Goal: Find specific page/section: Find specific page/section

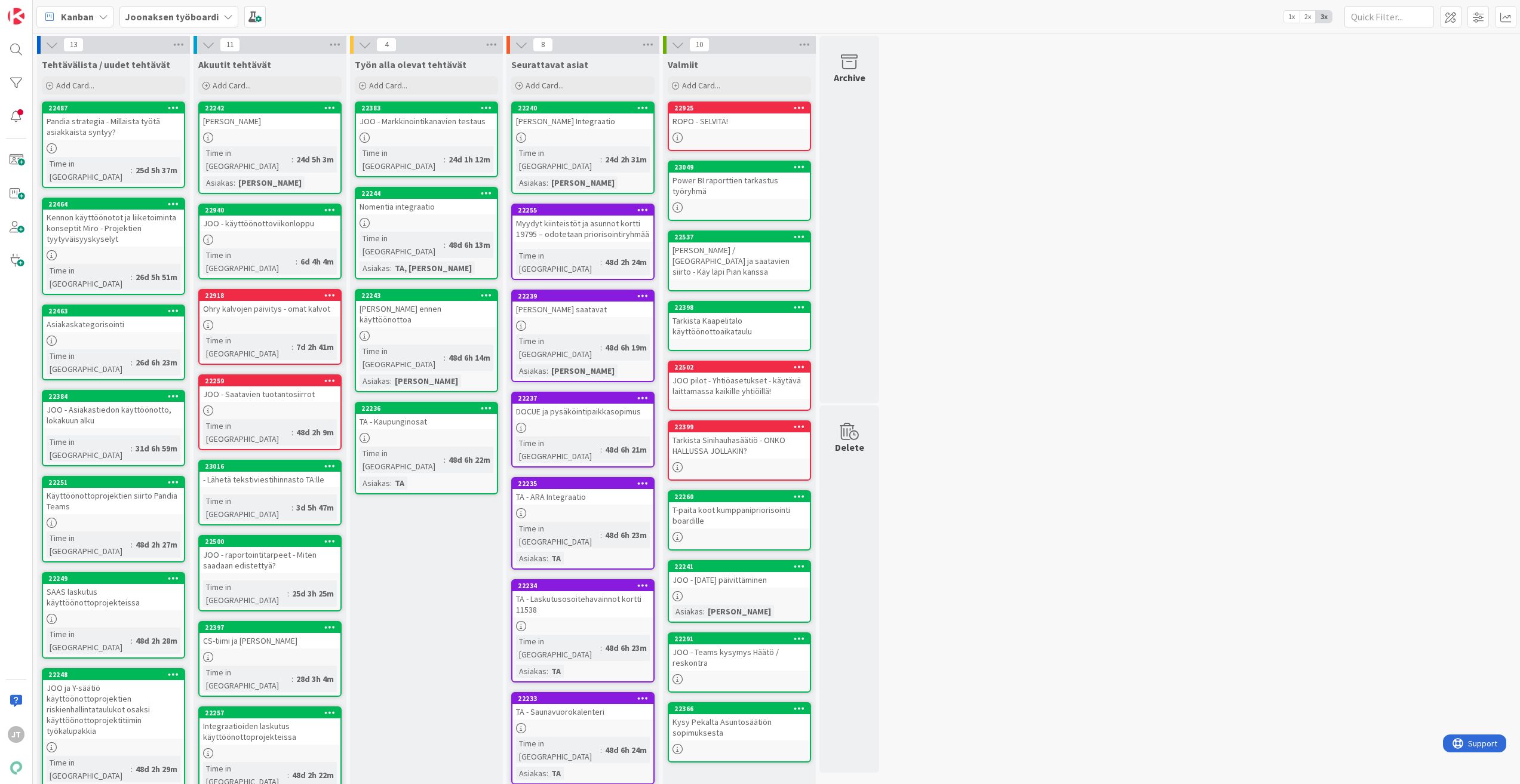
click at [191, 19] on b "Joonaksen työboardi" at bounding box center [171, 16] width 94 height 12
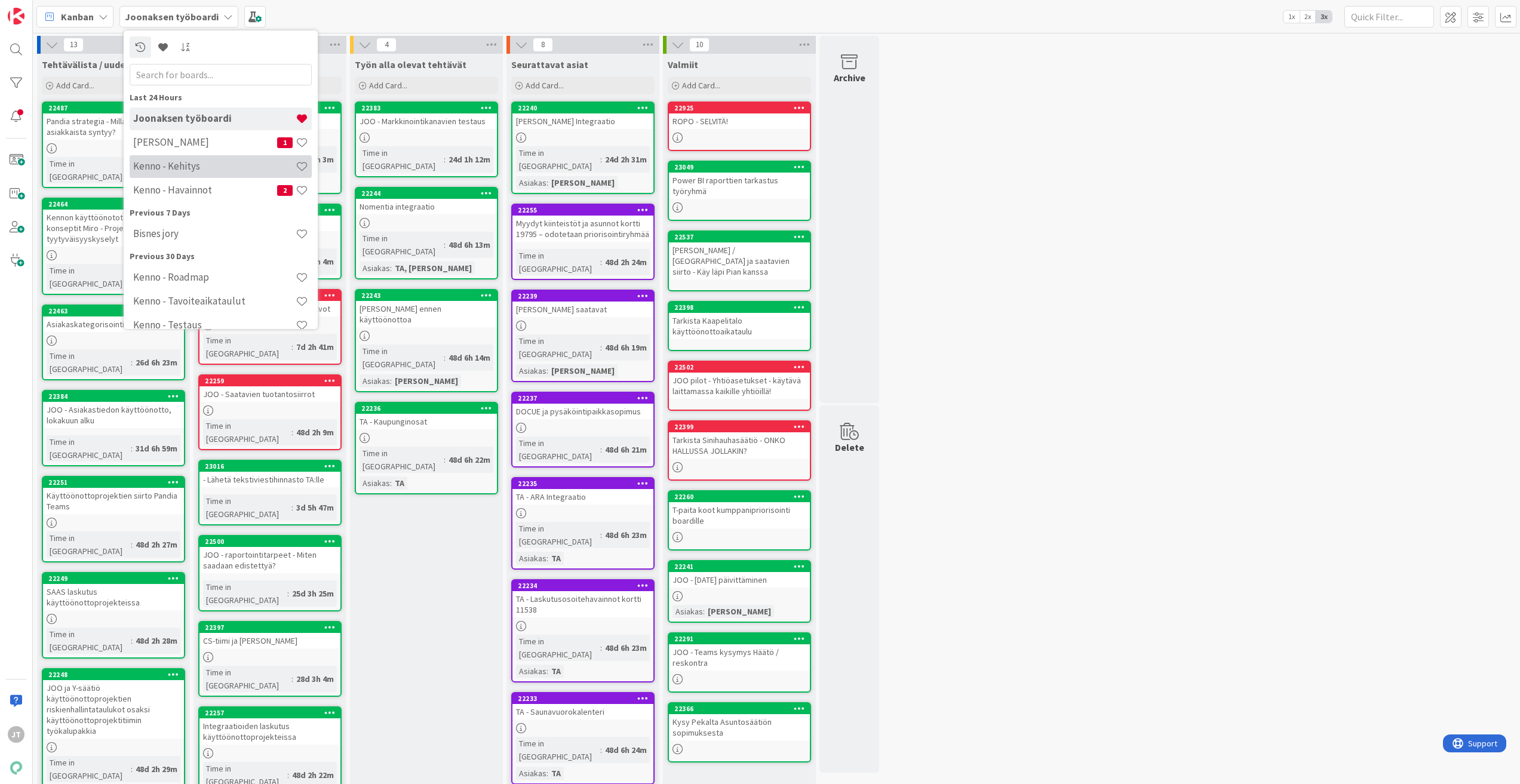
click at [191, 160] on h4 "Kenno - Kehitys" at bounding box center [214, 166] width 162 height 12
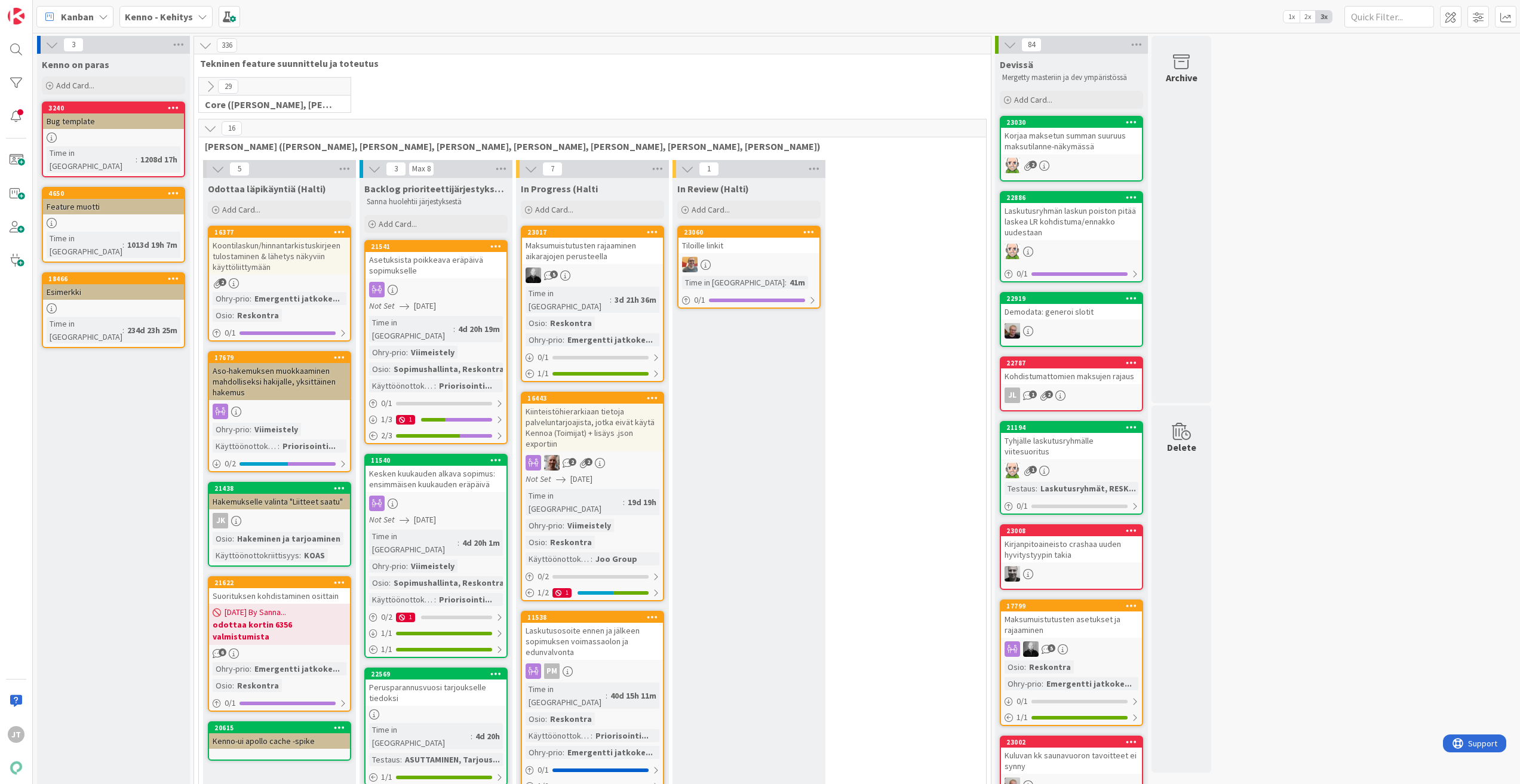
click at [209, 132] on icon at bounding box center [210, 128] width 13 height 13
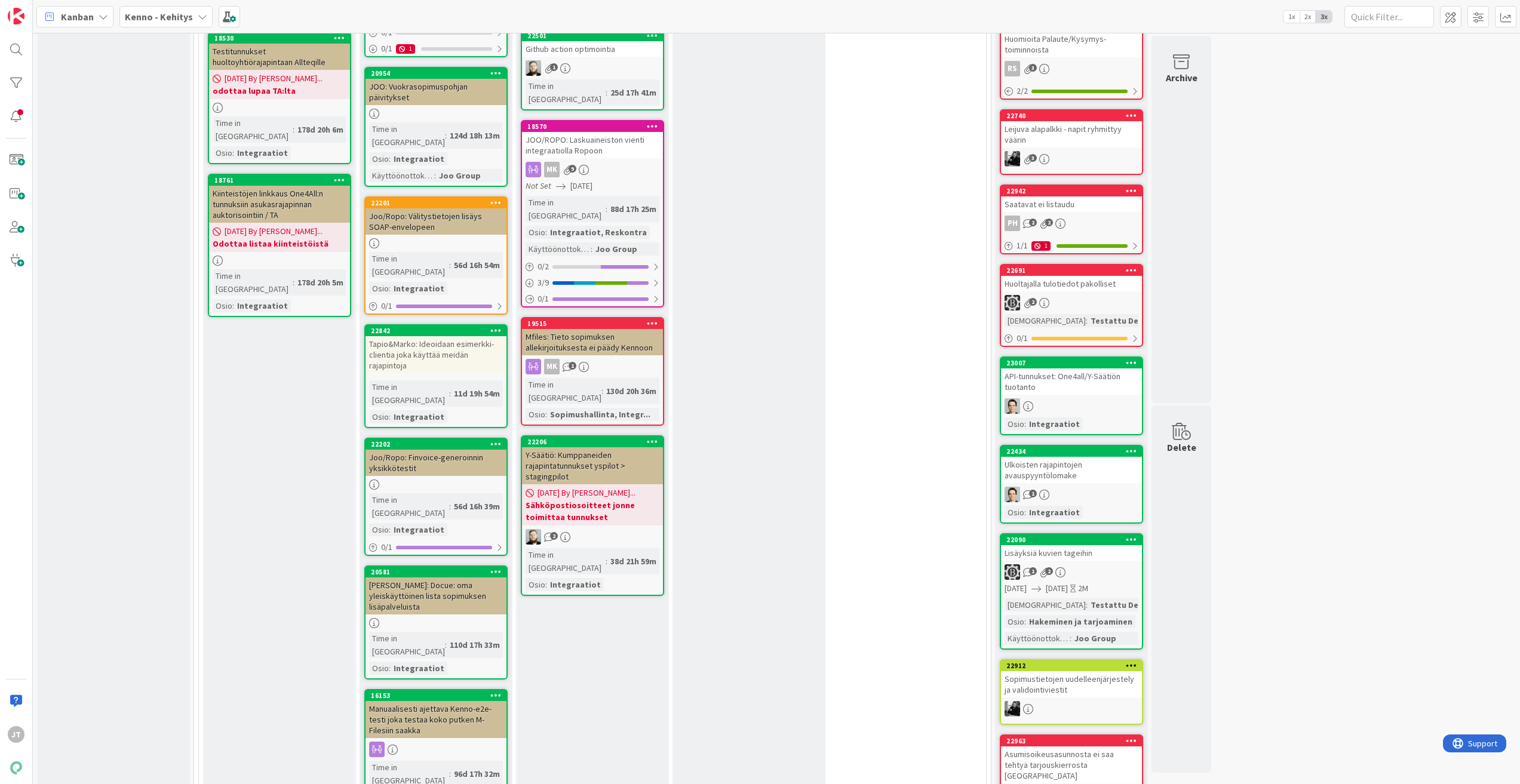
scroll to position [1015, 0]
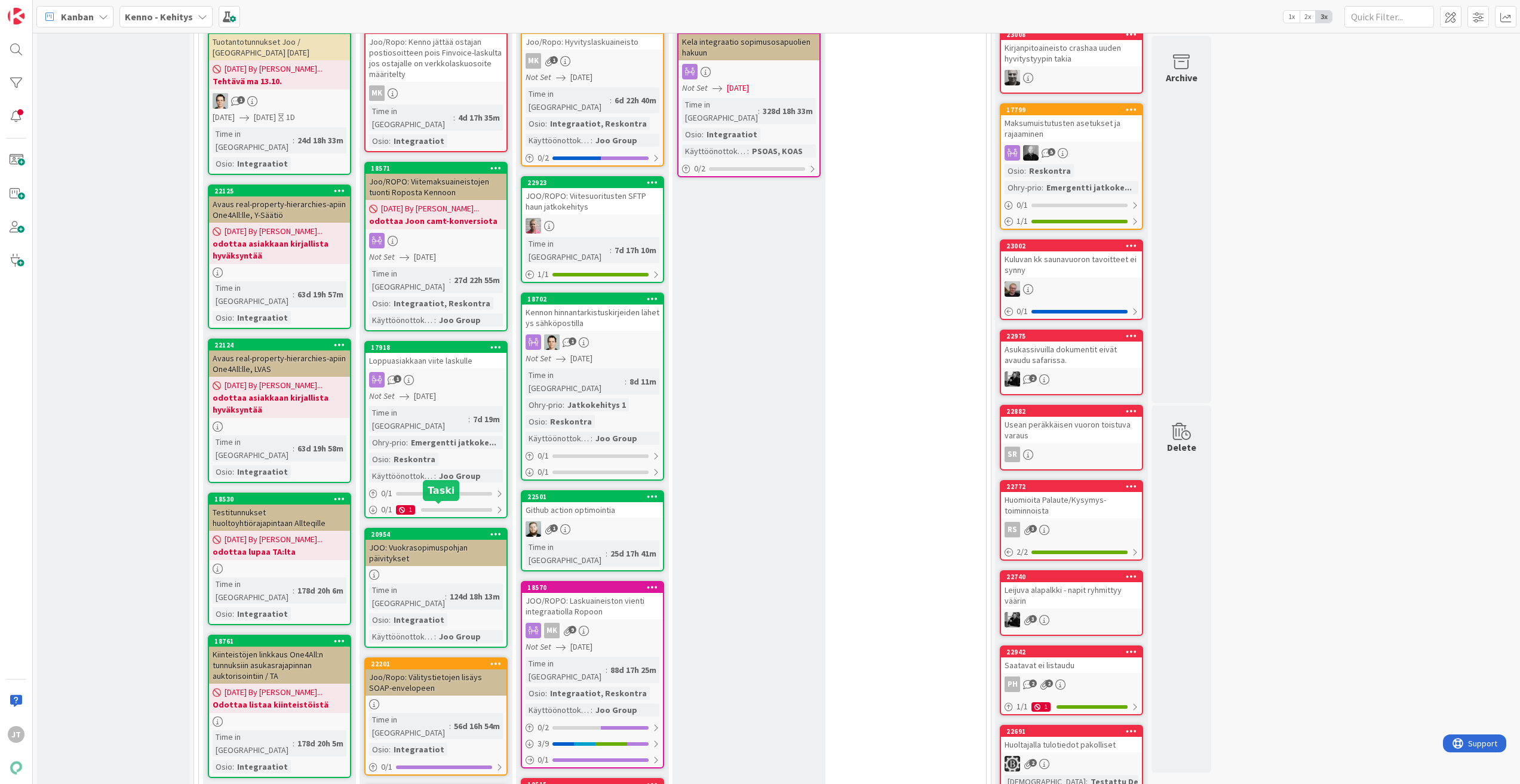
scroll to position [298, 0]
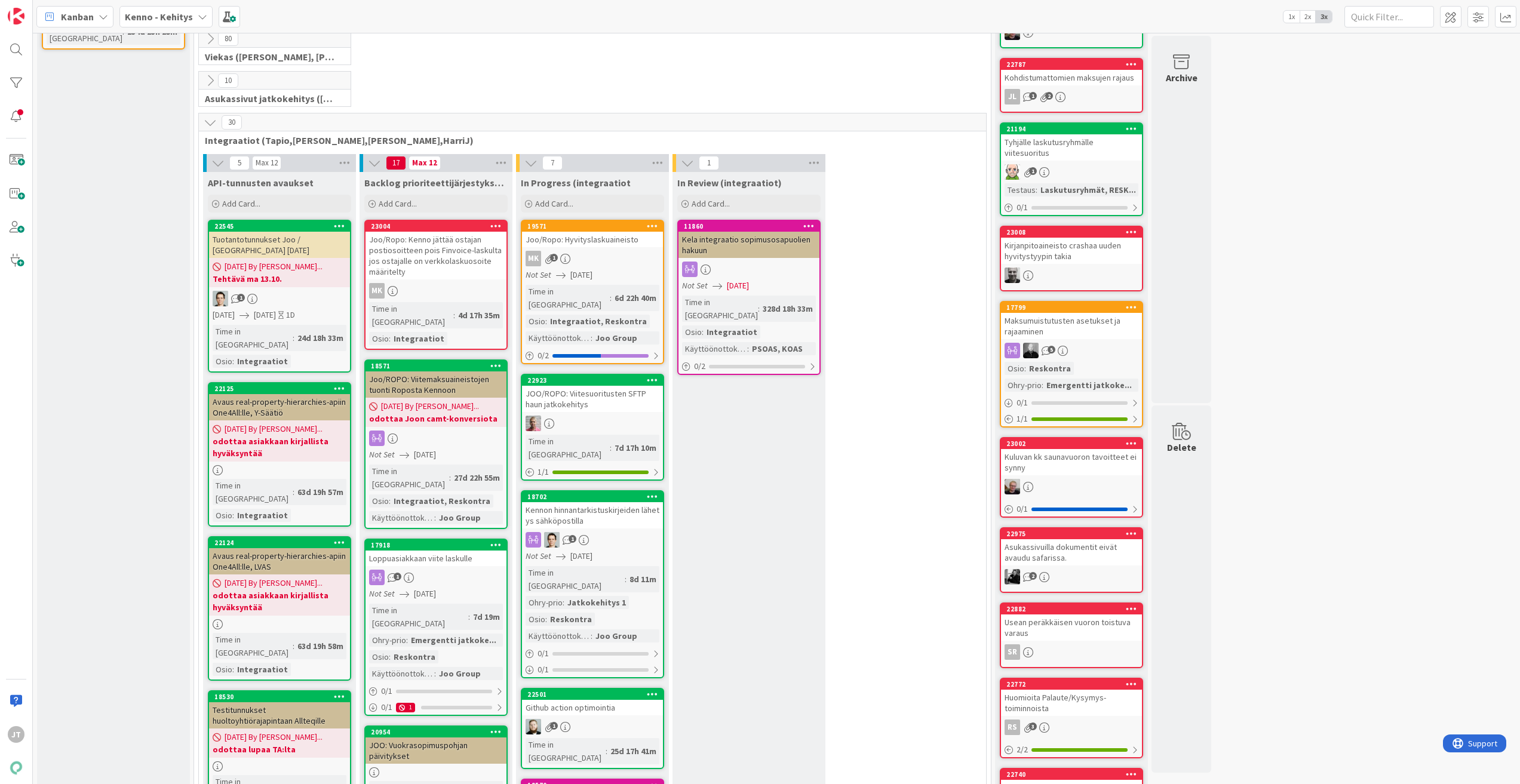
click at [162, 24] on div "Kenno - Kehitys" at bounding box center [166, 17] width 93 height 22
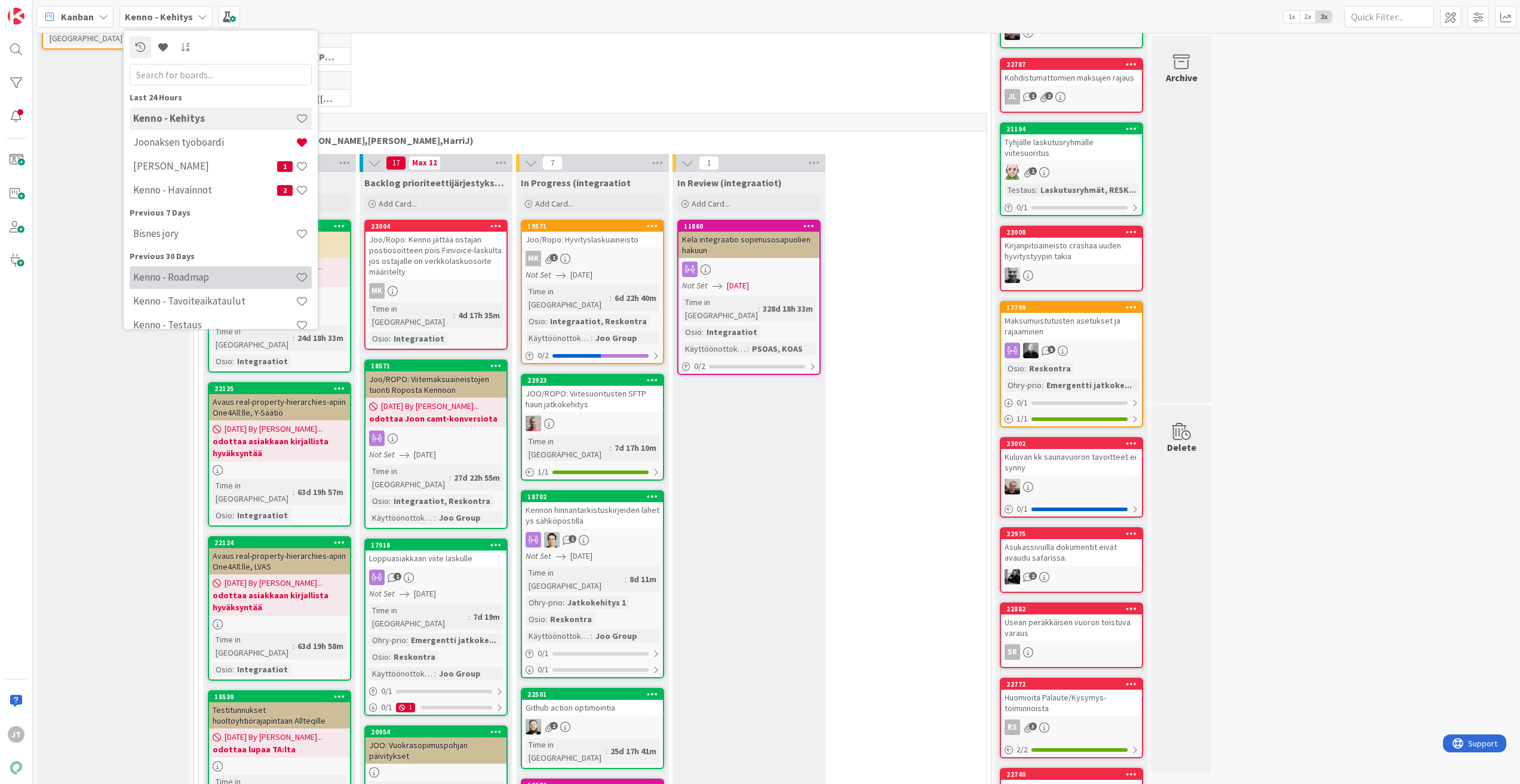
click at [178, 266] on div "Kenno - Roadmap" at bounding box center [221, 278] width 182 height 23
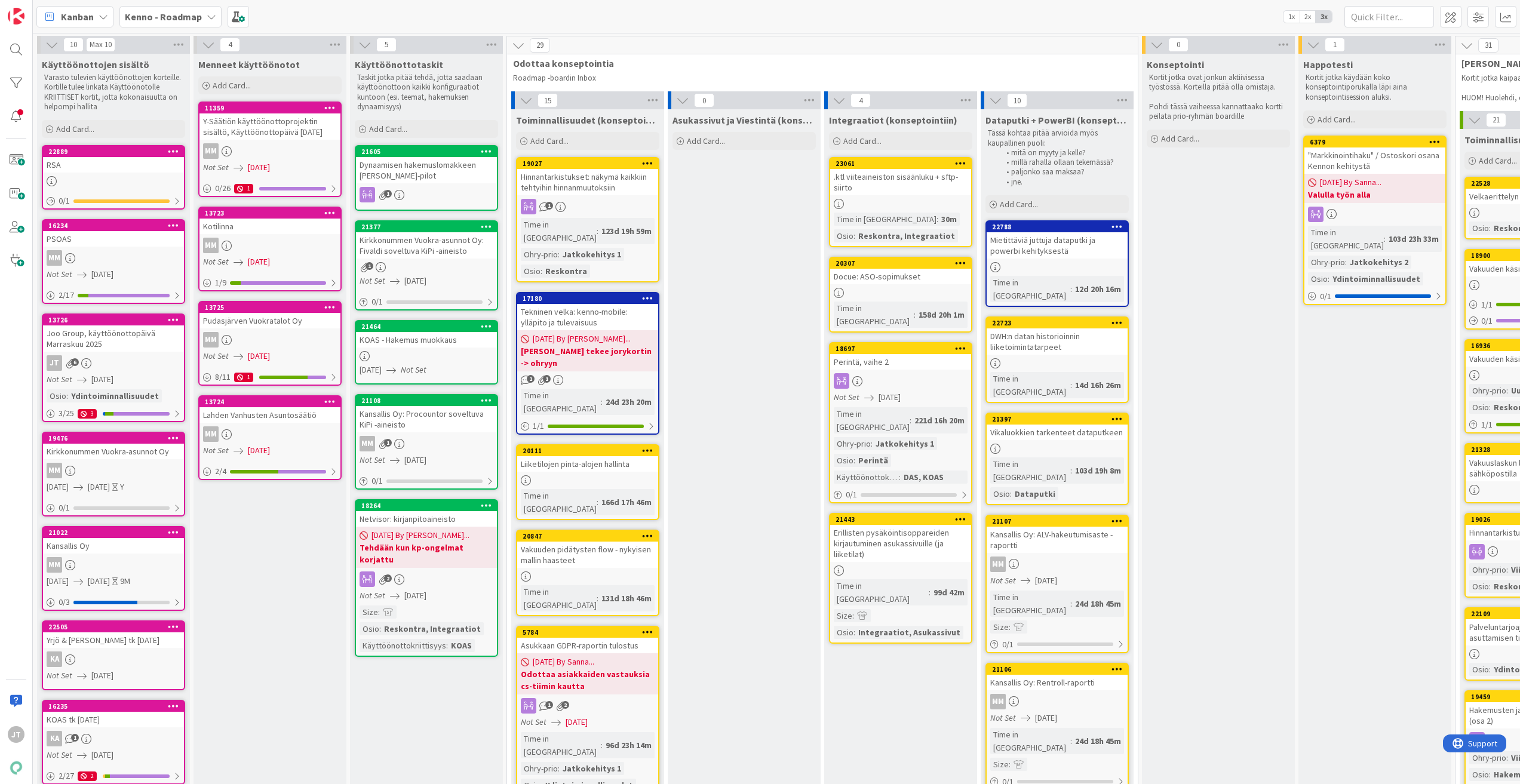
click at [86, 339] on div "Joo Group, käyttöönottopäivä Marraskuu 2025" at bounding box center [113, 339] width 141 height 26
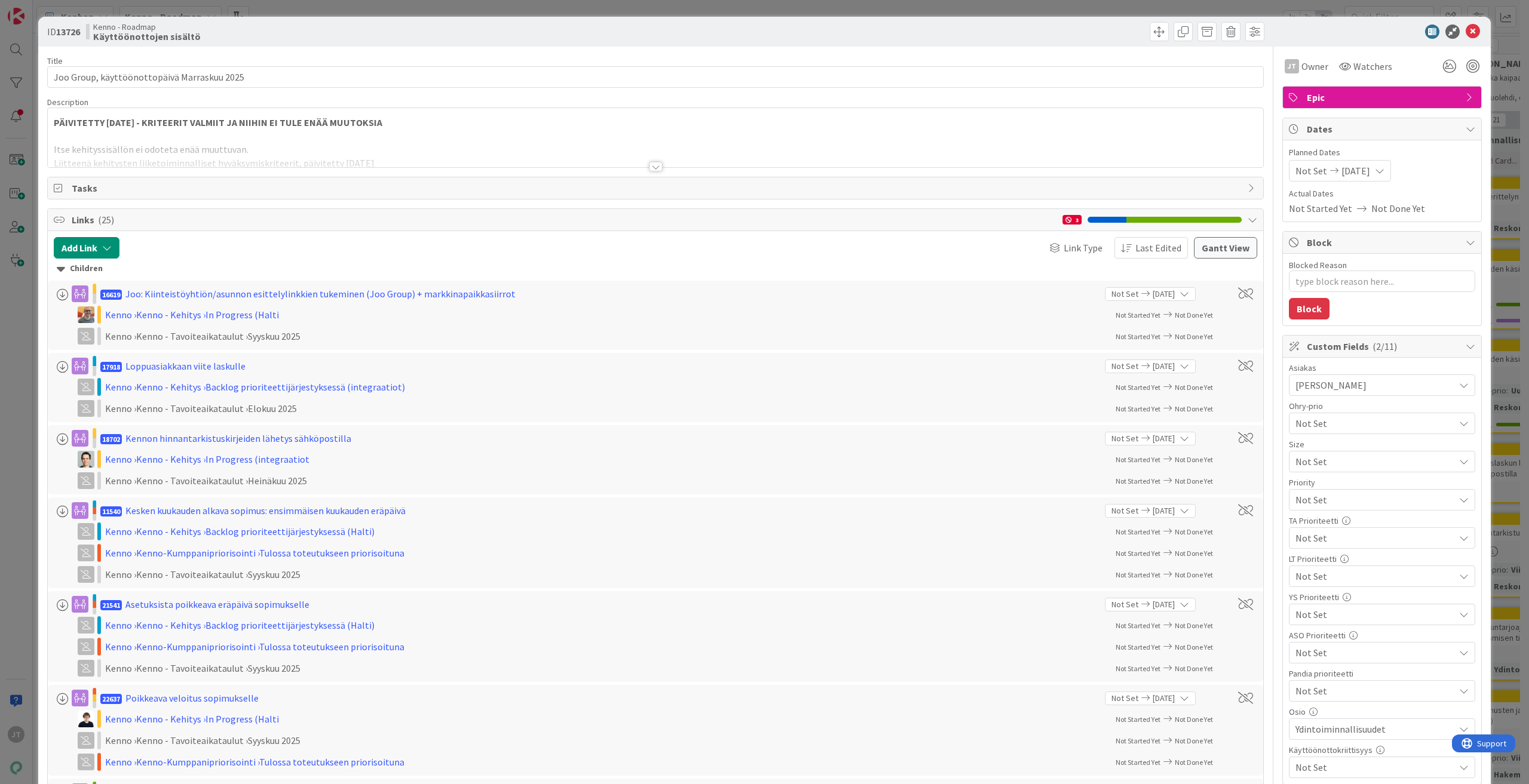
click at [651, 168] on div at bounding box center [656, 167] width 13 height 10
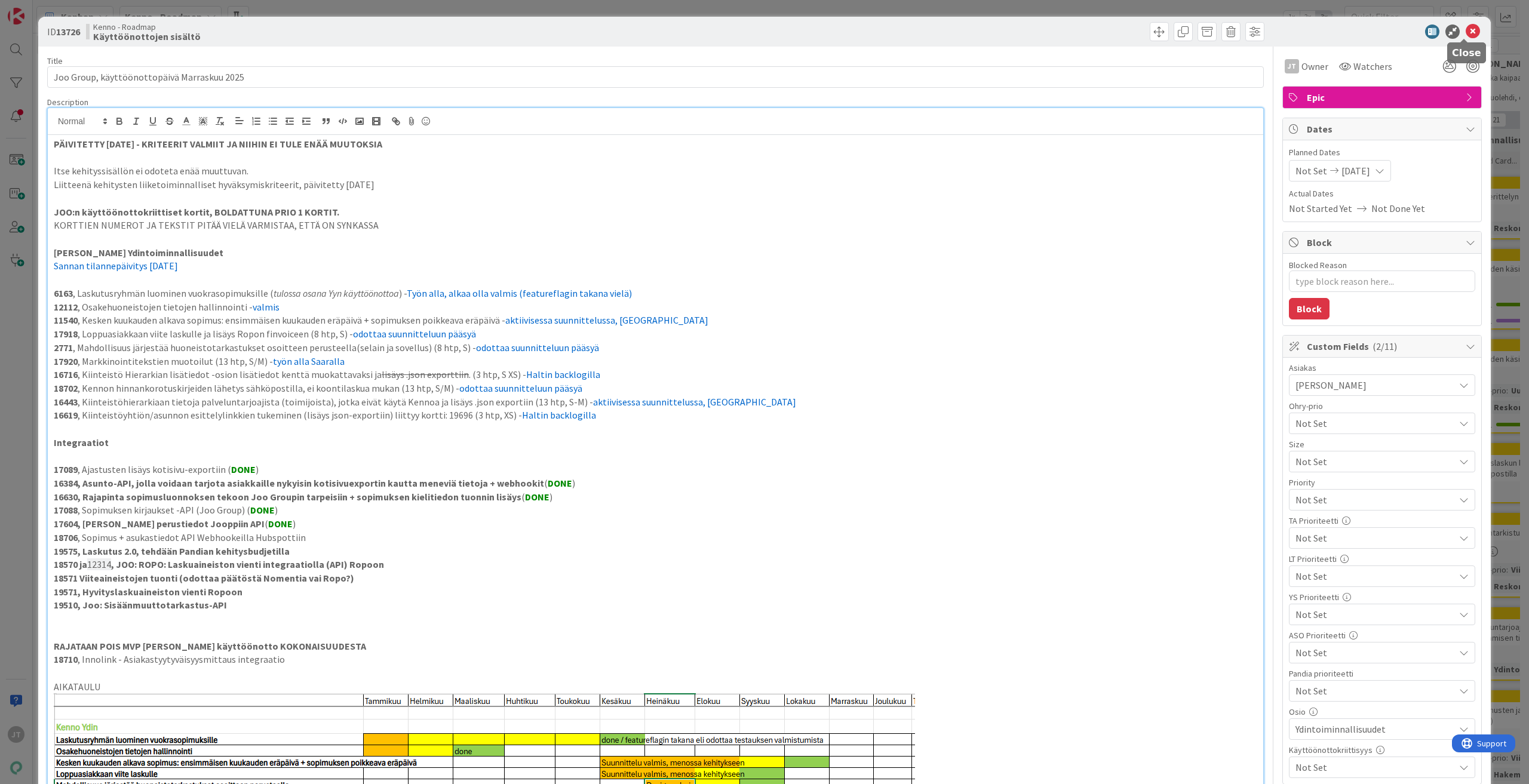
click at [1466, 32] on icon at bounding box center [1473, 31] width 15 height 15
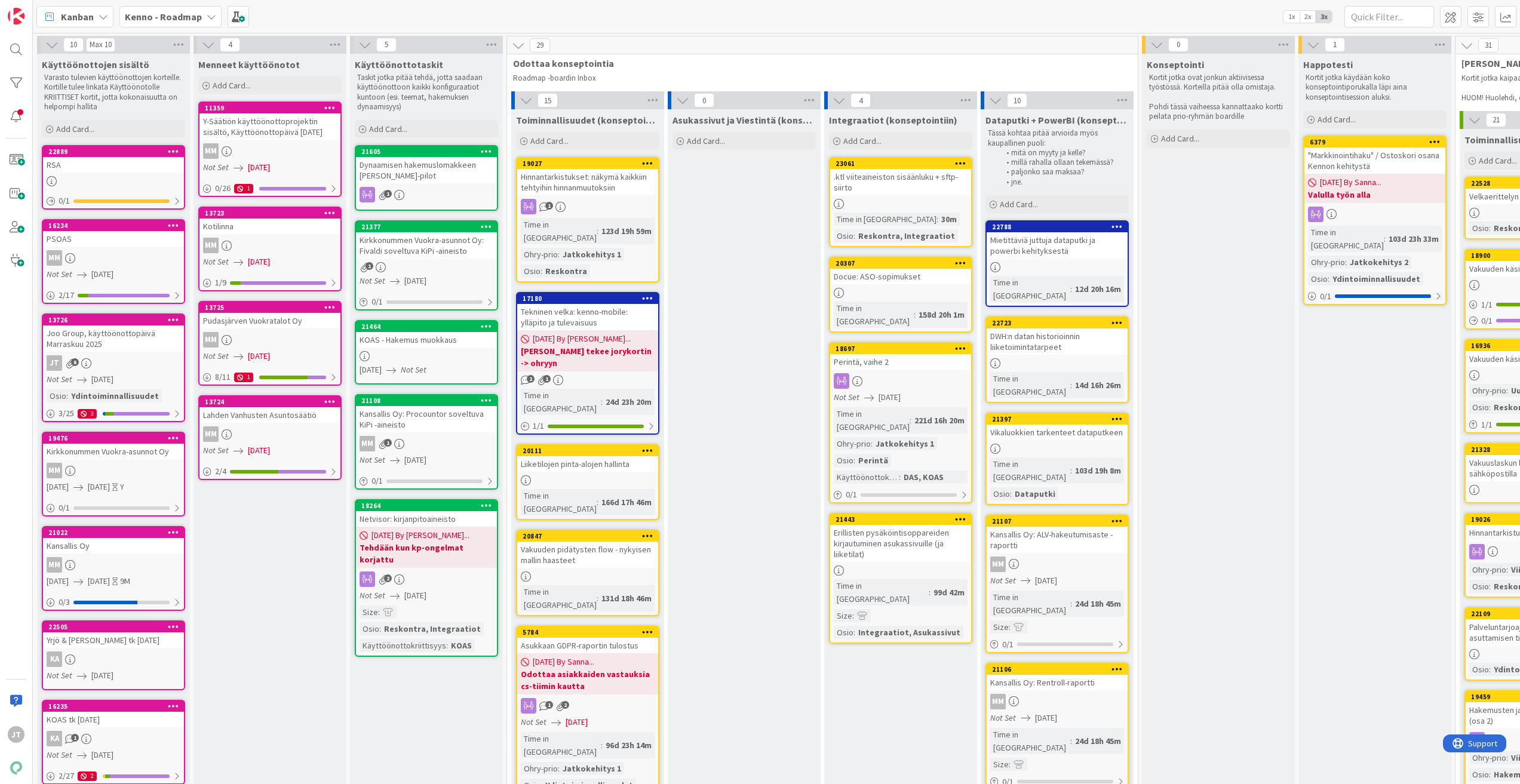
click at [171, 24] on div "Kenno - Roadmap" at bounding box center [171, 17] width 102 height 22
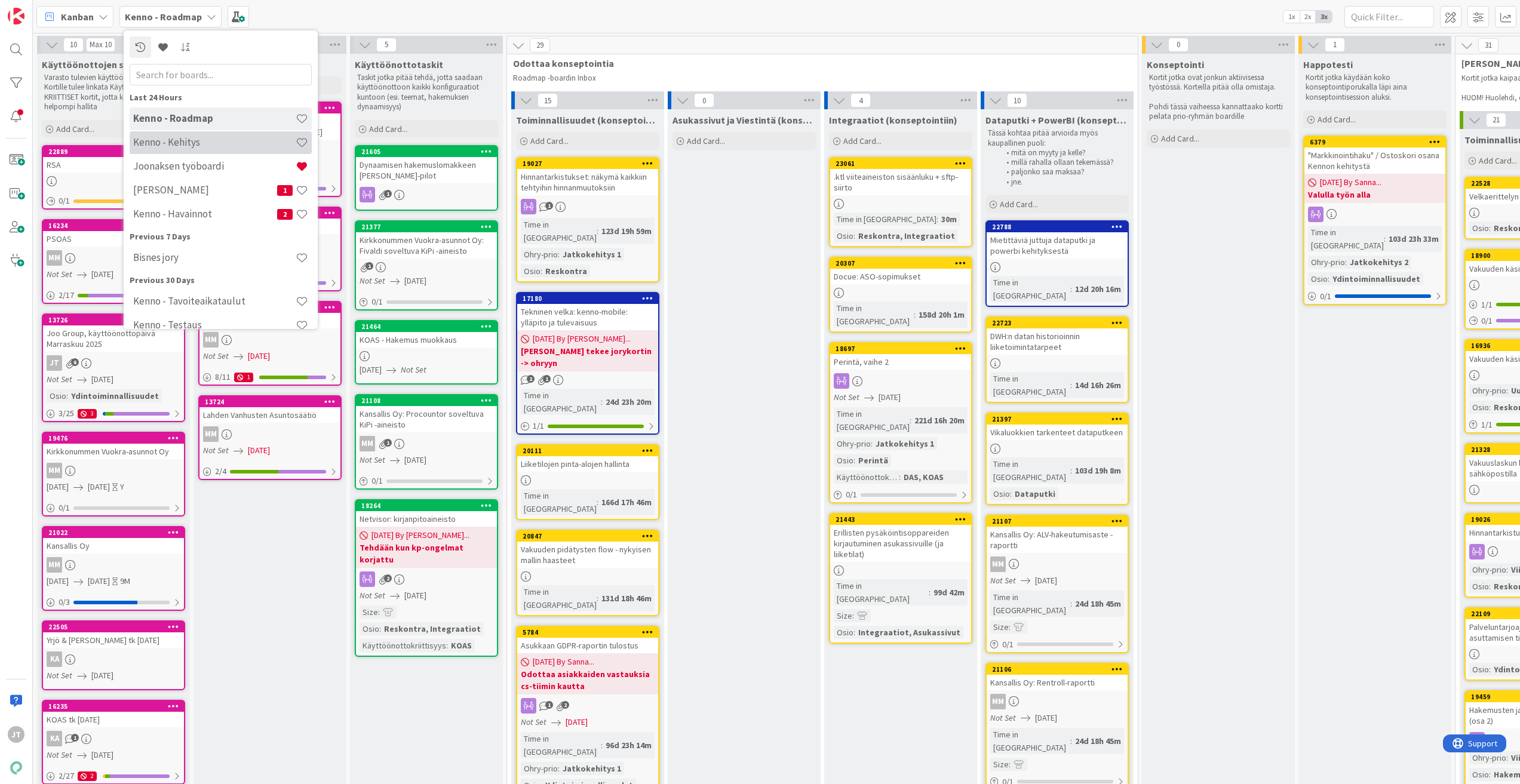
click at [191, 147] on h4 "Kenno - Kehitys" at bounding box center [214, 142] width 162 height 12
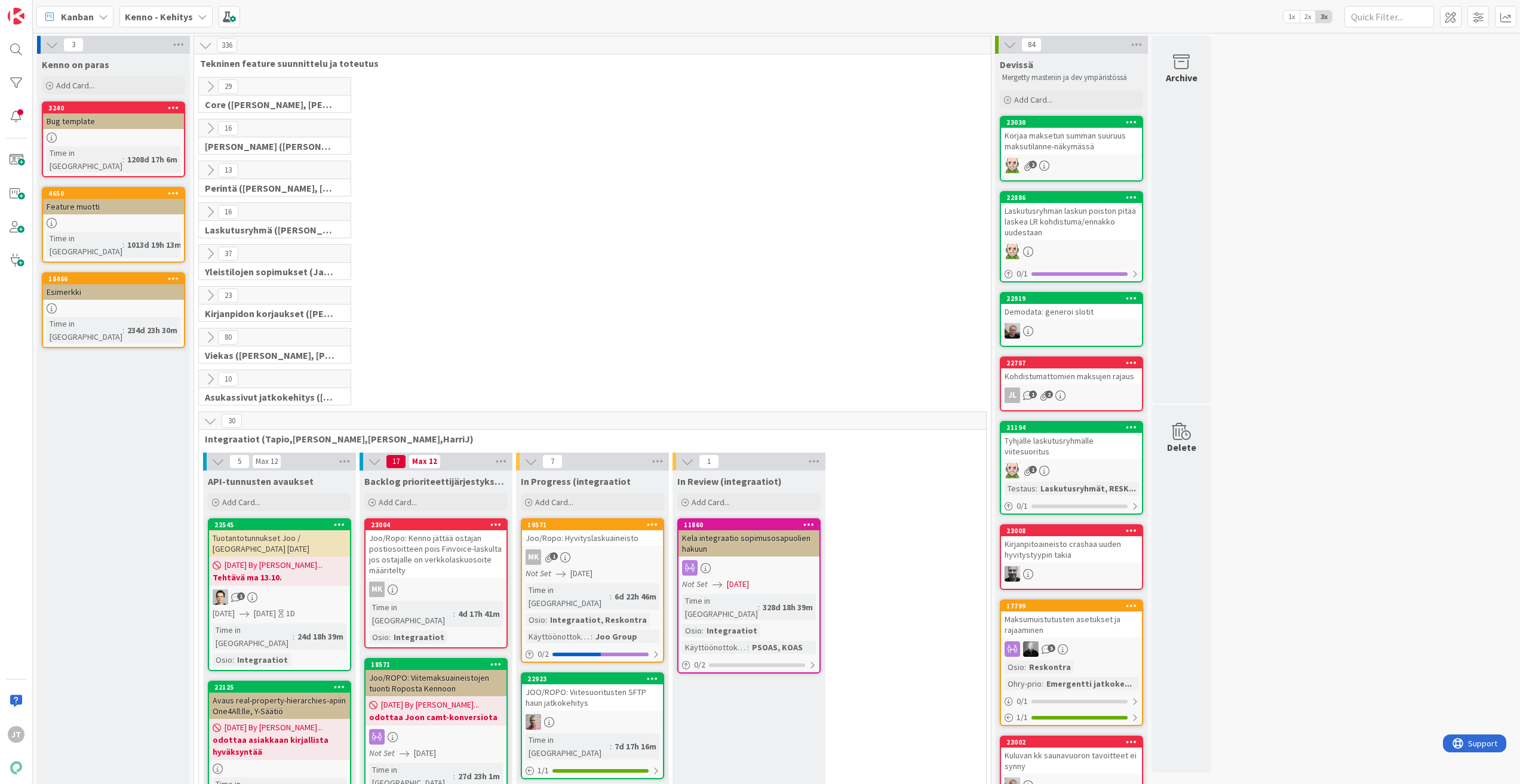
click at [208, 133] on icon at bounding box center [210, 128] width 13 height 13
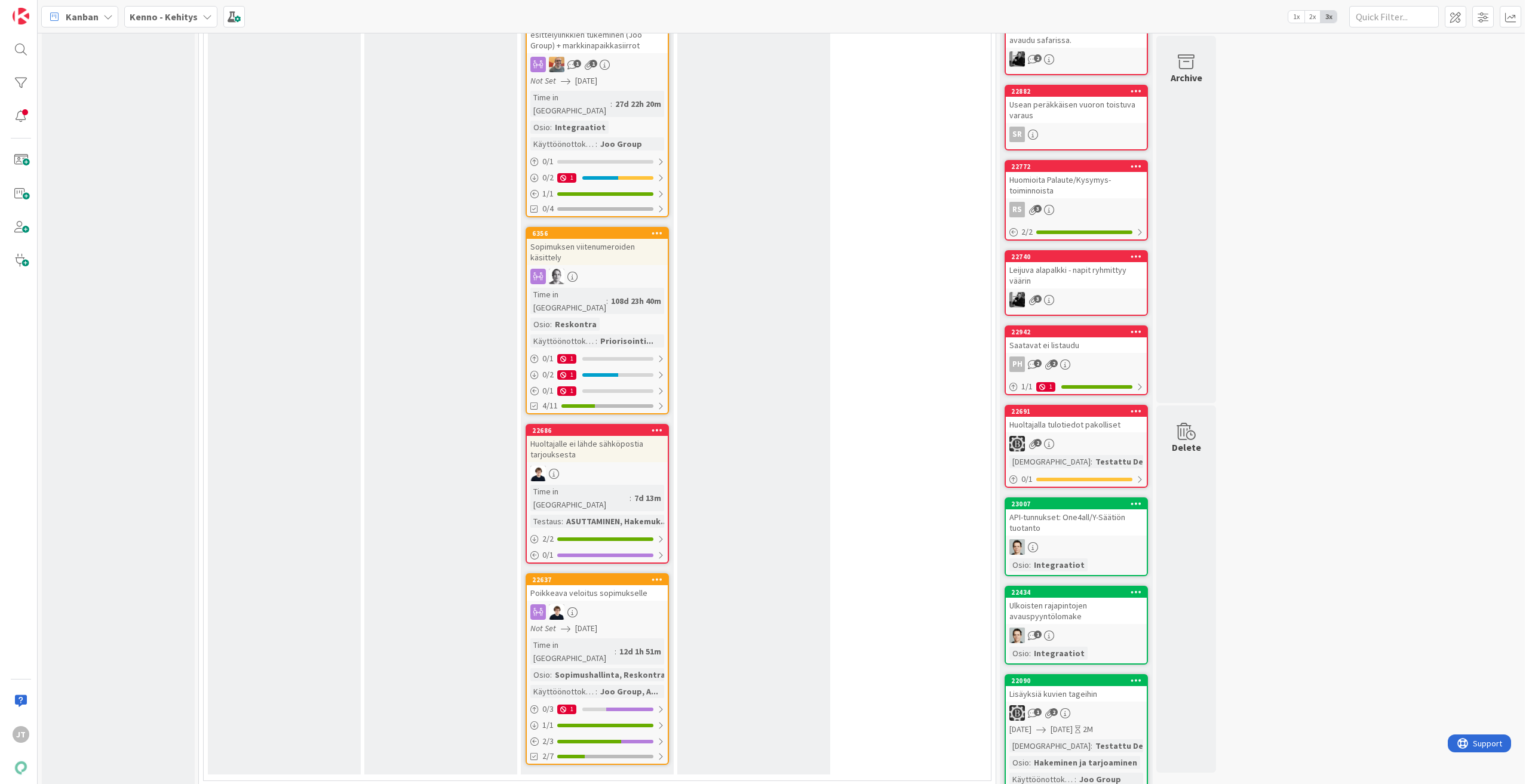
scroll to position [835, 0]
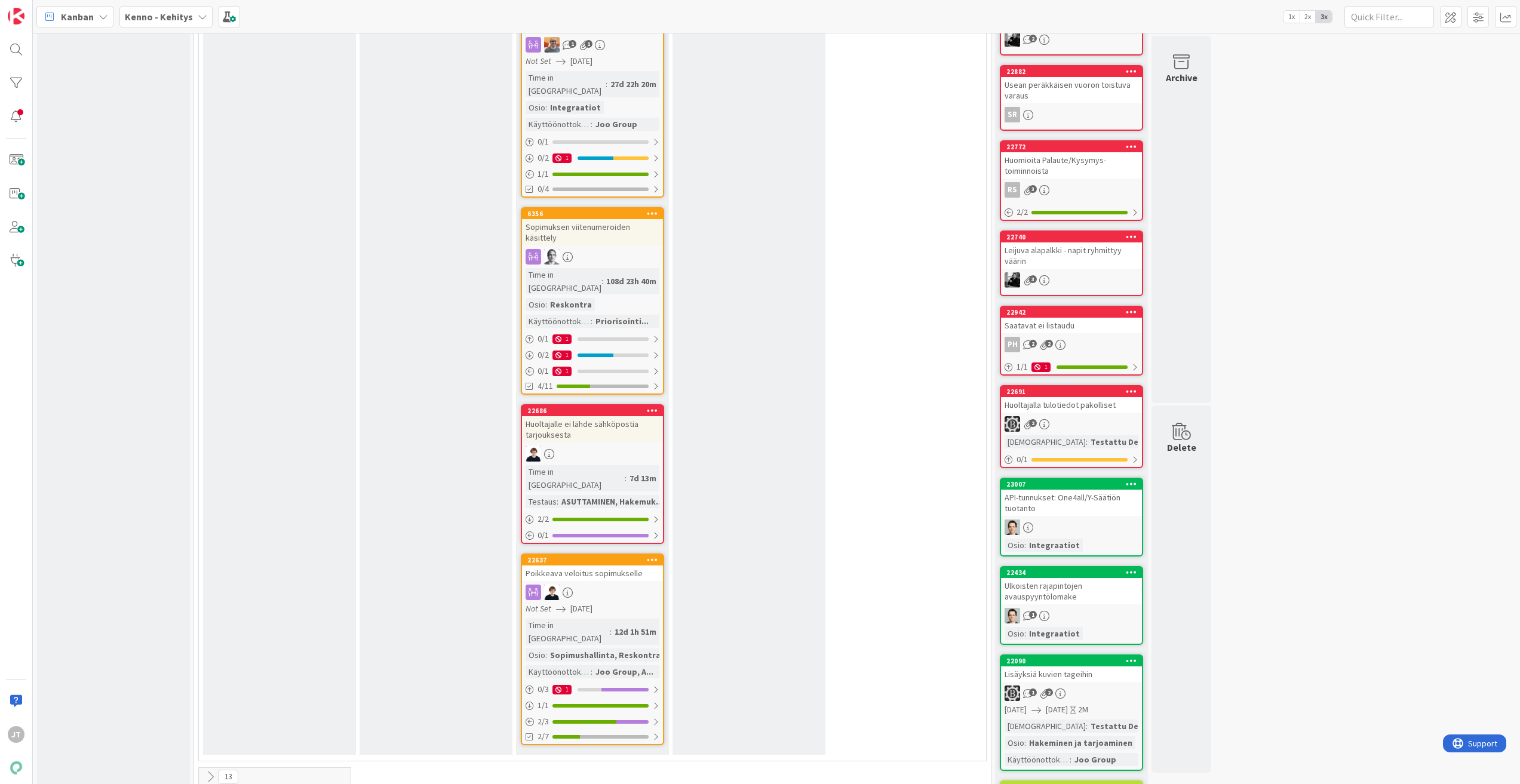
click at [596, 566] on div "Poikkeava veloitus sopimukselle" at bounding box center [592, 573] width 141 height 15
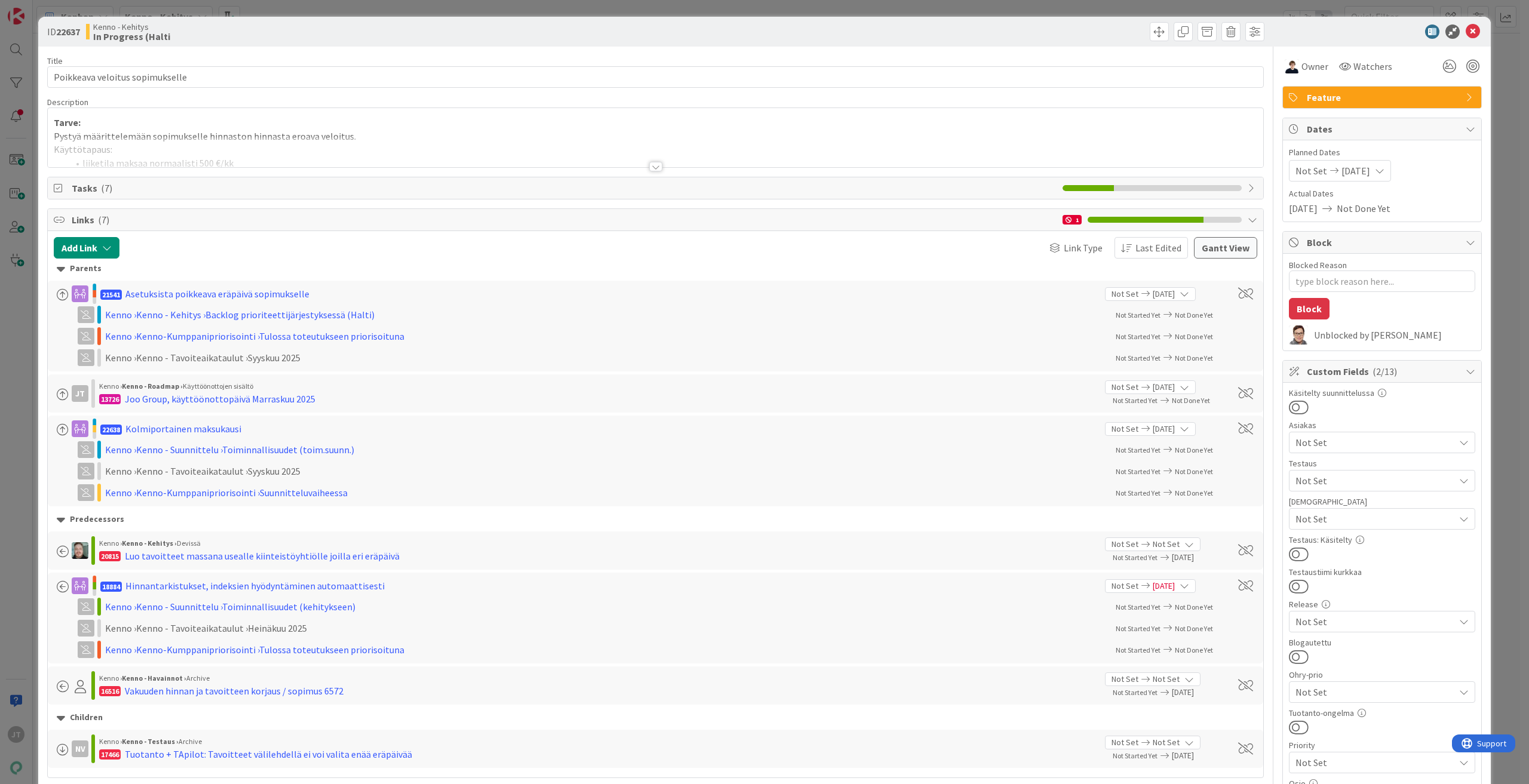
click at [650, 168] on div at bounding box center [656, 167] width 13 height 10
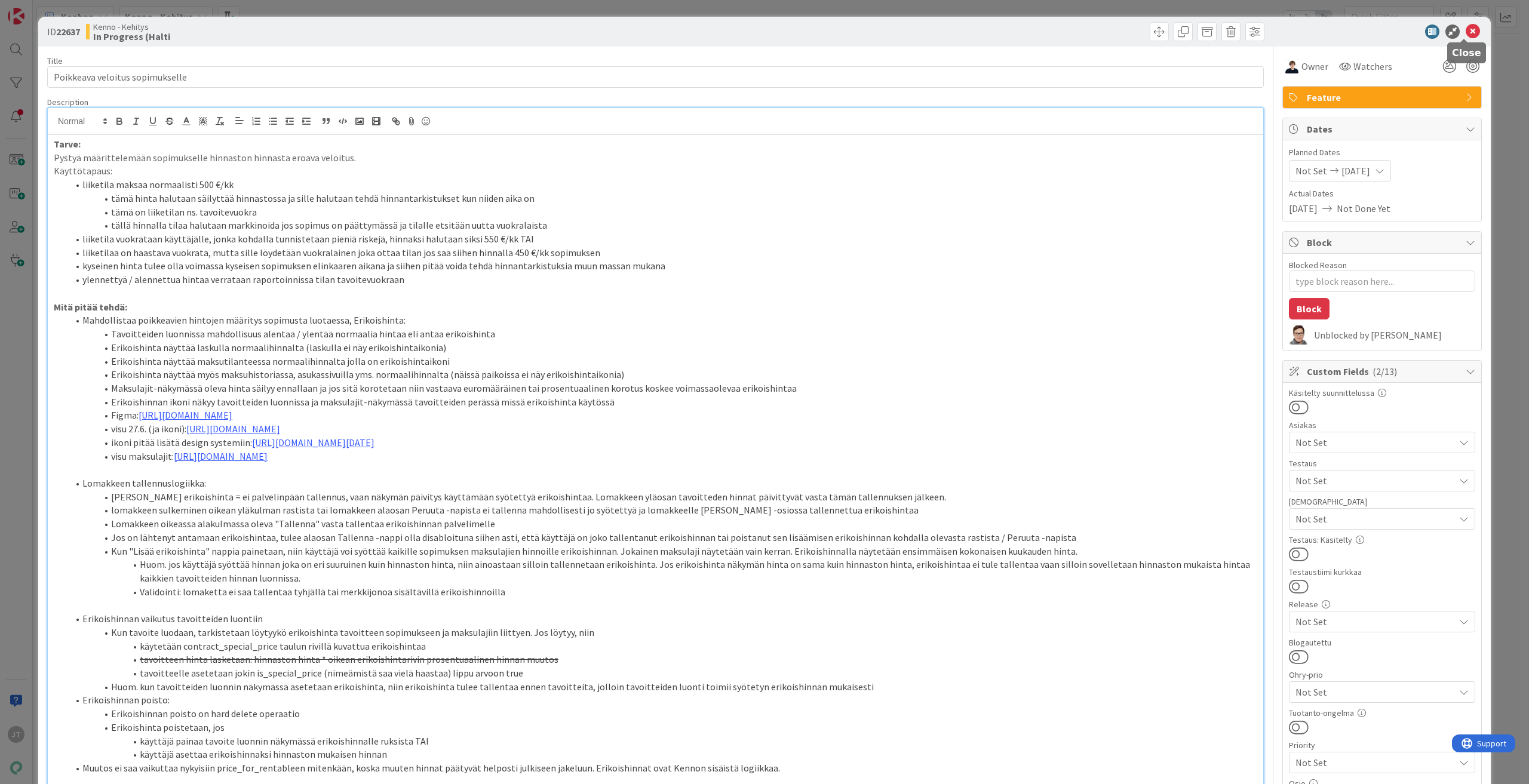
click at [1466, 27] on icon at bounding box center [1473, 31] width 15 height 15
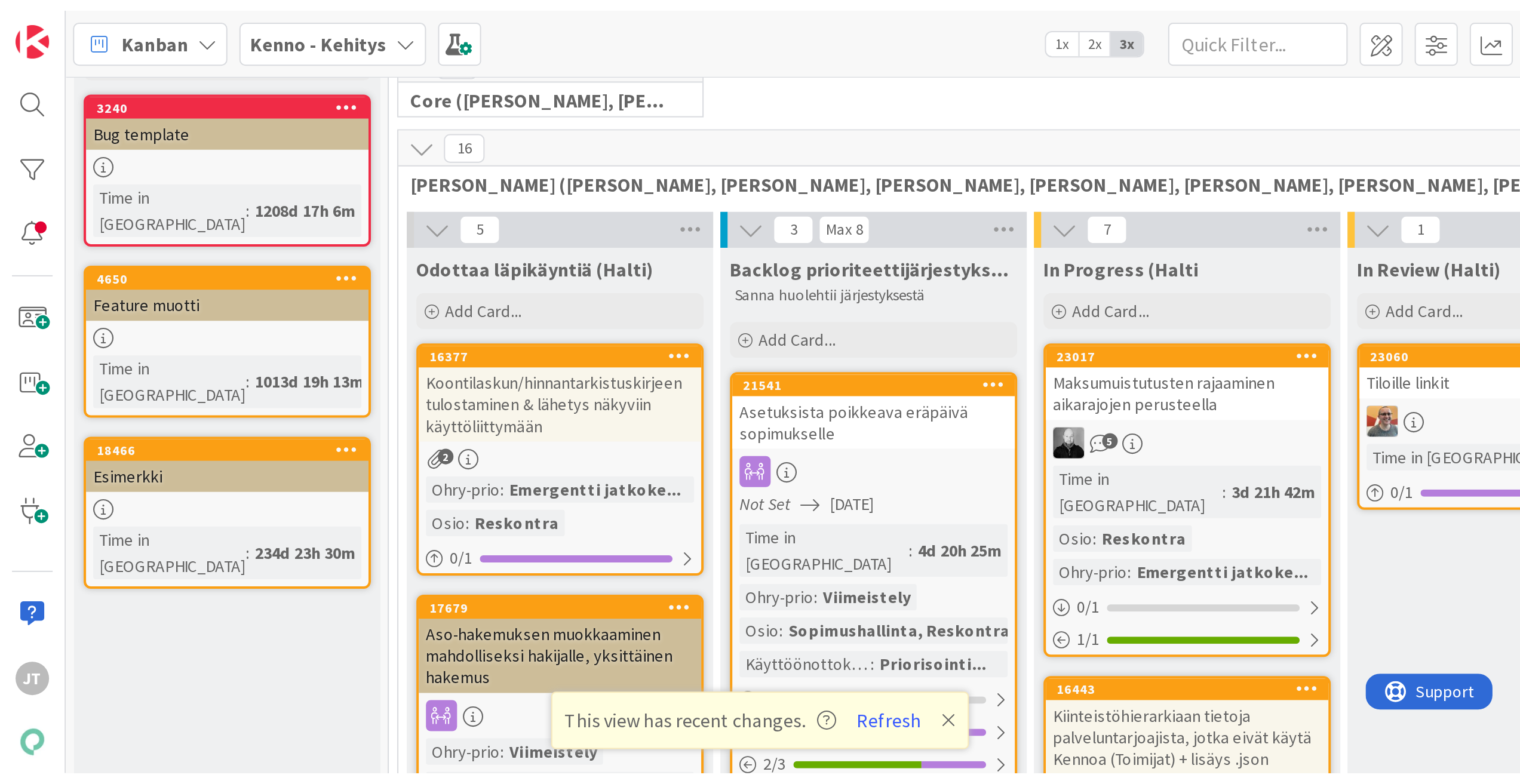
scroll to position [60, 0]
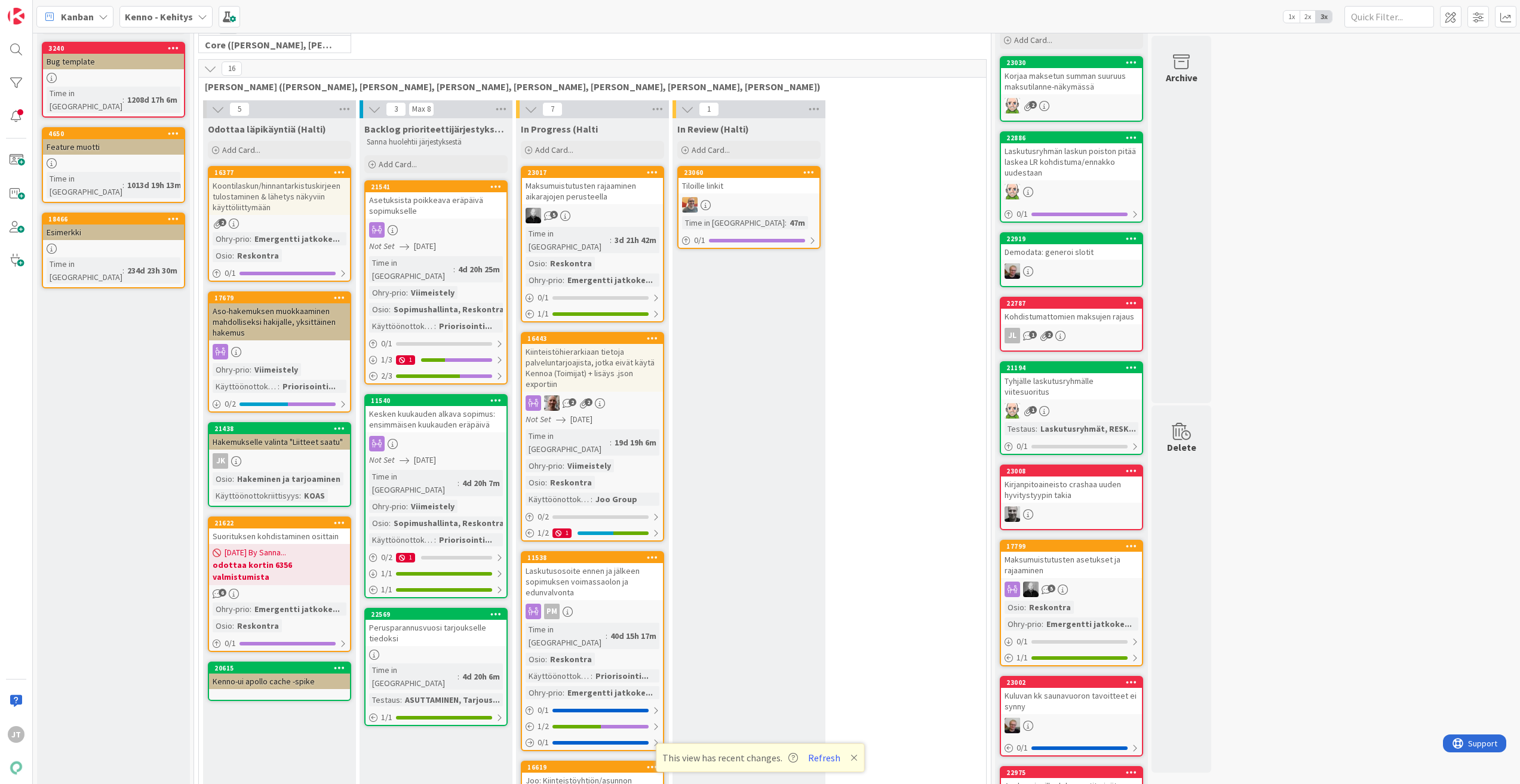
click at [173, 11] on b "Kenno - Kehitys" at bounding box center [159, 16] width 68 height 12
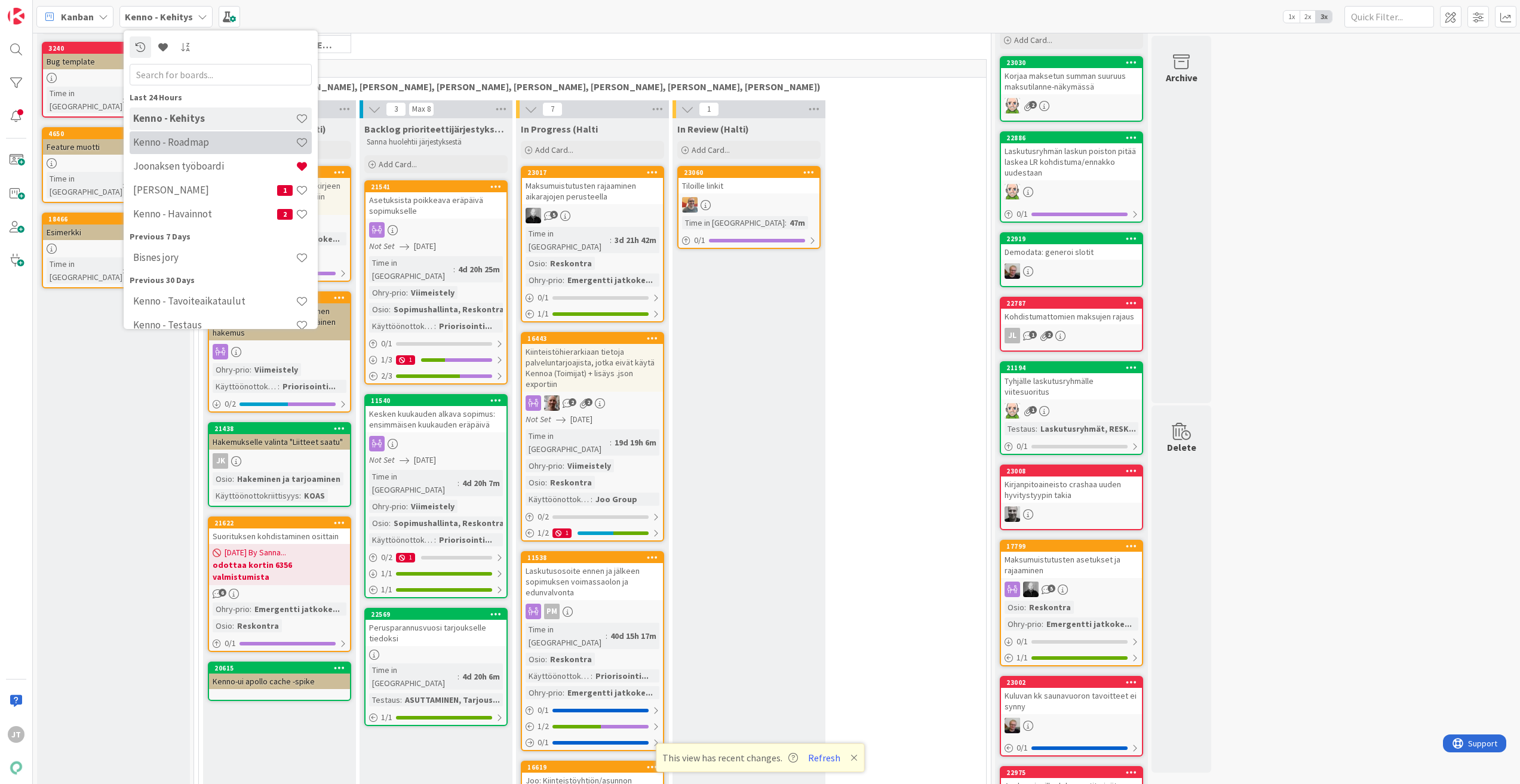
click at [192, 141] on h4 "Kenno - Roadmap" at bounding box center [214, 142] width 162 height 12
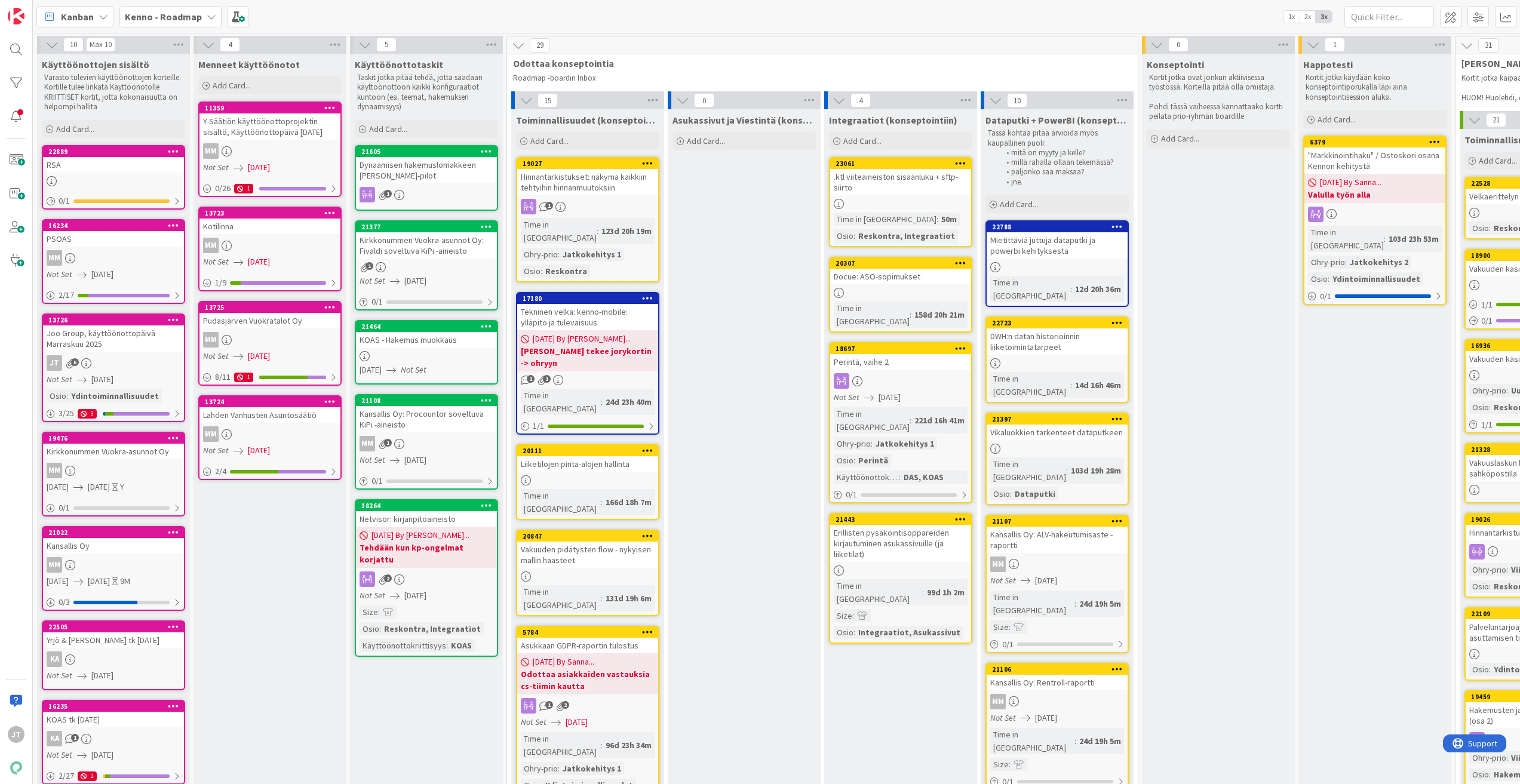
click at [119, 334] on div "Joo Group, käyttöönottopäivä Marraskuu 2025" at bounding box center [113, 339] width 141 height 26
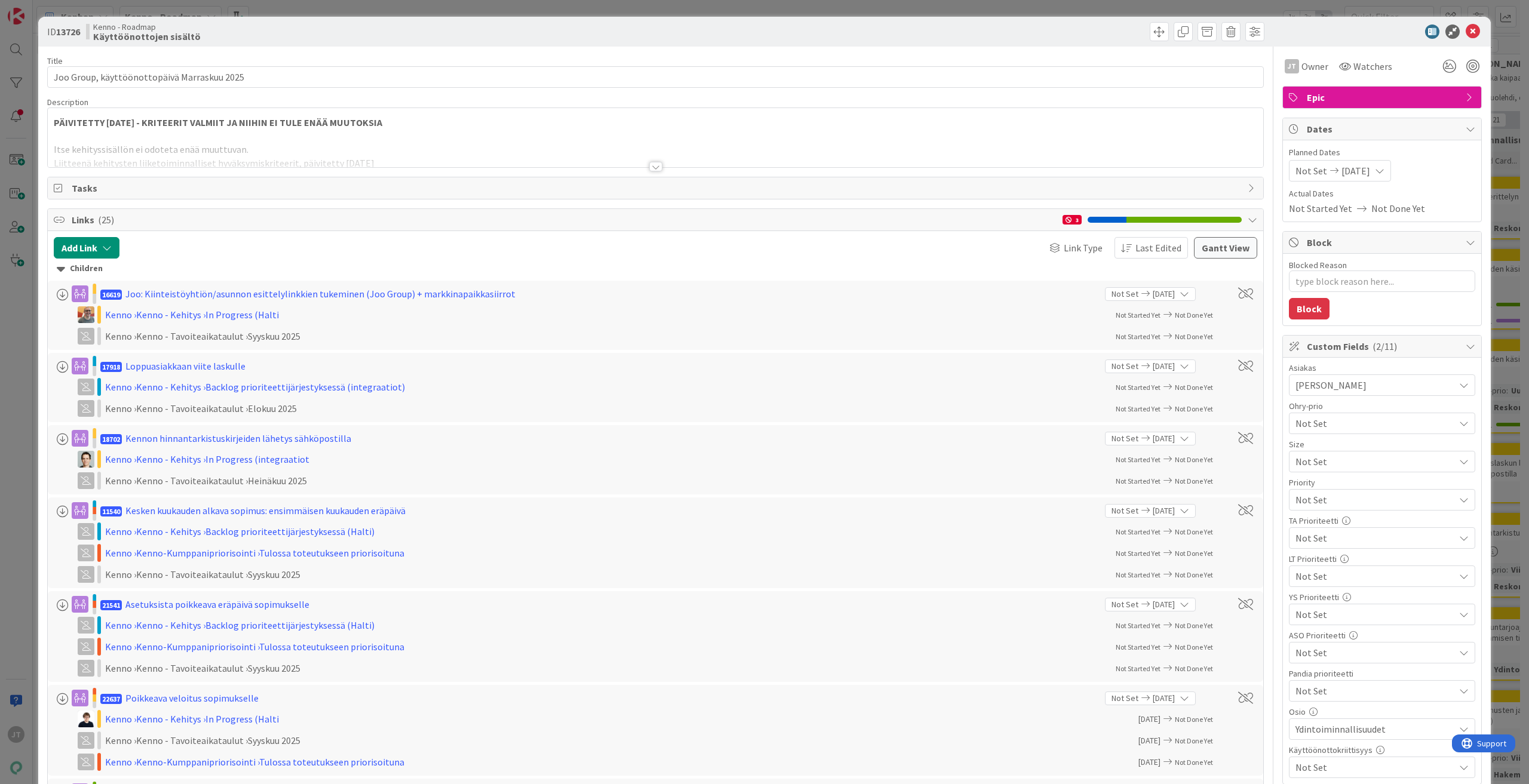
click at [653, 168] on div at bounding box center [656, 167] width 13 height 10
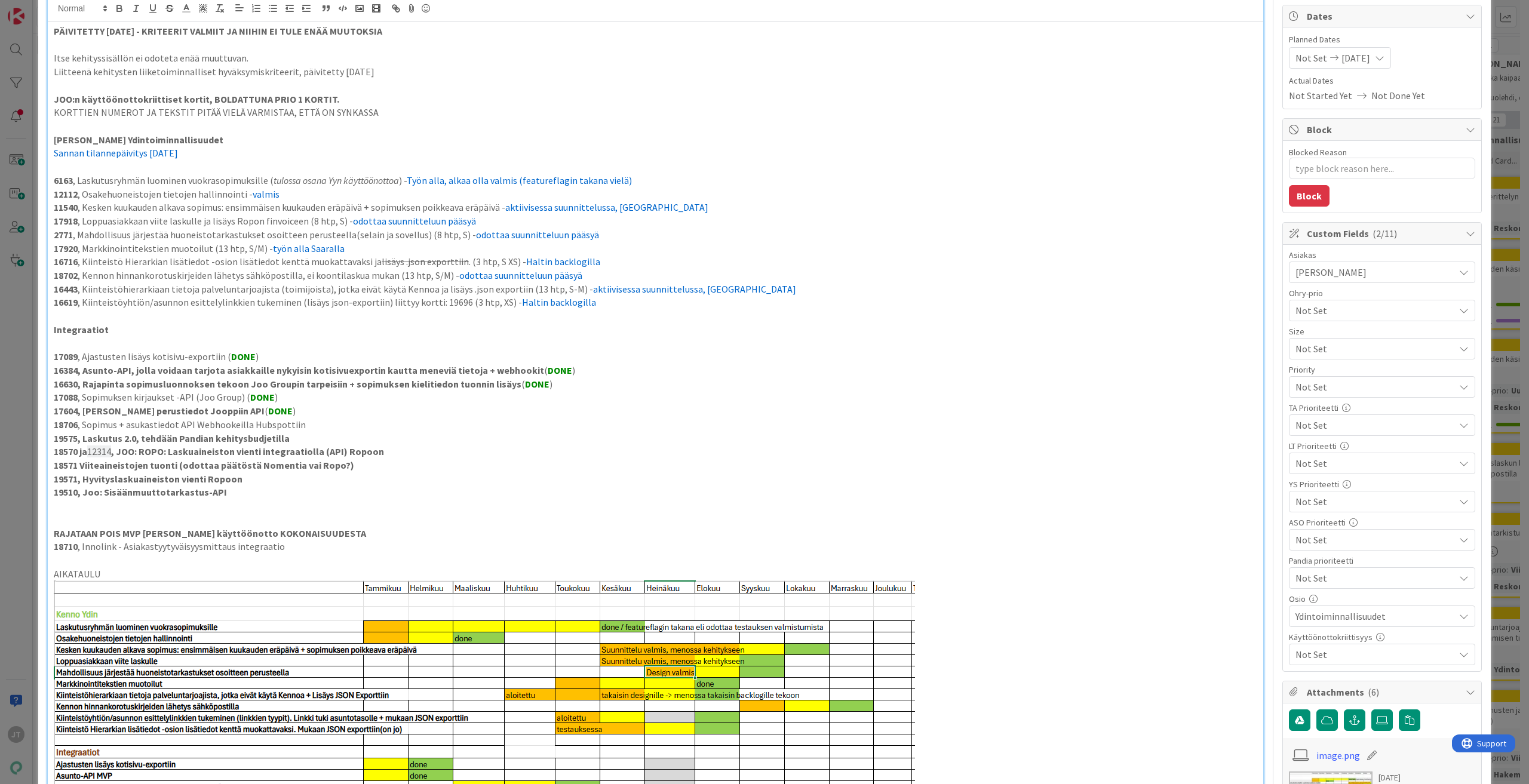
scroll to position [103, 0]
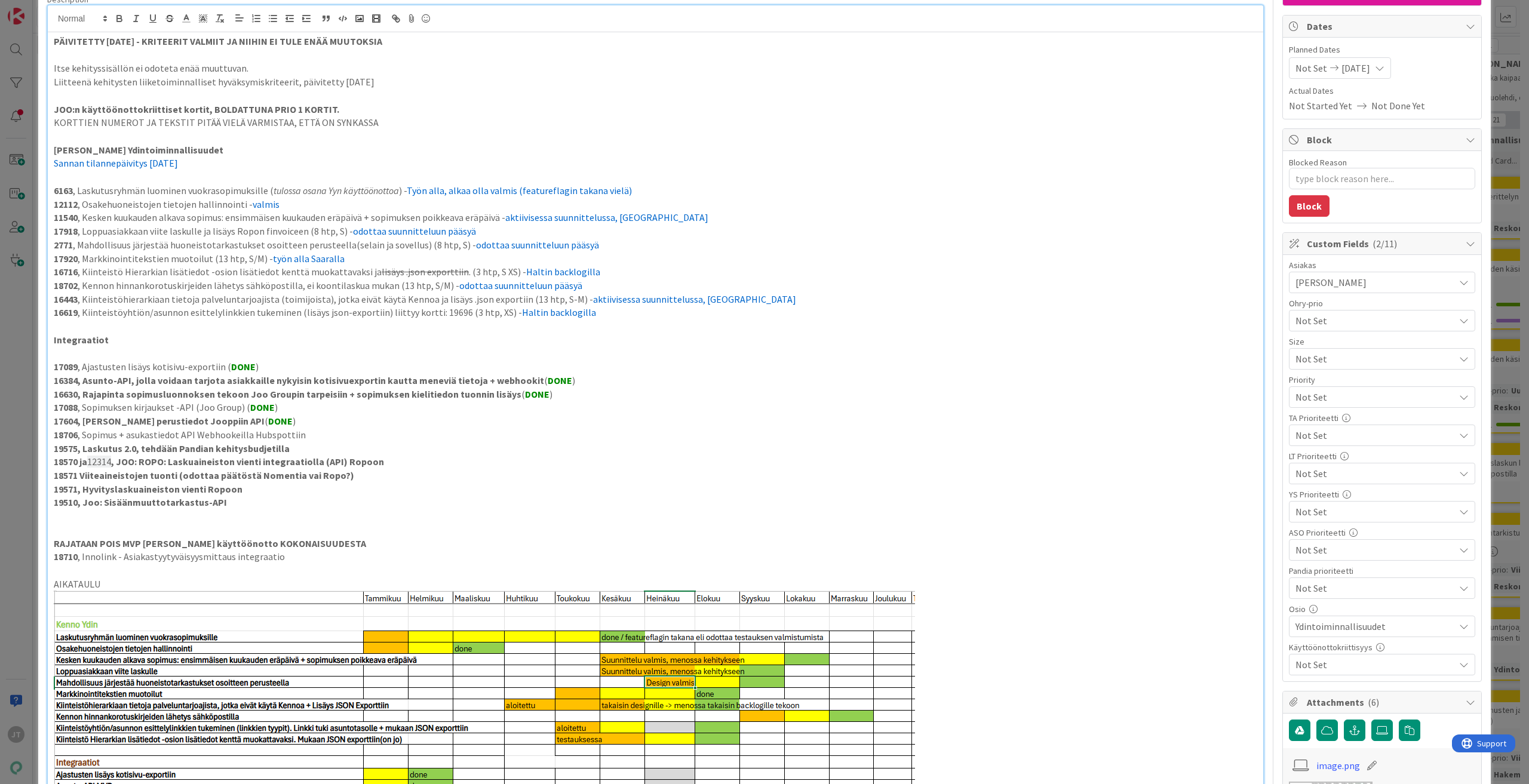
click at [203, 218] on p "11540 , Kesken kuukauden alkava sopimus: ensimmäisen kuukauden eräpäivä + sopim…" at bounding box center [655, 218] width 1203 height 14
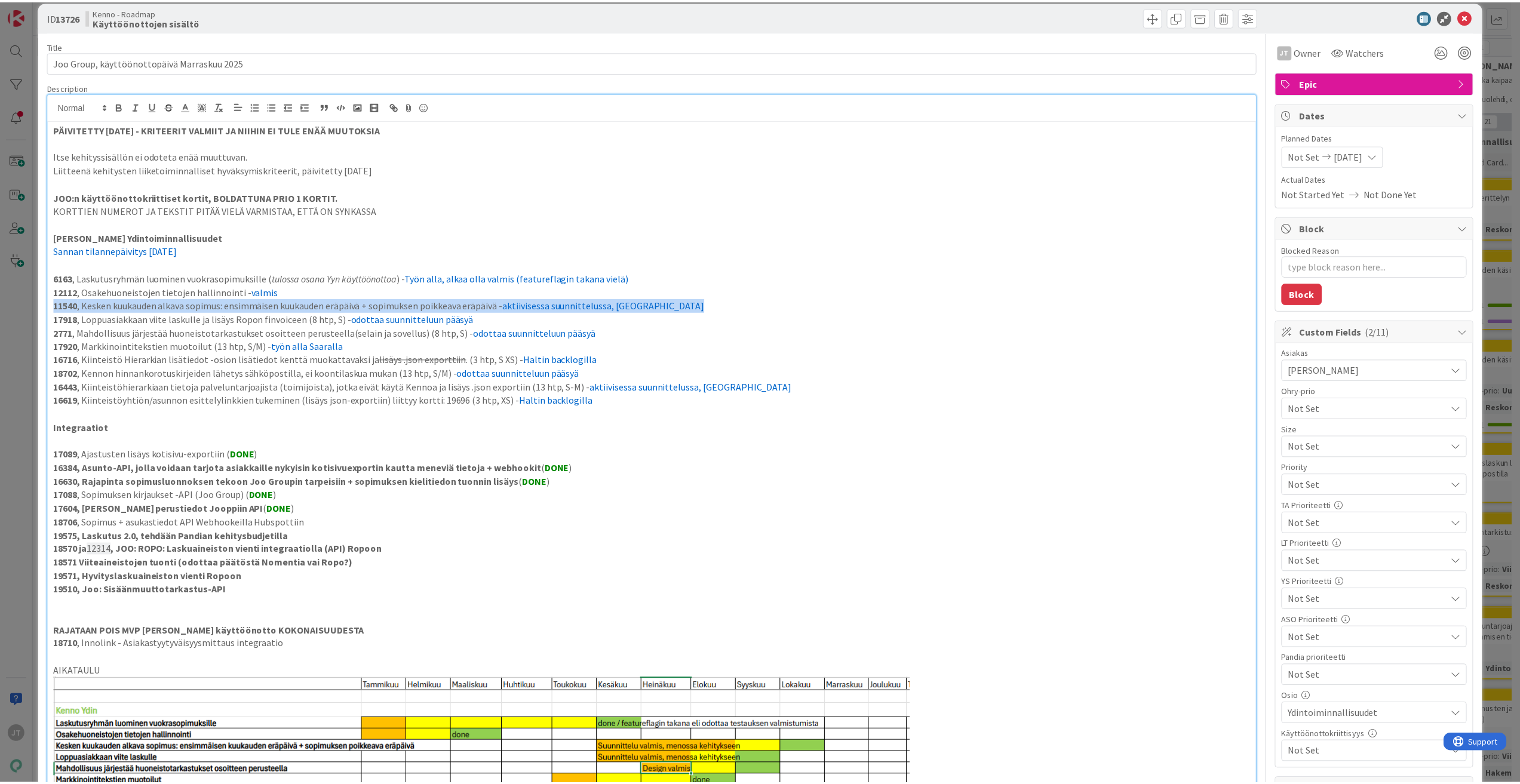
scroll to position [0, 0]
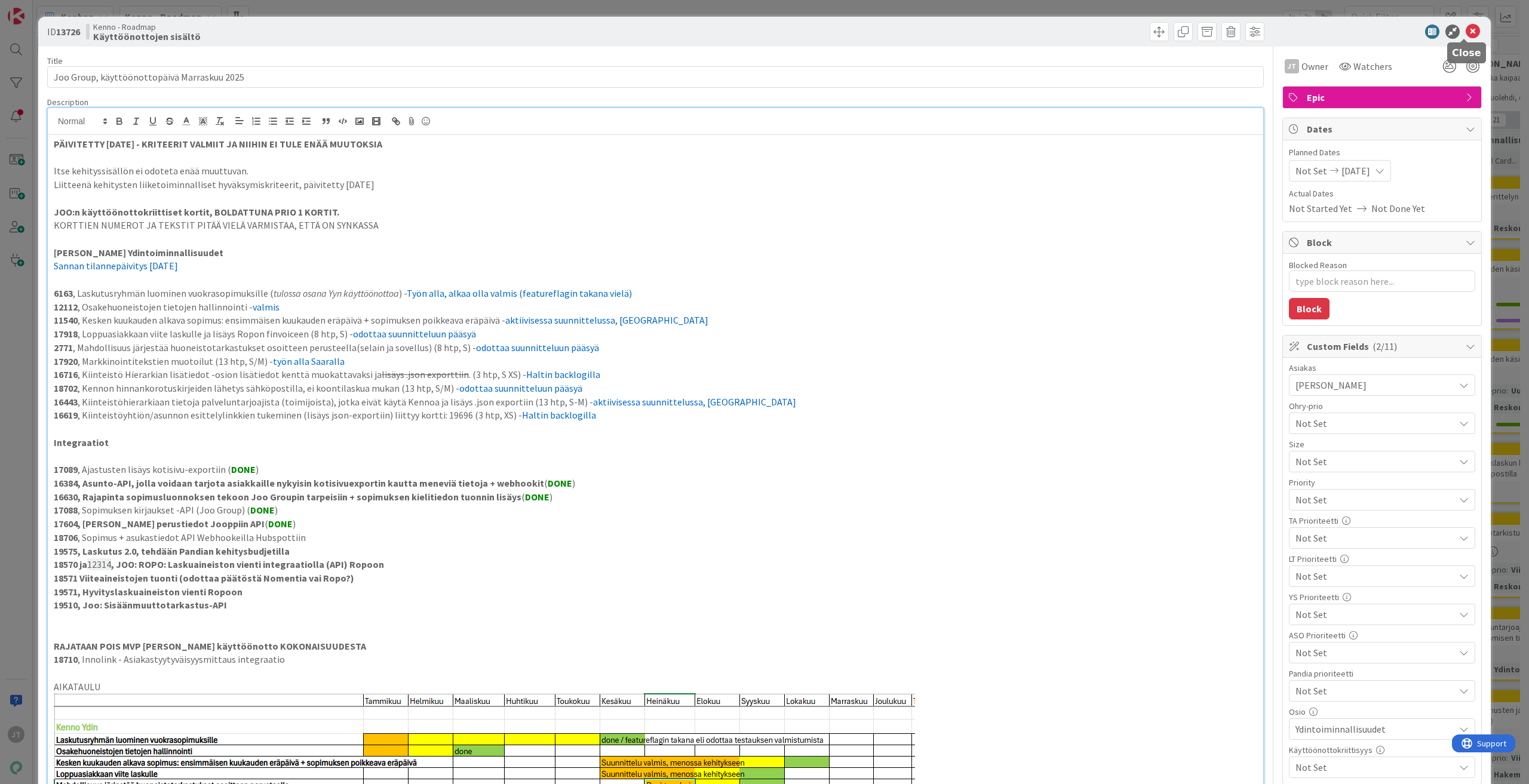
click at [1468, 30] on icon at bounding box center [1473, 31] width 15 height 15
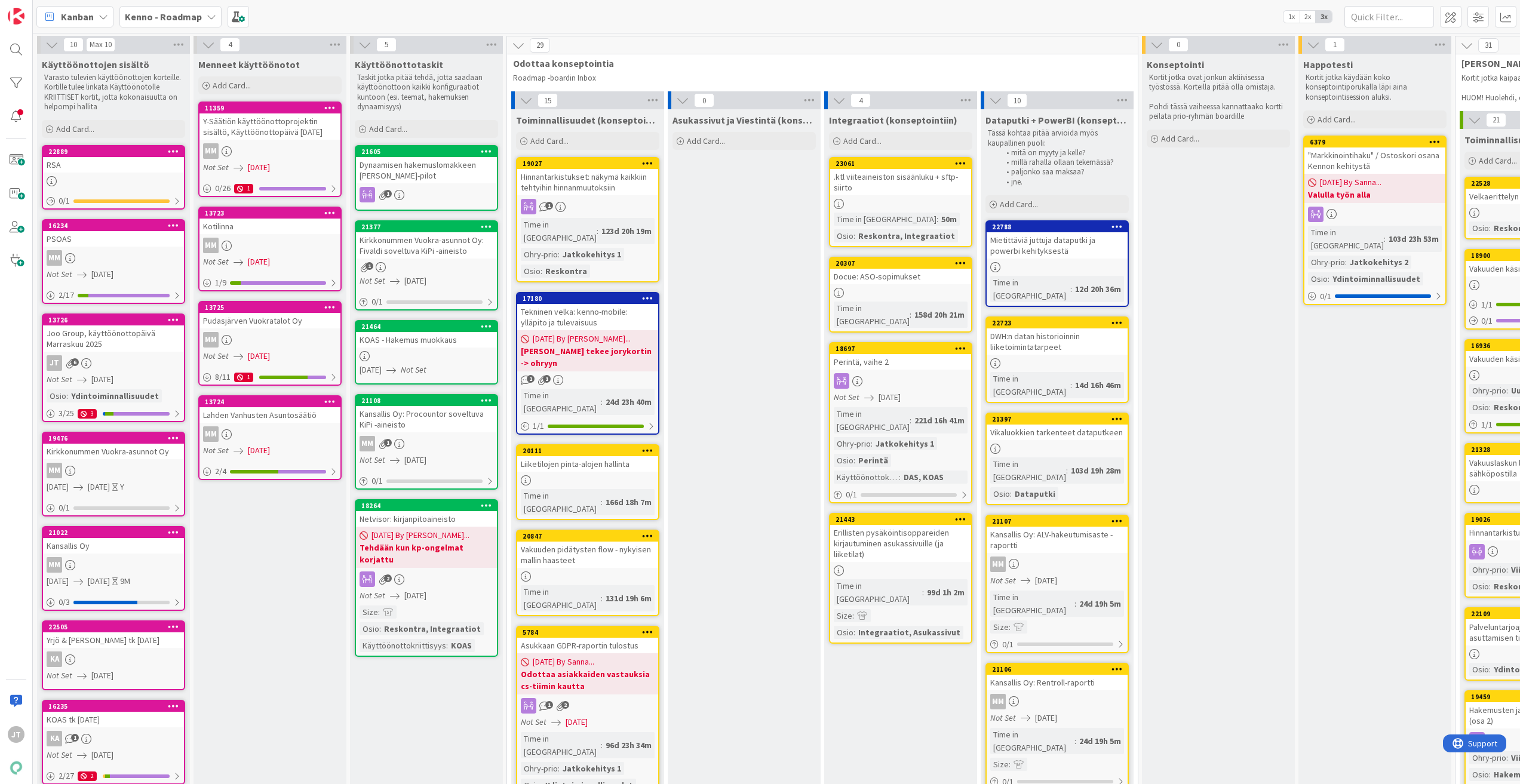
click at [164, 15] on b "Kenno - Roadmap" at bounding box center [163, 16] width 77 height 12
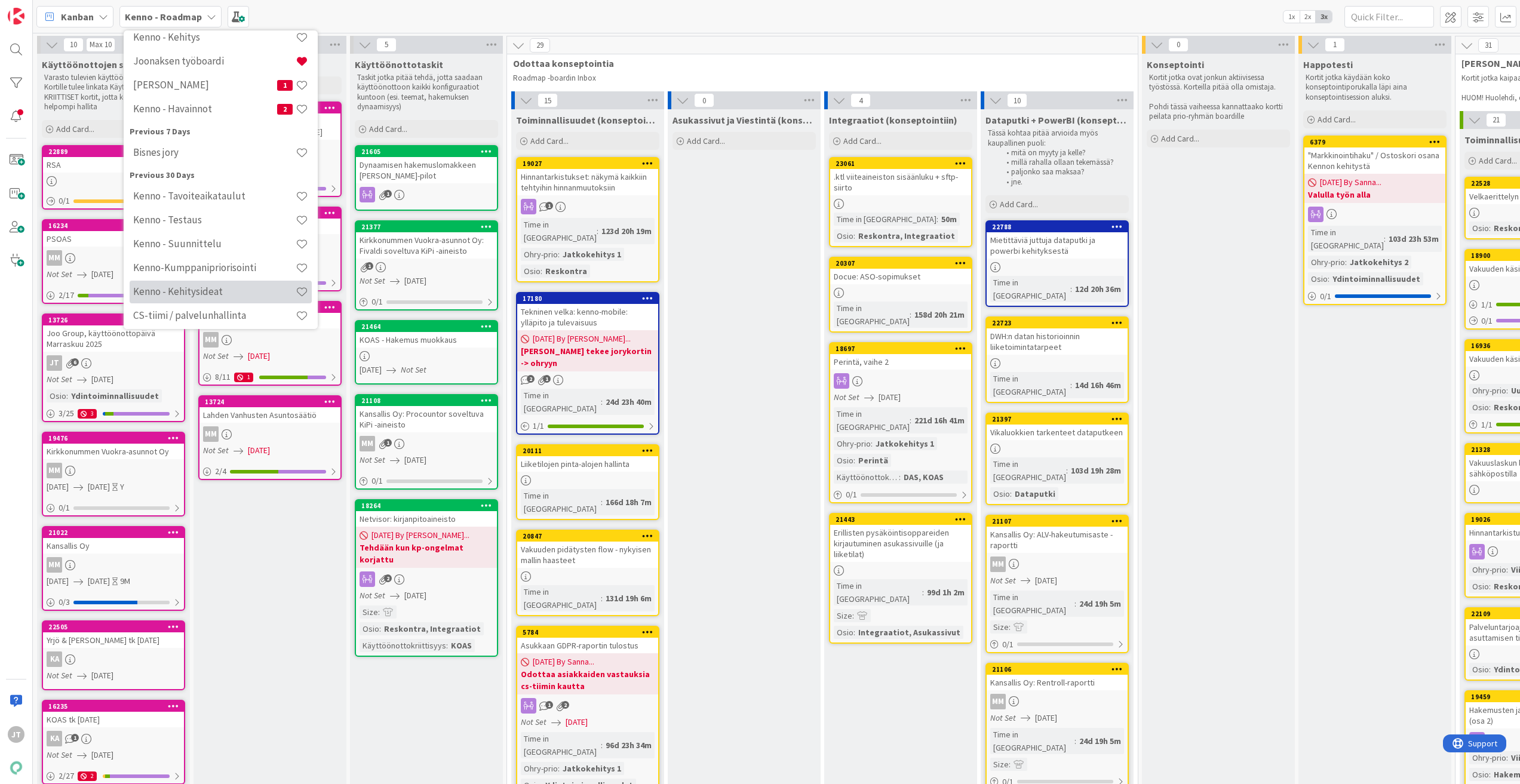
click at [195, 275] on div "Kenno - Tavoiteaikataulut Kenno - Testaus Kenno - Suunnittelu Kenno-Kumppanipri…" at bounding box center [221, 257] width 182 height 143
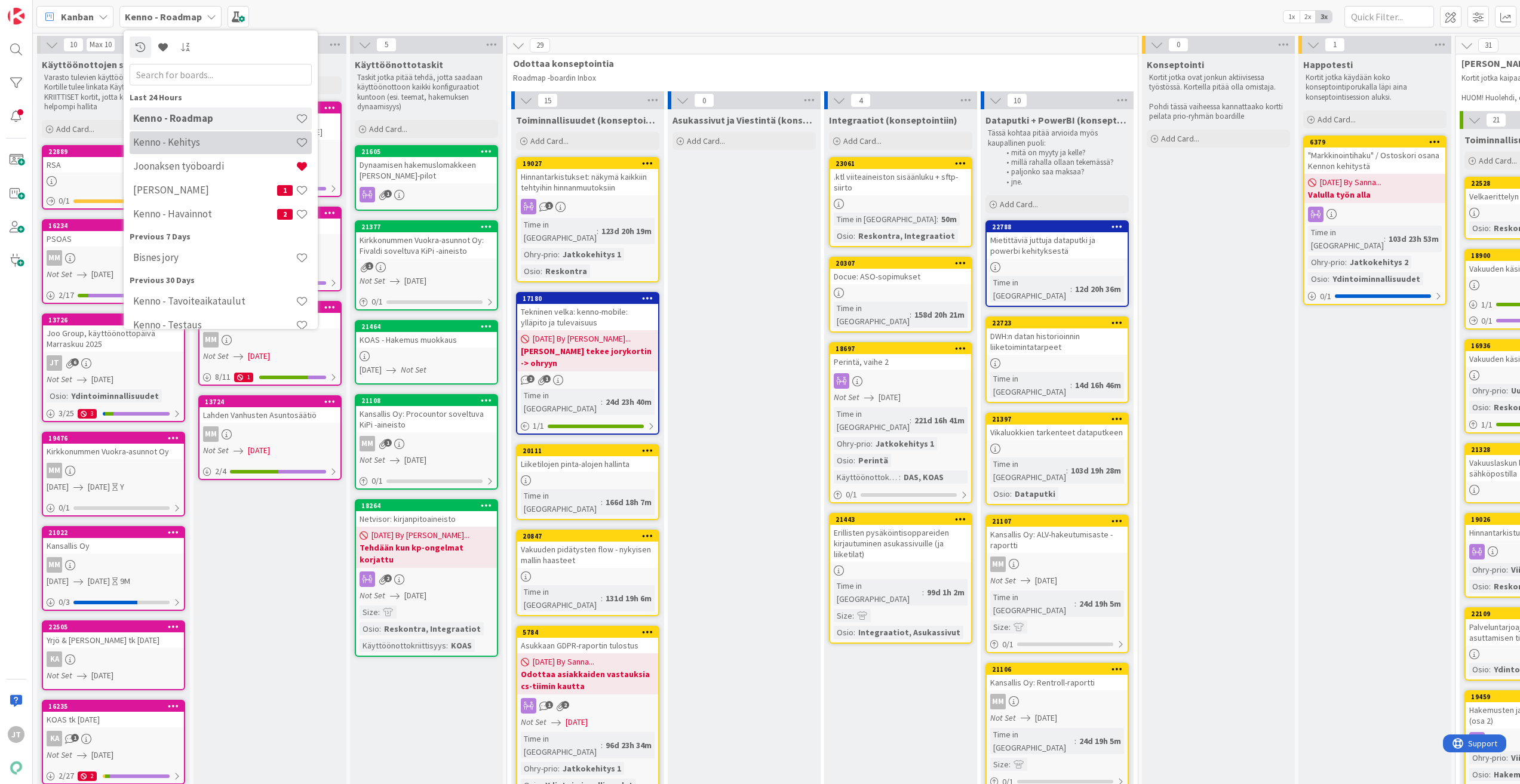
click at [187, 143] on h4 "Kenno - Kehitys" at bounding box center [214, 142] width 162 height 12
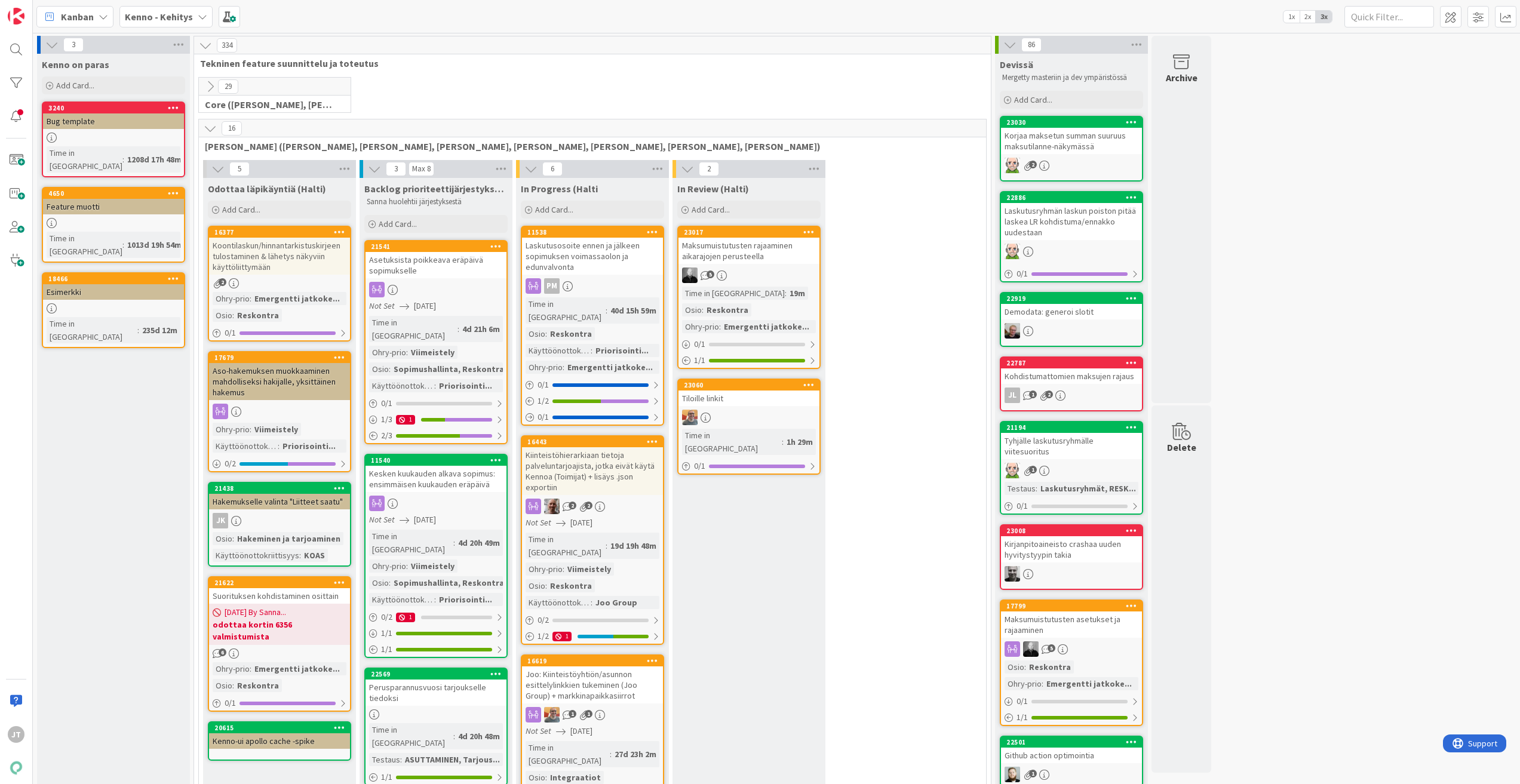
click at [213, 129] on icon at bounding box center [210, 128] width 13 height 13
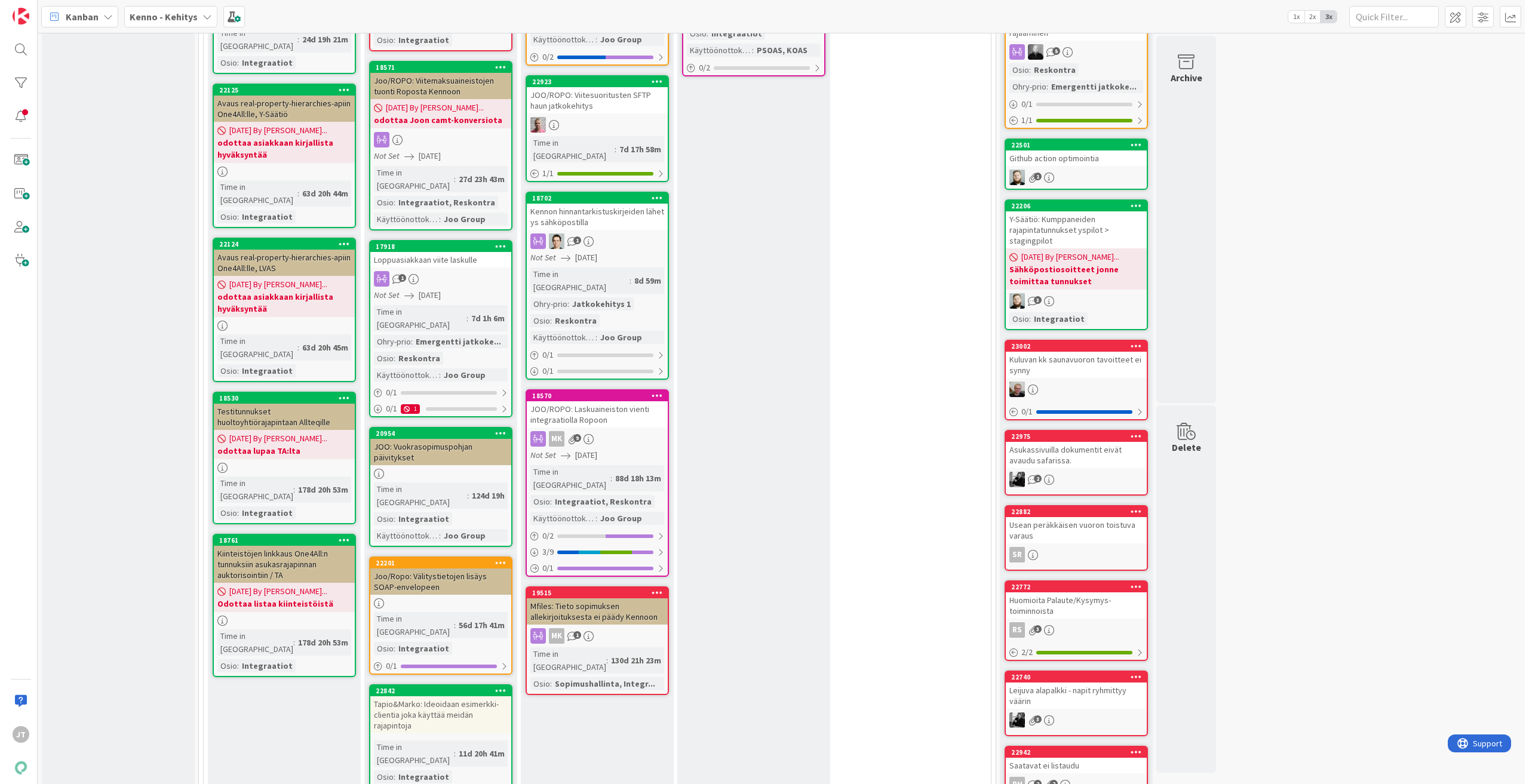
scroll to position [717, 0]
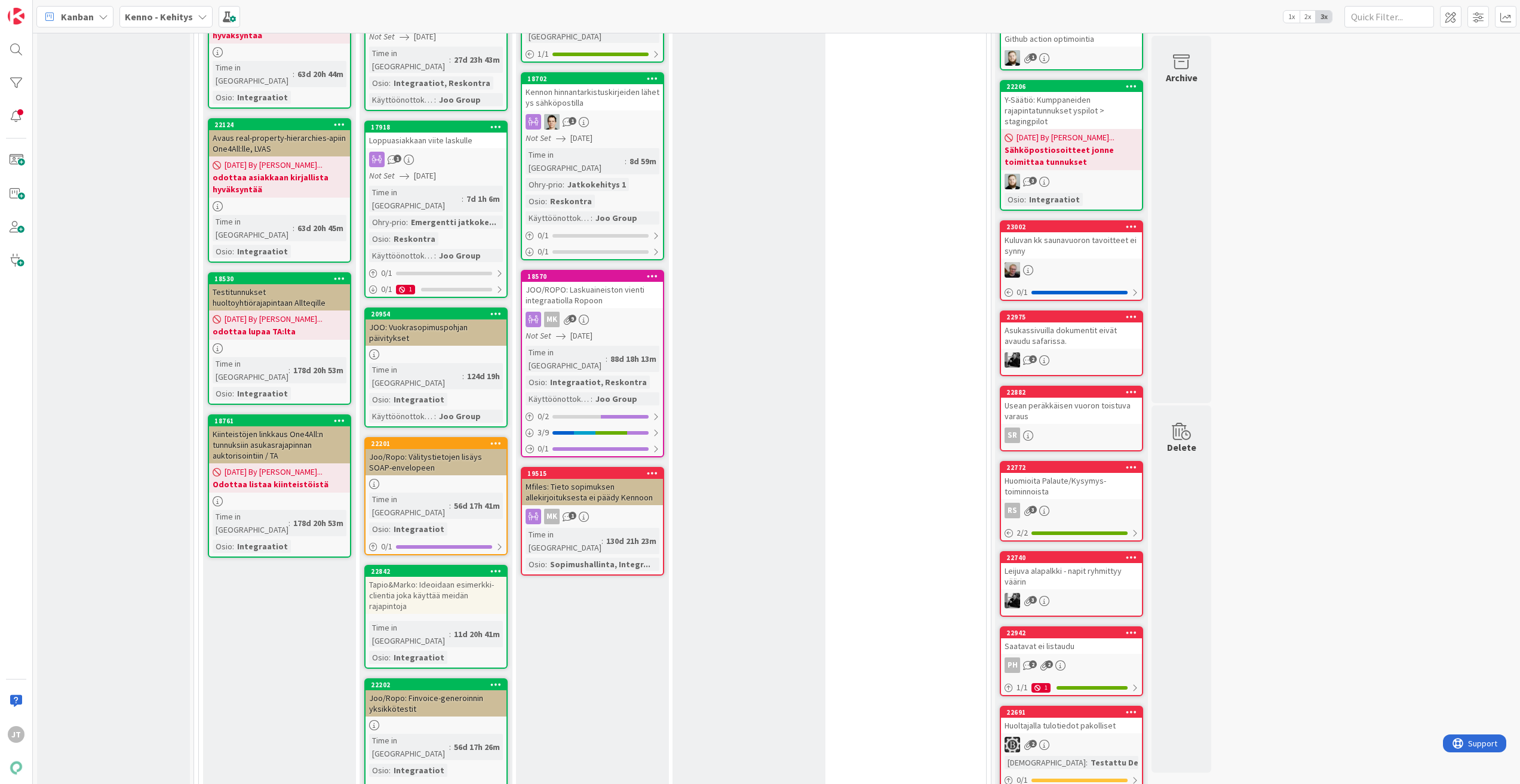
click at [441, 319] on div "JOO: Vuokrasopimuspohjan päivitykset" at bounding box center [436, 333] width 141 height 26
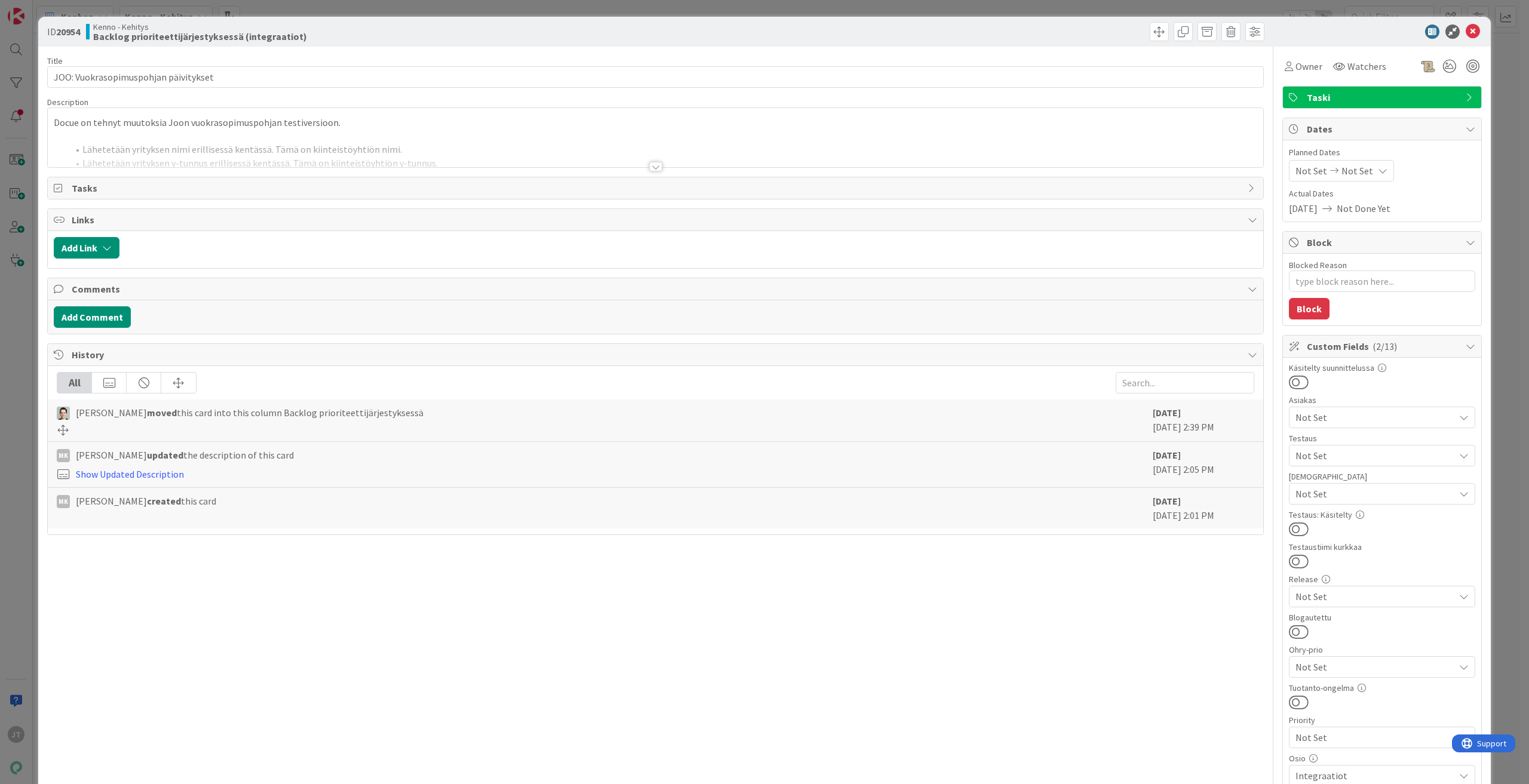
click at [657, 163] on div at bounding box center [656, 167] width 13 height 10
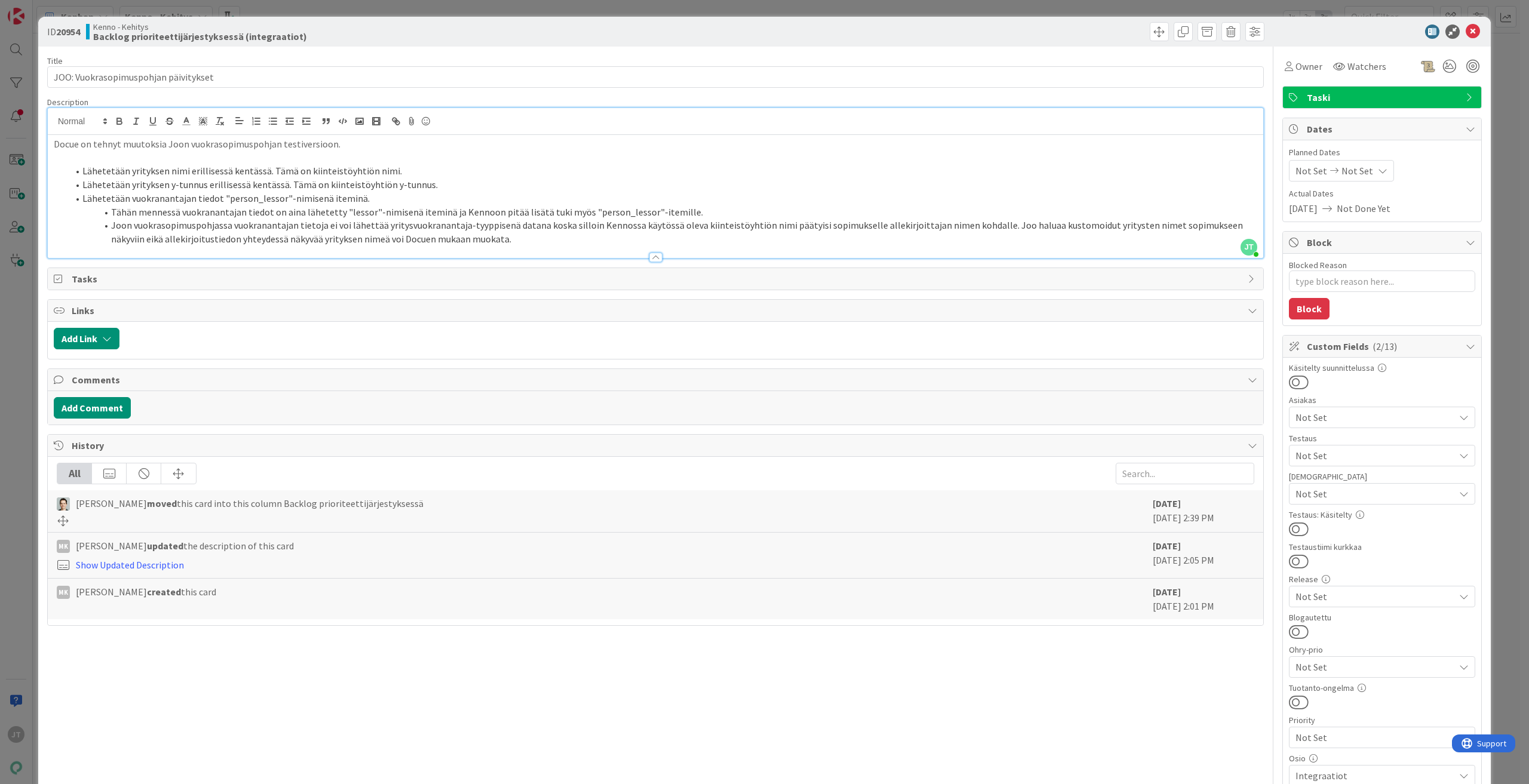
type textarea "x"
click at [1466, 30] on icon at bounding box center [1473, 31] width 15 height 15
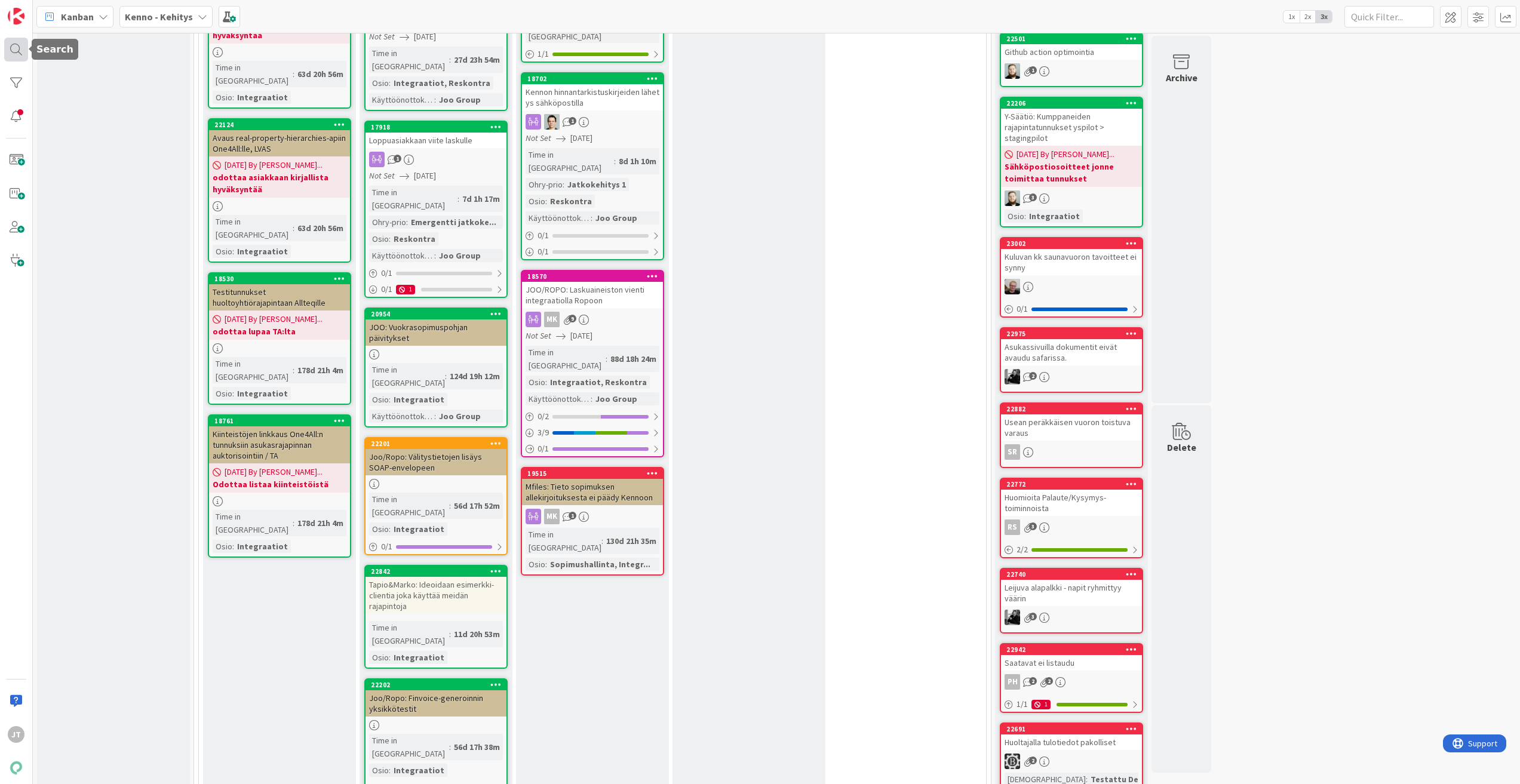
click at [20, 51] on div at bounding box center [16, 49] width 24 height 24
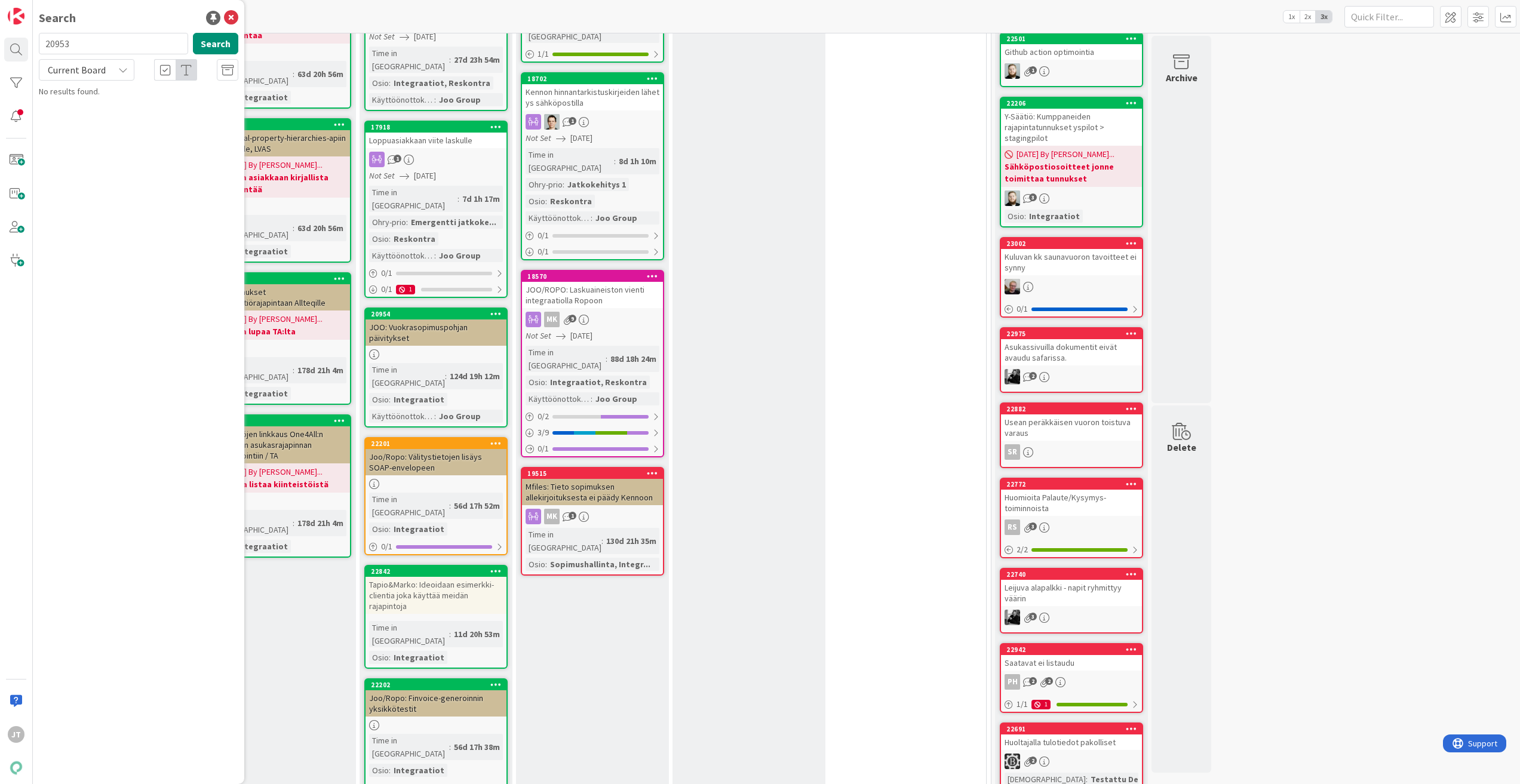
click at [88, 68] on span "Current Board" at bounding box center [77, 70] width 58 height 12
click at [91, 113] on span "All Boards" at bounding box center [107, 120] width 124 height 18
click at [89, 46] on input "20953" at bounding box center [113, 43] width 150 height 22
paste input "17137"
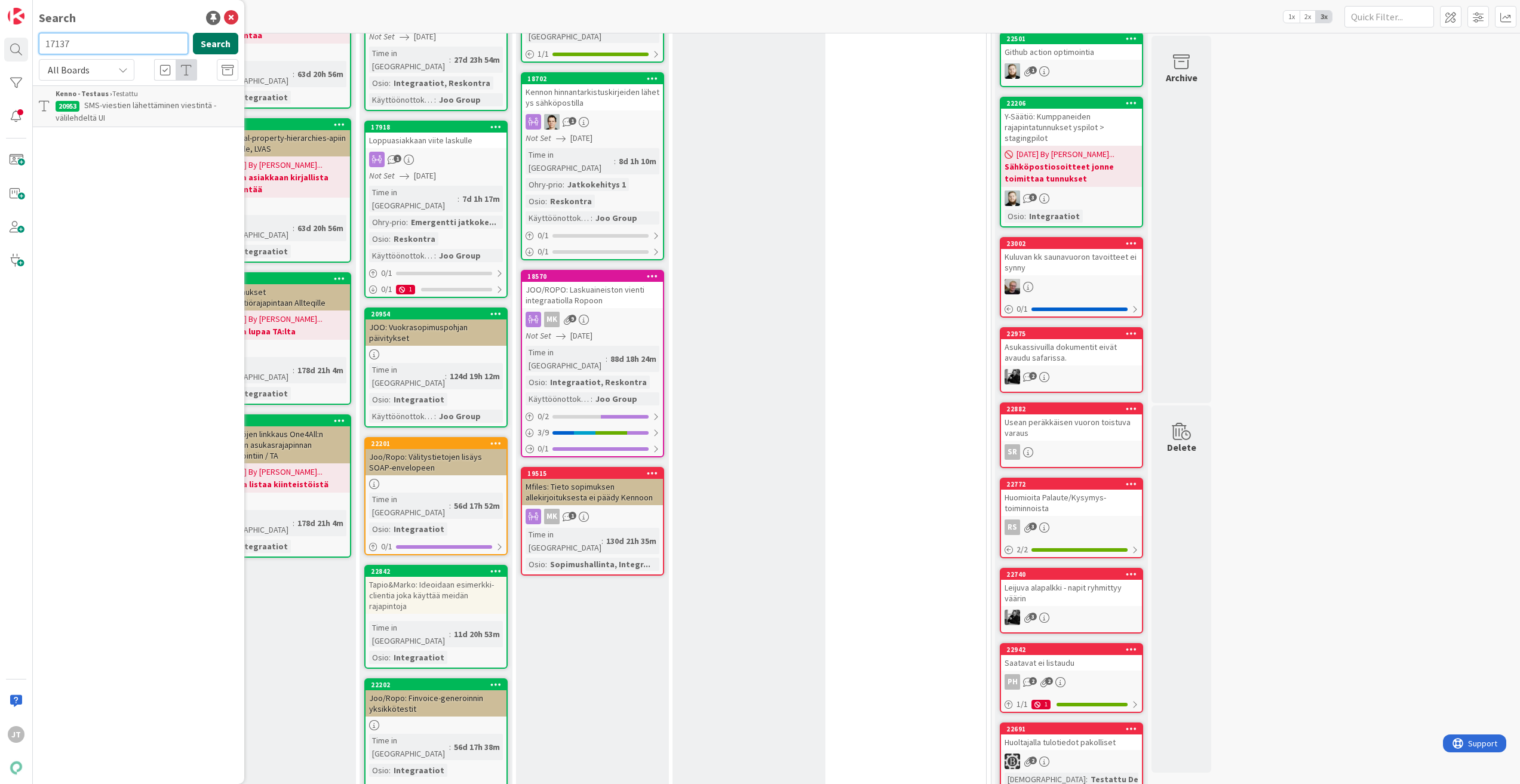
type input "17137"
click at [215, 42] on button "Search" at bounding box center [215, 43] width 45 height 22
click at [134, 154] on span "Yhtiöasetuksiin kuluttaja- ja yritysasiakkaille omat/eri ehdot kuluille ja koro…" at bounding box center [143, 152] width 176 height 23
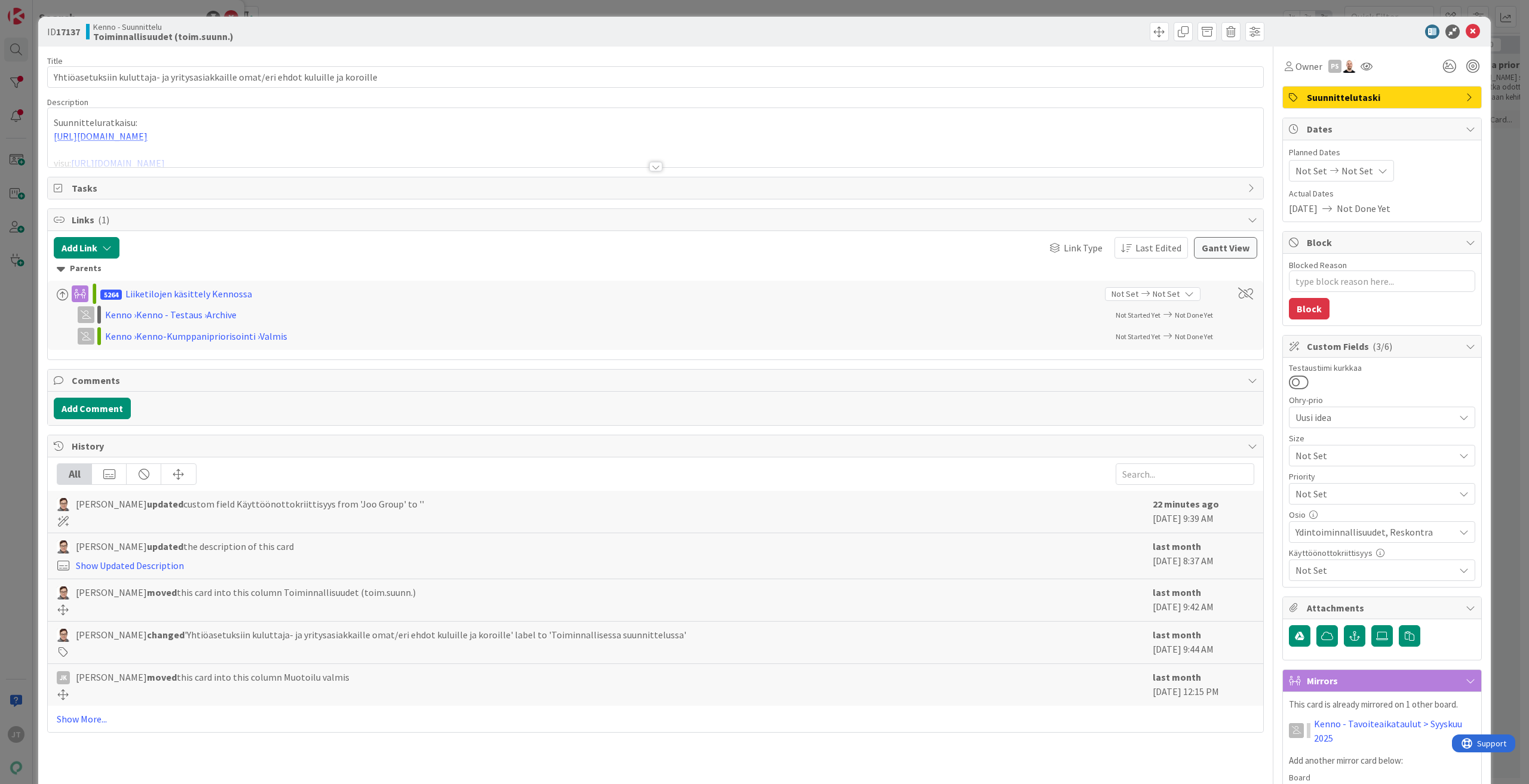
type textarea "x"
click at [658, 169] on div "Title 83 / 128 Yhtiöasetuksiin kuluttaja- ja yritysasiakkaille omat/eri ehdot k…" at bounding box center [656, 469] width 1217 height 845
click at [653, 165] on div at bounding box center [656, 167] width 13 height 10
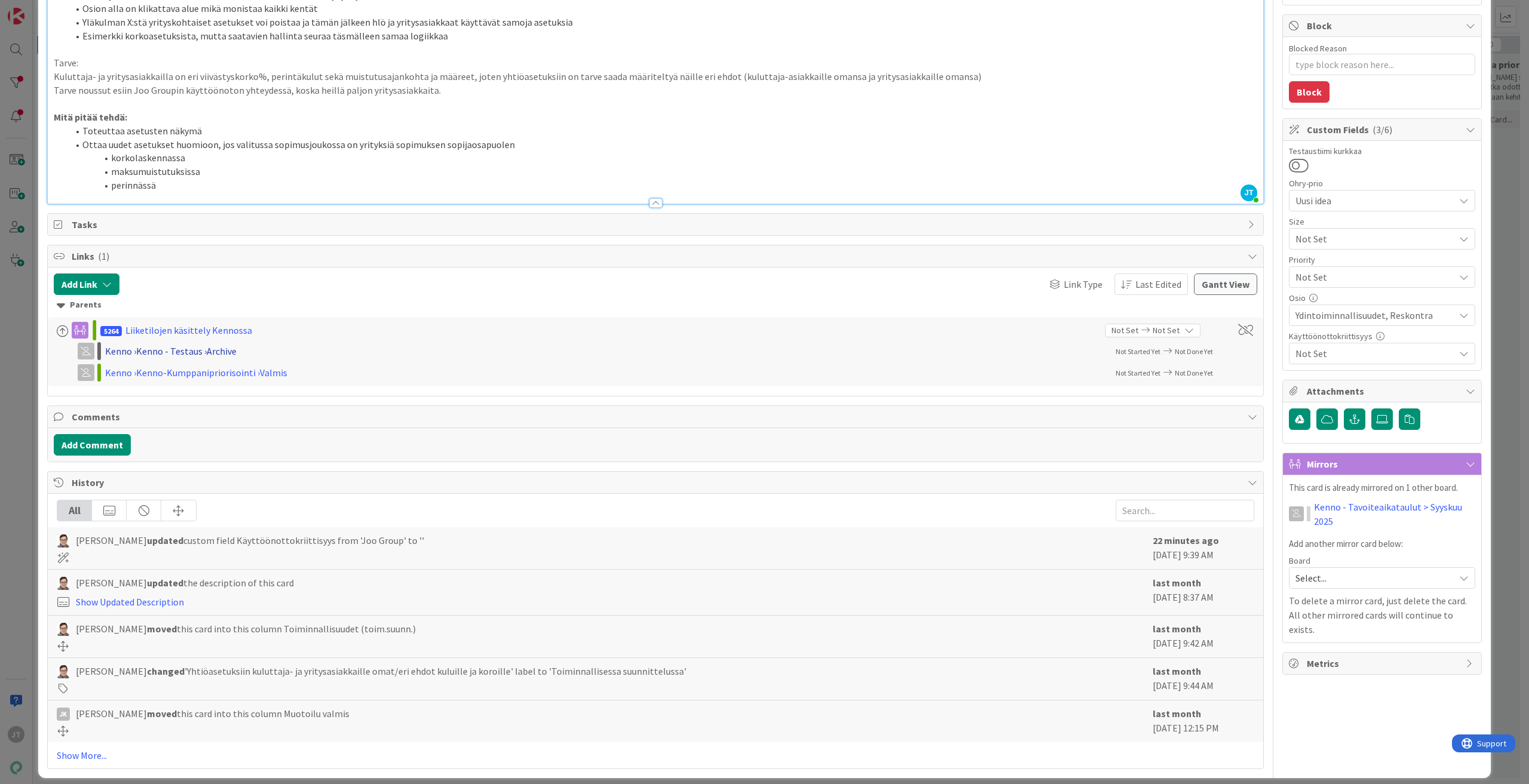
scroll to position [227, 0]
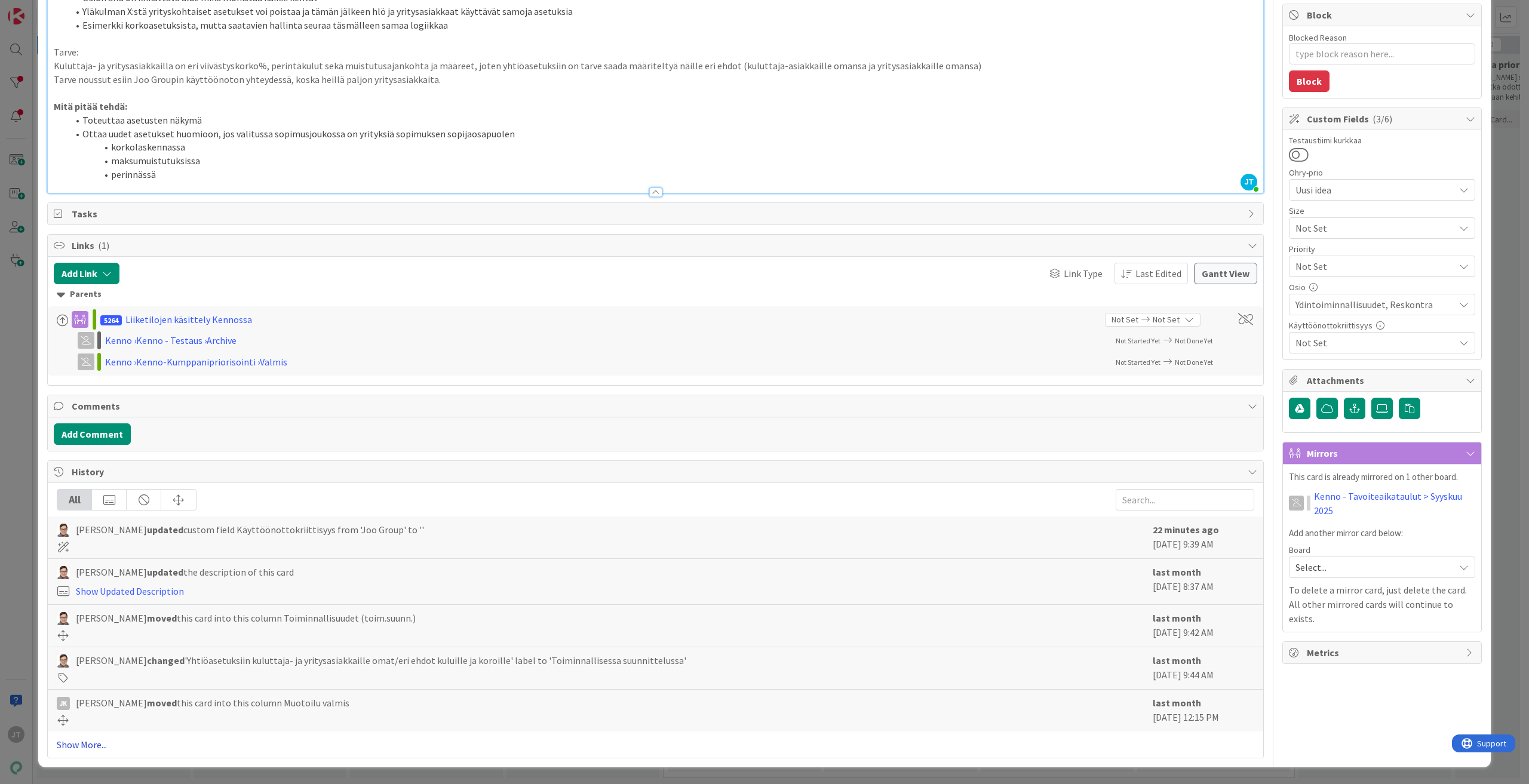
click at [88, 749] on link "Show More..." at bounding box center [656, 744] width 1198 height 15
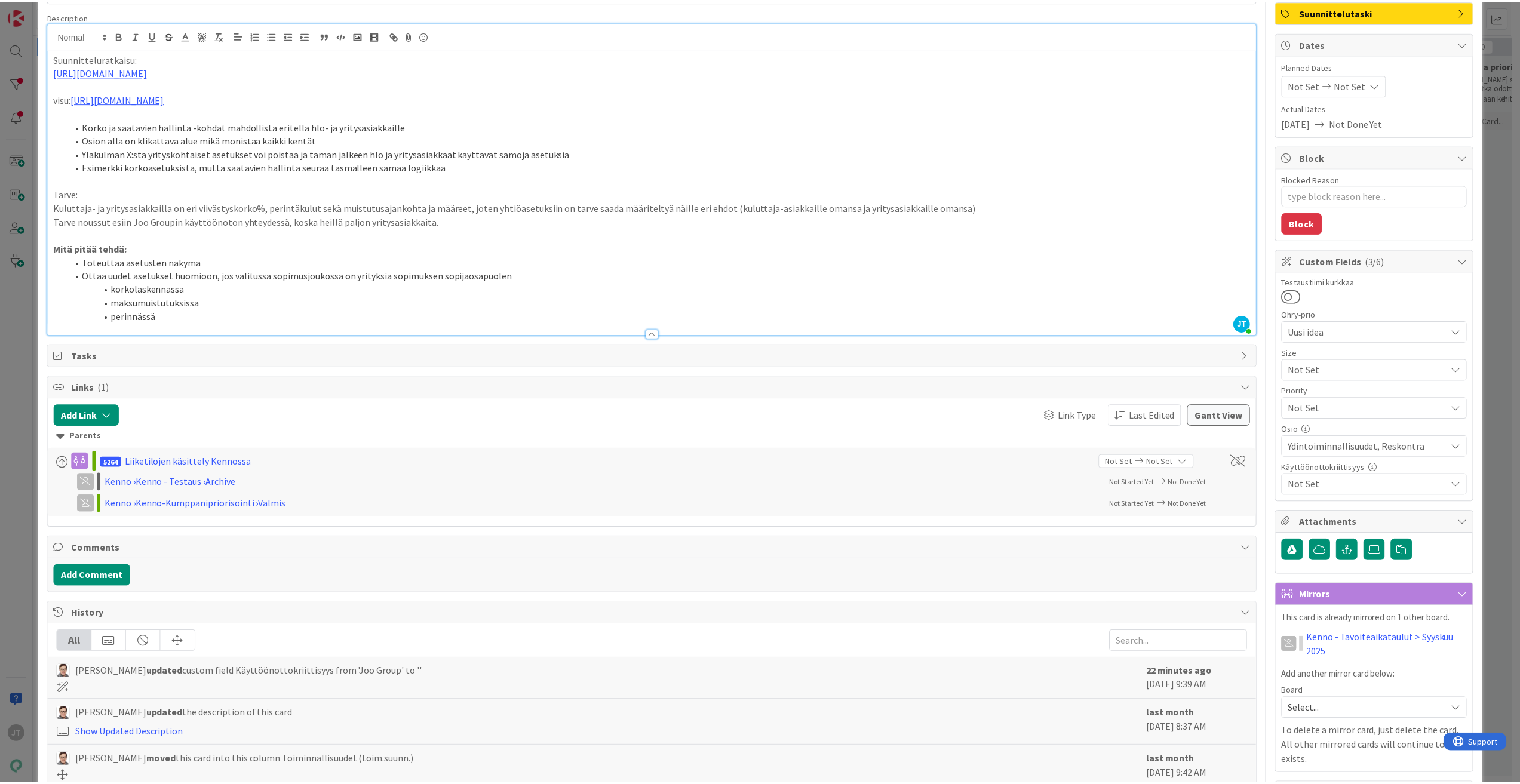
scroll to position [0, 0]
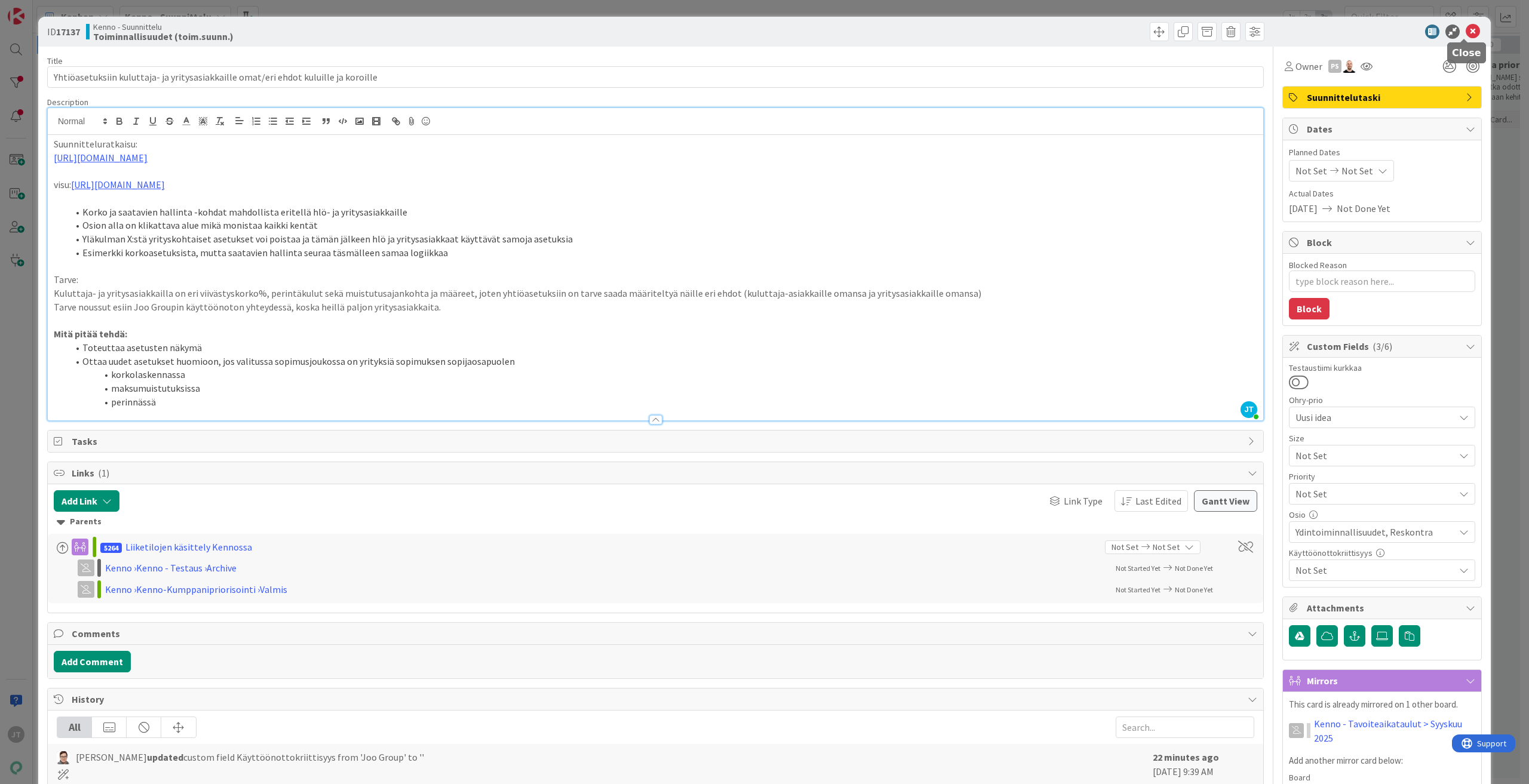
click at [1466, 31] on icon at bounding box center [1473, 31] width 15 height 15
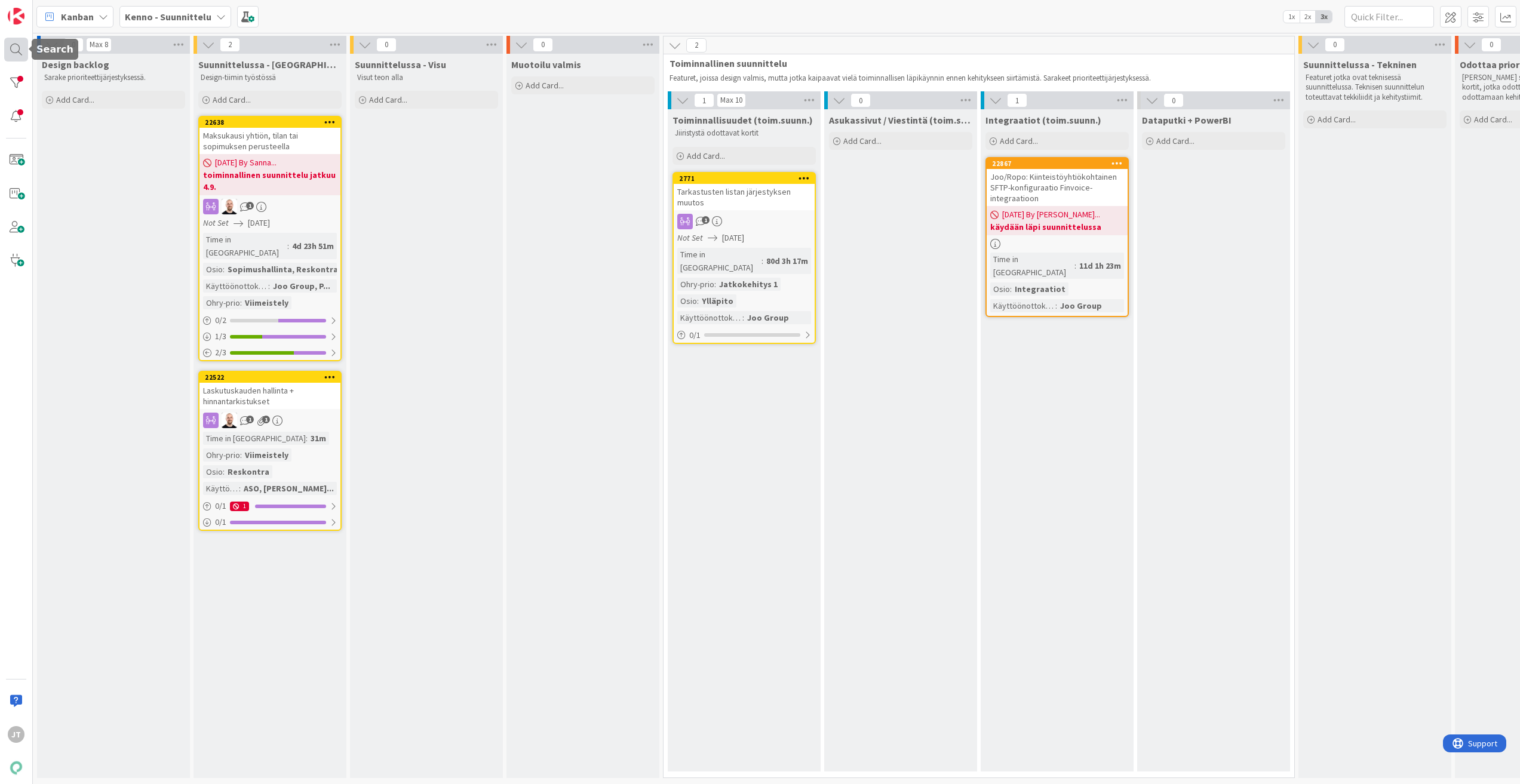
click at [17, 47] on div at bounding box center [16, 49] width 24 height 24
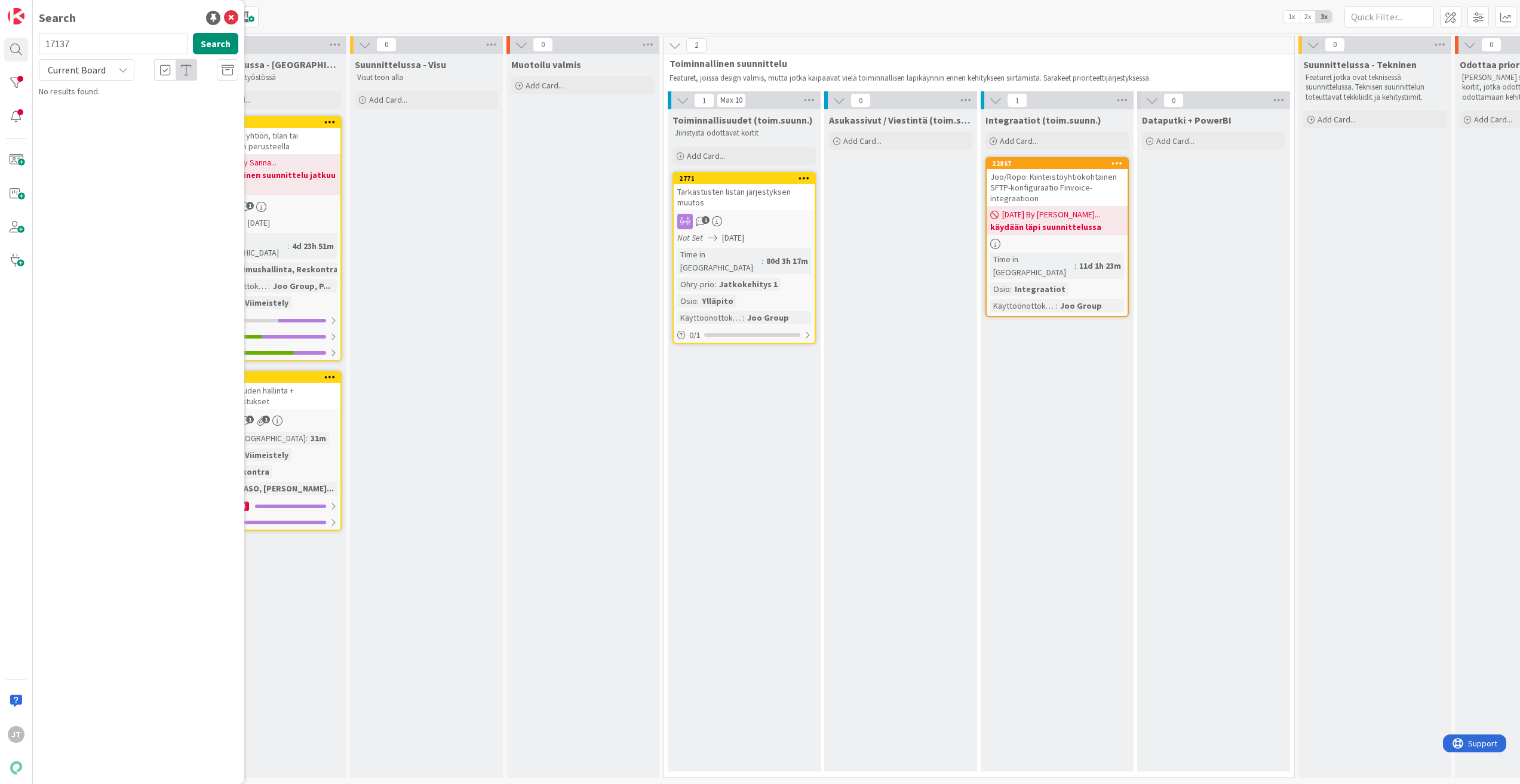
click at [94, 66] on span "Current Board" at bounding box center [77, 70] width 58 height 12
click at [90, 116] on span "All Boards" at bounding box center [107, 120] width 124 height 18
click at [85, 48] on input "17137" at bounding box center [113, 43] width 150 height 22
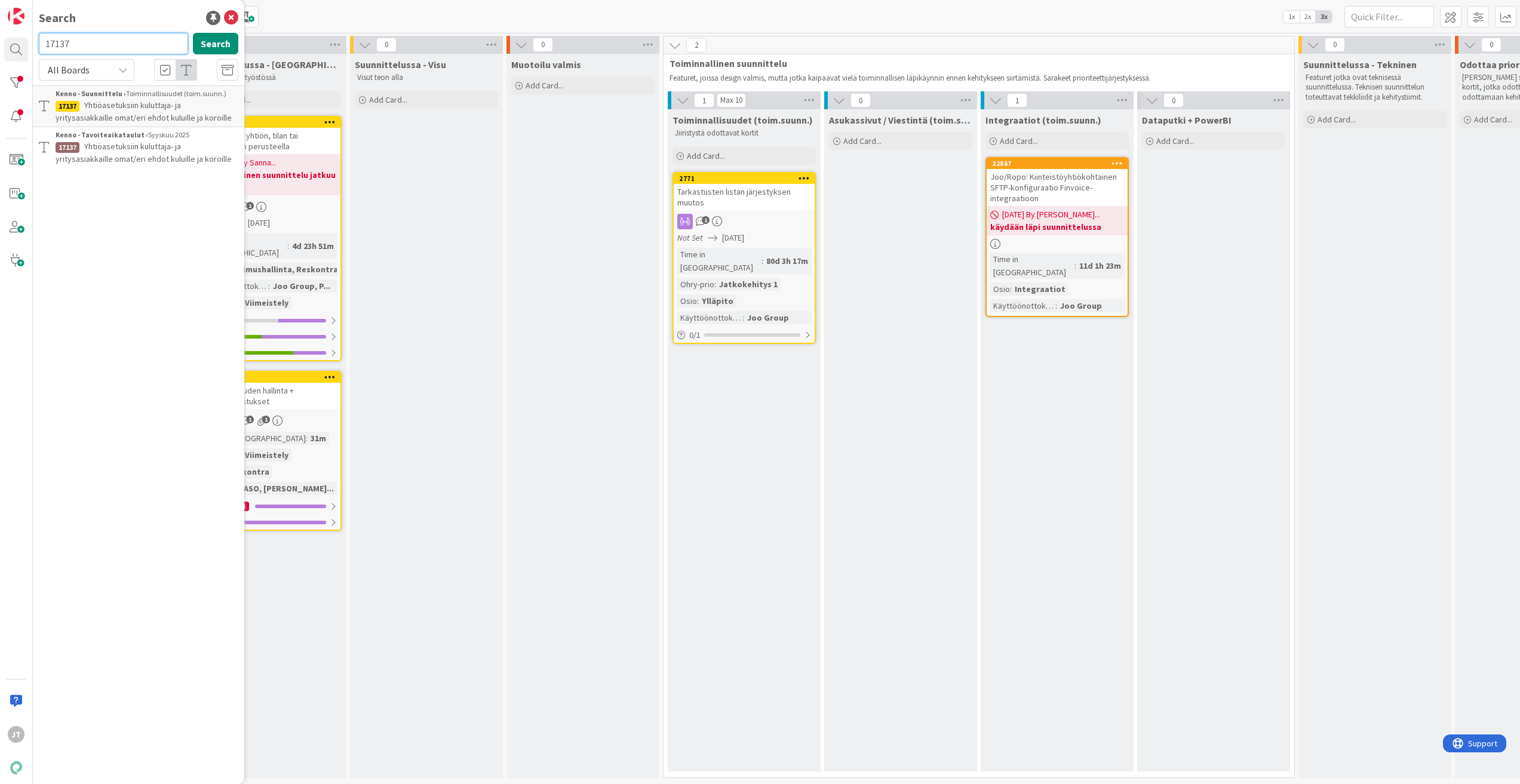
paste input "22522"
type input "22522"
click at [219, 42] on button "Search" at bounding box center [215, 43] width 45 height 22
click at [133, 111] on span "Laskutuskauden hallinta + hinnantarkistukset" at bounding box center [116, 122] width 120 height 23
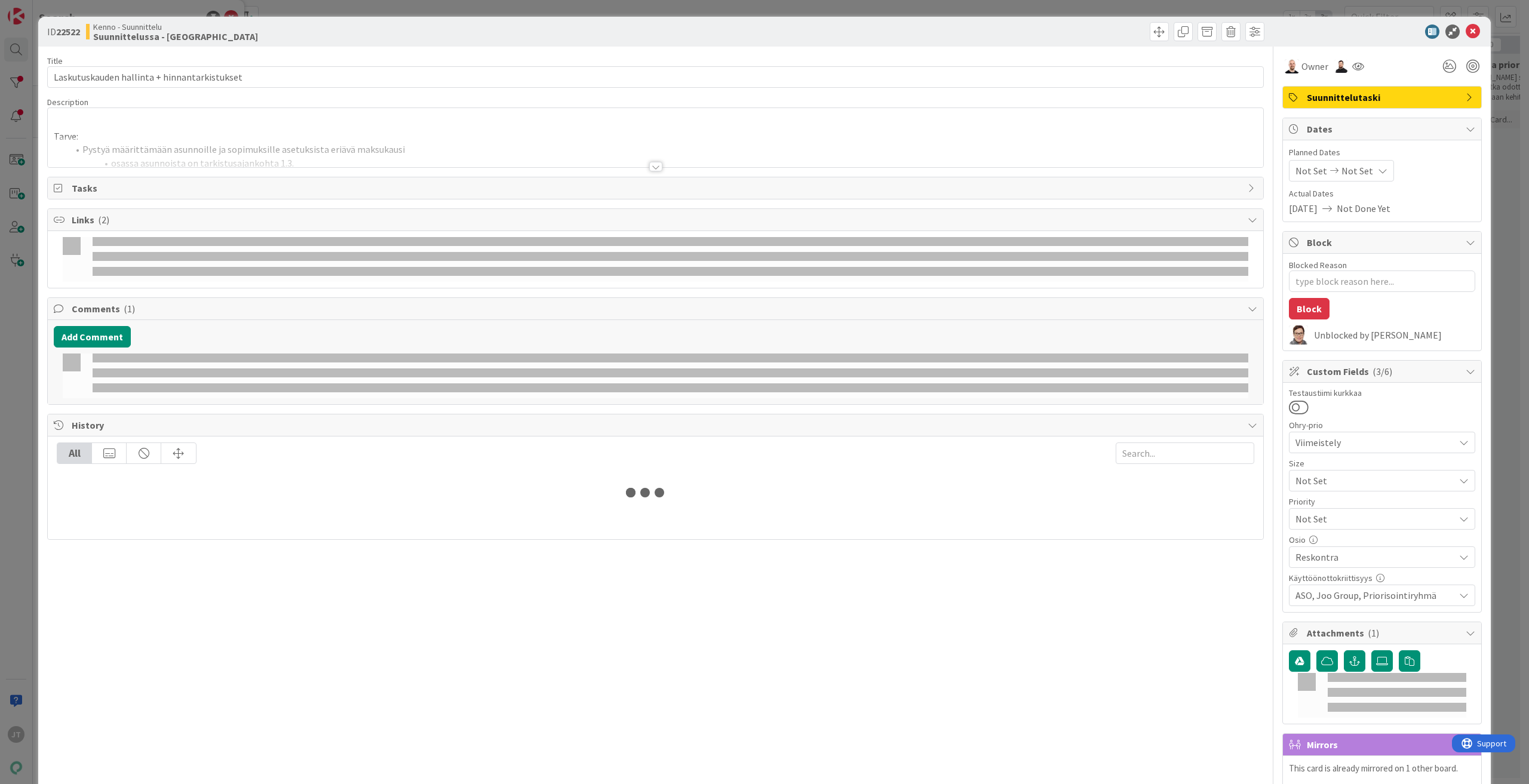
type textarea "x"
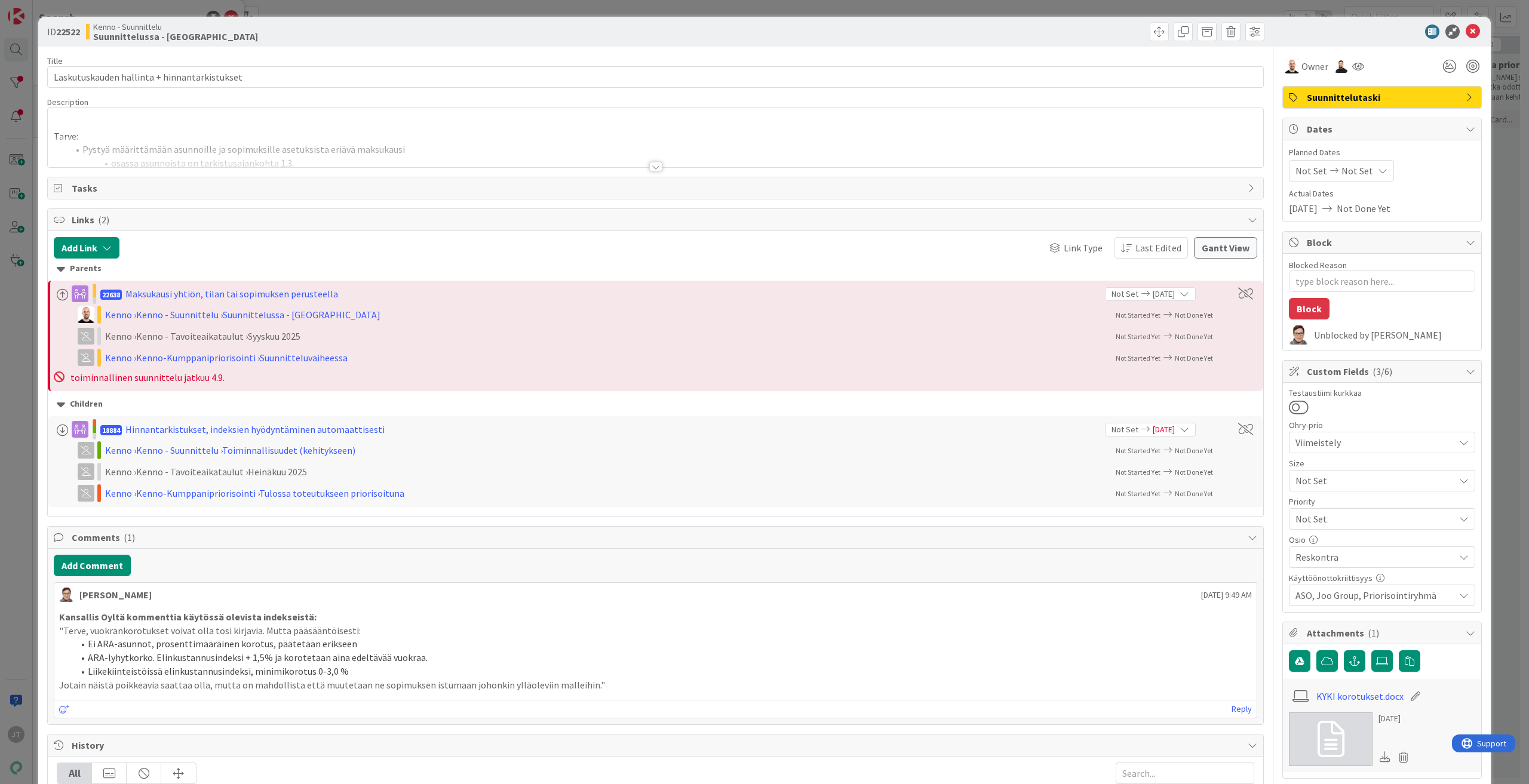
click at [656, 163] on div at bounding box center [656, 167] width 13 height 10
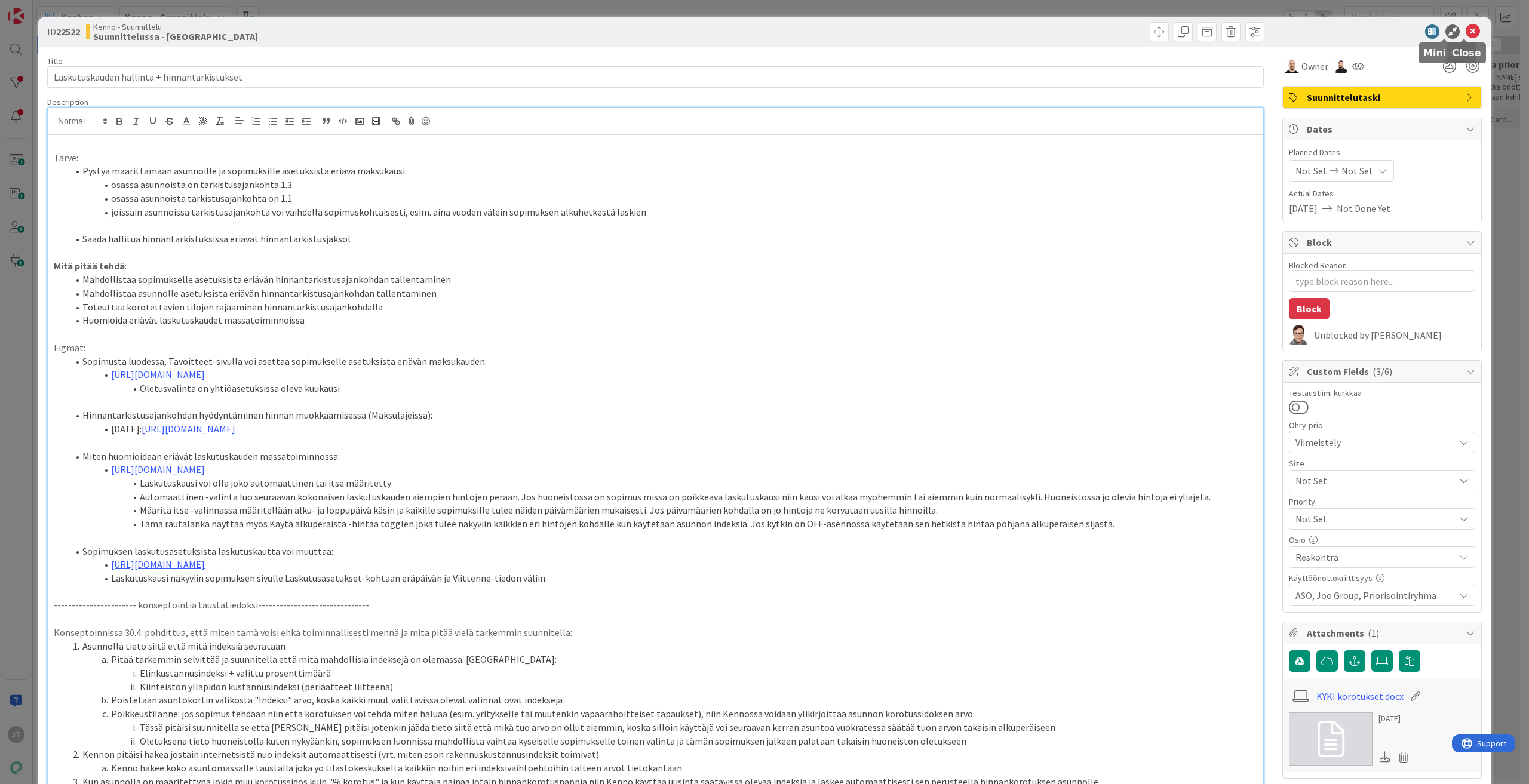
click at [1466, 31] on icon at bounding box center [1473, 31] width 15 height 15
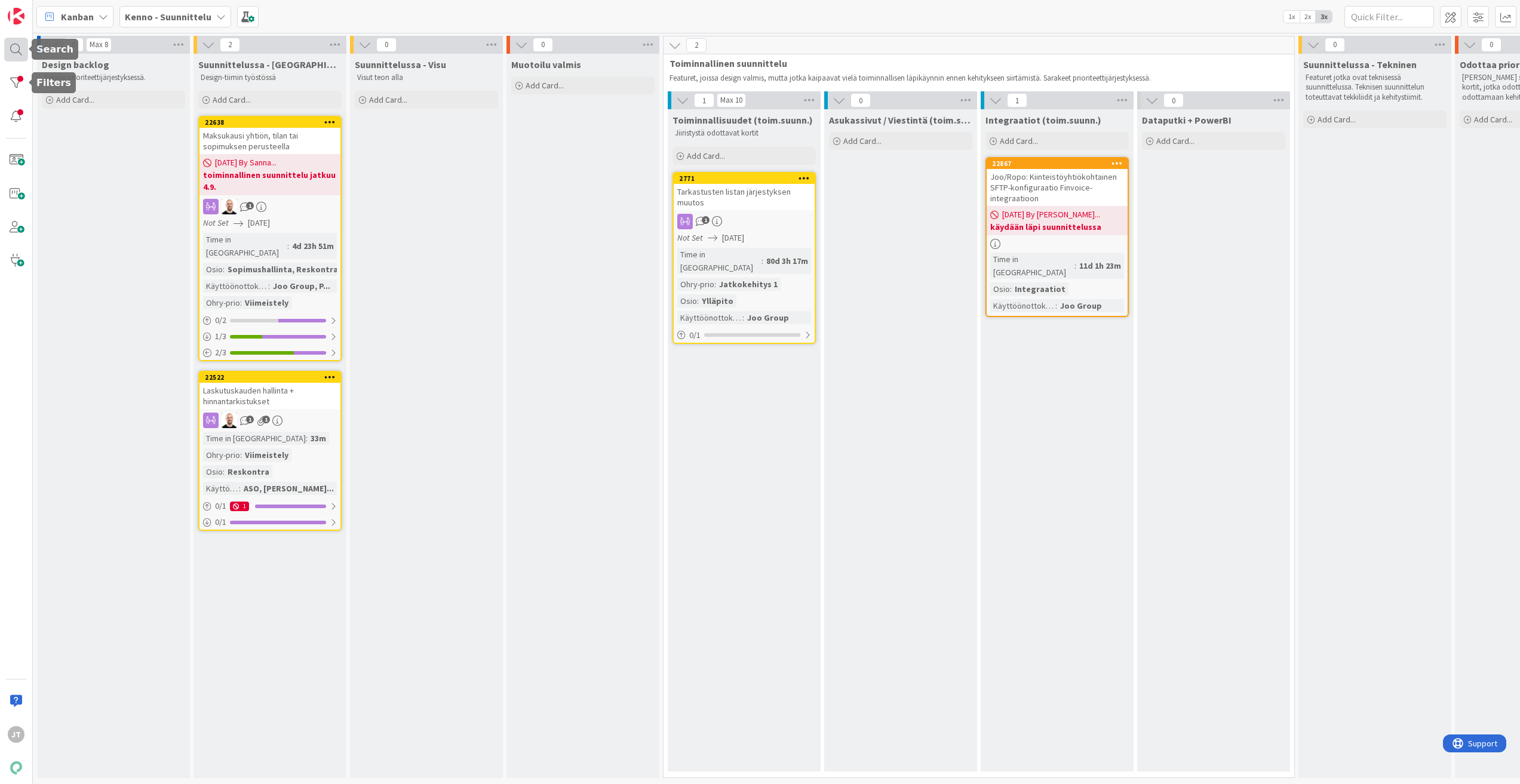
click at [10, 51] on div at bounding box center [16, 49] width 24 height 24
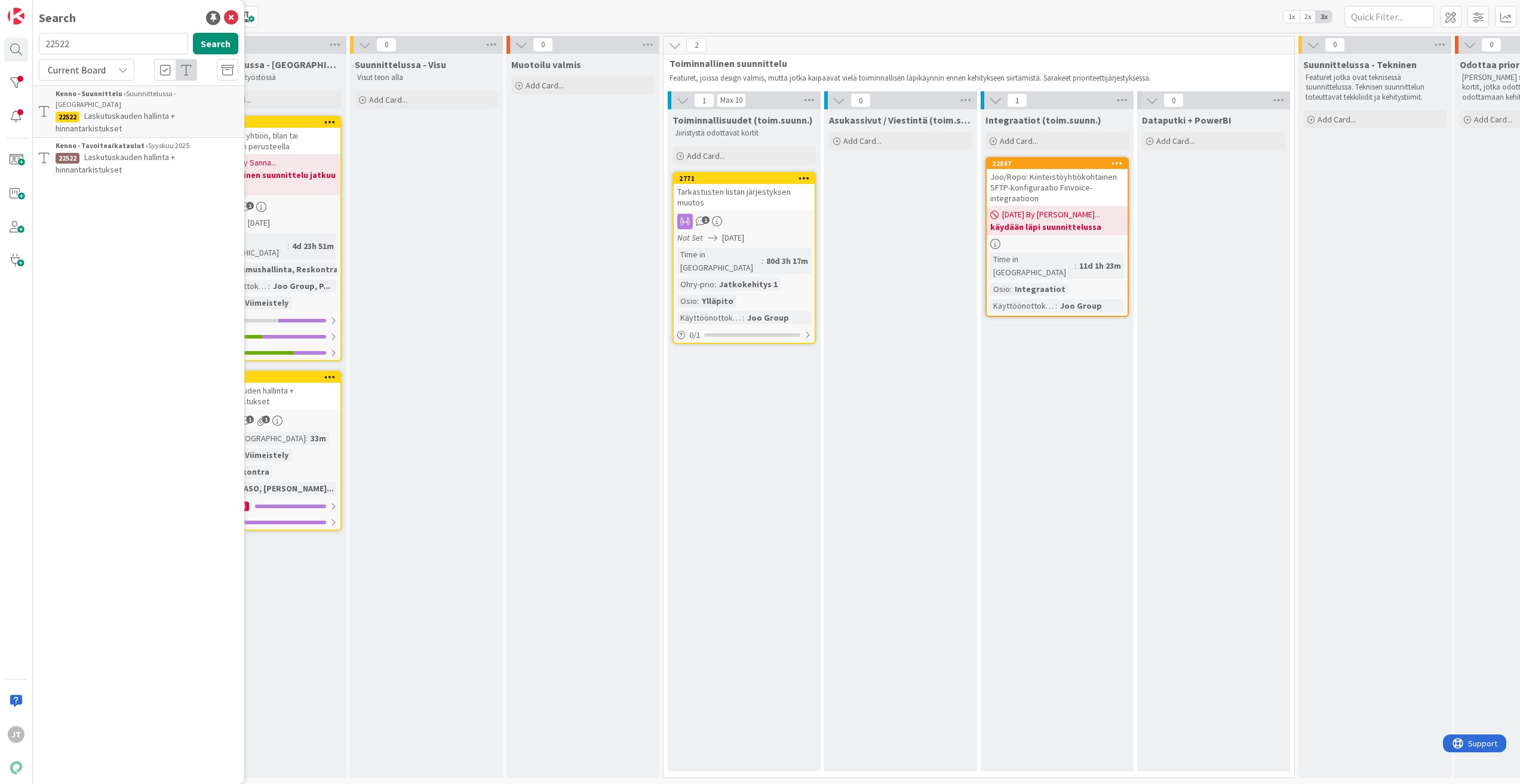
click at [95, 36] on input "22522" at bounding box center [113, 43] width 150 height 22
type input "22638"
click at [230, 49] on button "Search" at bounding box center [215, 43] width 45 height 22
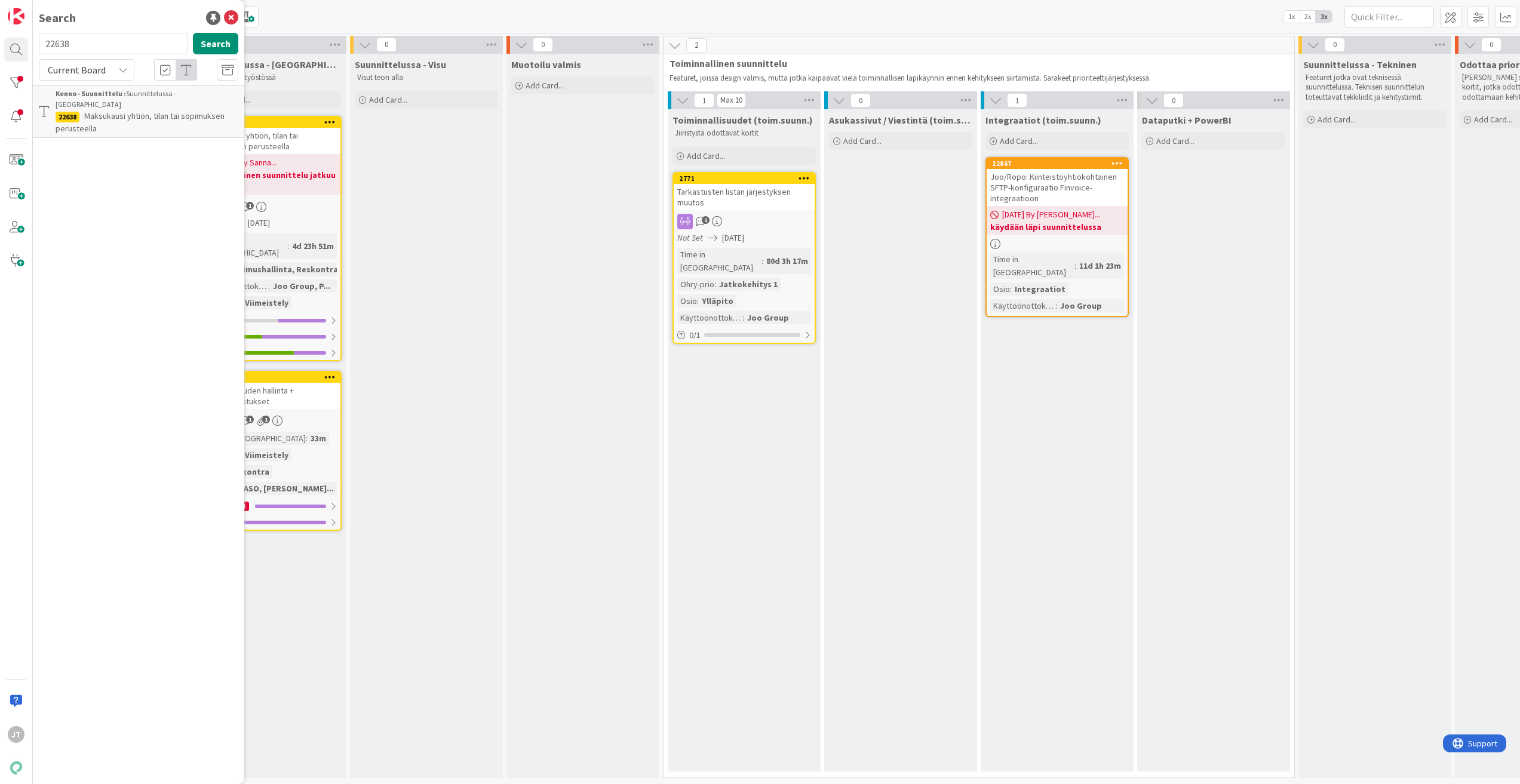
click at [115, 111] on span "Maksukausi yhtiön, tilan tai sopimuksen perusteella" at bounding box center [140, 122] width 169 height 23
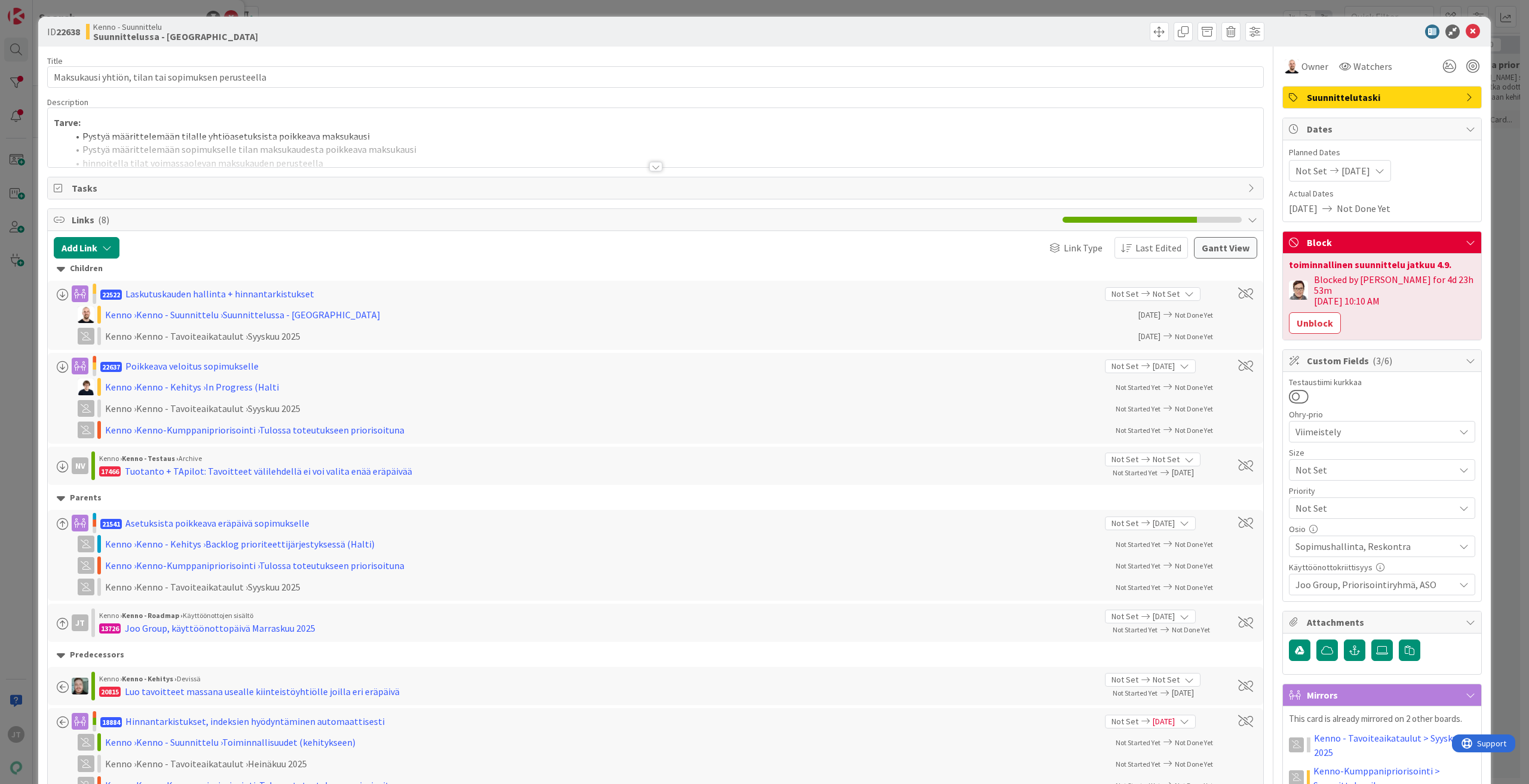
click at [655, 167] on div at bounding box center [656, 167] width 13 height 10
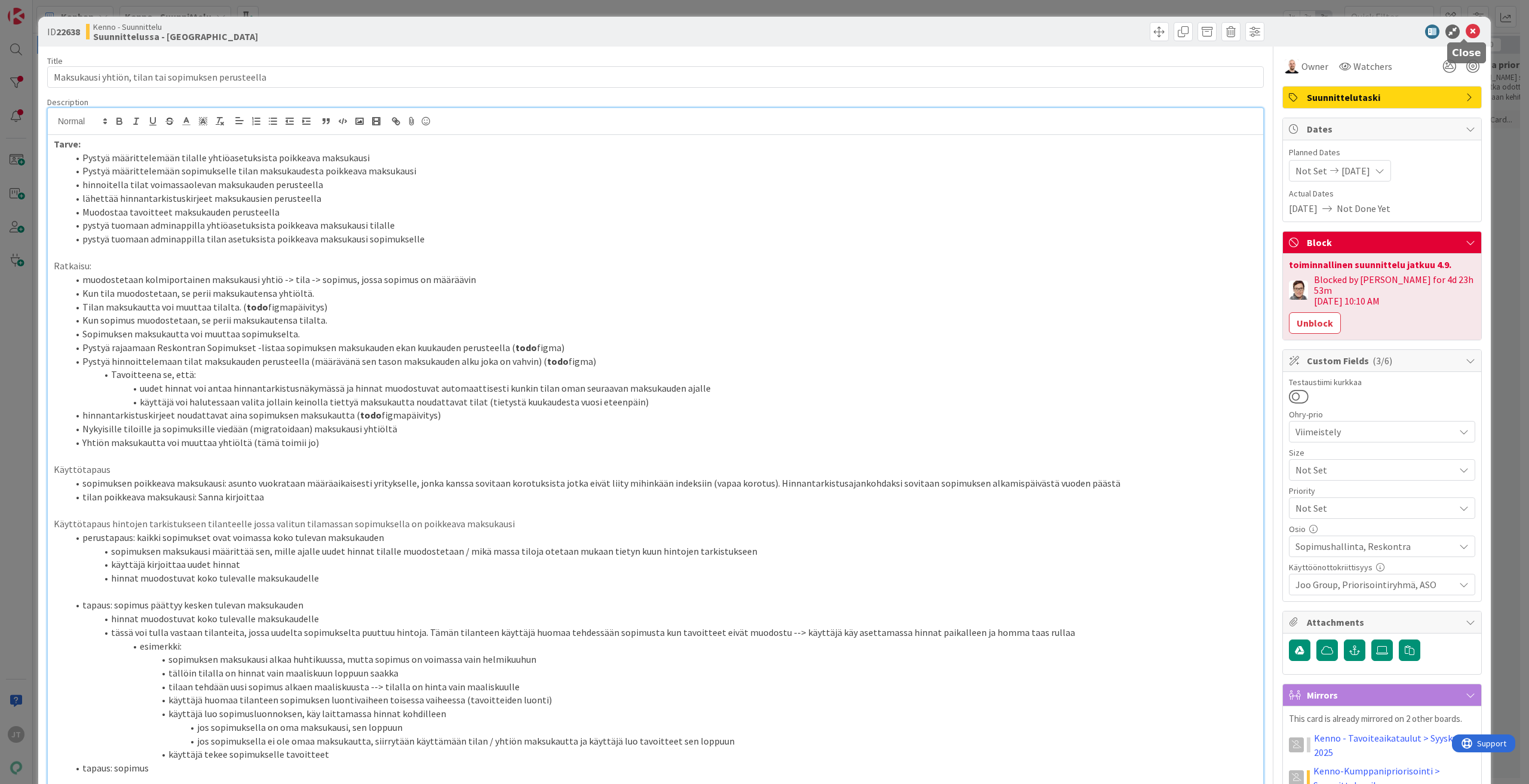
click at [1468, 31] on icon at bounding box center [1473, 31] width 15 height 15
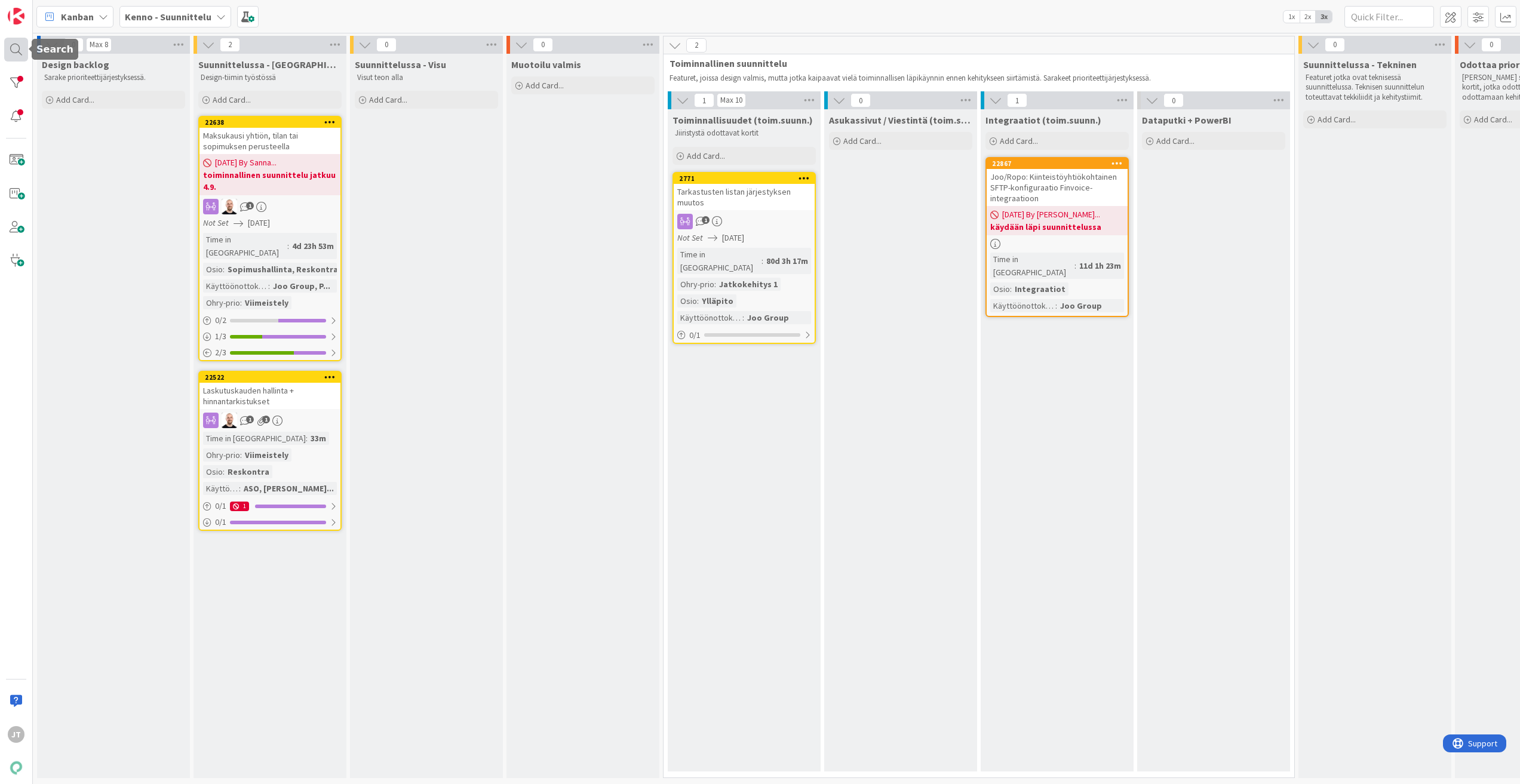
click at [15, 54] on div at bounding box center [16, 49] width 24 height 24
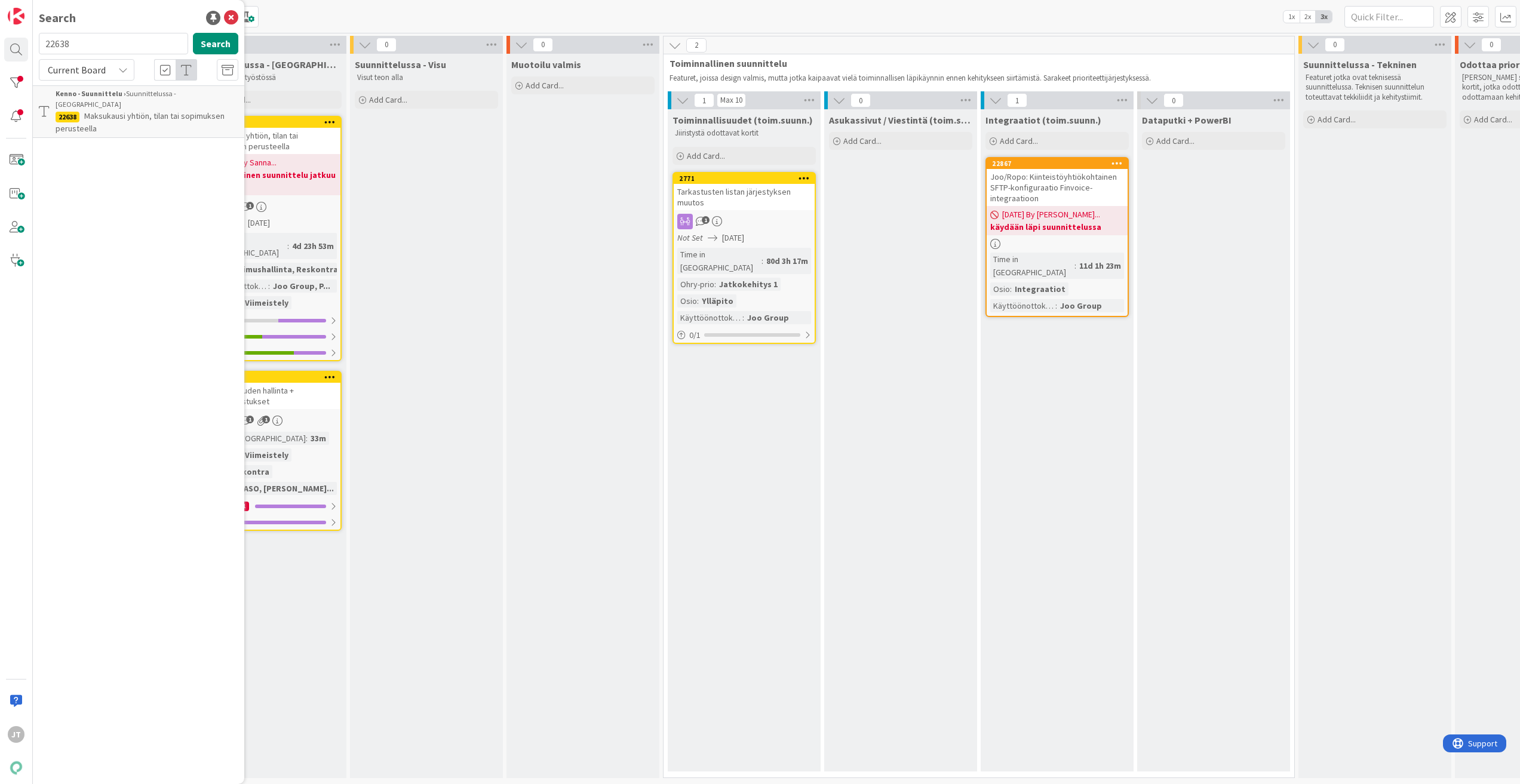
click at [105, 46] on input "22638" at bounding box center [113, 43] width 150 height 22
type input "22522"
click at [204, 45] on button "Search" at bounding box center [215, 43] width 45 height 22
click at [144, 111] on span "Laskutuskauden hallinta + hinnantarkistukset" at bounding box center [116, 122] width 120 height 23
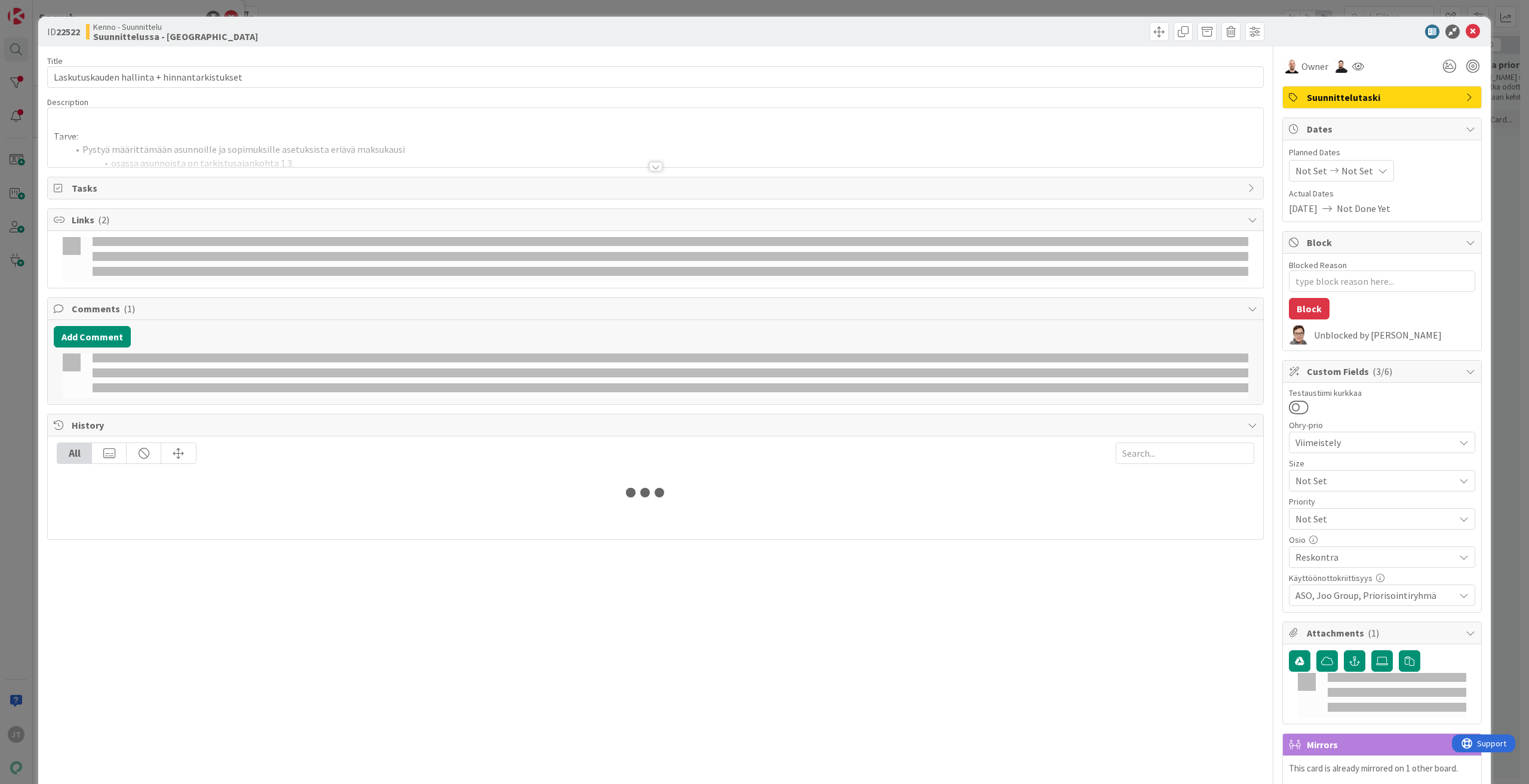
type textarea "x"
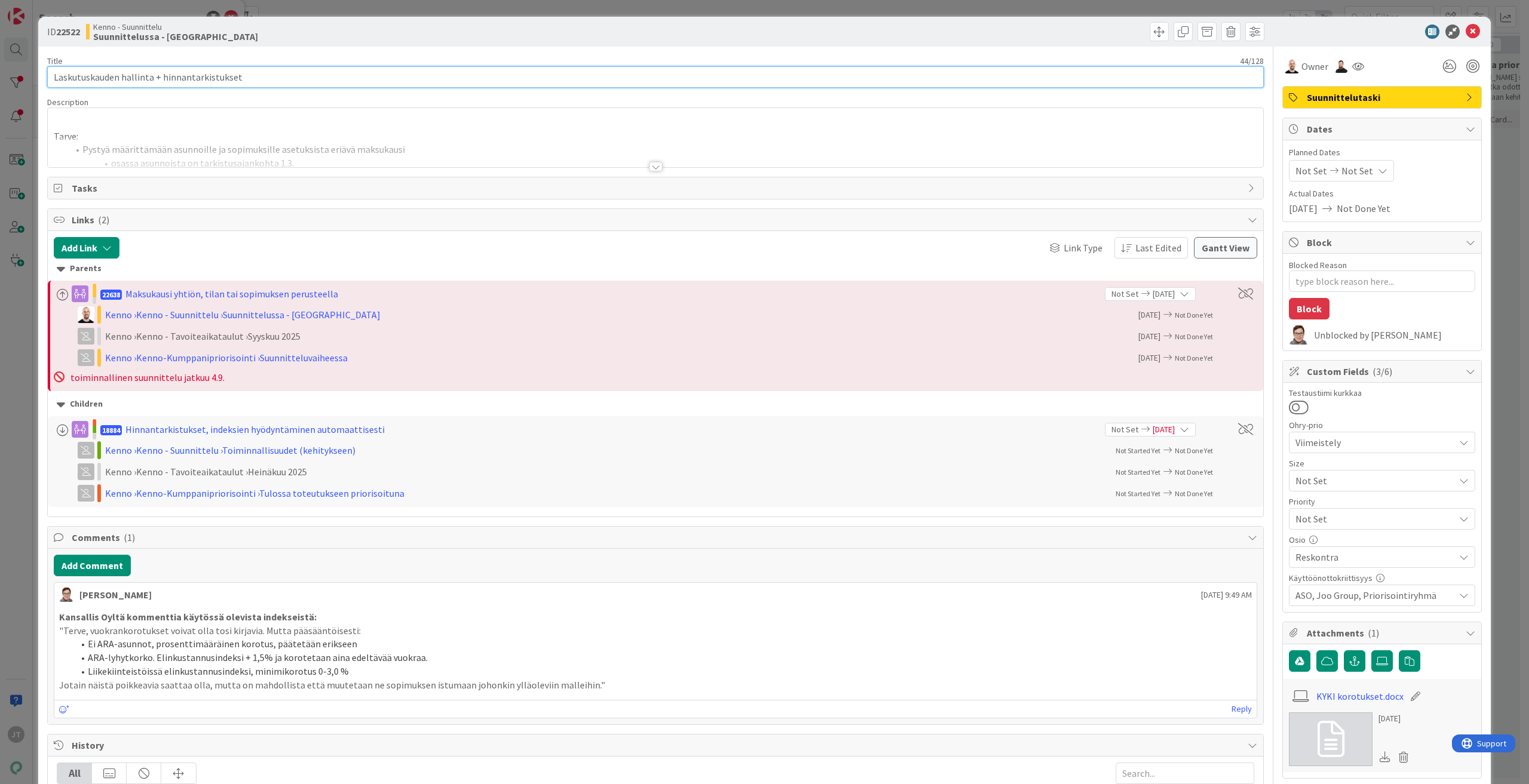
drag, startPoint x: 250, startPoint y: 73, endPoint x: -41, endPoint y: 74, distance: 291.0
click at [0, 74] on html "JT Search 22522 Search Current Board Kenno - Suunnittelu › Suunnittelussa - Rau…" at bounding box center [764, 392] width 1529 height 784
click at [70, 33] on b "22522" at bounding box center [68, 31] width 24 height 12
copy b "22522"
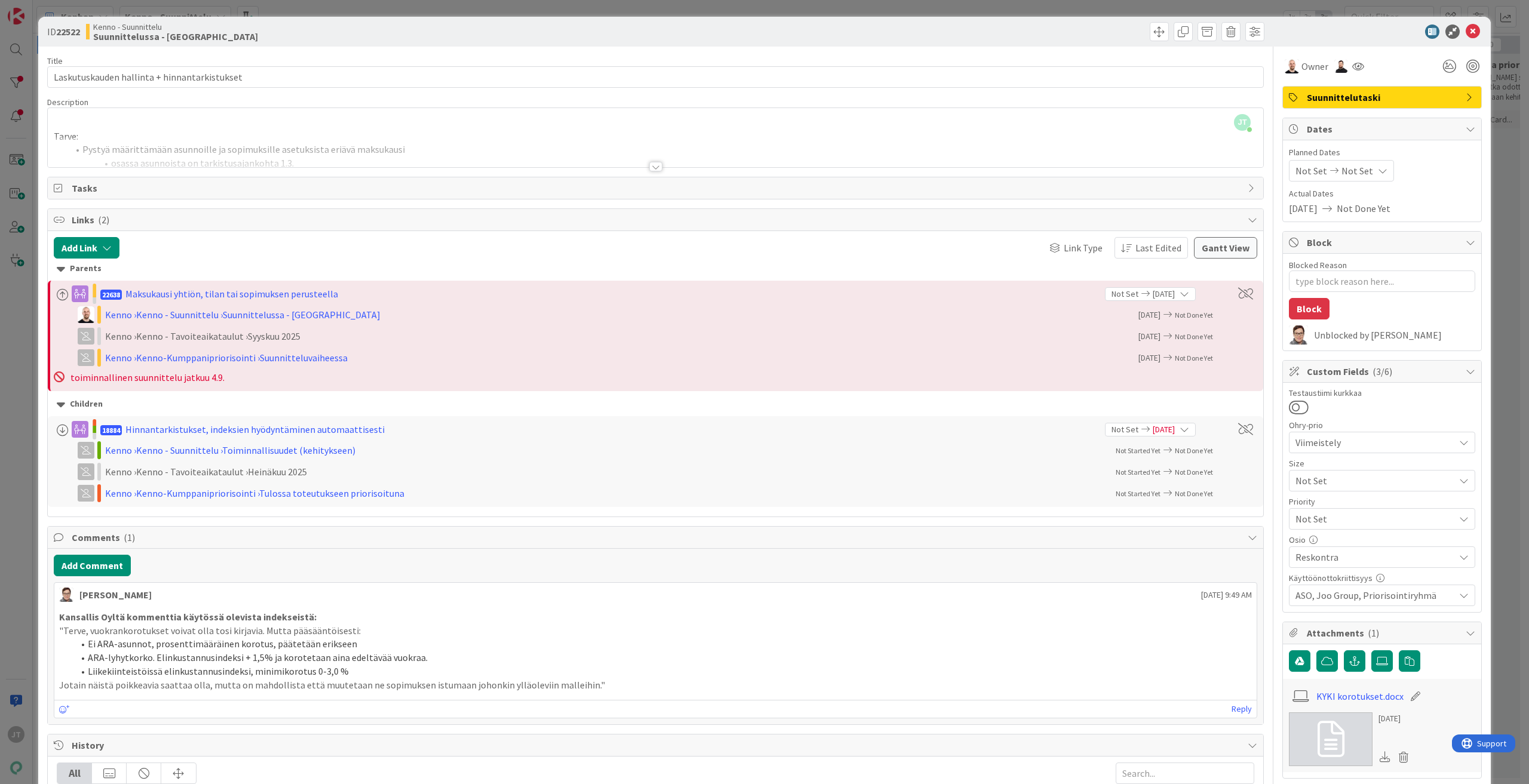
click at [644, 168] on div "Title 44 / 128 Laskutuskauden hallinta + hinnantarkistukset Description JT Joon…" at bounding box center [656, 537] width 1217 height 982
click at [649, 168] on div at bounding box center [656, 167] width 13 height 10
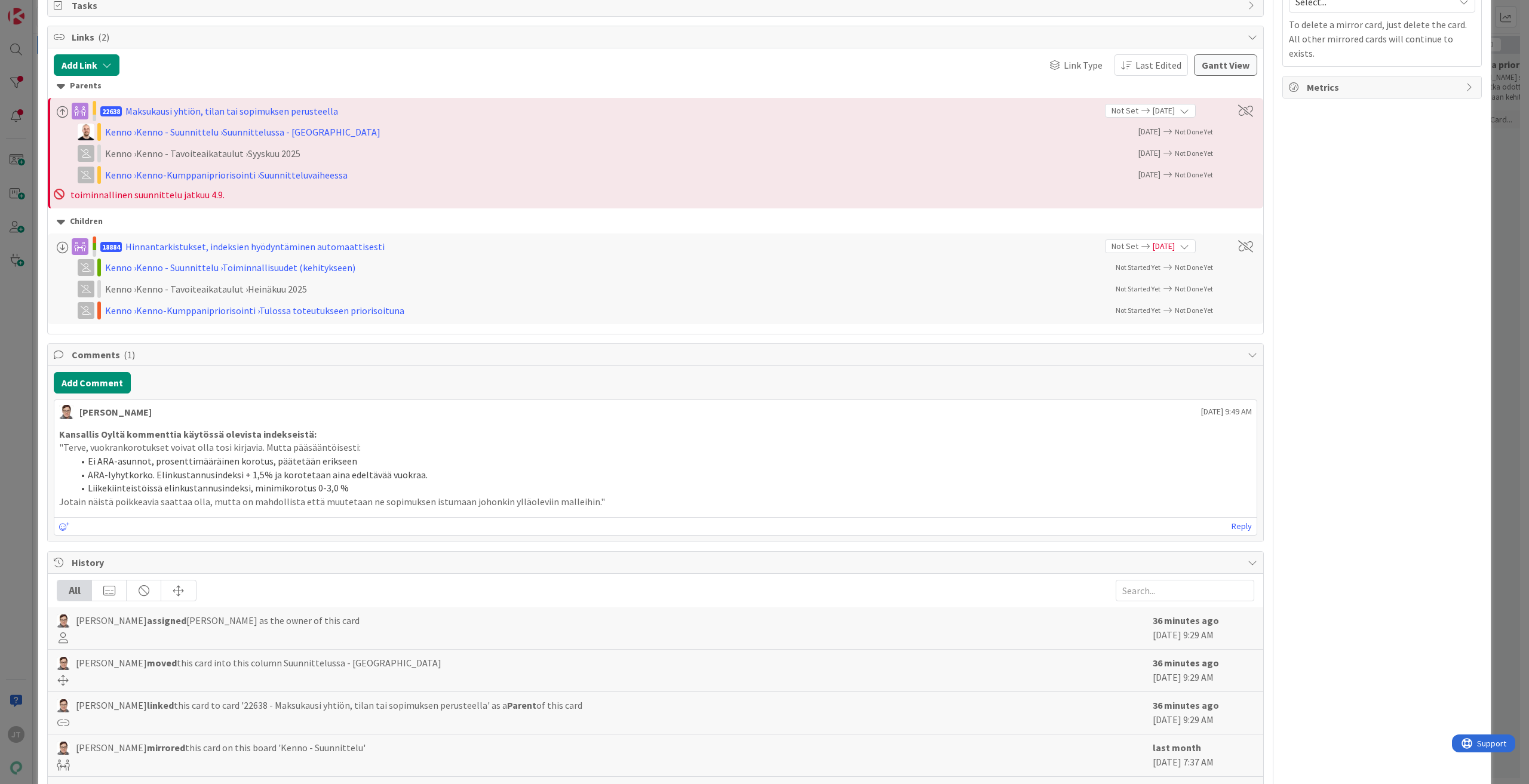
scroll to position [998, 0]
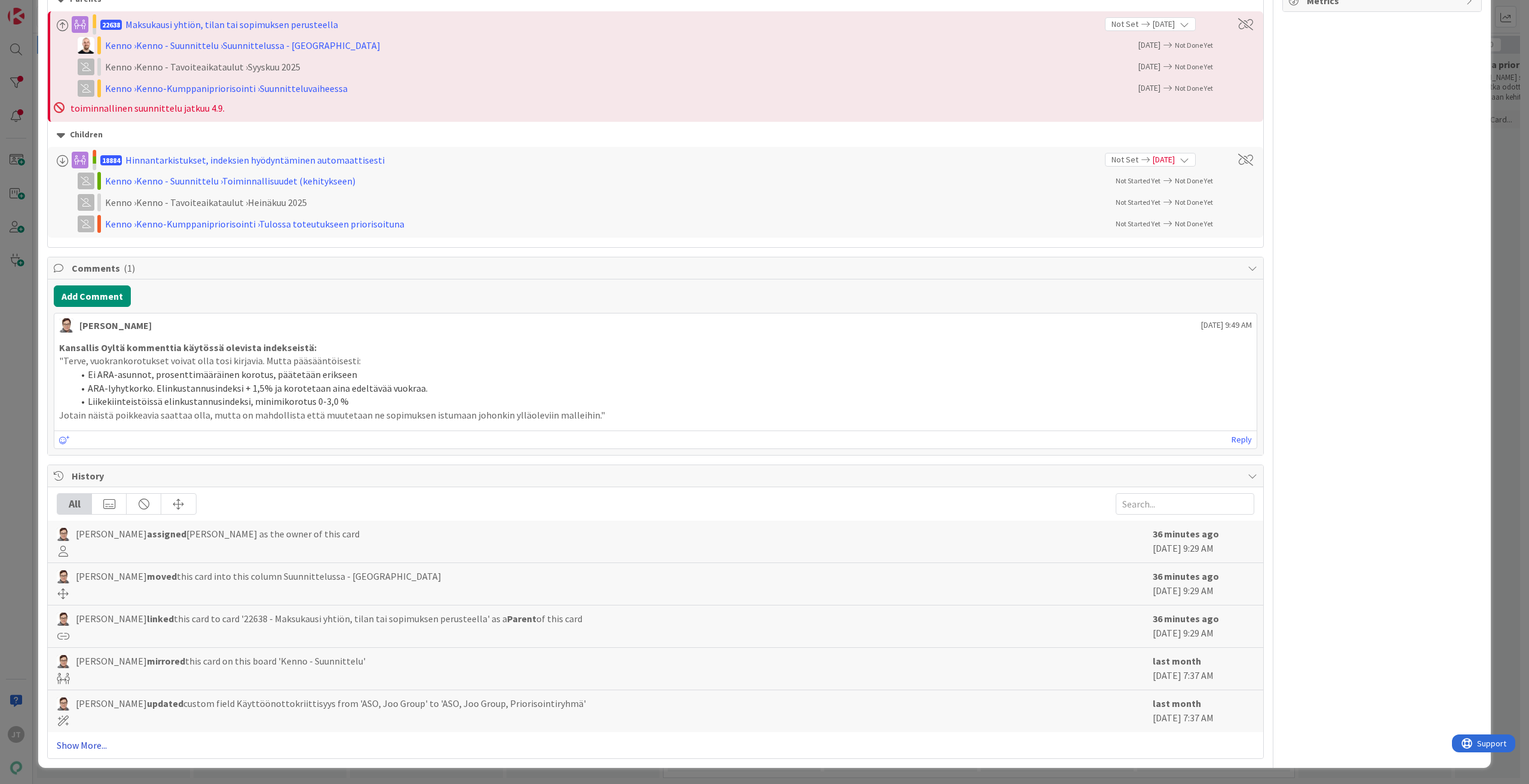
click at [90, 739] on link "Show More..." at bounding box center [656, 745] width 1198 height 15
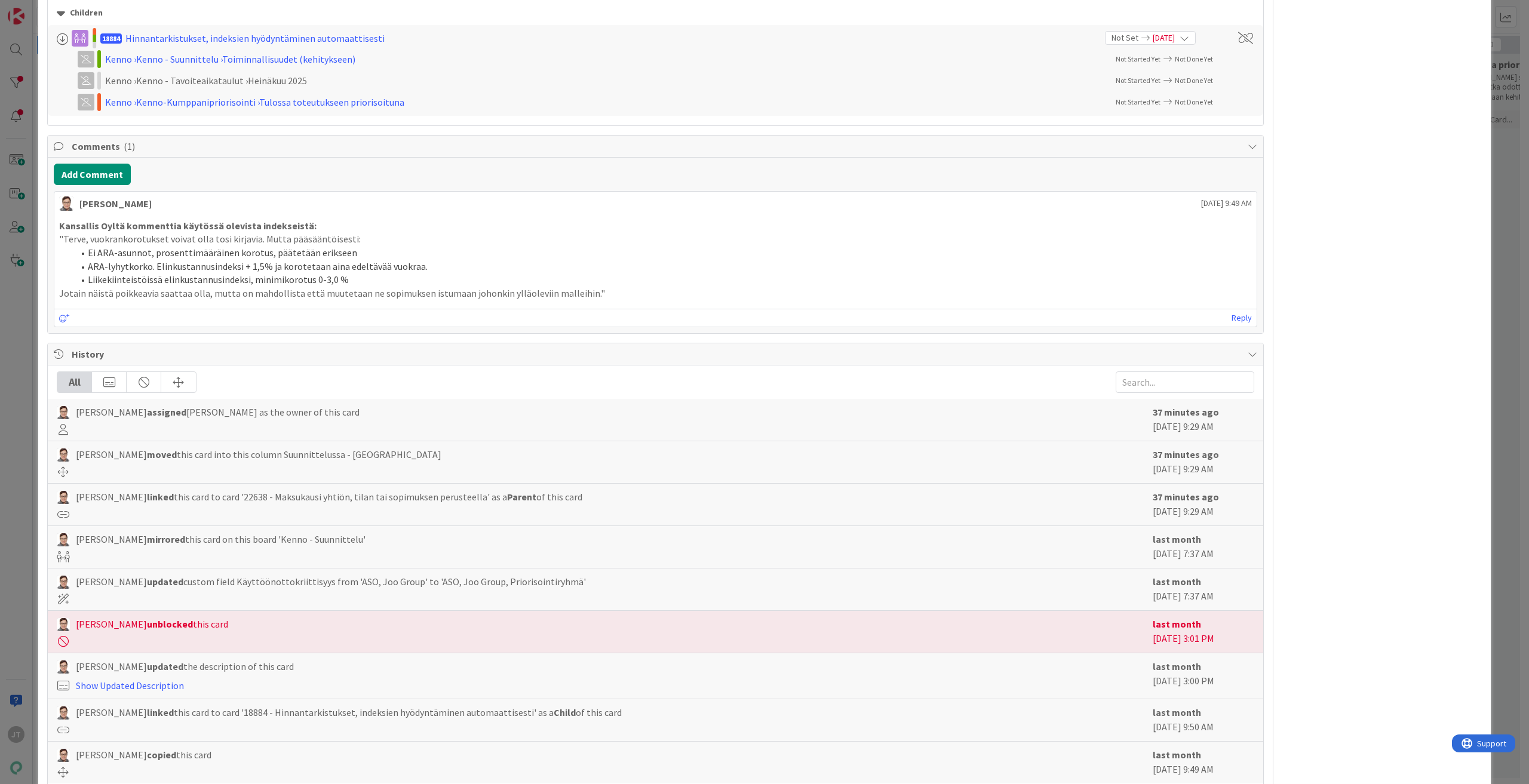
scroll to position [1171, 0]
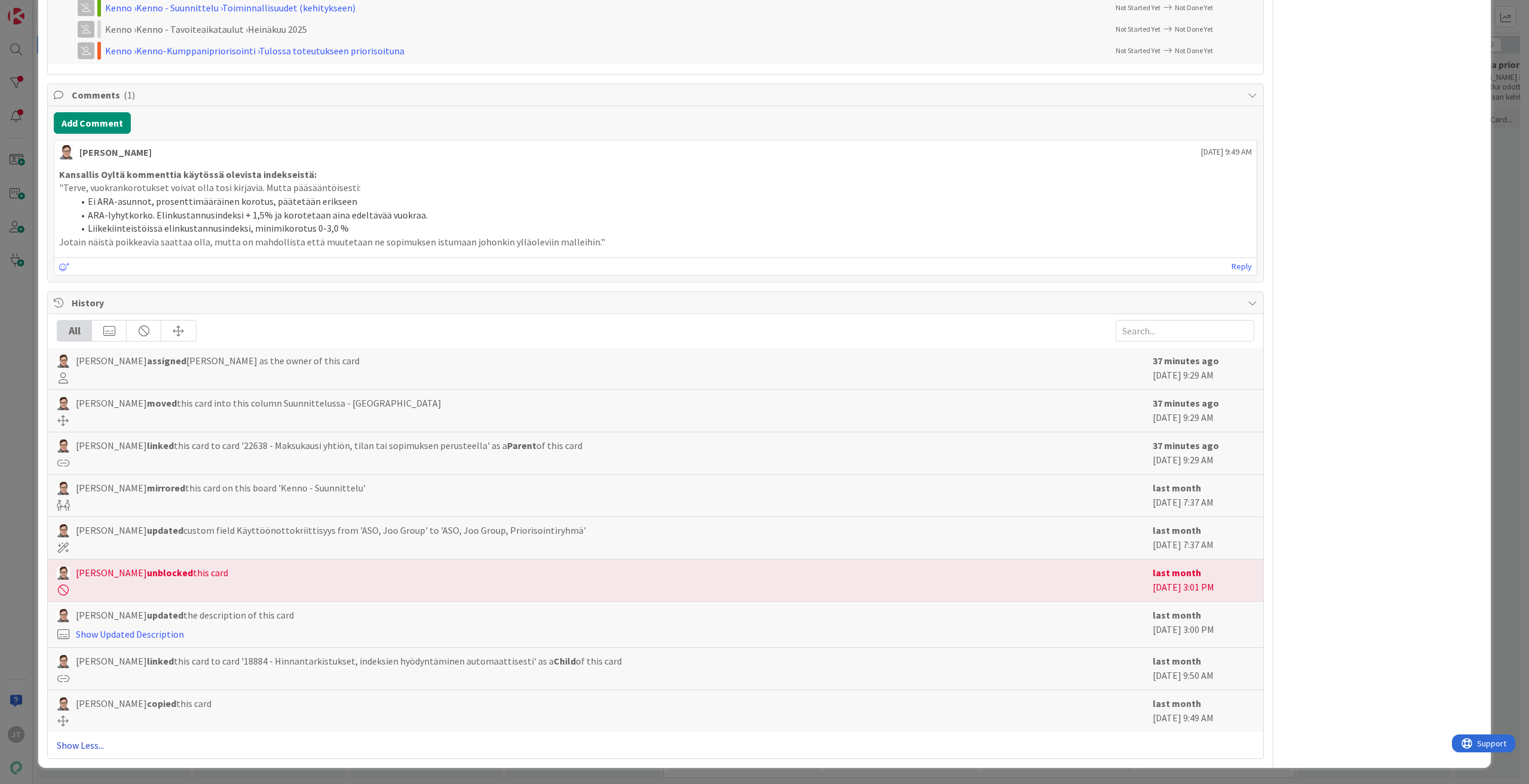
click at [89, 742] on link "Show Less..." at bounding box center [656, 745] width 1198 height 15
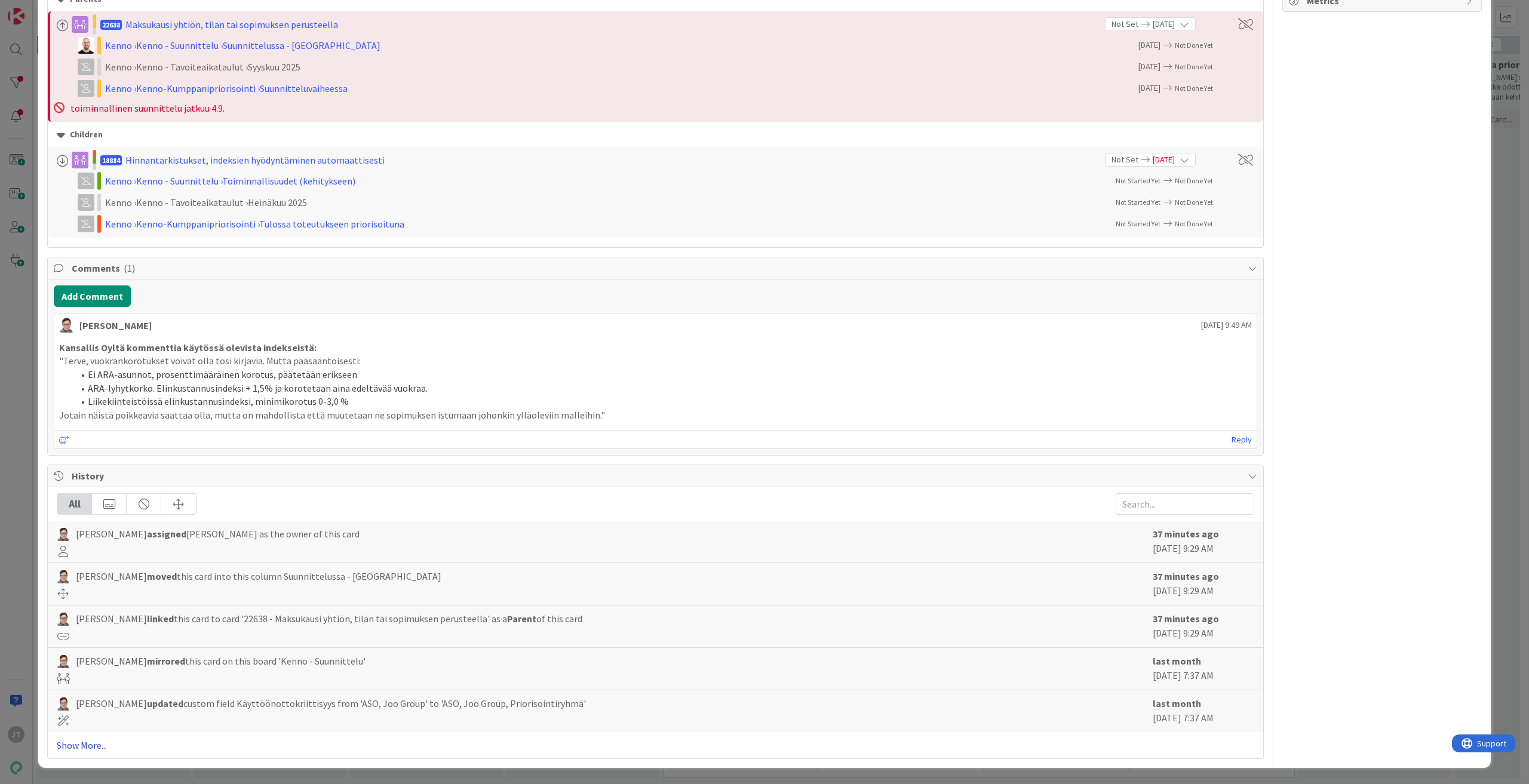
click at [78, 743] on link "Show More..." at bounding box center [656, 745] width 1198 height 15
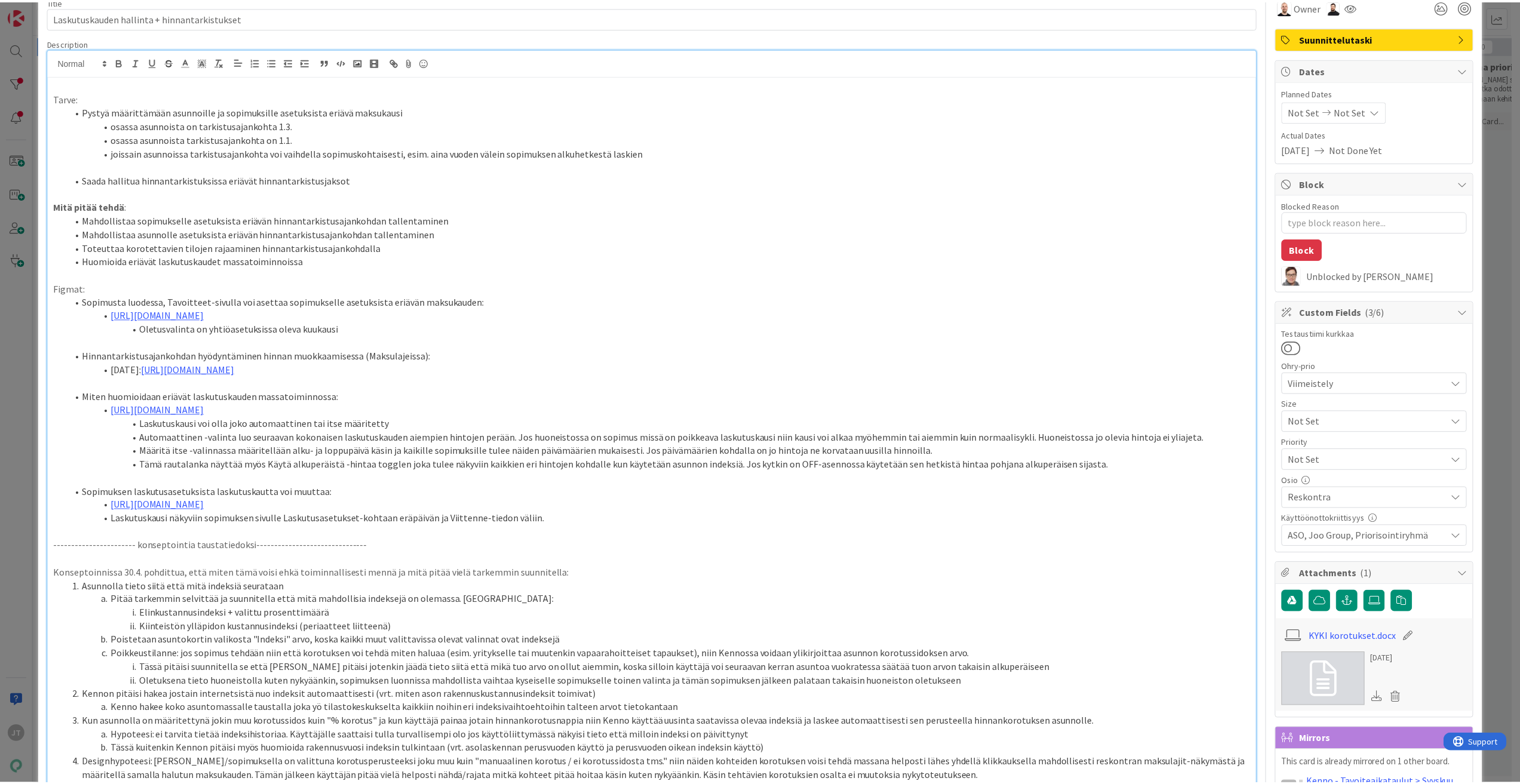
scroll to position [0, 0]
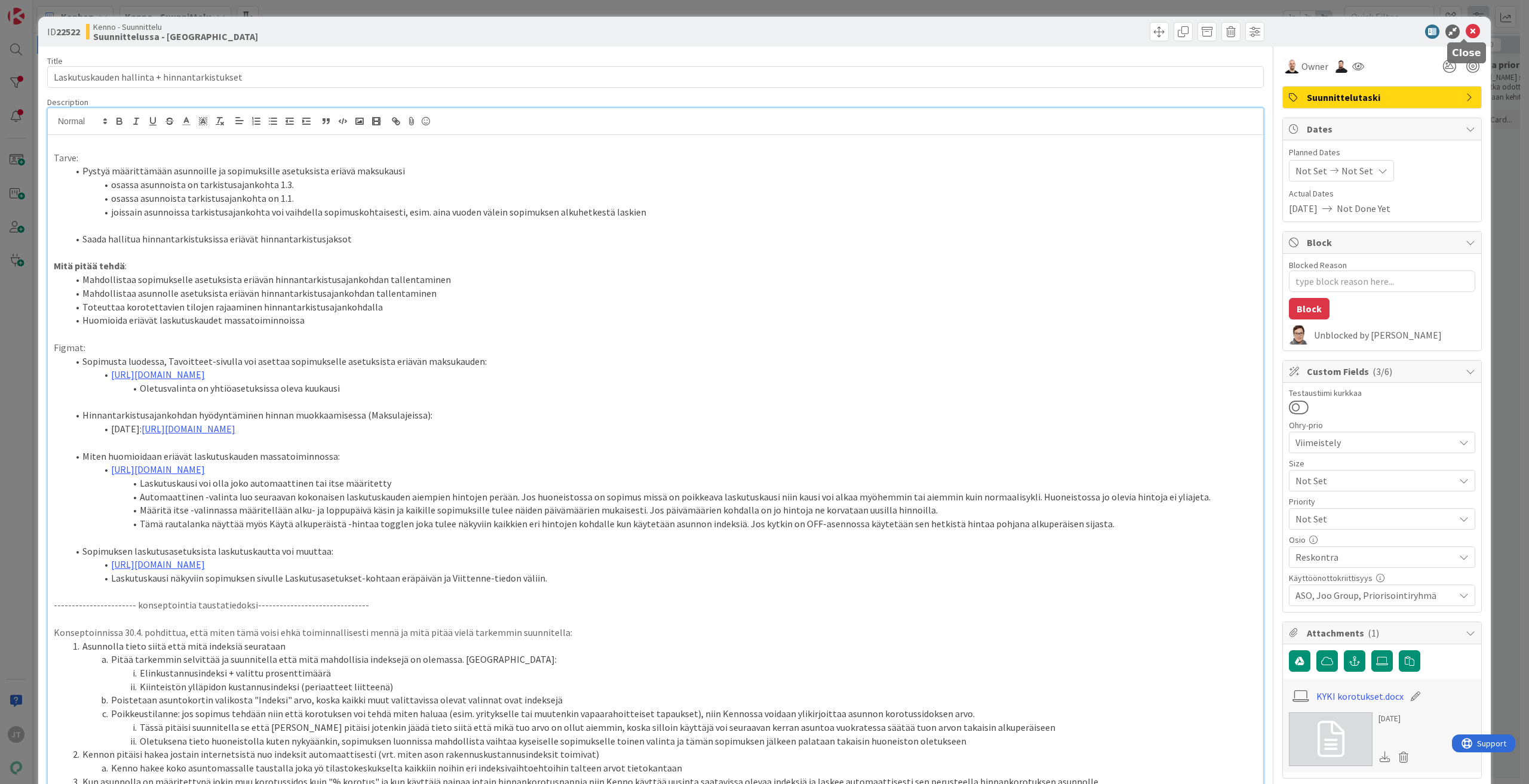
click at [1468, 26] on icon at bounding box center [1473, 31] width 15 height 15
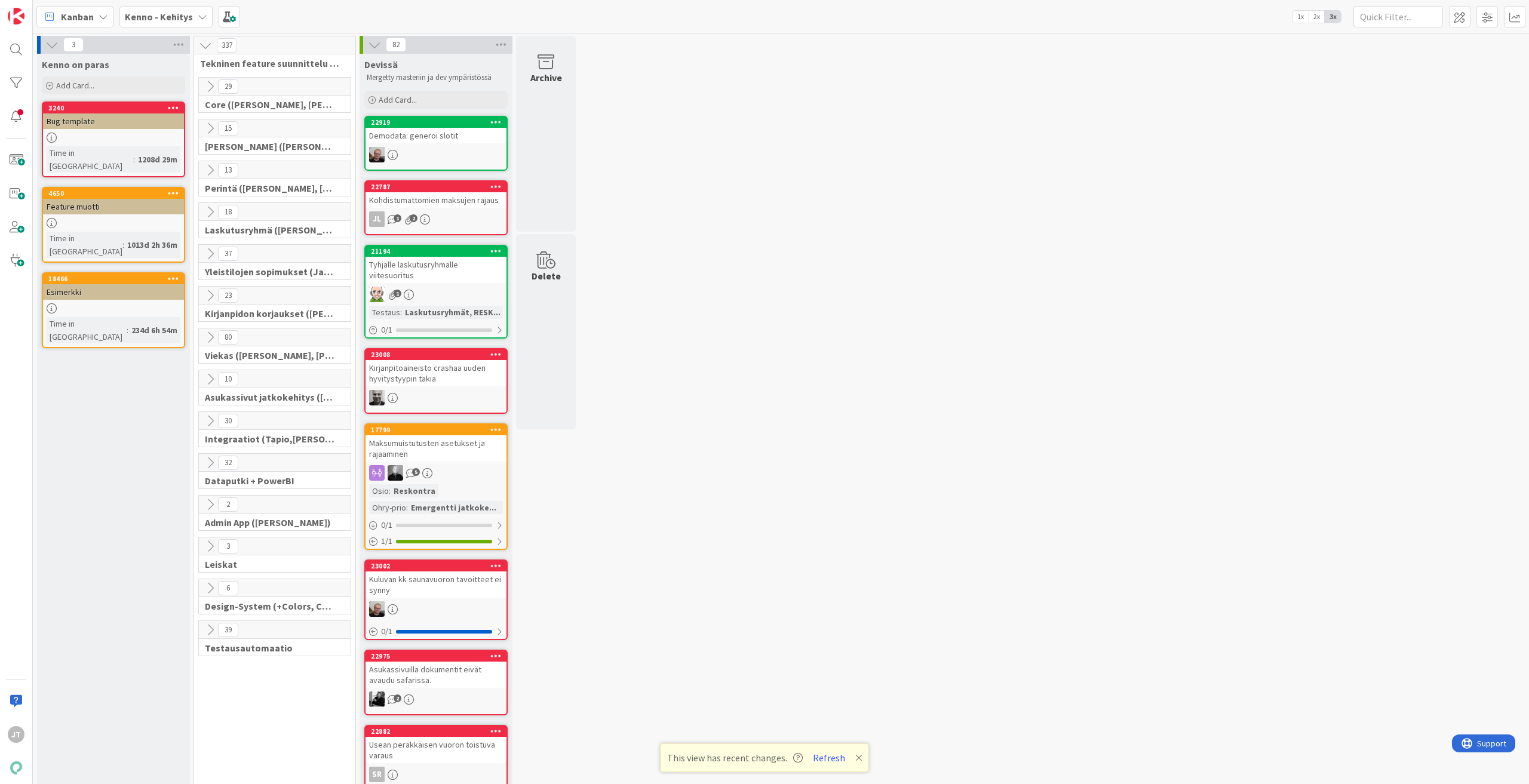
click at [203, 376] on button at bounding box center [210, 379] width 15 height 15
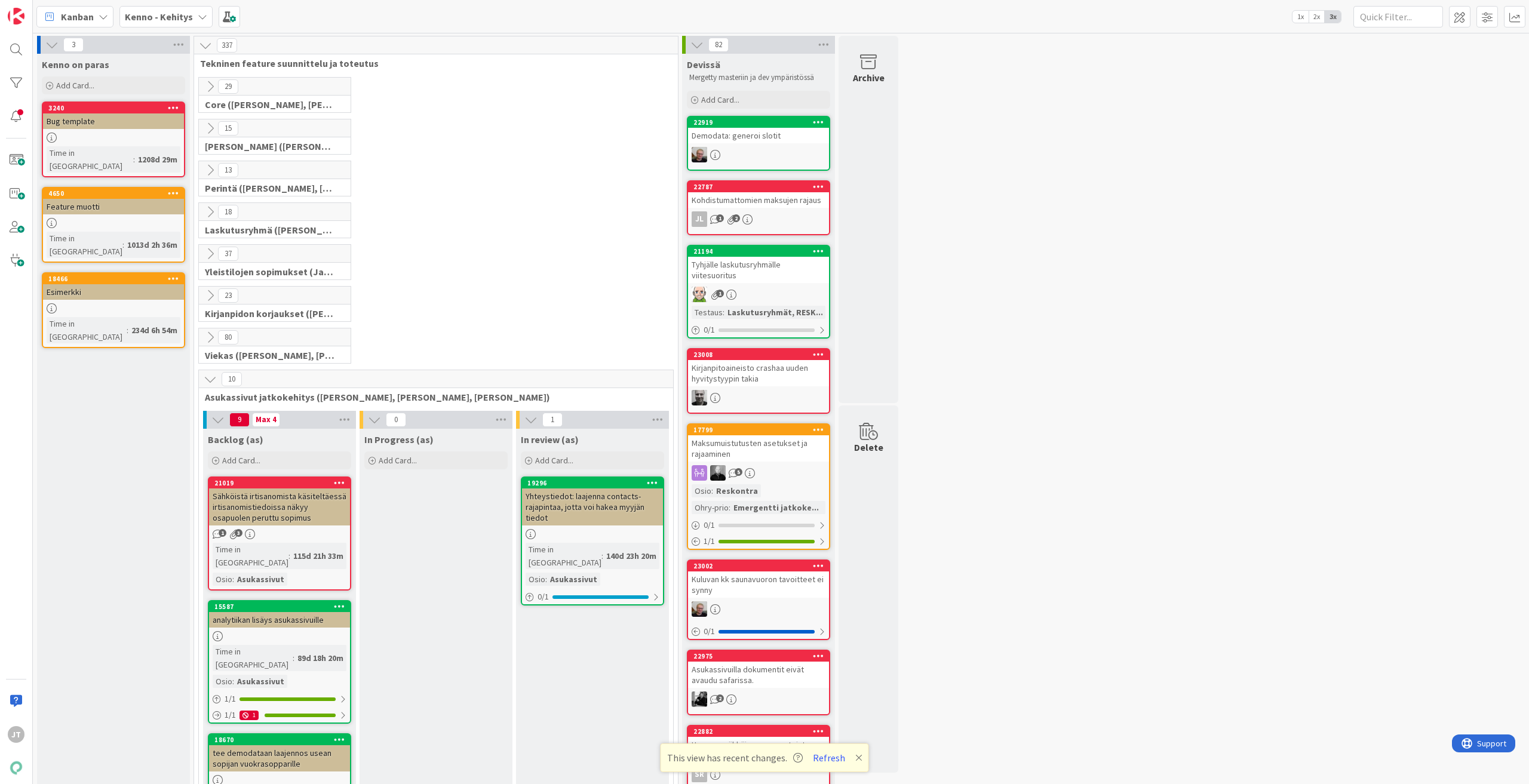
click at [209, 376] on icon at bounding box center [210, 378] width 13 height 13
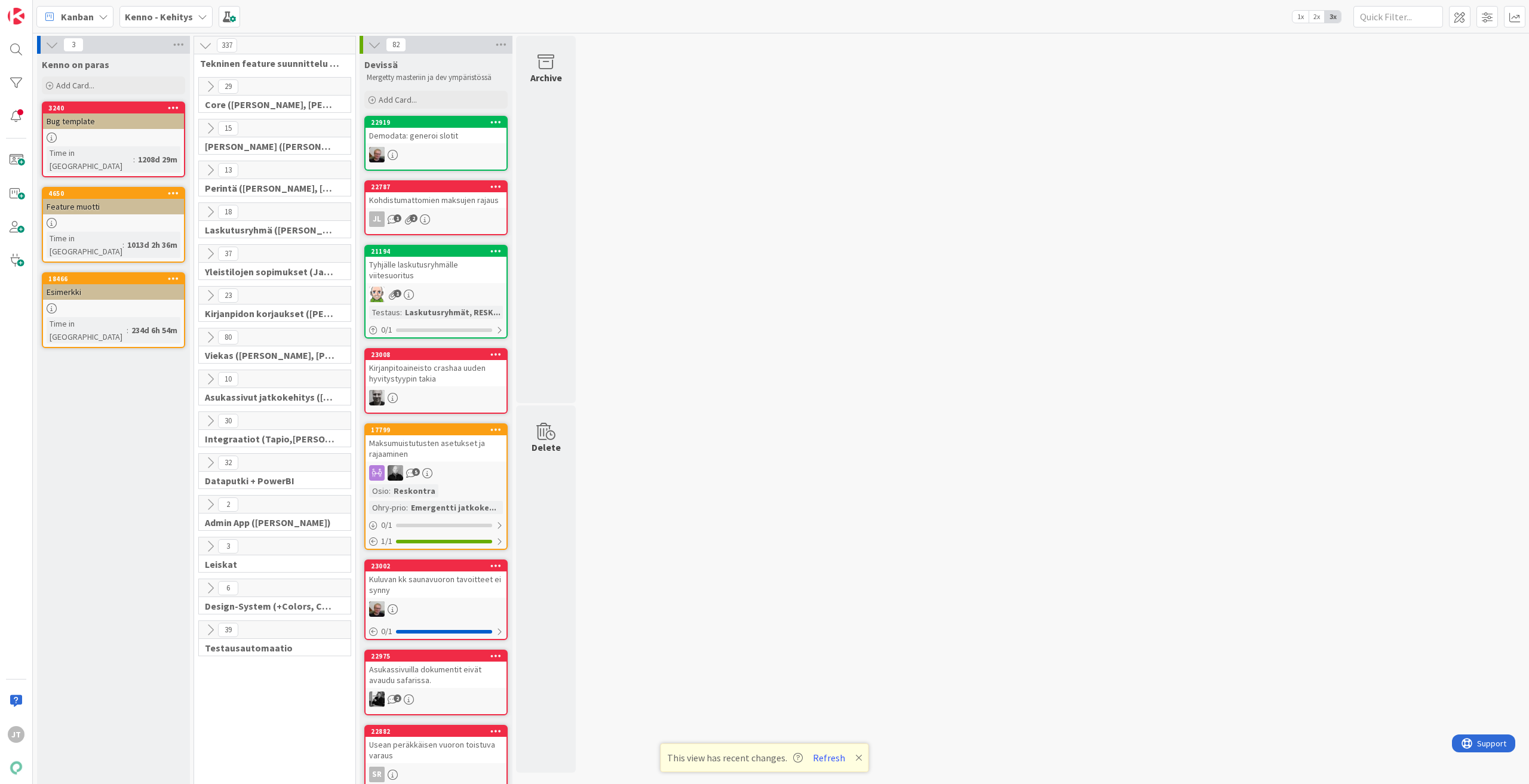
click at [209, 376] on icon at bounding box center [210, 378] width 13 height 13
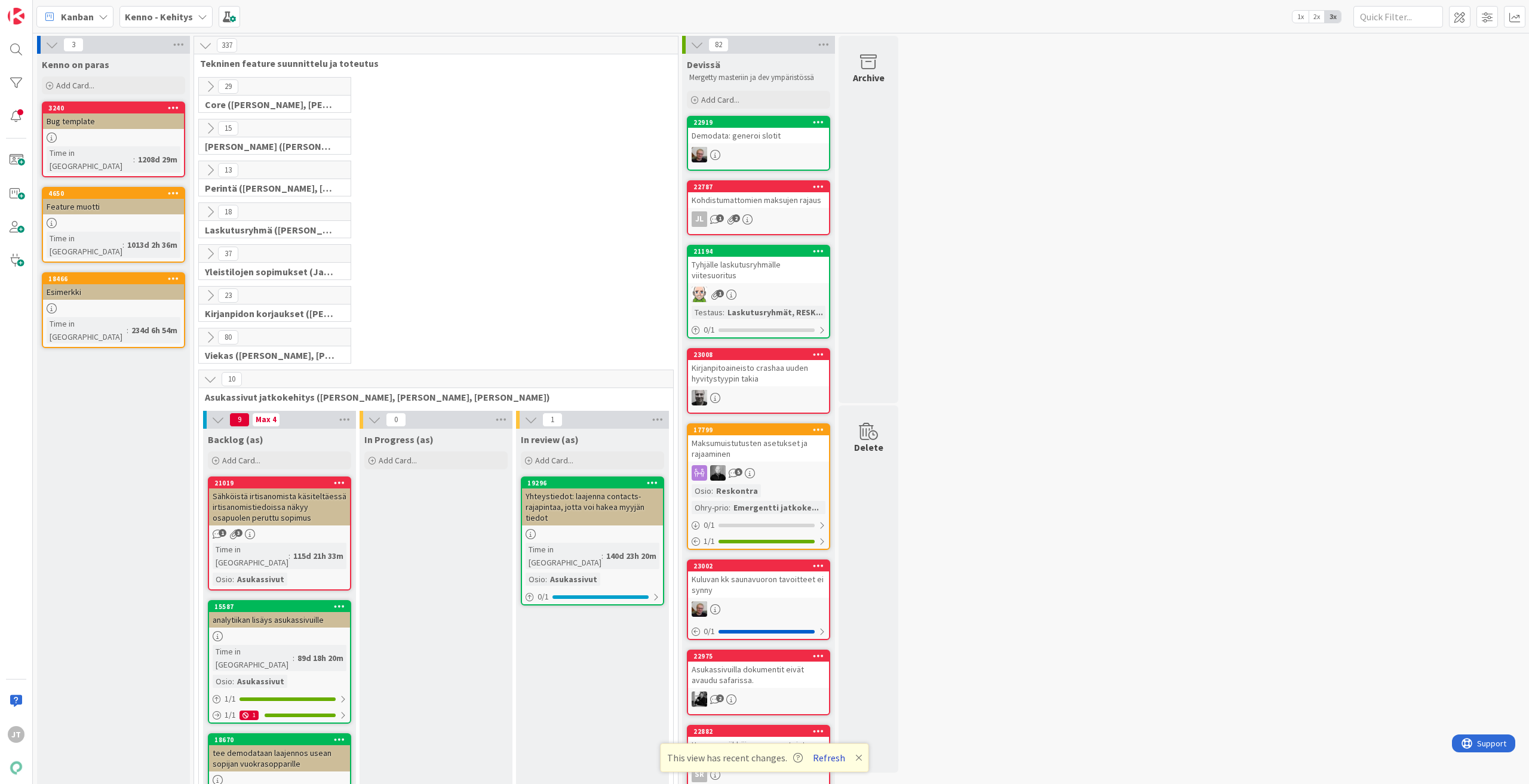
click at [827, 758] on button "Refresh" at bounding box center [829, 758] width 40 height 15
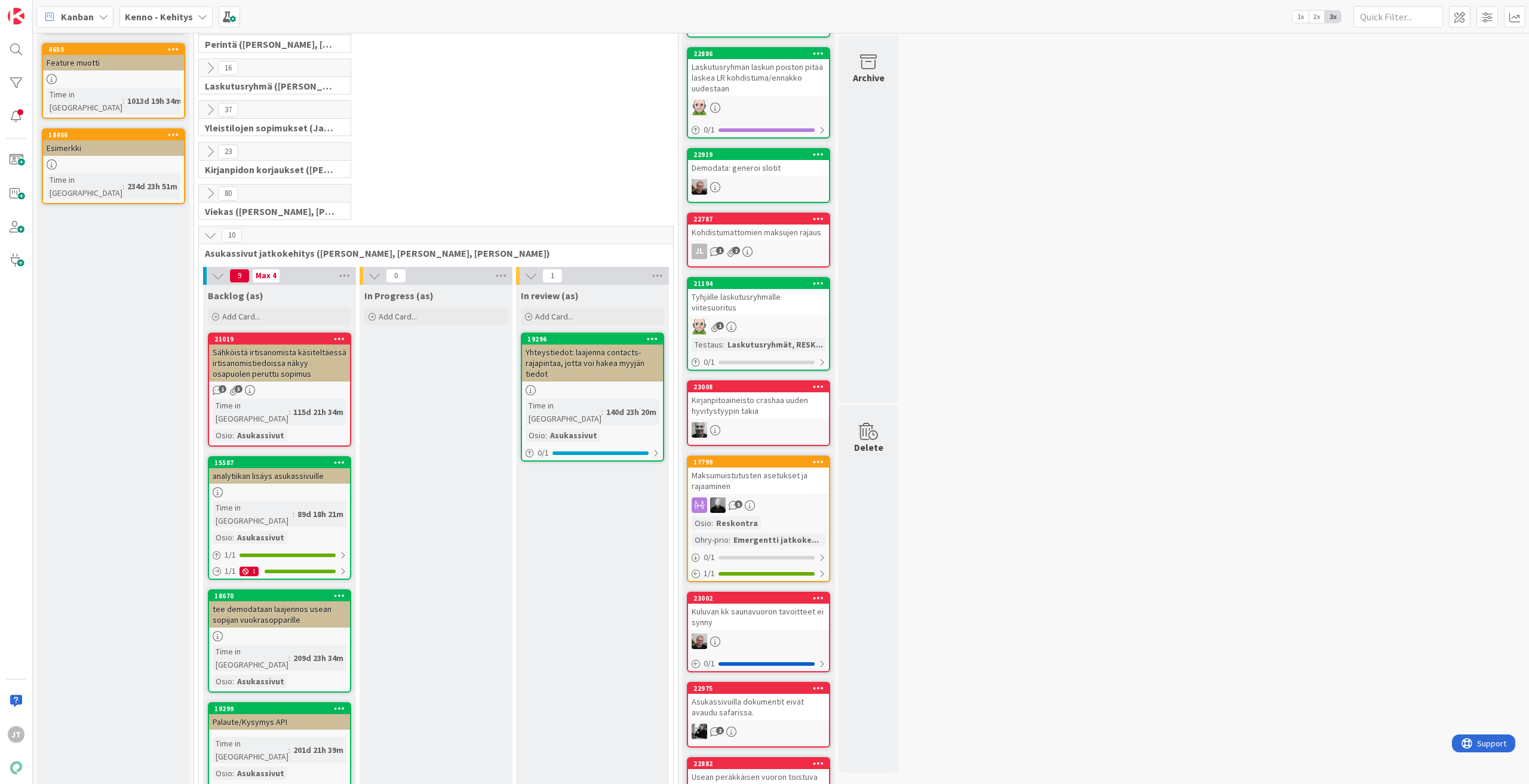
scroll to position [120, 0]
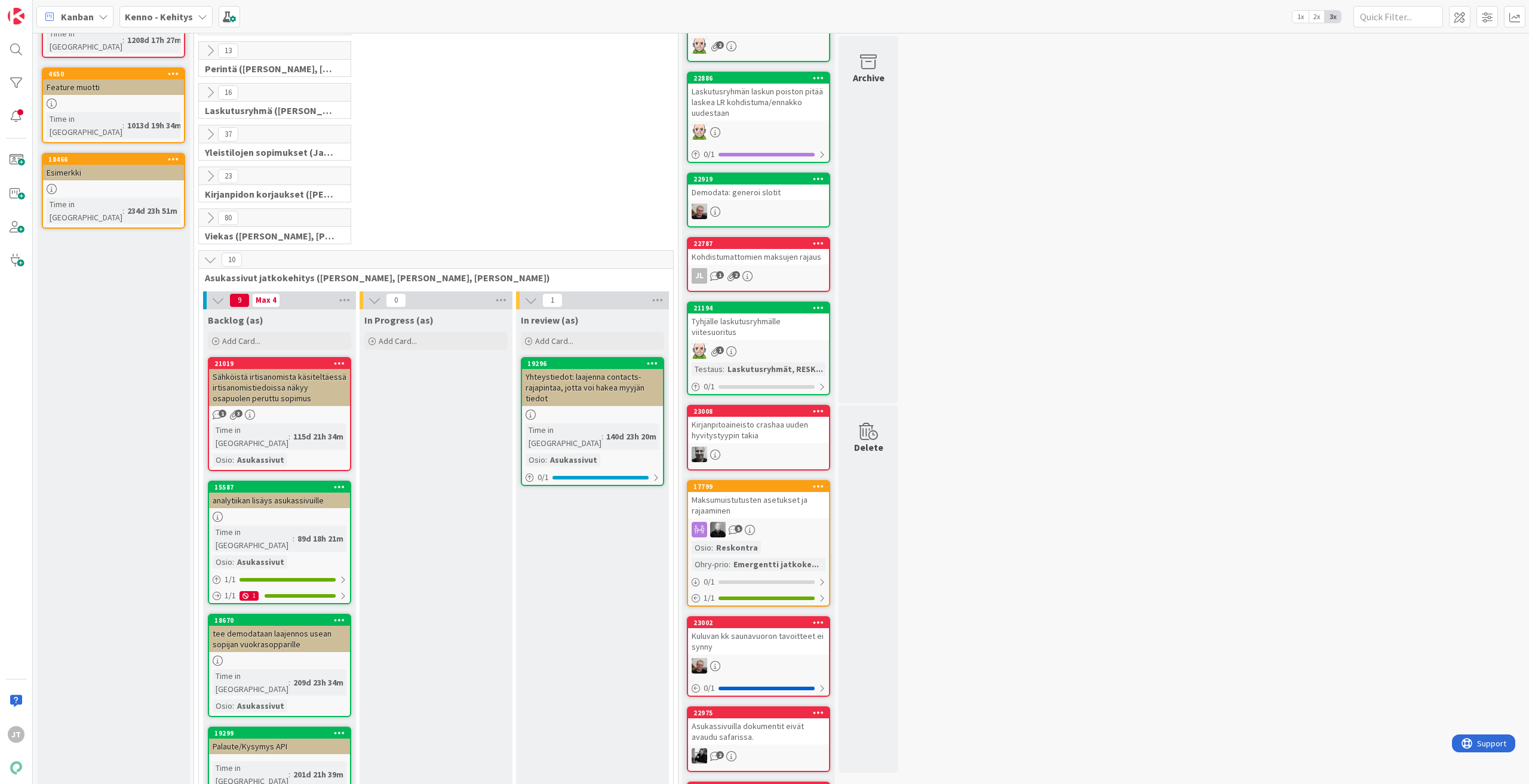
click at [209, 259] on icon at bounding box center [210, 259] width 13 height 13
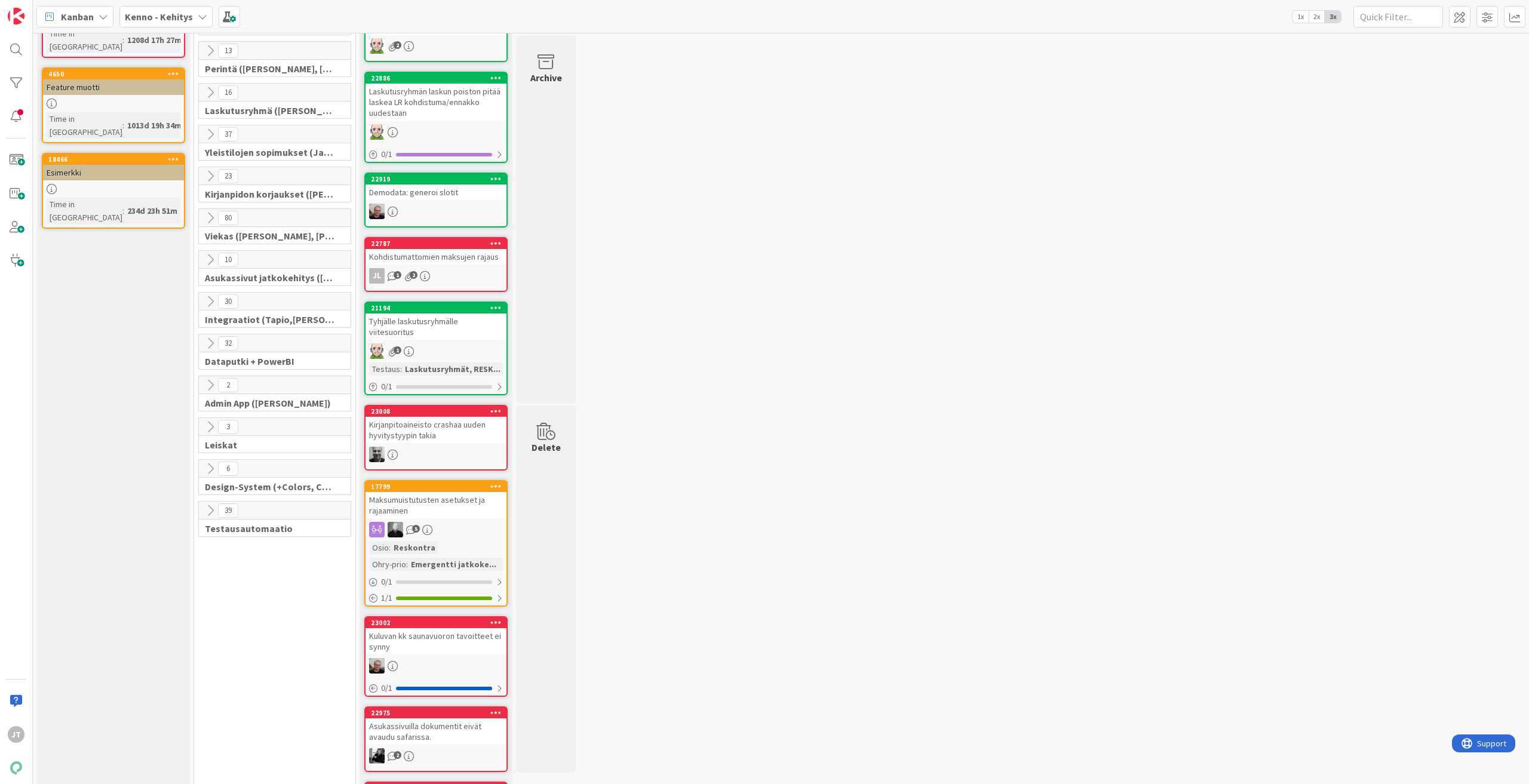
click at [209, 295] on icon at bounding box center [210, 301] width 13 height 13
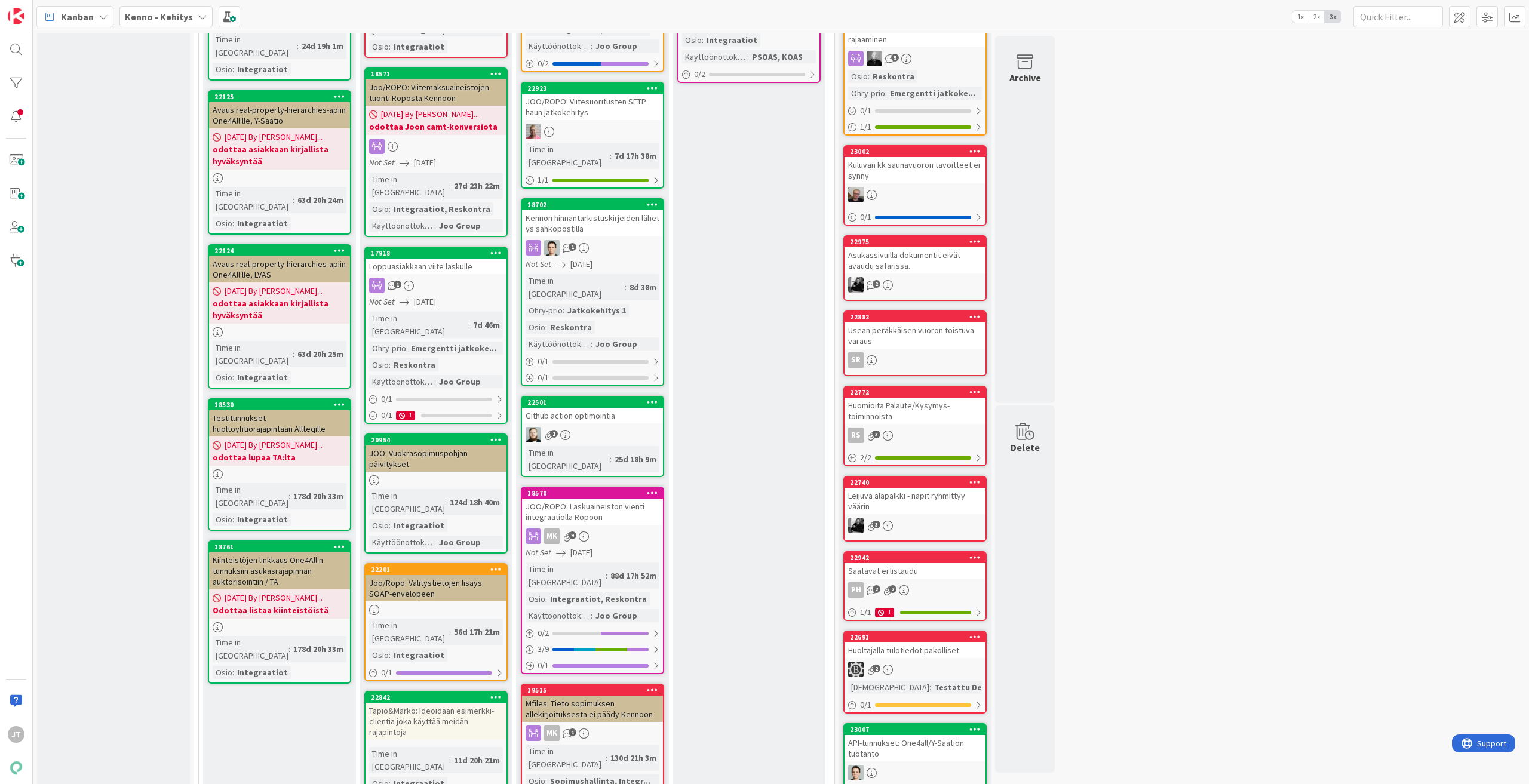
scroll to position [717, 0]
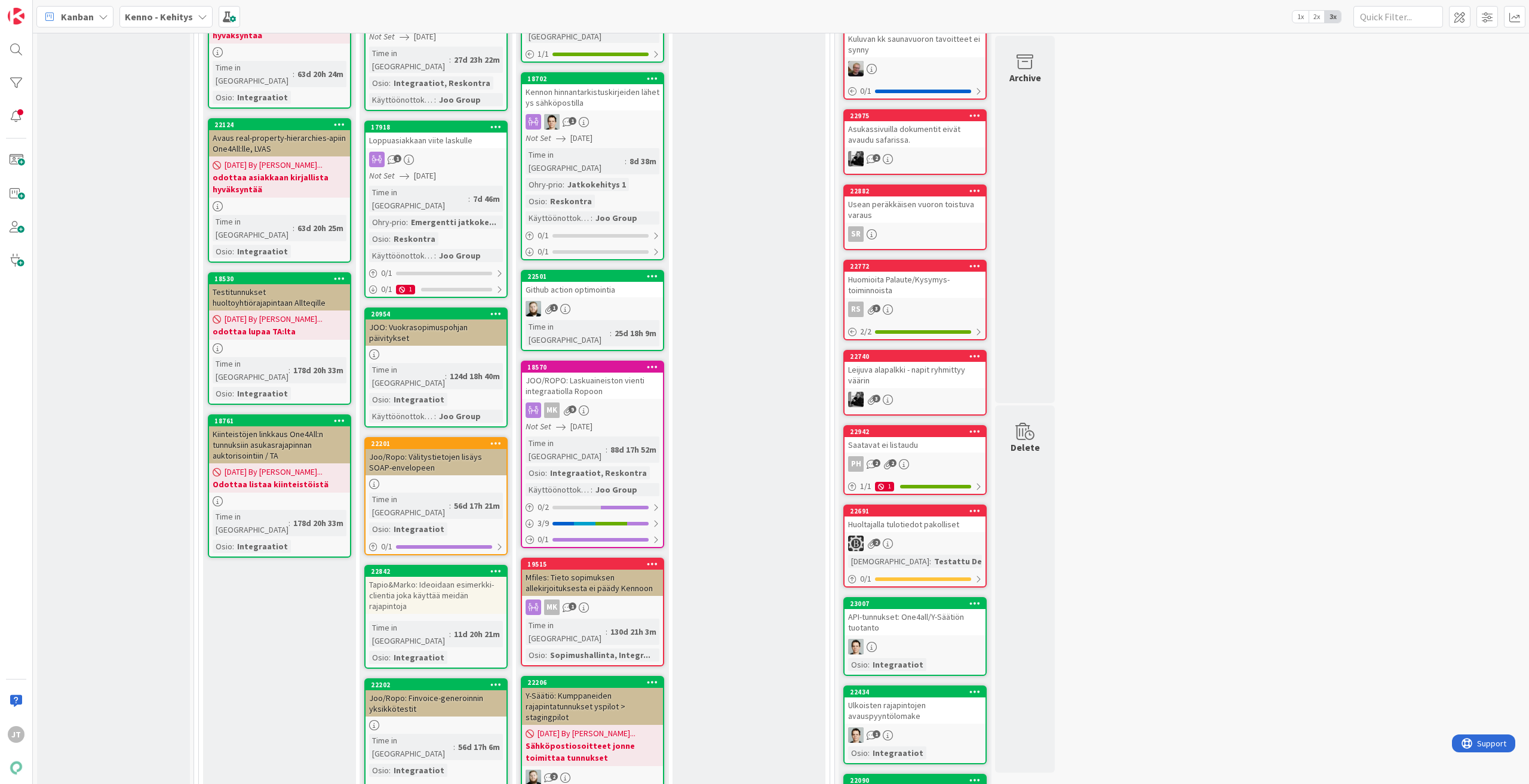
click at [415, 319] on div "JOO: Vuokrasopimuspohjan päivitykset" at bounding box center [436, 333] width 141 height 26
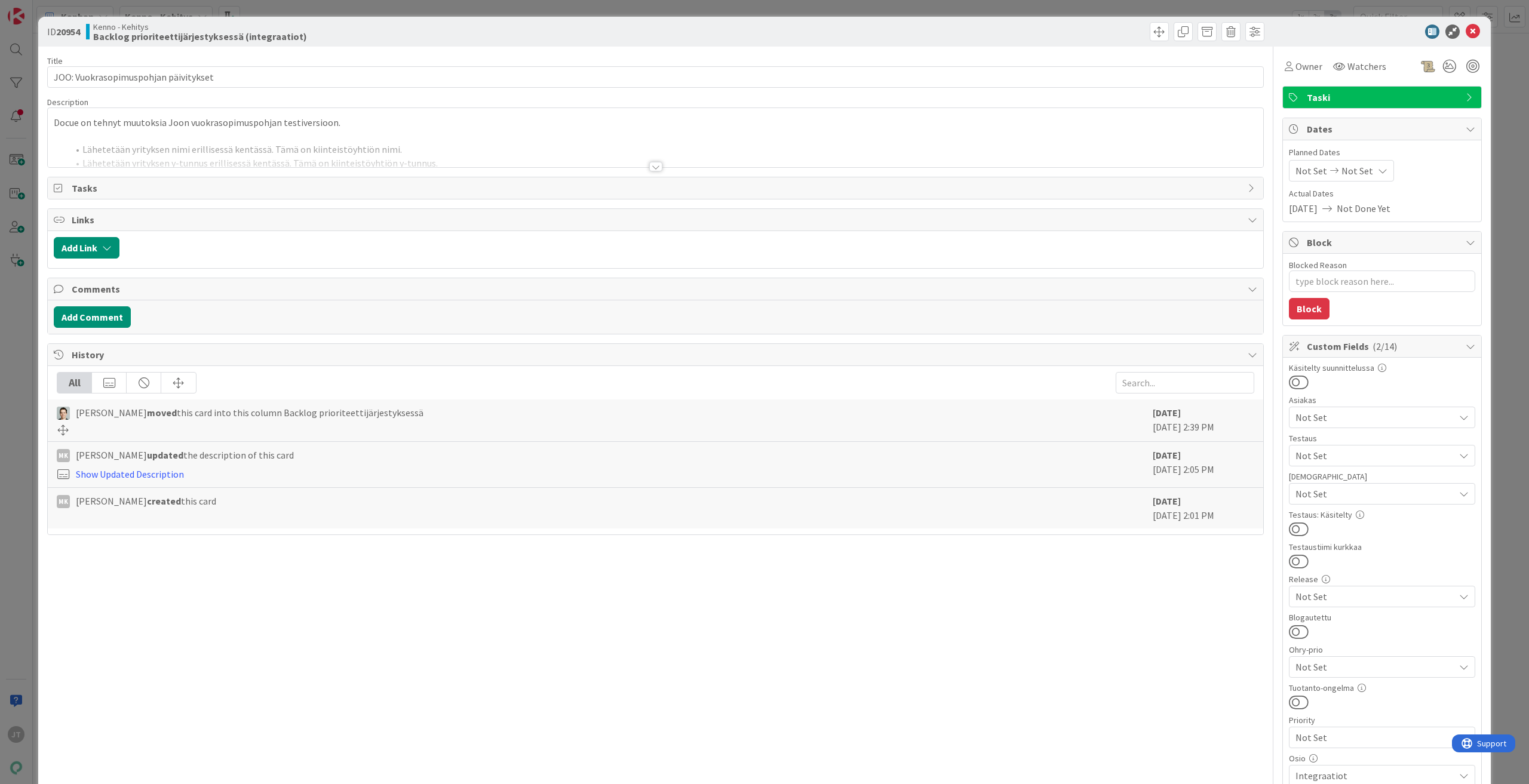
click at [654, 169] on div at bounding box center [656, 167] width 13 height 10
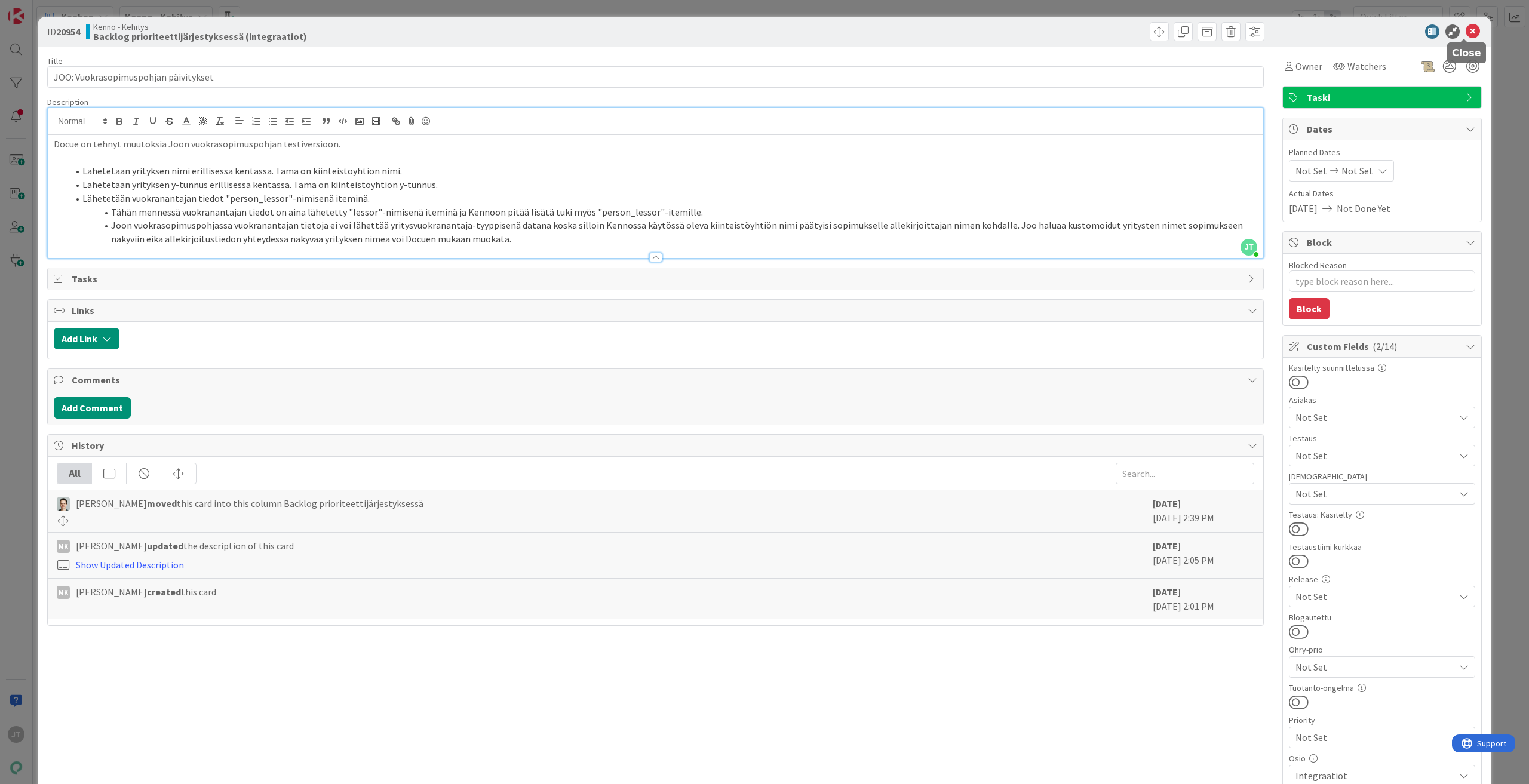
click at [1466, 33] on icon at bounding box center [1473, 31] width 15 height 15
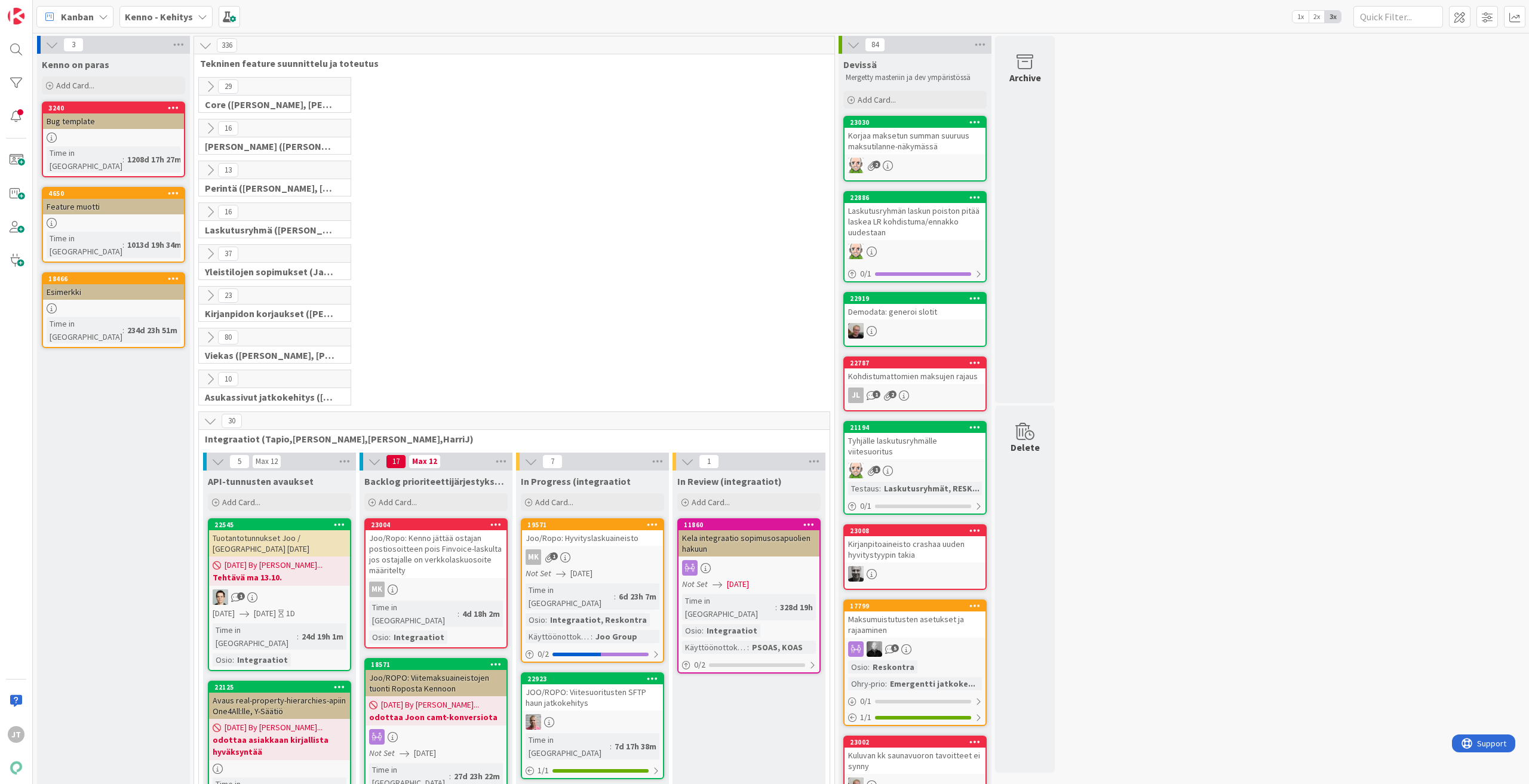
click at [212, 131] on icon at bounding box center [210, 128] width 13 height 13
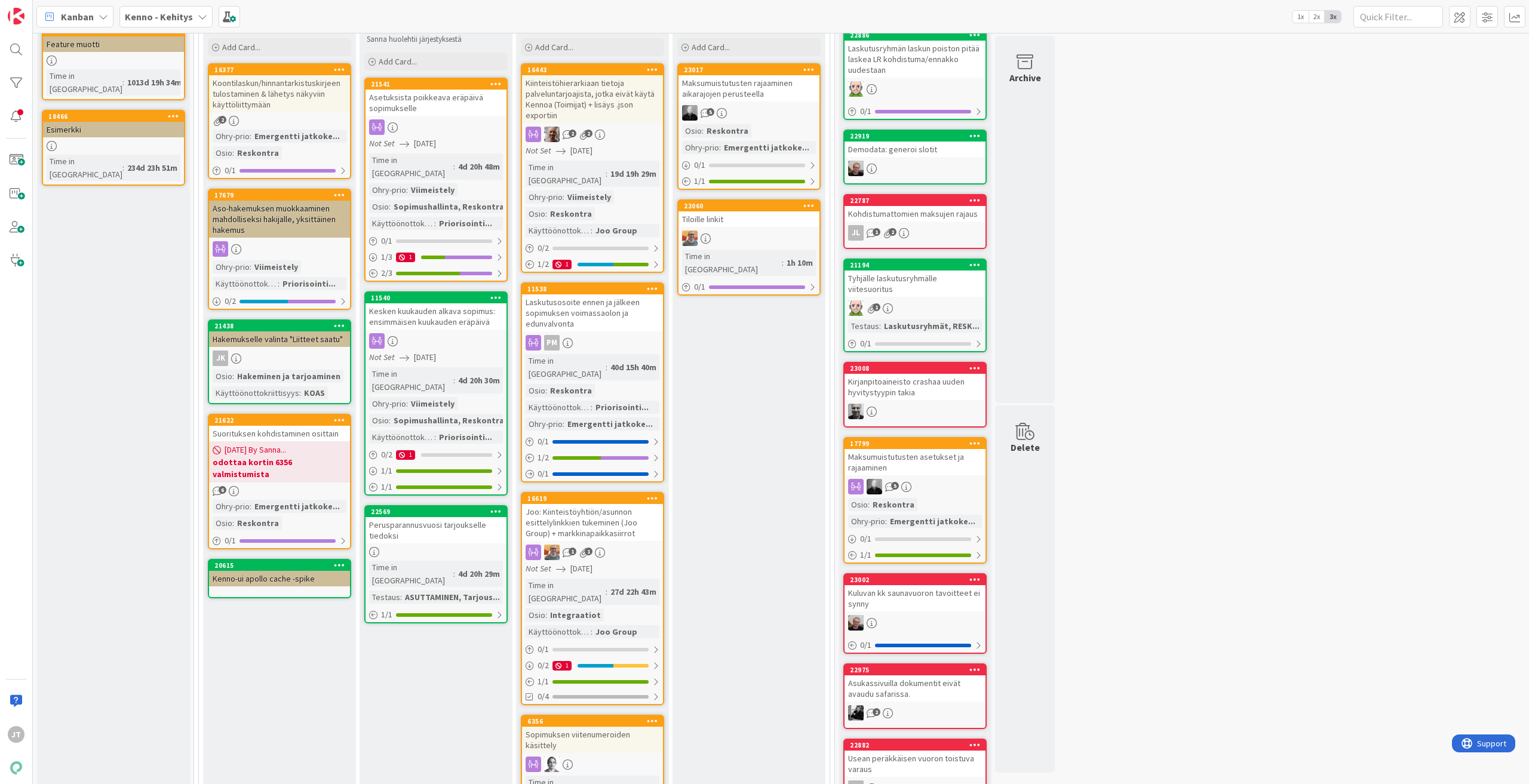
scroll to position [179, 0]
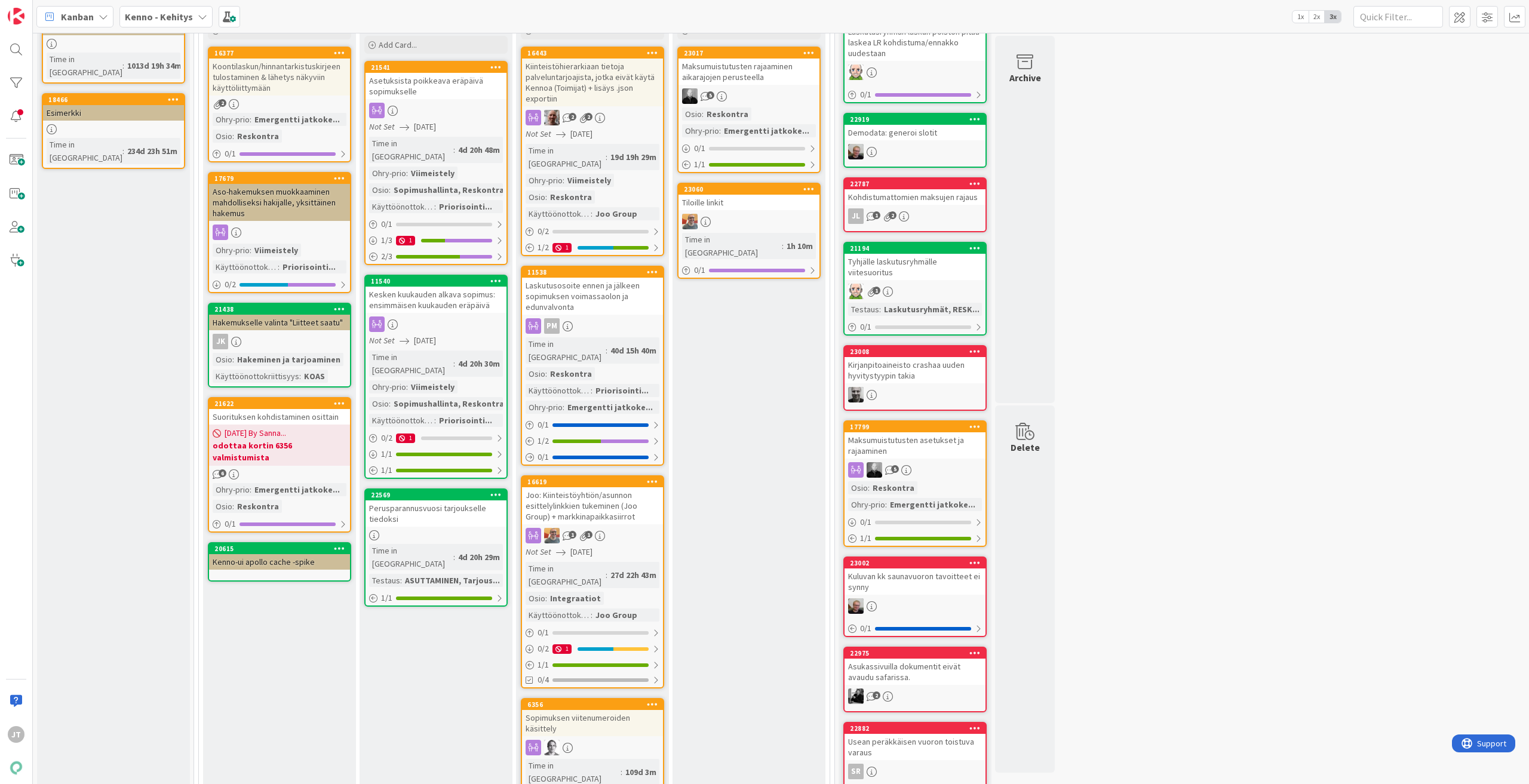
click at [450, 291] on div "Kesken kuukauden alkava sopimus: ensimmäisen kuukauden eräpäivä" at bounding box center [436, 300] width 141 height 26
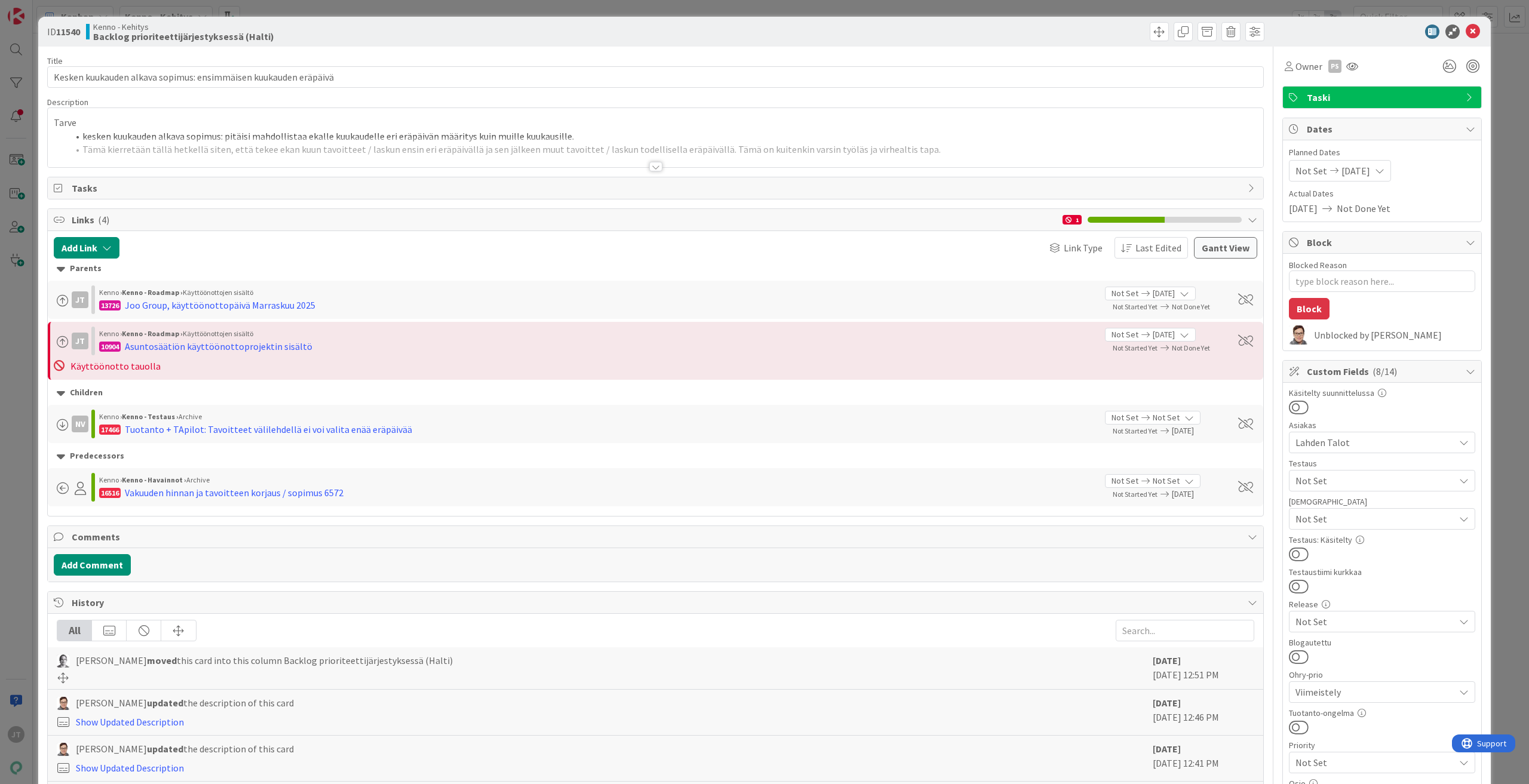
click at [656, 166] on div at bounding box center [656, 167] width 13 height 10
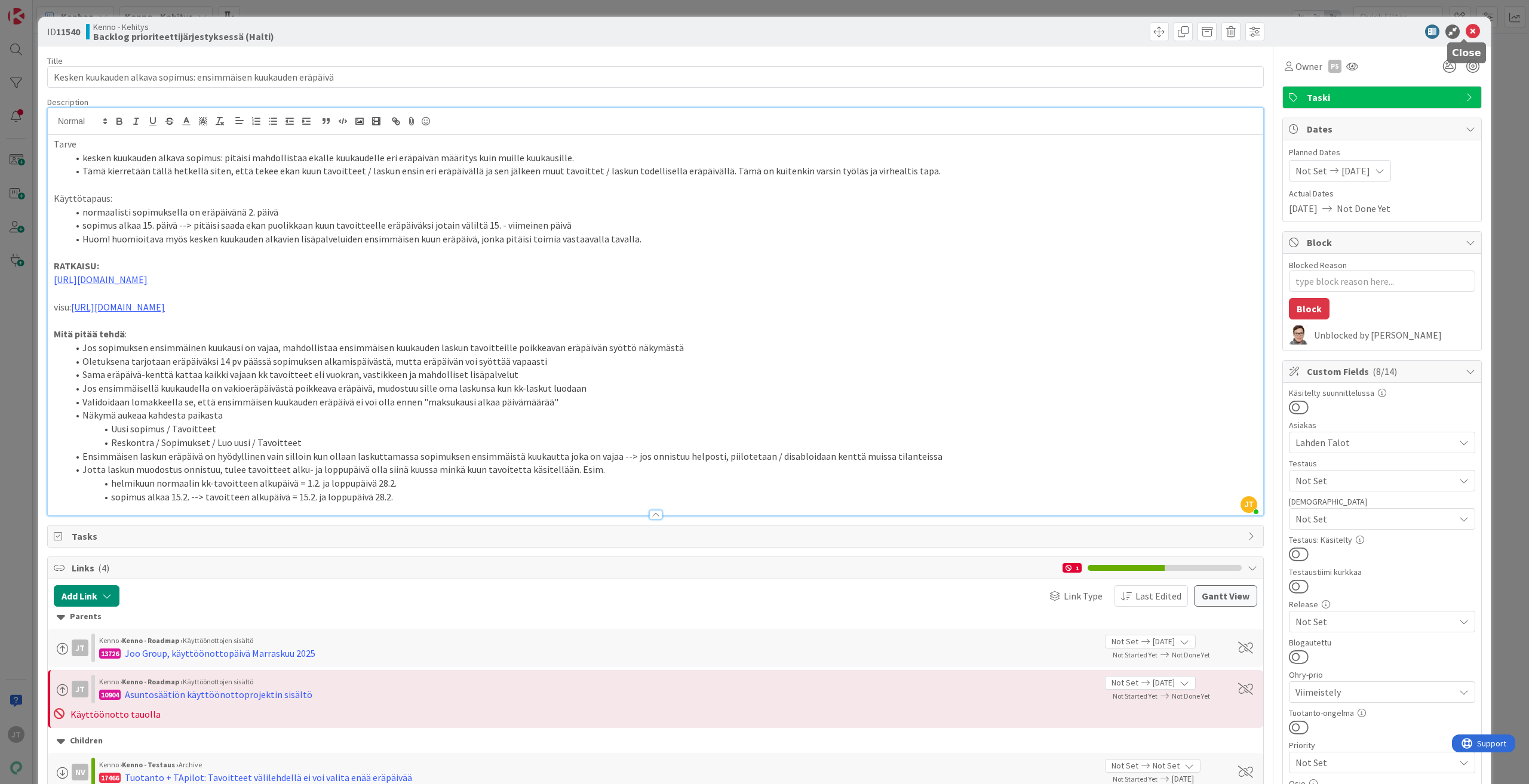
click at [1466, 33] on icon at bounding box center [1473, 31] width 15 height 15
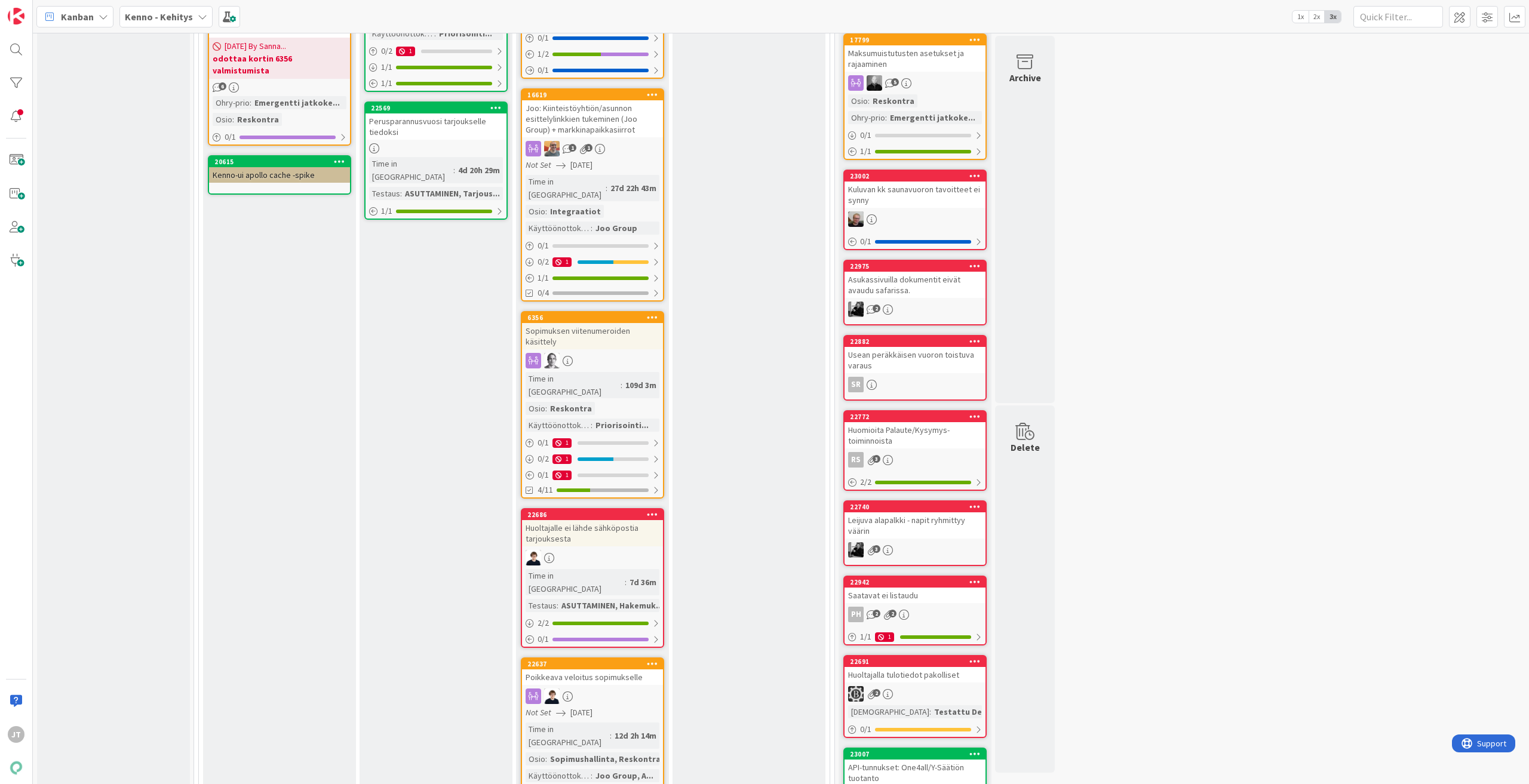
scroll to position [657, 0]
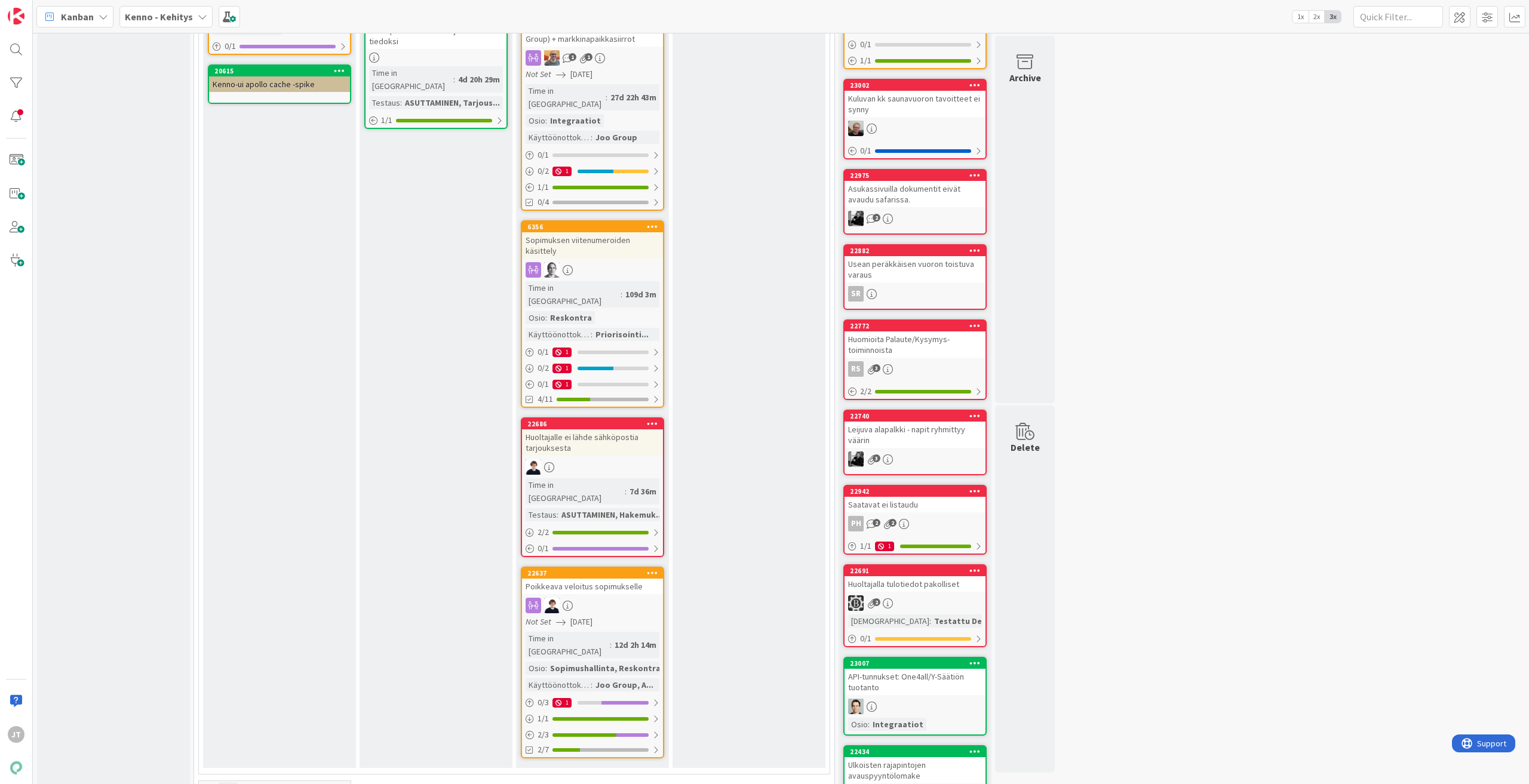
click at [596, 566] on link "22637 Poikkeava veloitus sopimukselle Not Set 09/30/2025 Time in Column : 12d 2…" at bounding box center [592, 662] width 143 height 191
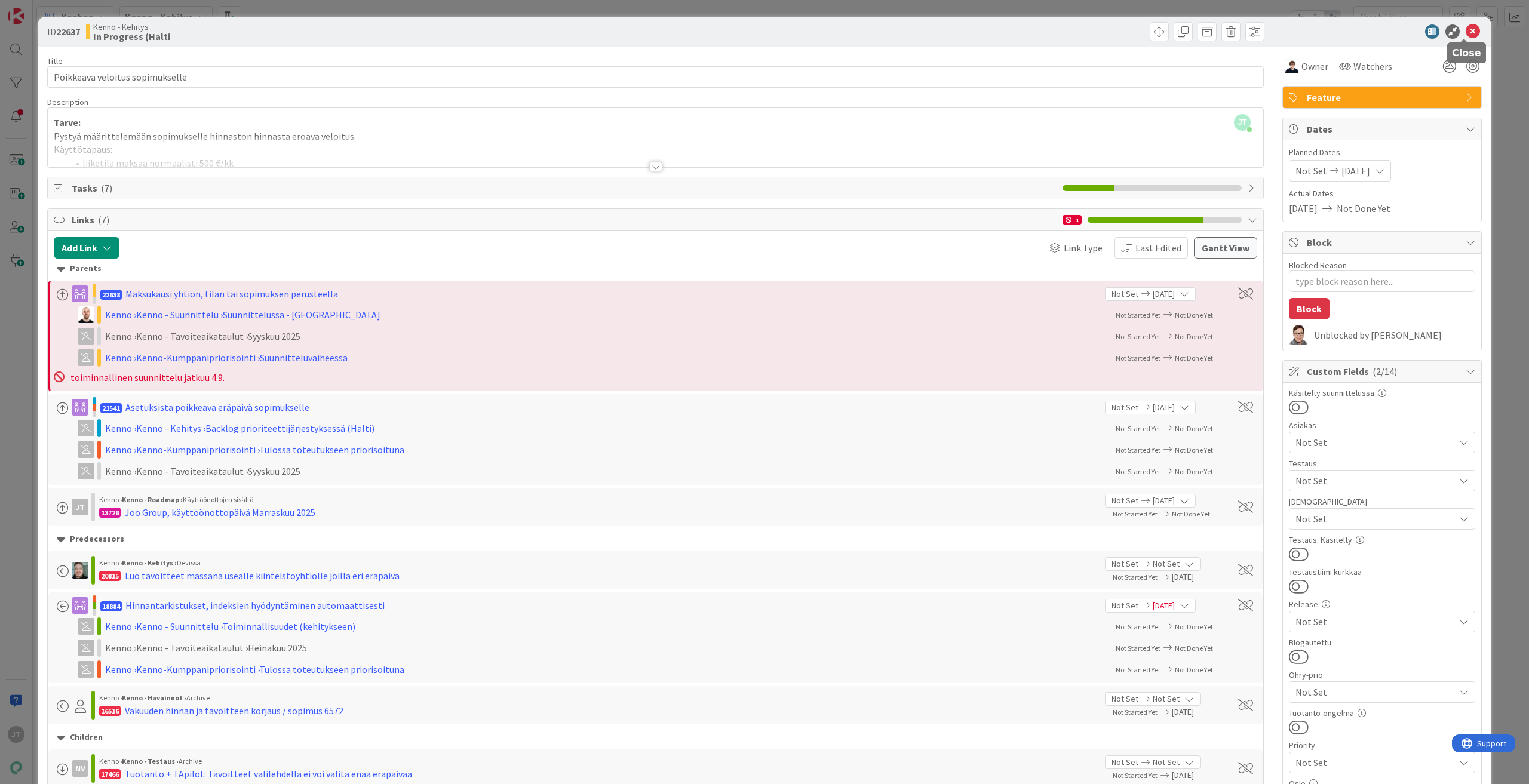
click at [1466, 27] on icon at bounding box center [1473, 31] width 15 height 15
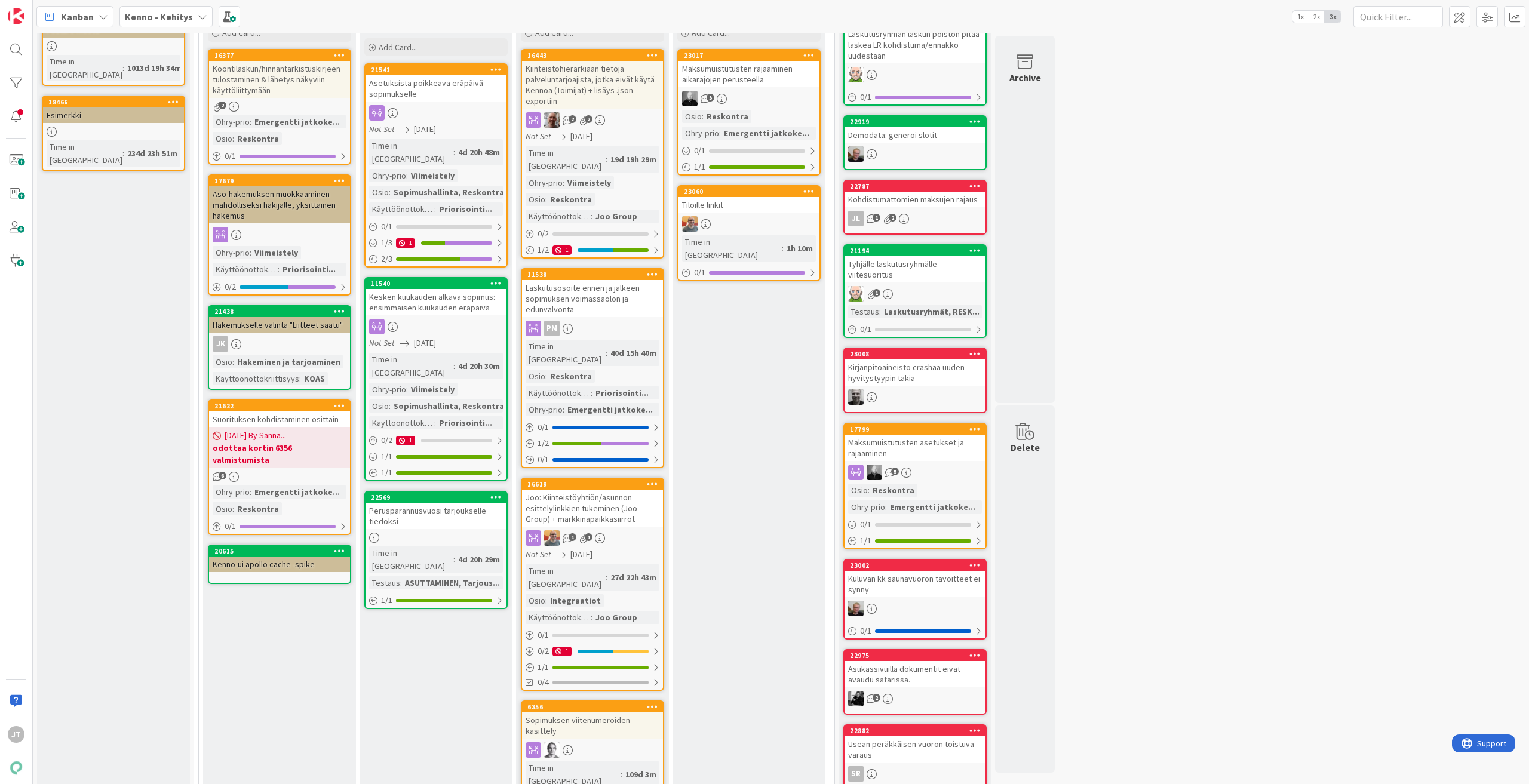
scroll to position [120, 0]
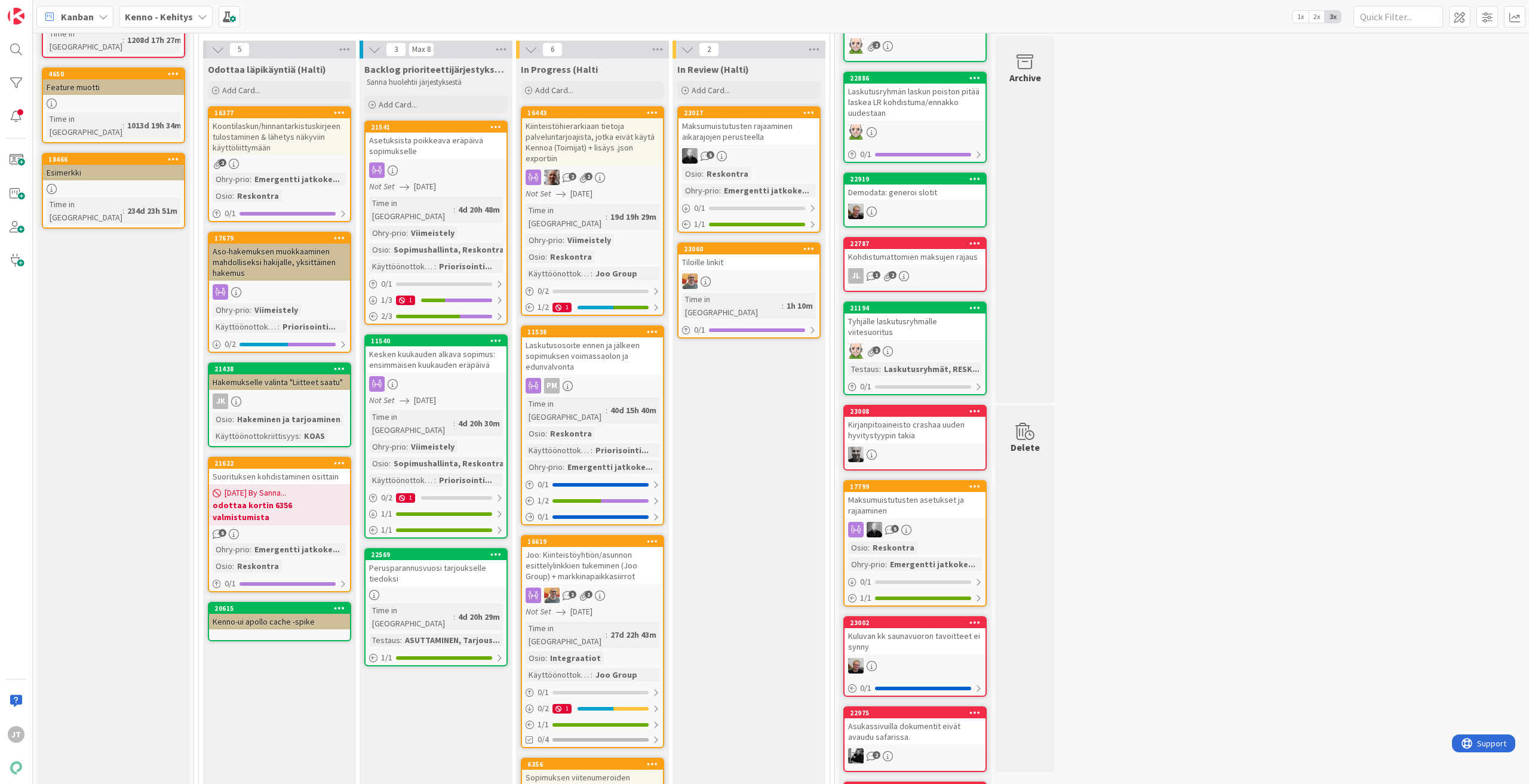
click at [433, 152] on div "Asetuksista poikkeava eräpäivä sopimukselle" at bounding box center [436, 146] width 141 height 26
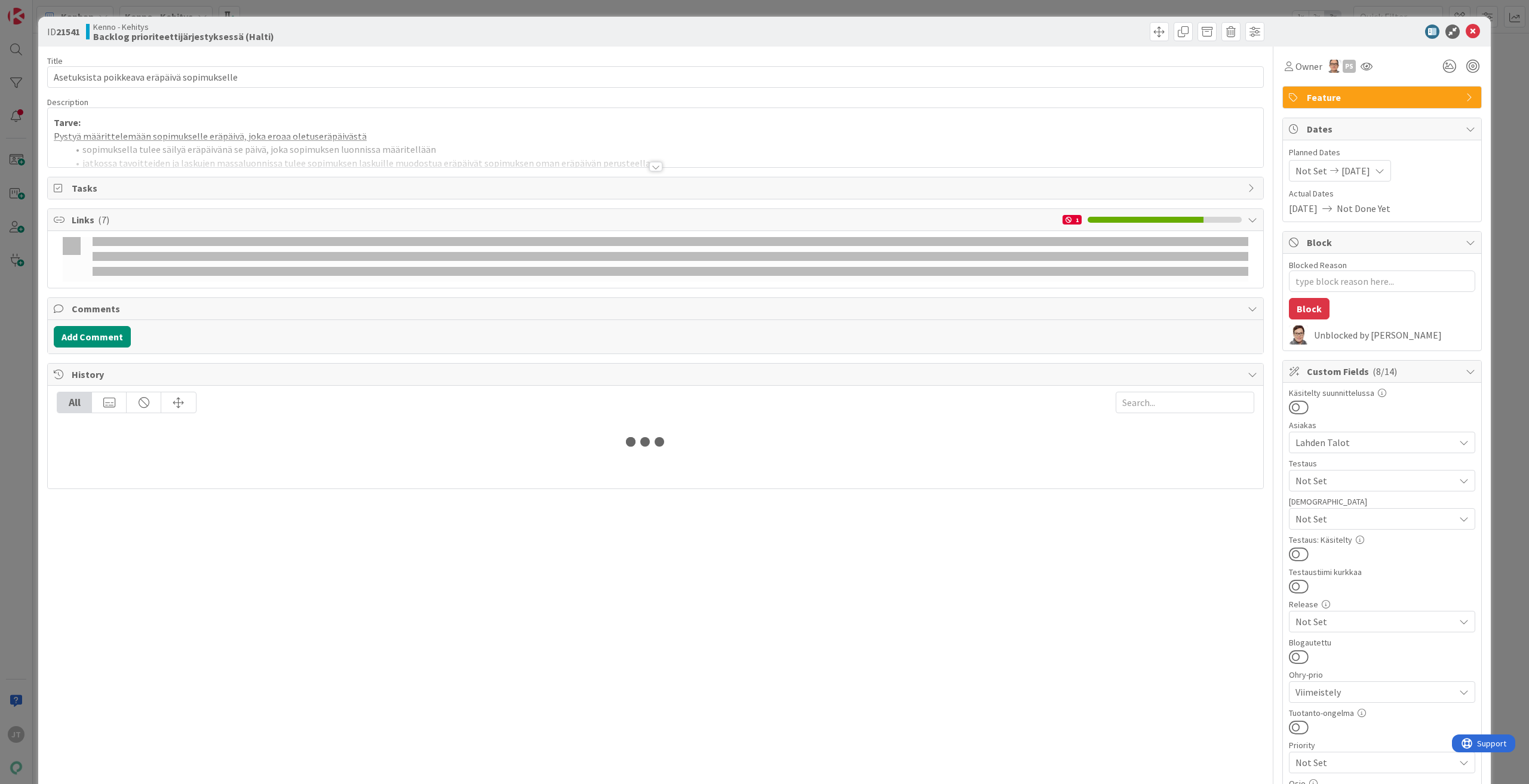
type textarea "x"
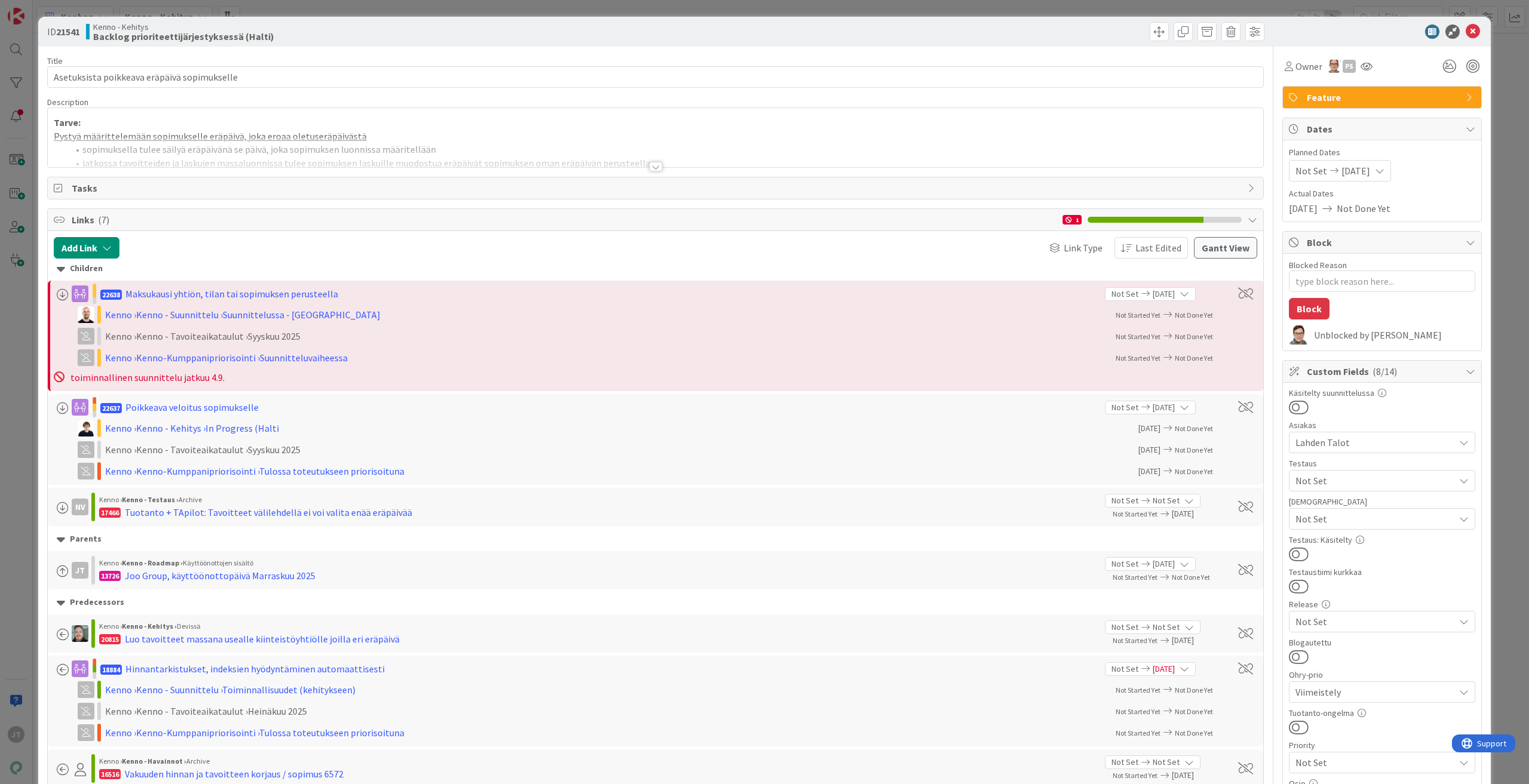
click at [650, 169] on div at bounding box center [656, 167] width 13 height 10
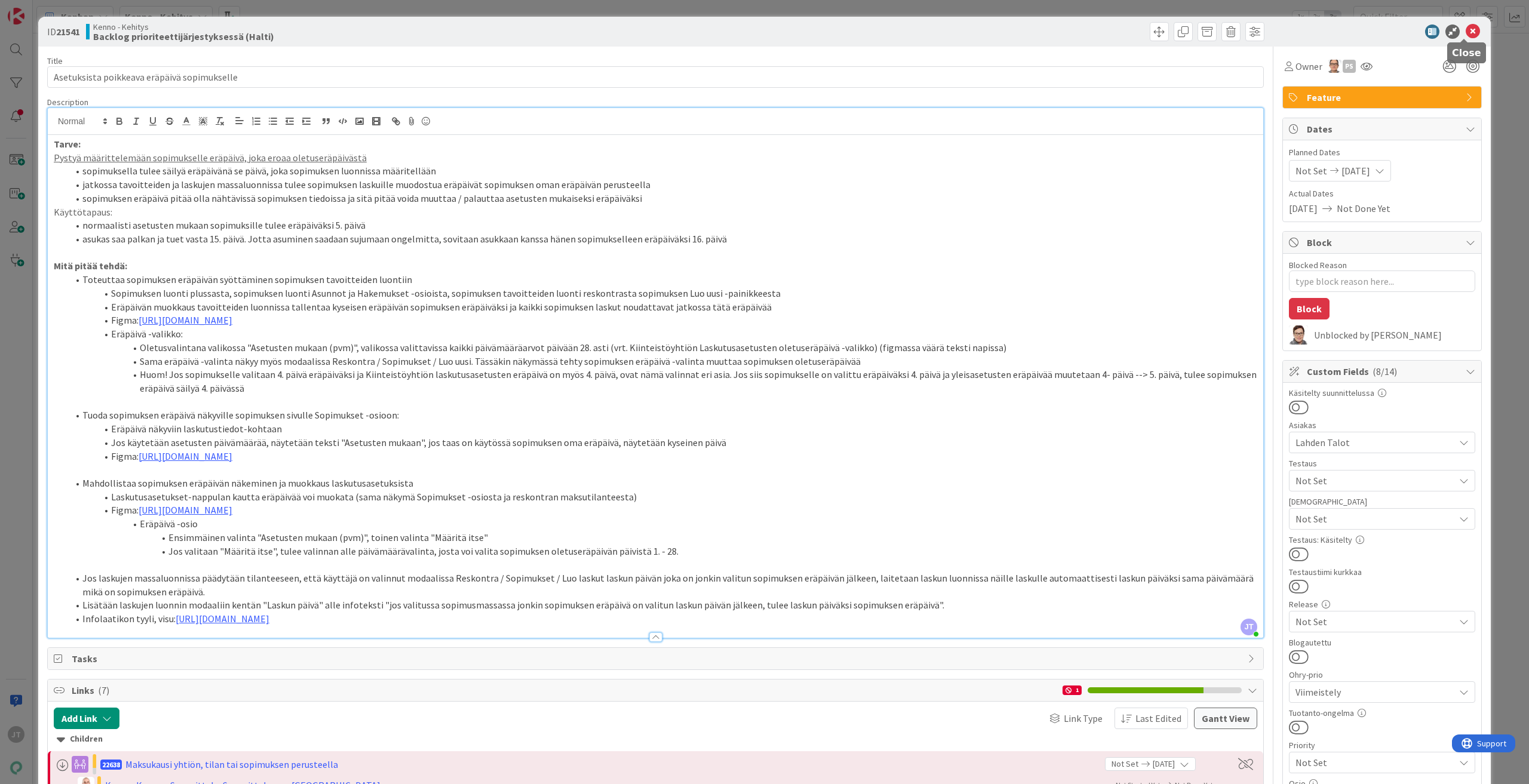
click at [1466, 32] on icon at bounding box center [1473, 31] width 15 height 15
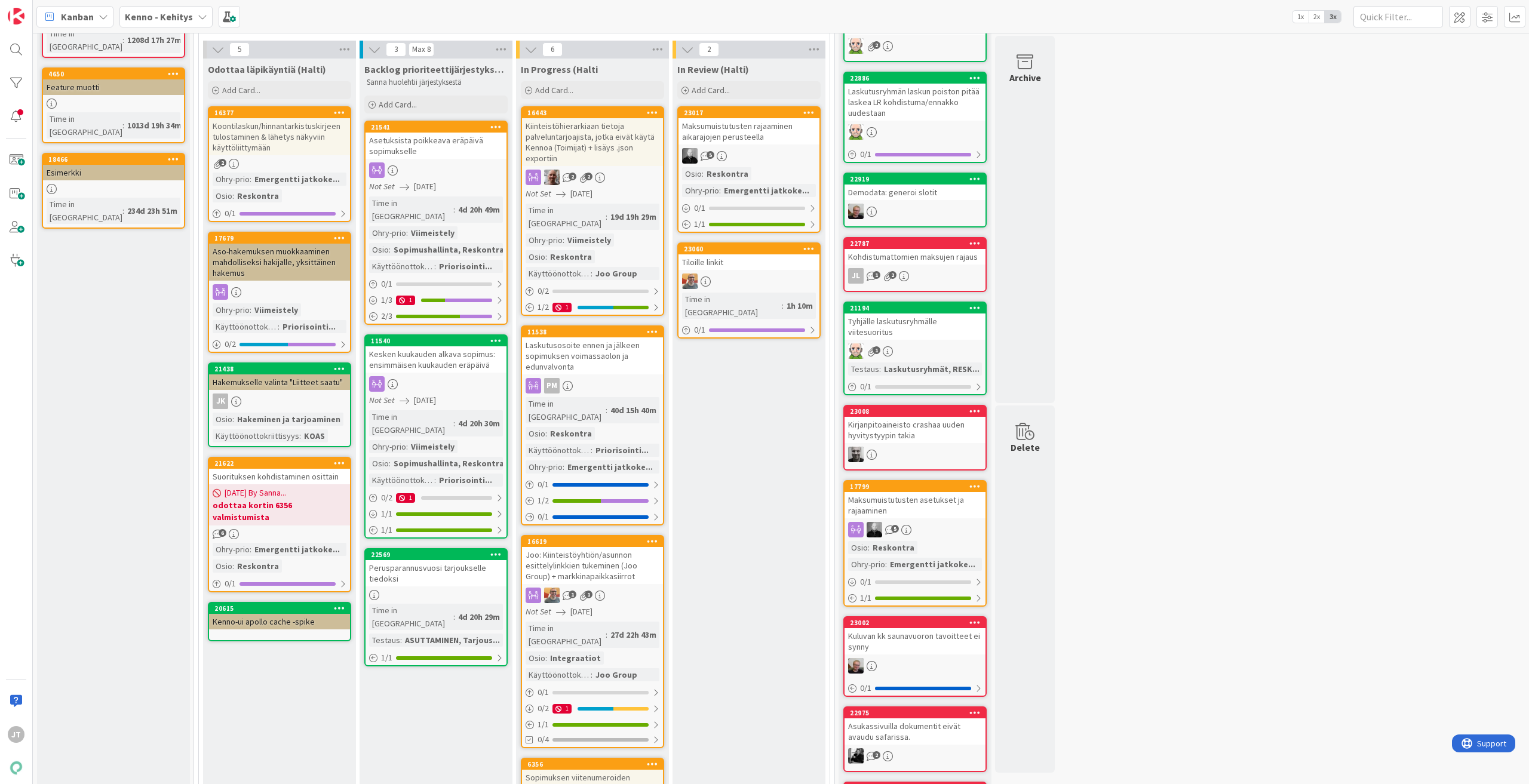
click at [24, 48] on div at bounding box center [16, 49] width 24 height 24
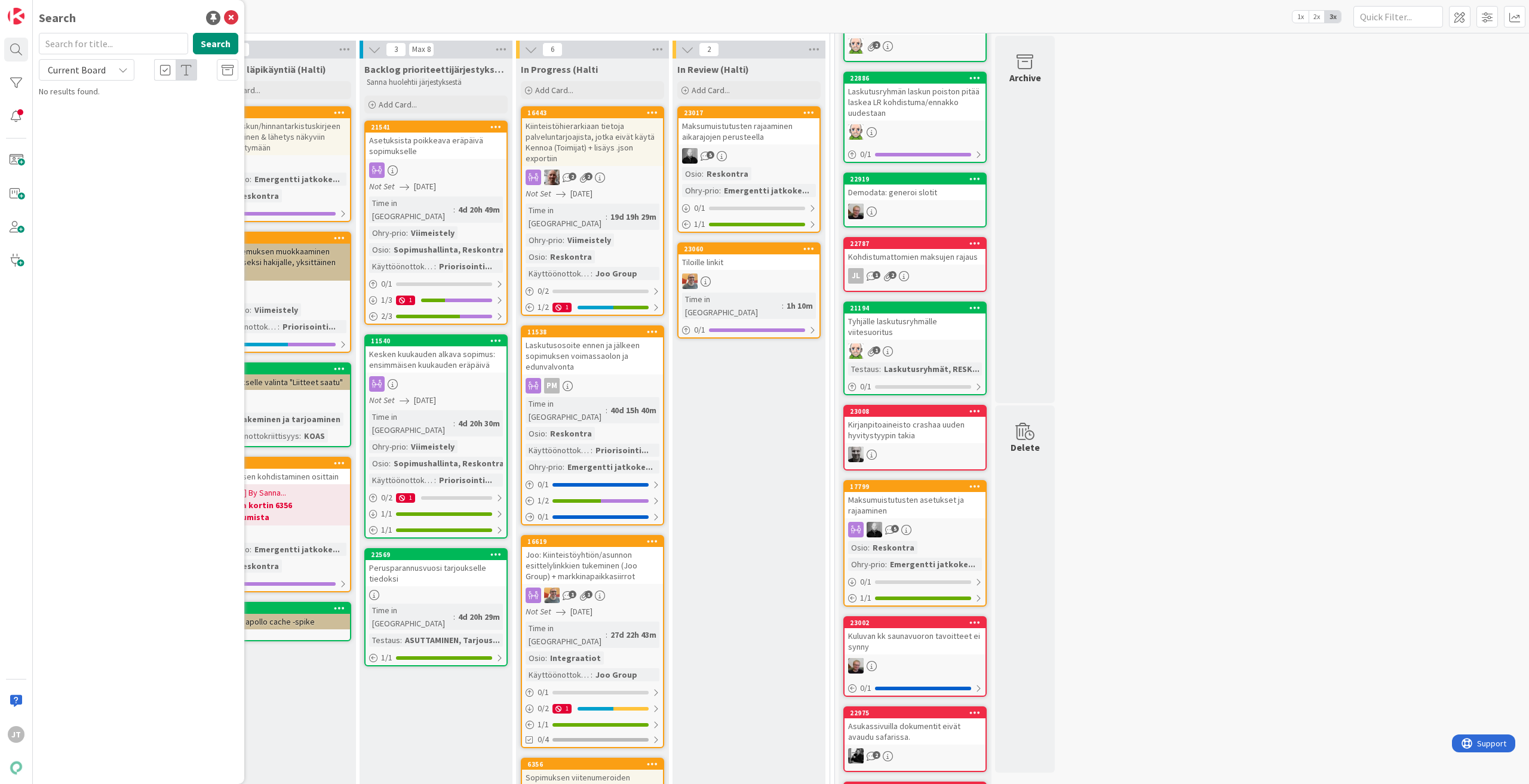
click at [97, 33] on input "text" at bounding box center [113, 43] width 150 height 22
type input "22522"
click at [218, 41] on button "Search" at bounding box center [215, 43] width 45 height 22
click at [87, 79] on div "Current Board" at bounding box center [86, 70] width 95 height 22
click at [90, 126] on span "All Boards" at bounding box center [107, 120] width 124 height 18
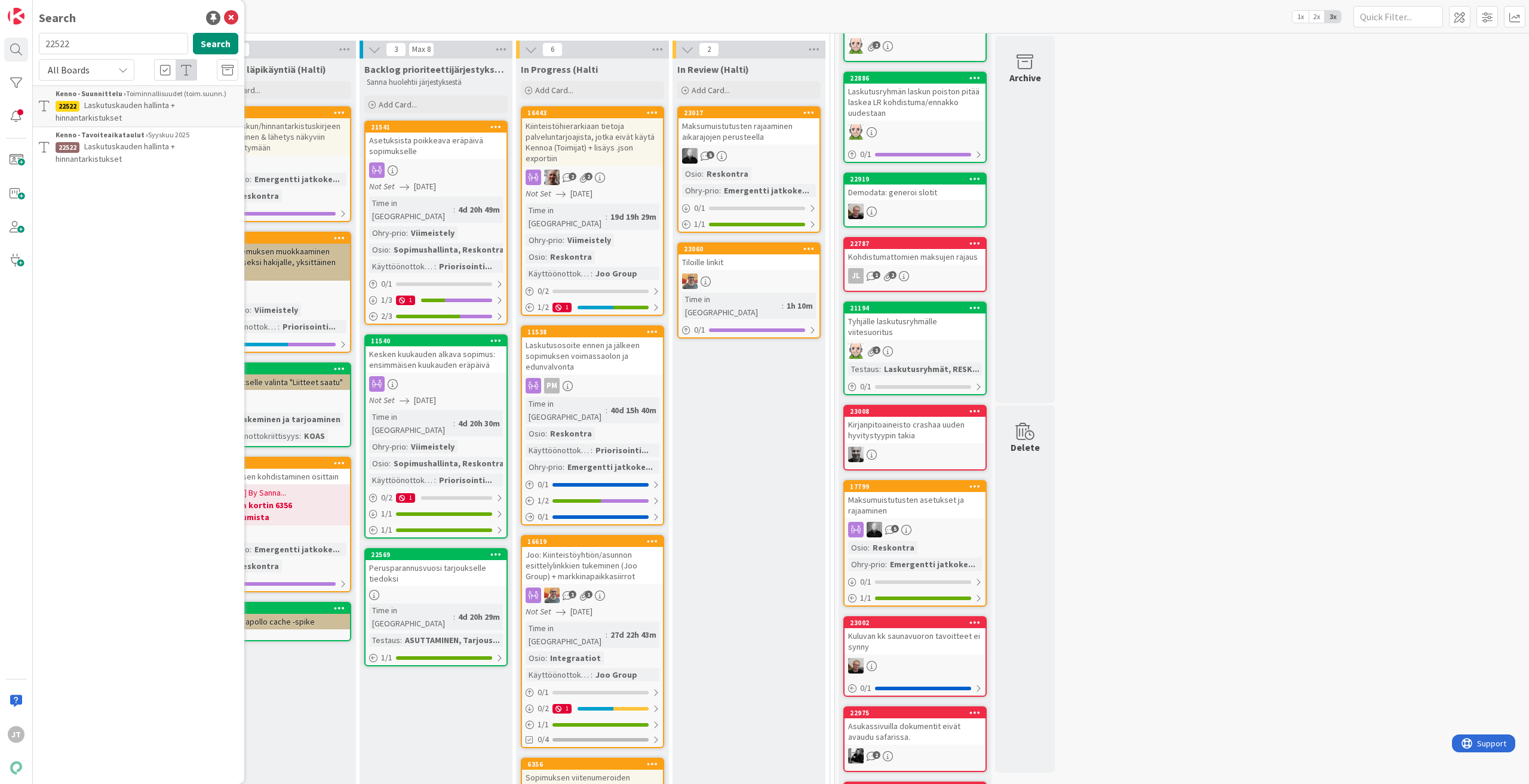
click at [140, 107] on span "Laskutuskauden hallinta + hinnantarkistukset" at bounding box center [116, 111] width 120 height 23
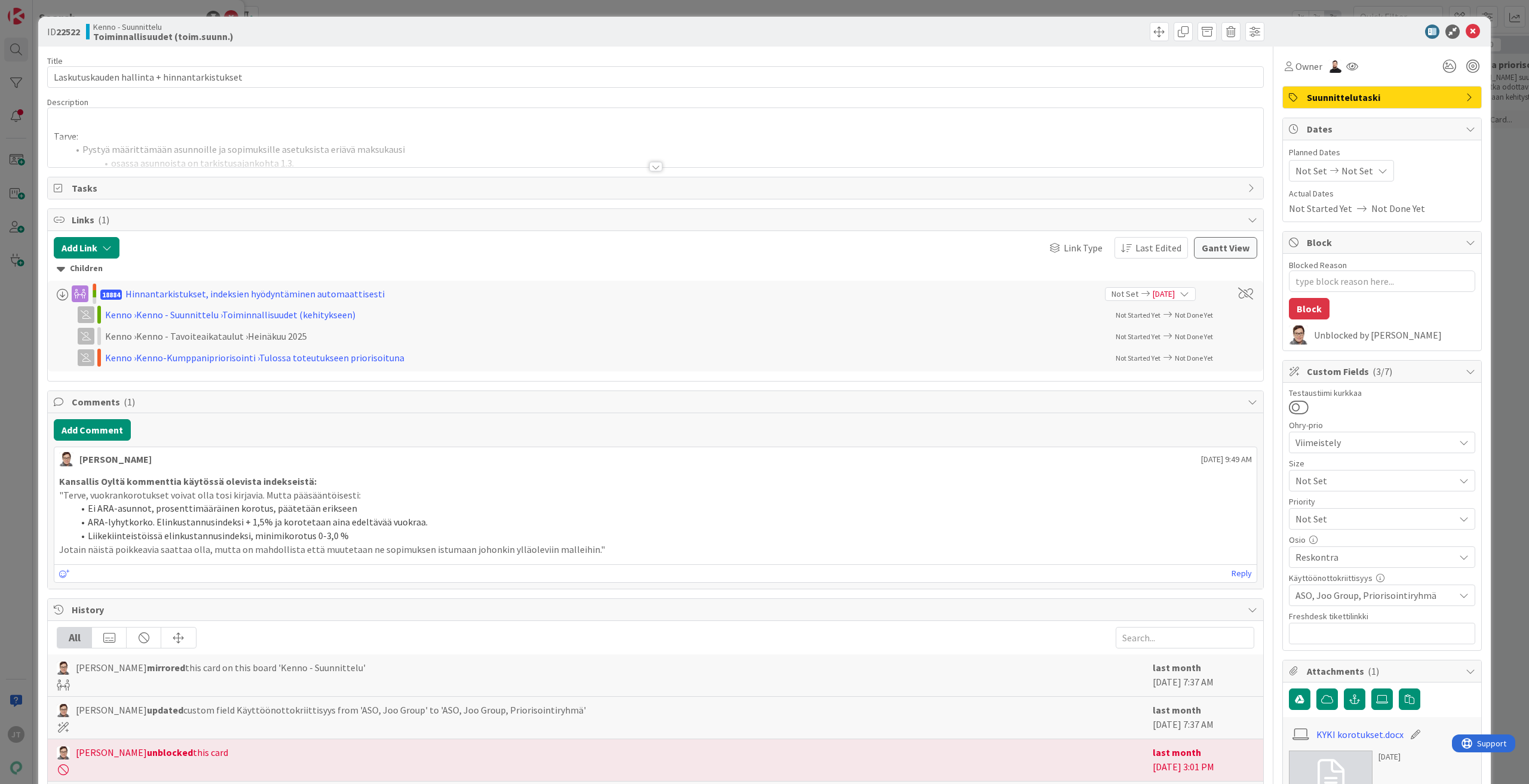
type textarea "x"
click at [656, 166] on div at bounding box center [656, 167] width 13 height 10
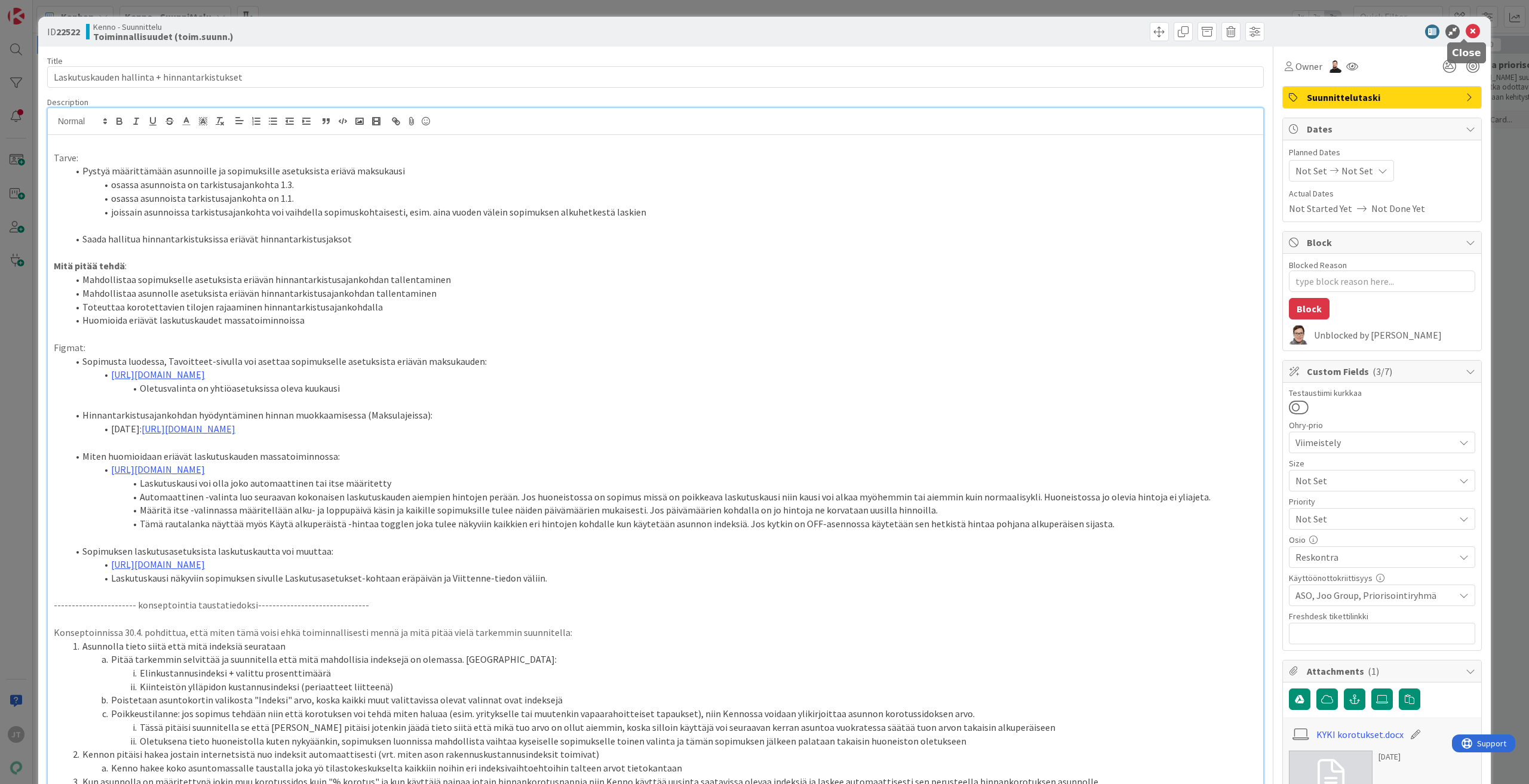
click at [1466, 30] on icon at bounding box center [1473, 31] width 15 height 15
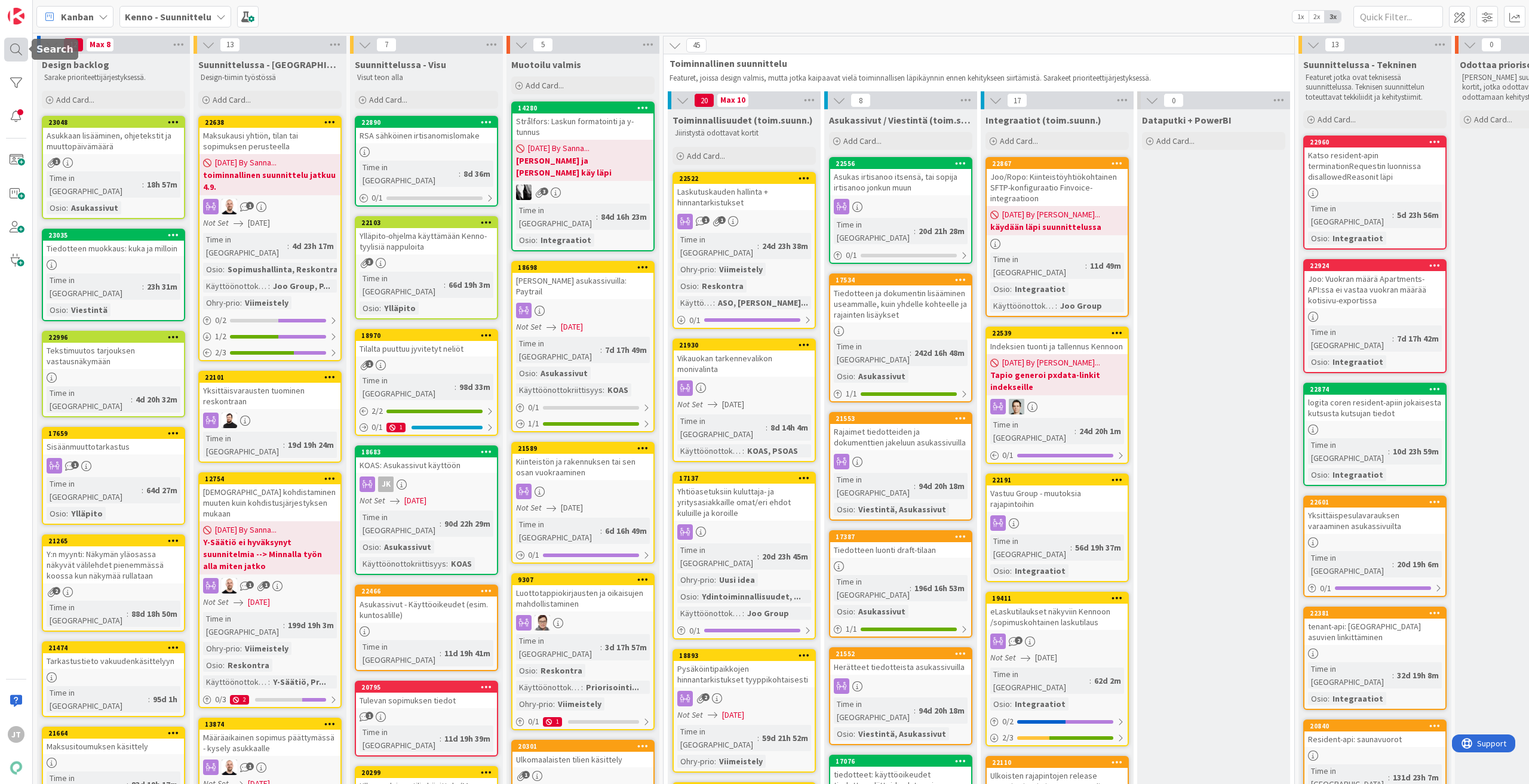
click at [17, 50] on div at bounding box center [16, 49] width 24 height 24
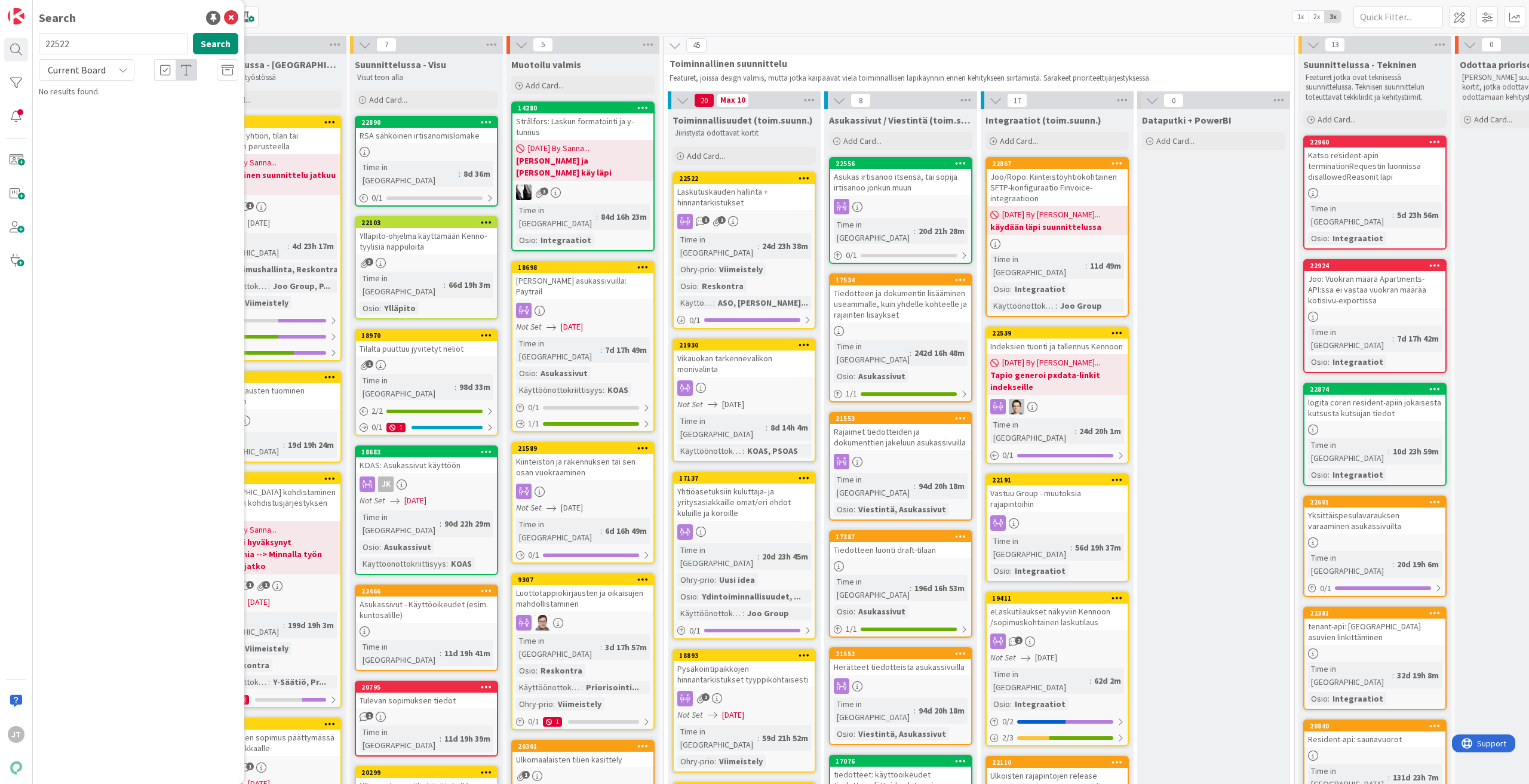
click at [114, 41] on input "22522" at bounding box center [113, 43] width 150 height 22
type input "22638"
drag, startPoint x: 251, startPoint y: 43, endPoint x: 241, endPoint y: 43, distance: 10.0
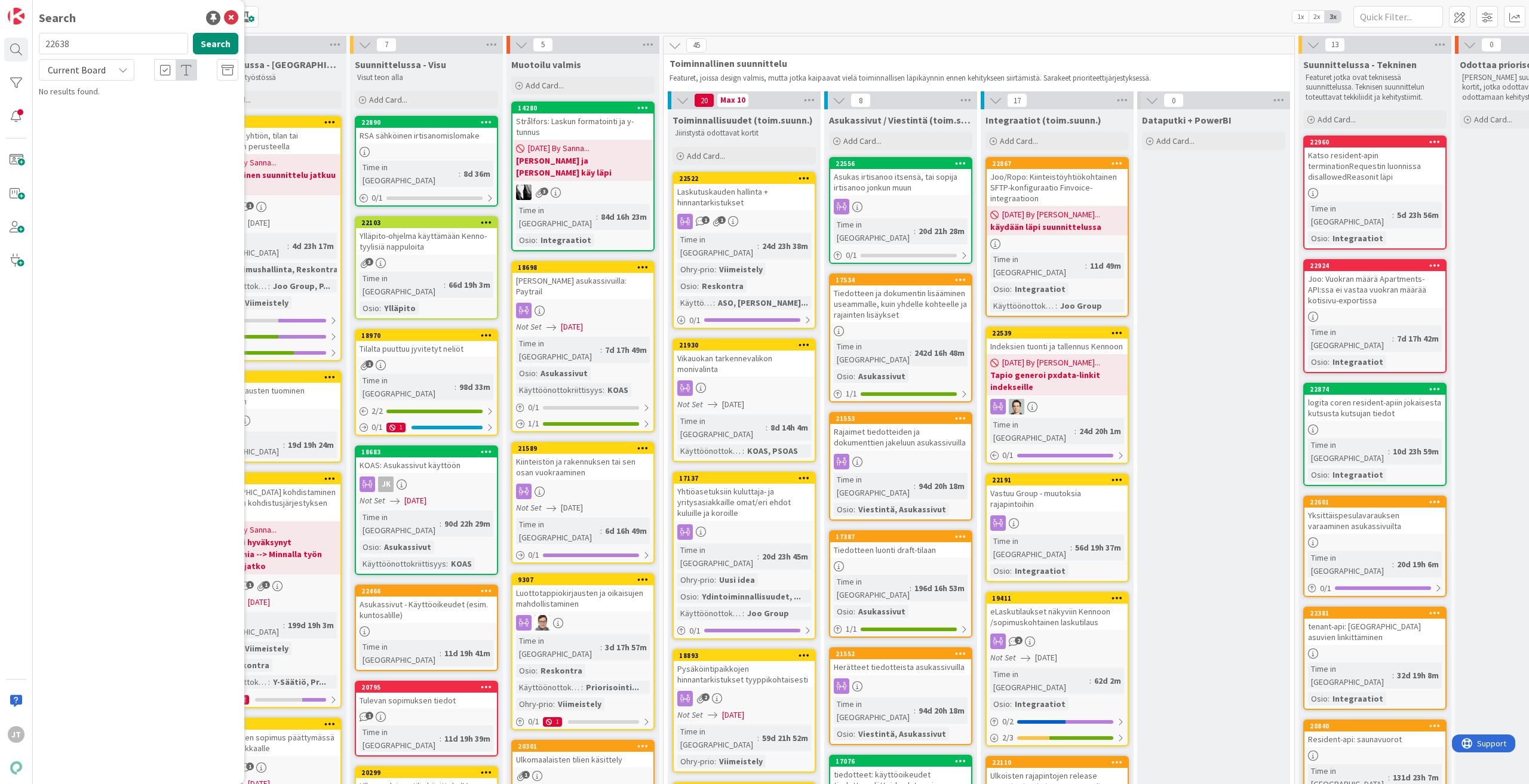
click at [246, 43] on div "13" at bounding box center [270, 45] width 153 height 18
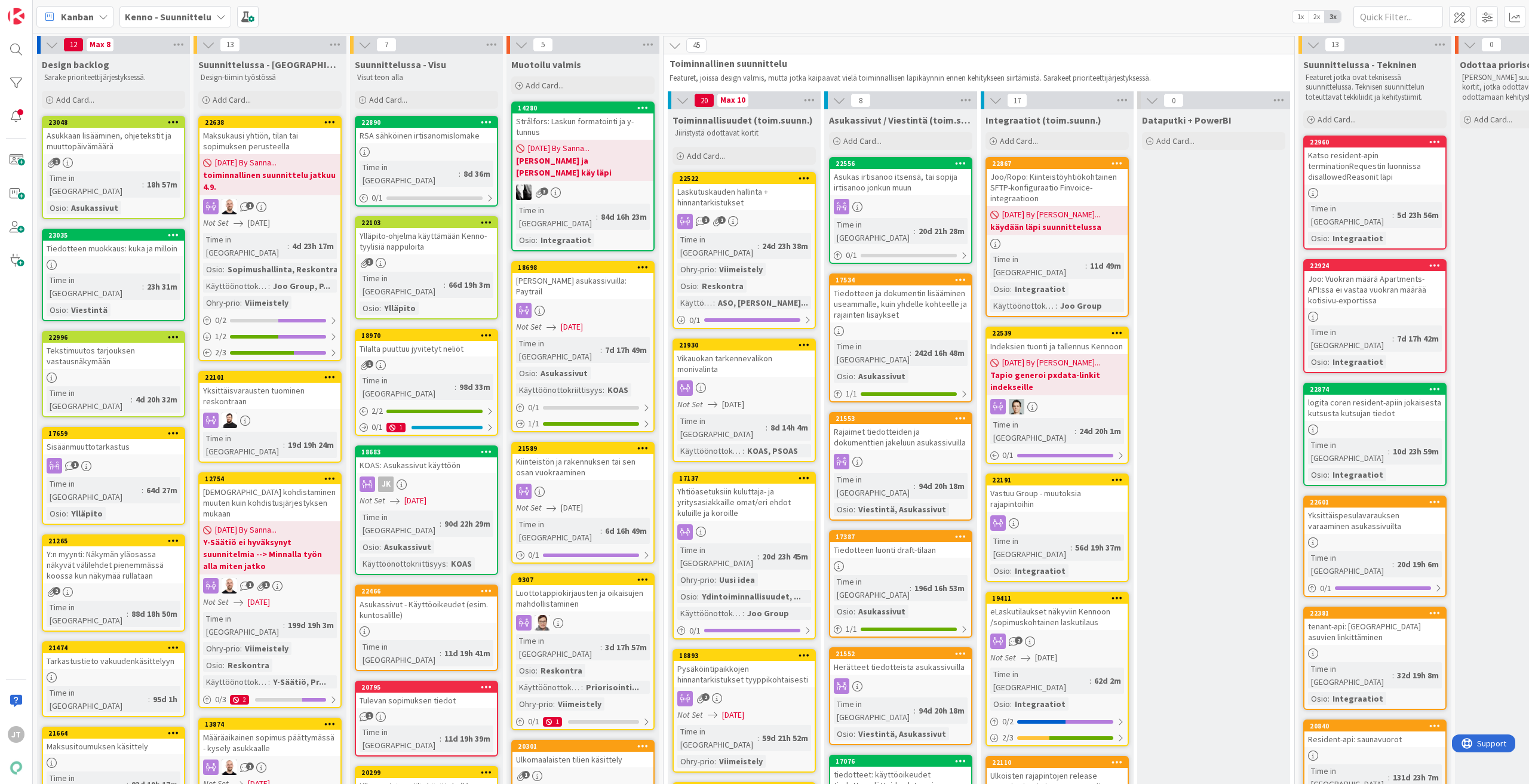
click at [234, 42] on span "13" at bounding box center [230, 45] width 20 height 15
click at [13, 45] on div at bounding box center [16, 49] width 24 height 24
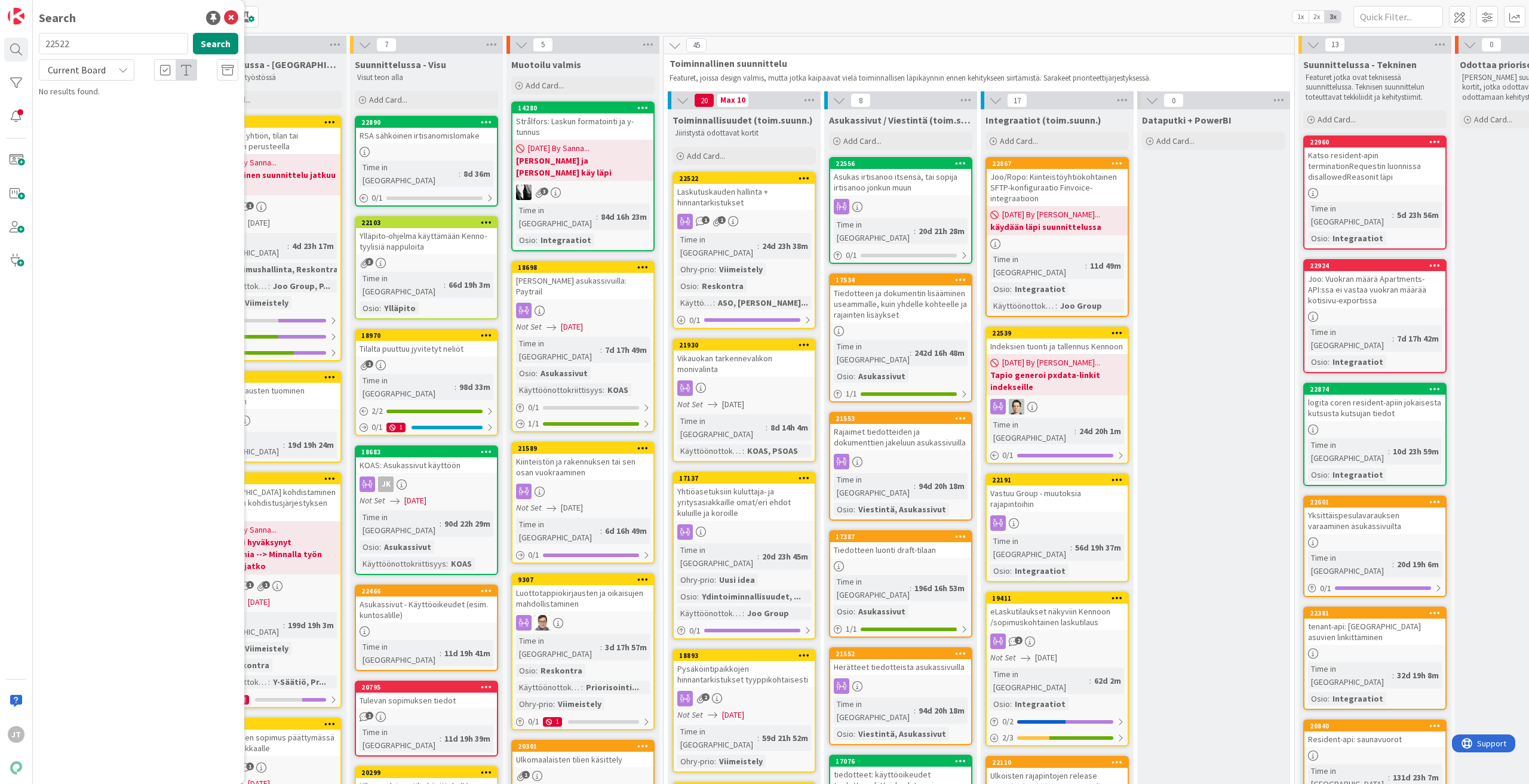
click at [118, 70] on icon at bounding box center [123, 70] width 10 height 10
click at [98, 120] on span "All Boards" at bounding box center [107, 120] width 124 height 18
click at [107, 45] on input "22522" at bounding box center [113, 43] width 150 height 22
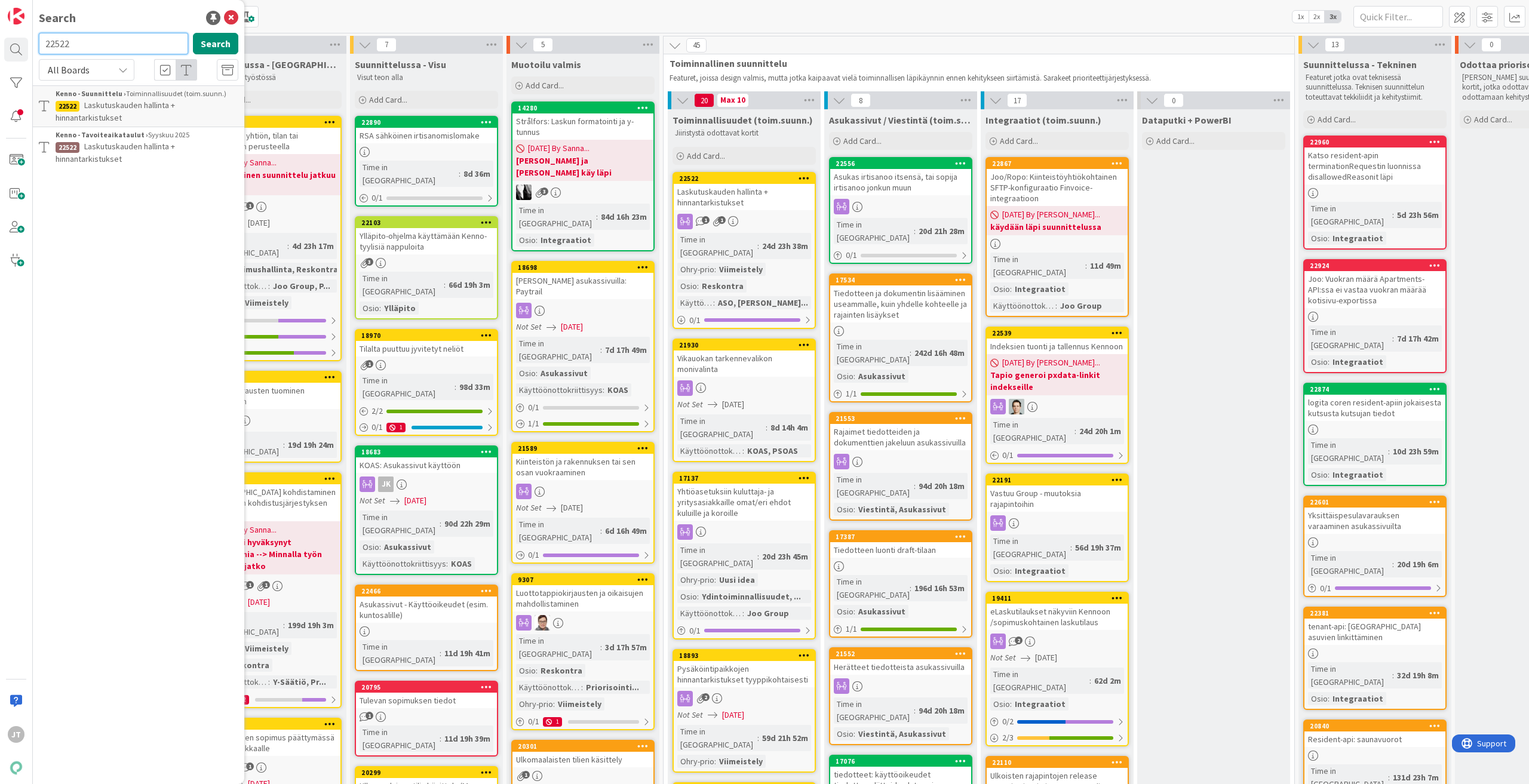
paste input "638"
type input "22638"
click at [212, 43] on button "Search" at bounding box center [215, 43] width 45 height 22
click at [143, 111] on span "Maksukausi yhtiön, tilan tai sopimuksen perusteella" at bounding box center [140, 122] width 169 height 23
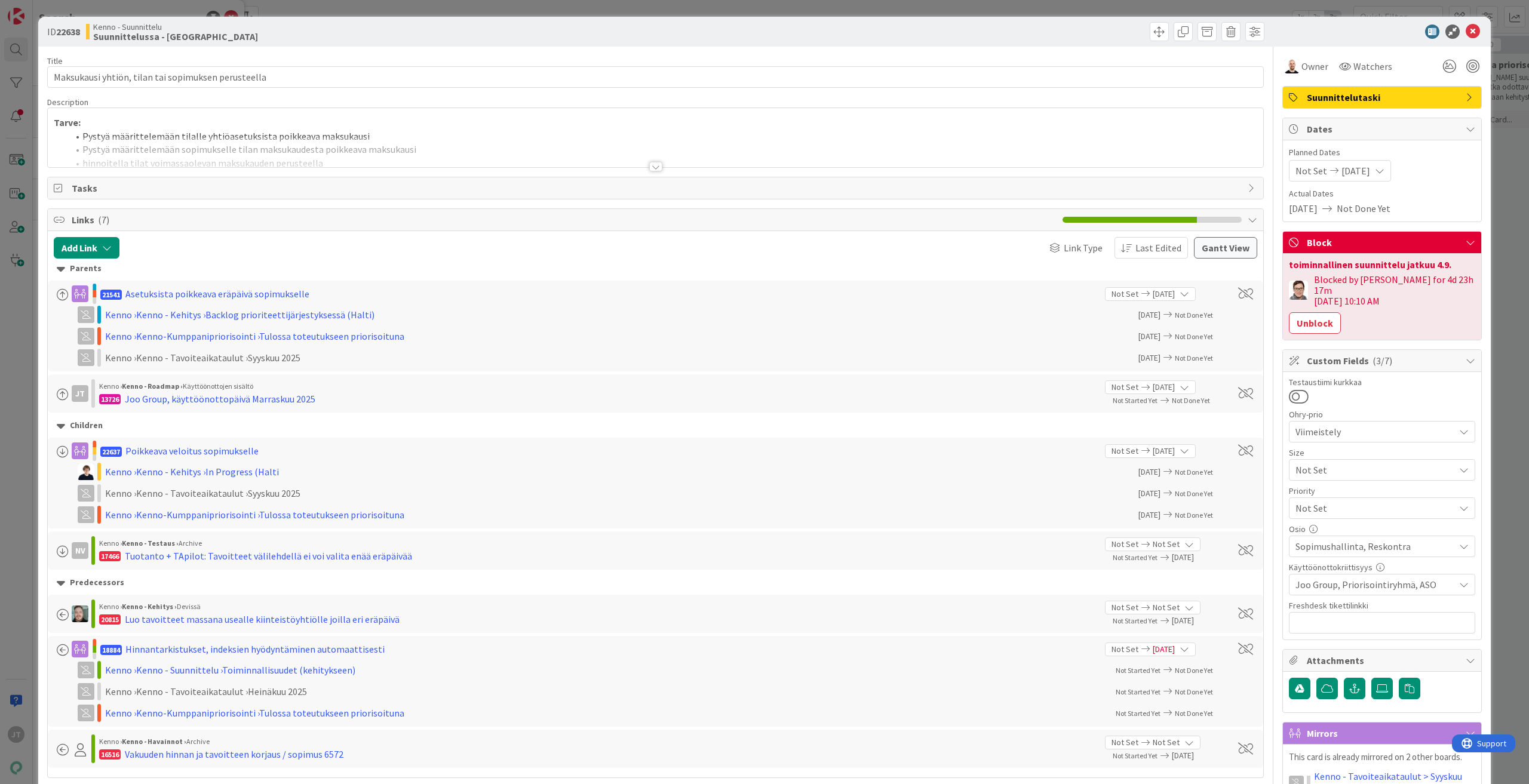
click at [653, 167] on div at bounding box center [656, 167] width 13 height 10
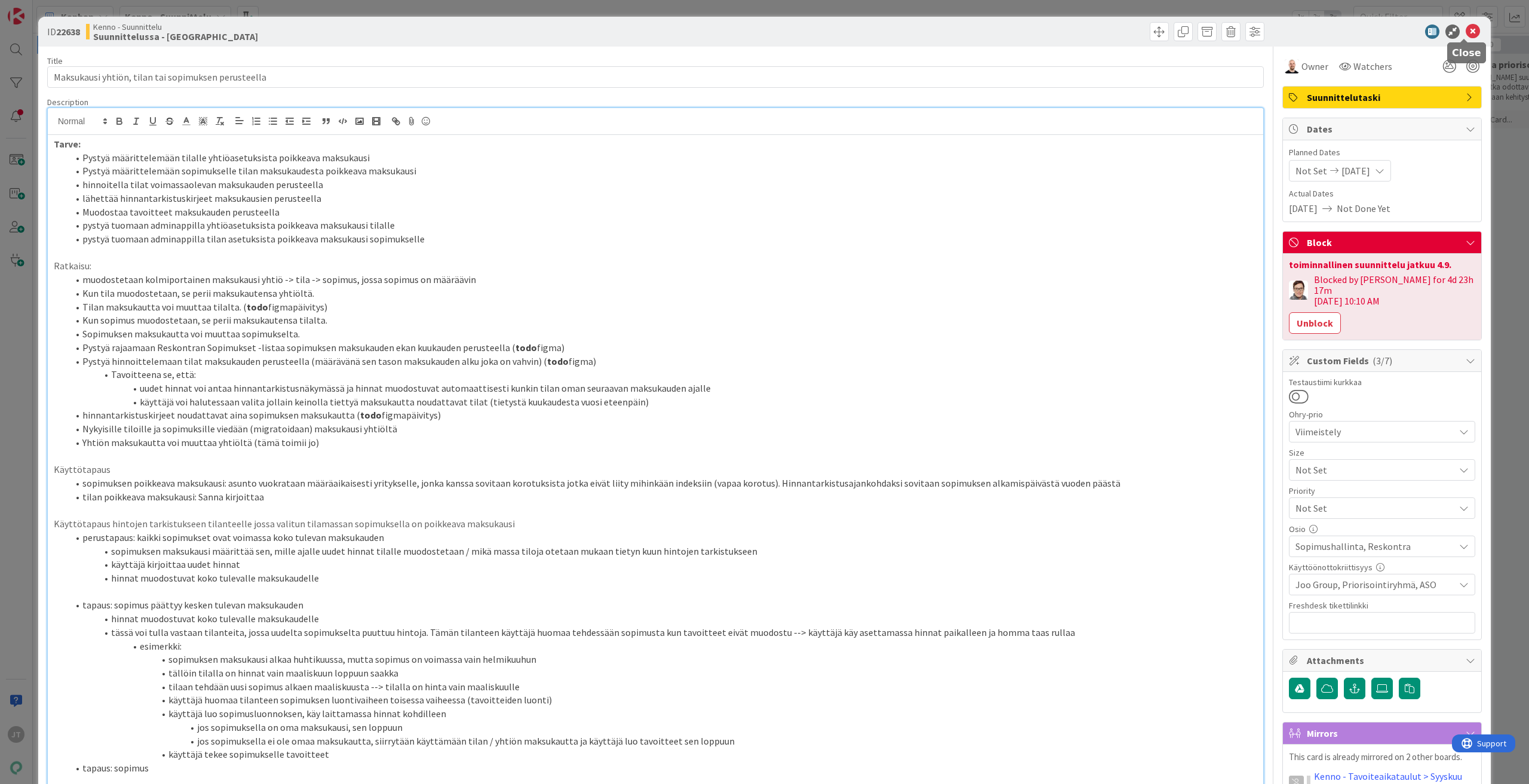
click at [1466, 29] on icon at bounding box center [1473, 31] width 15 height 15
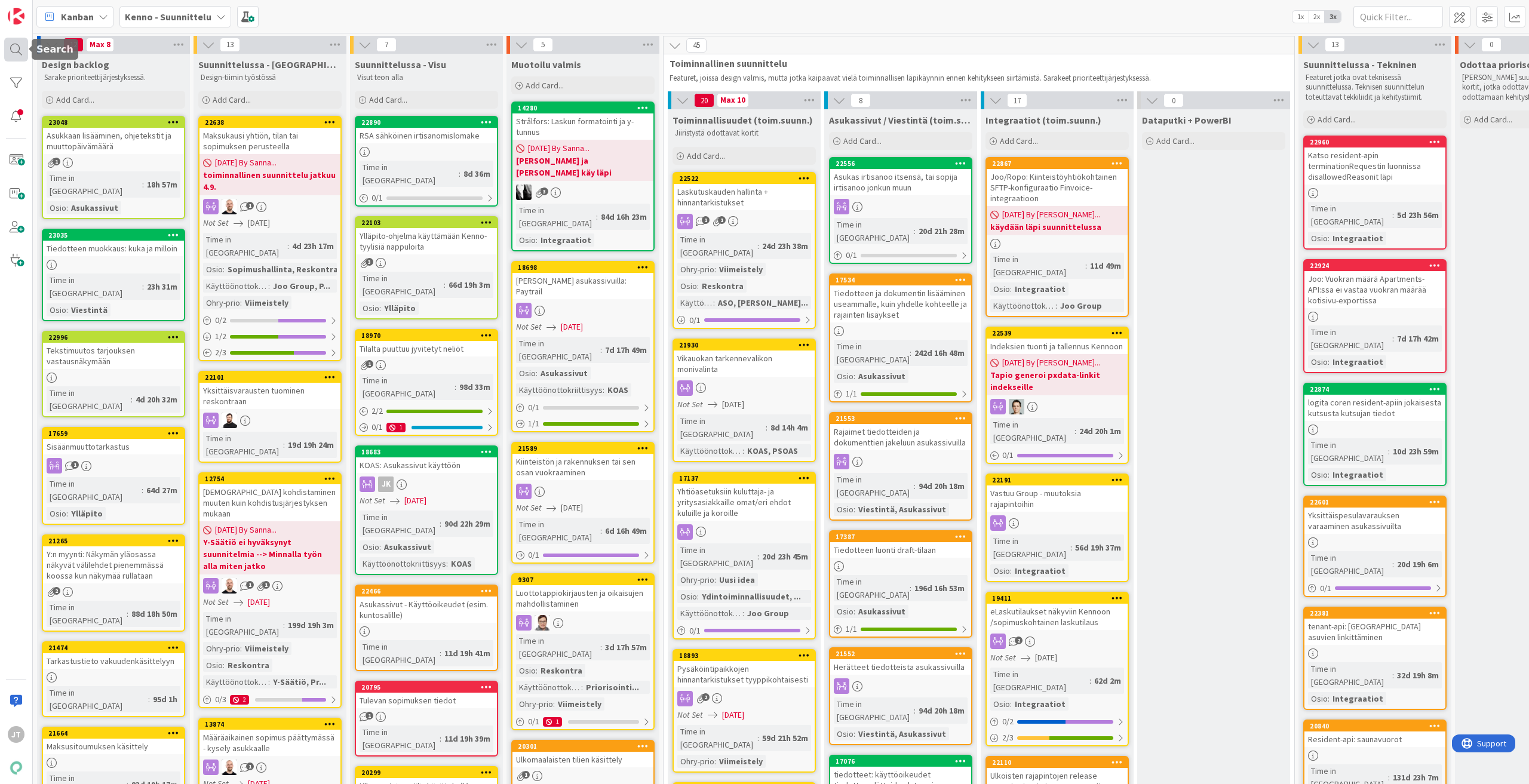
click at [8, 50] on div at bounding box center [16, 49] width 24 height 24
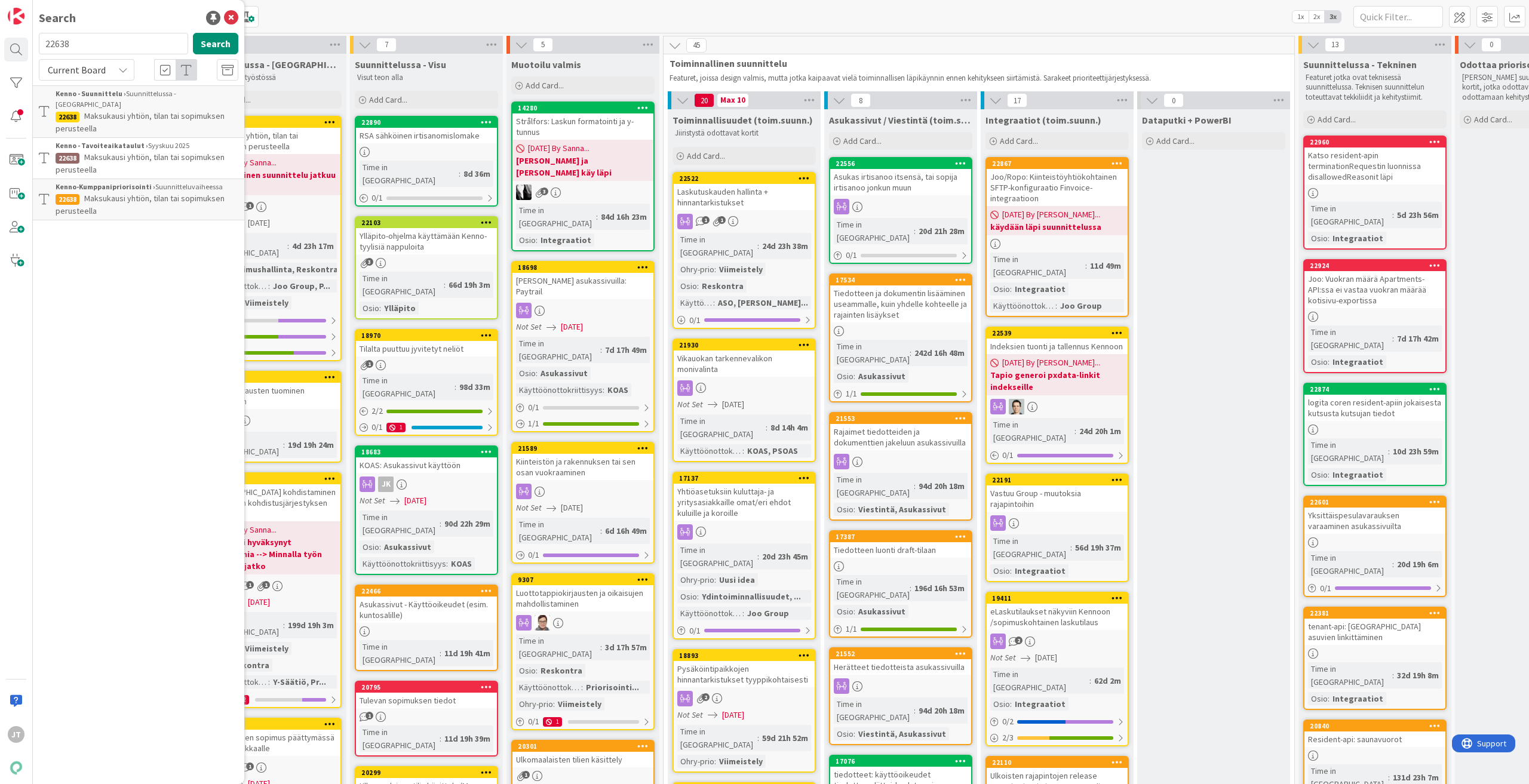
click at [107, 52] on input "22638" at bounding box center [113, 43] width 150 height 22
type input "17137"
click at [219, 35] on button "Search" at bounding box center [215, 43] width 45 height 22
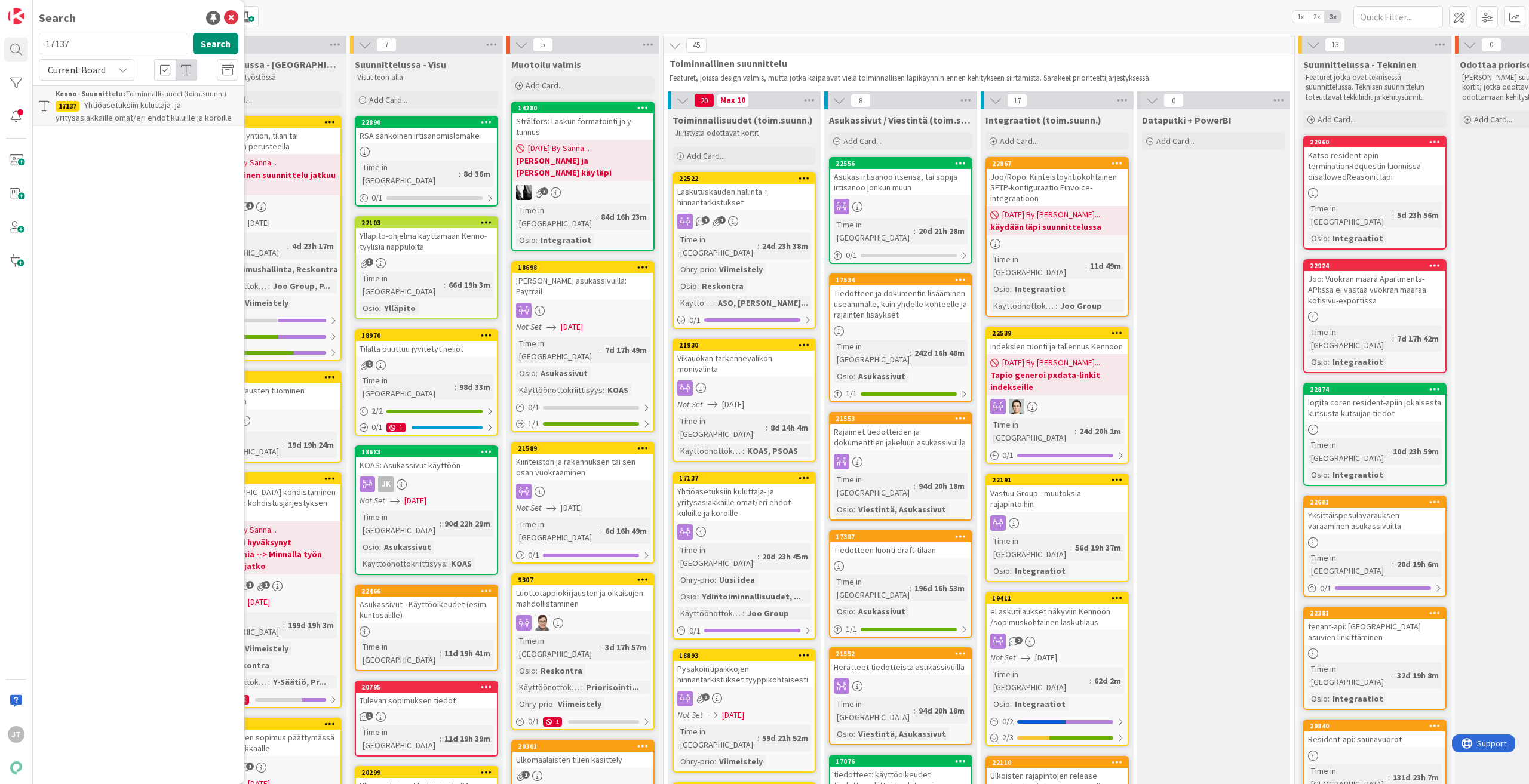
click at [158, 118] on span "Yhtiöasetuksiin kuluttaja- ja yritysasiakkaille omat/eri ehdot kuluille ja koro…" at bounding box center [143, 111] width 176 height 23
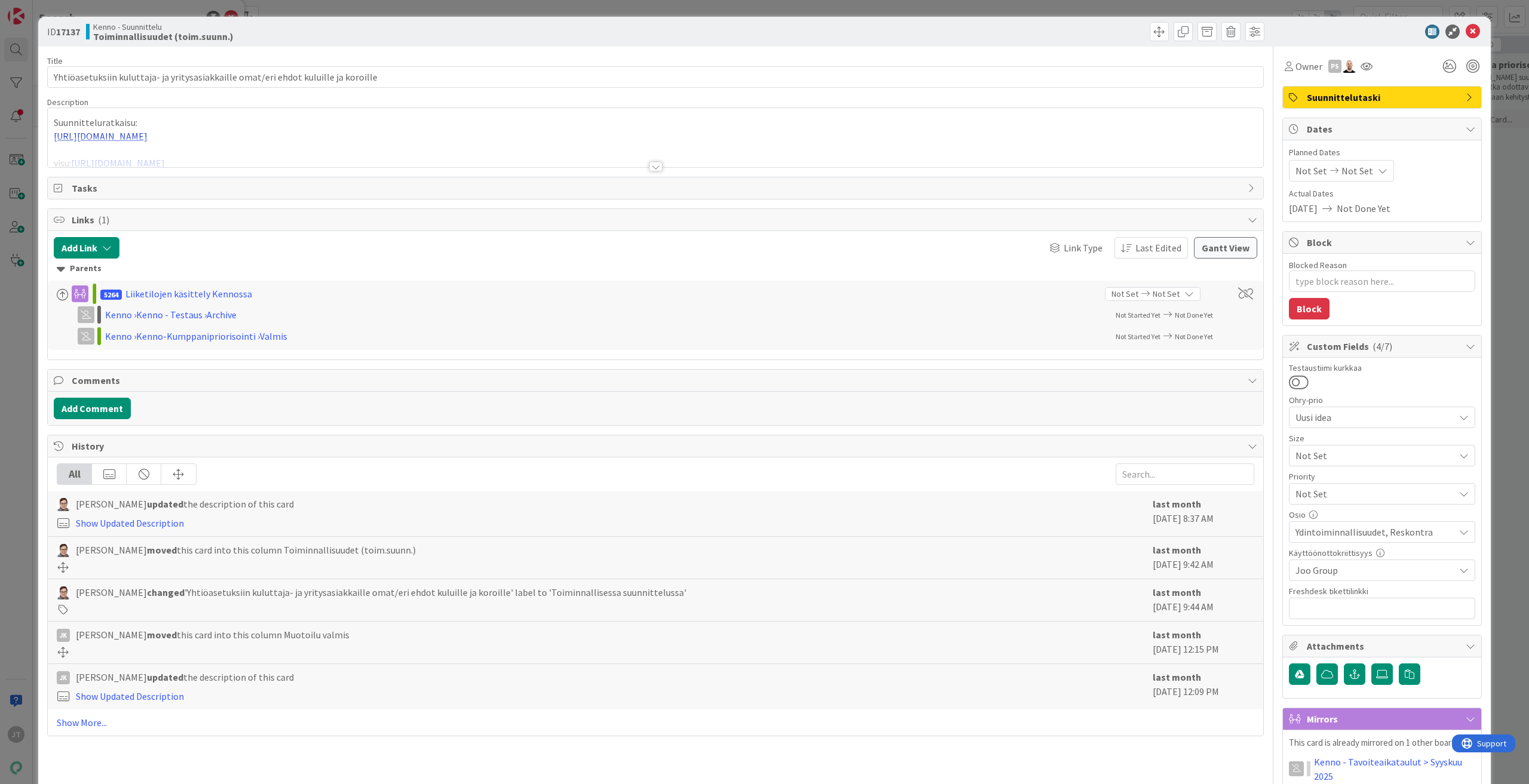
click at [655, 162] on div at bounding box center [656, 167] width 13 height 10
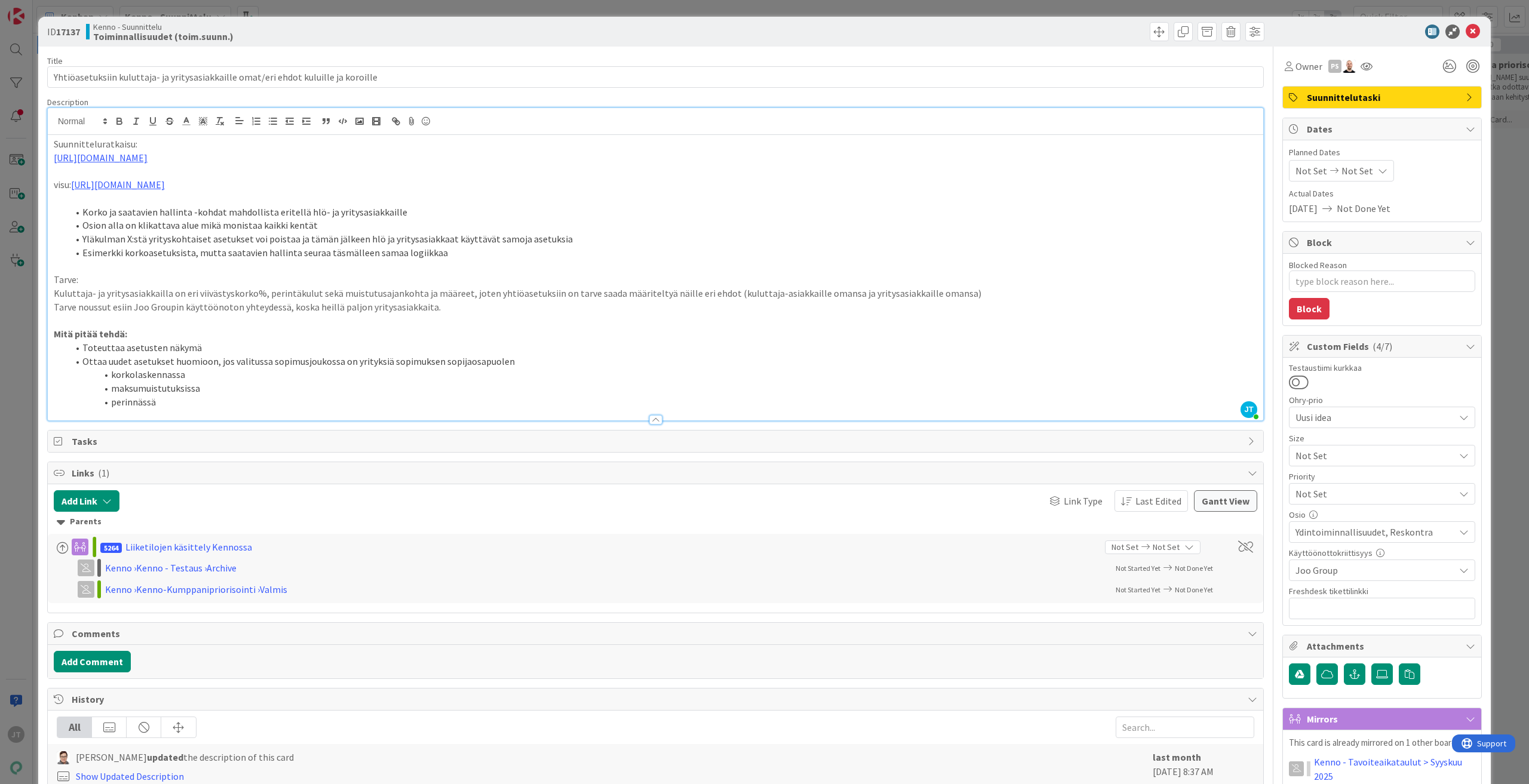
click at [75, 32] on b "17137" at bounding box center [68, 31] width 24 height 12
copy b "17137"
type textarea "x"
click at [1466, 31] on icon at bounding box center [1473, 31] width 15 height 15
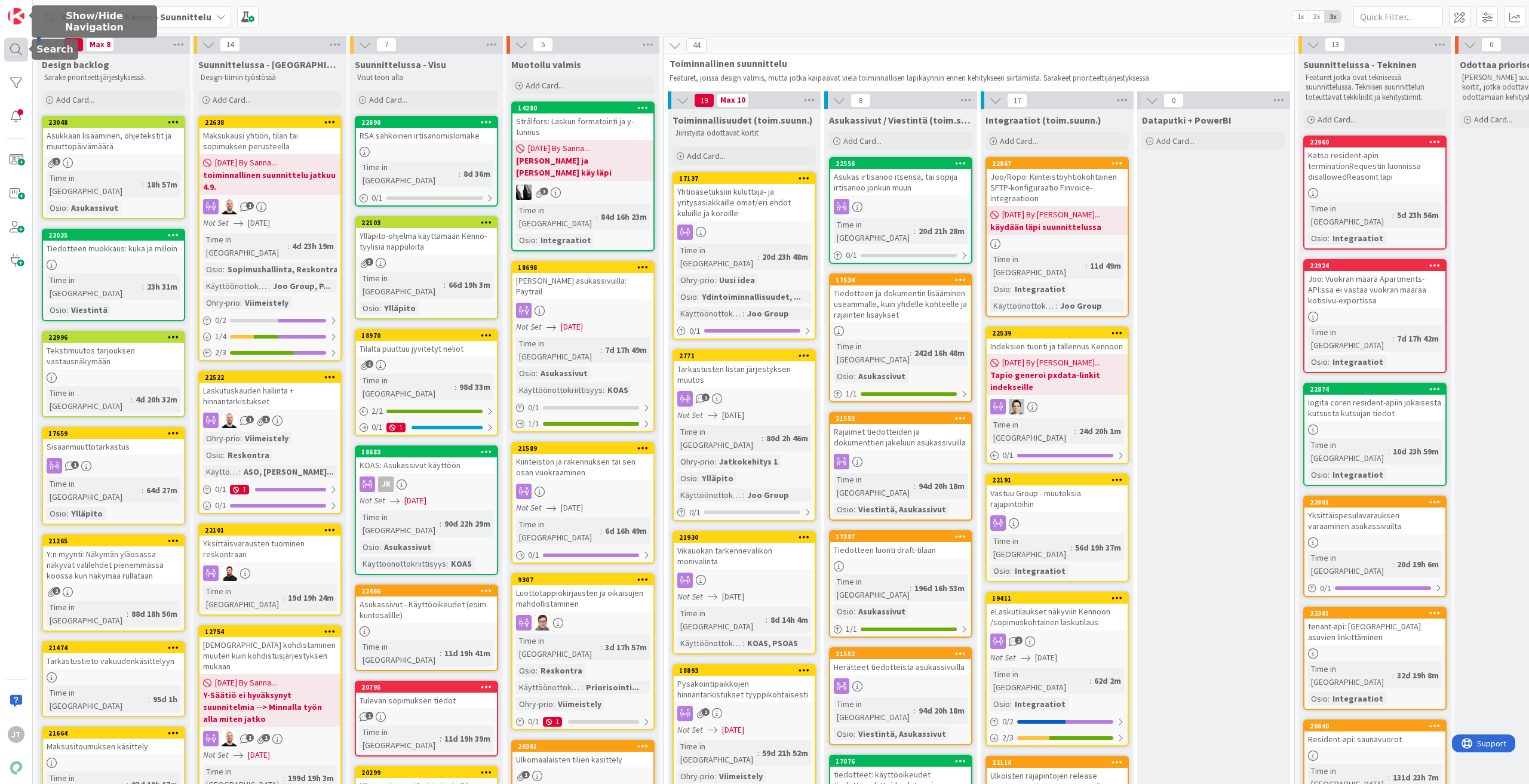
click at [19, 46] on div at bounding box center [16, 49] width 24 height 24
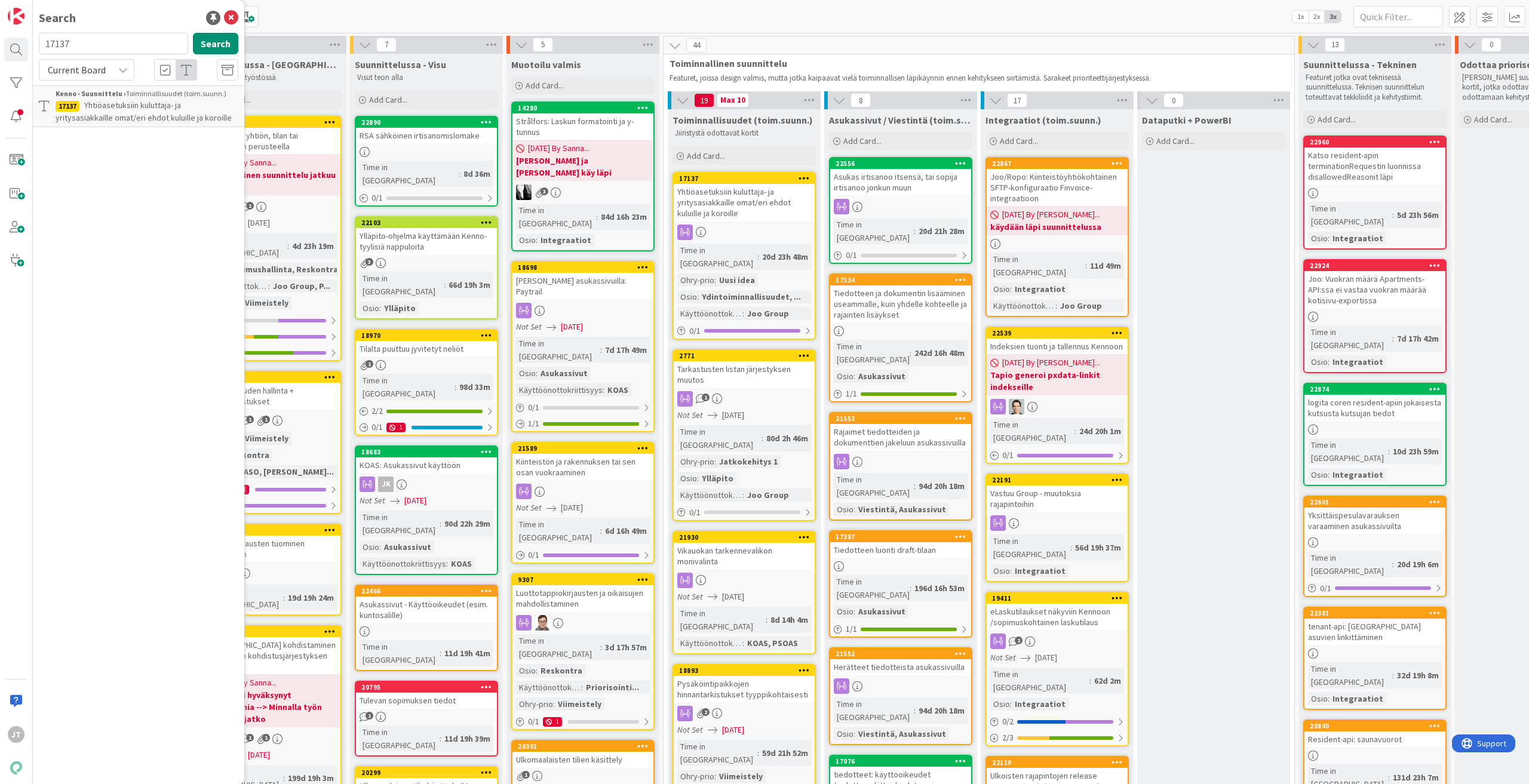
click at [89, 47] on input "17137" at bounding box center [113, 43] width 150 height 22
type input "11540"
click at [222, 45] on button "Search" at bounding box center [215, 43] width 45 height 22
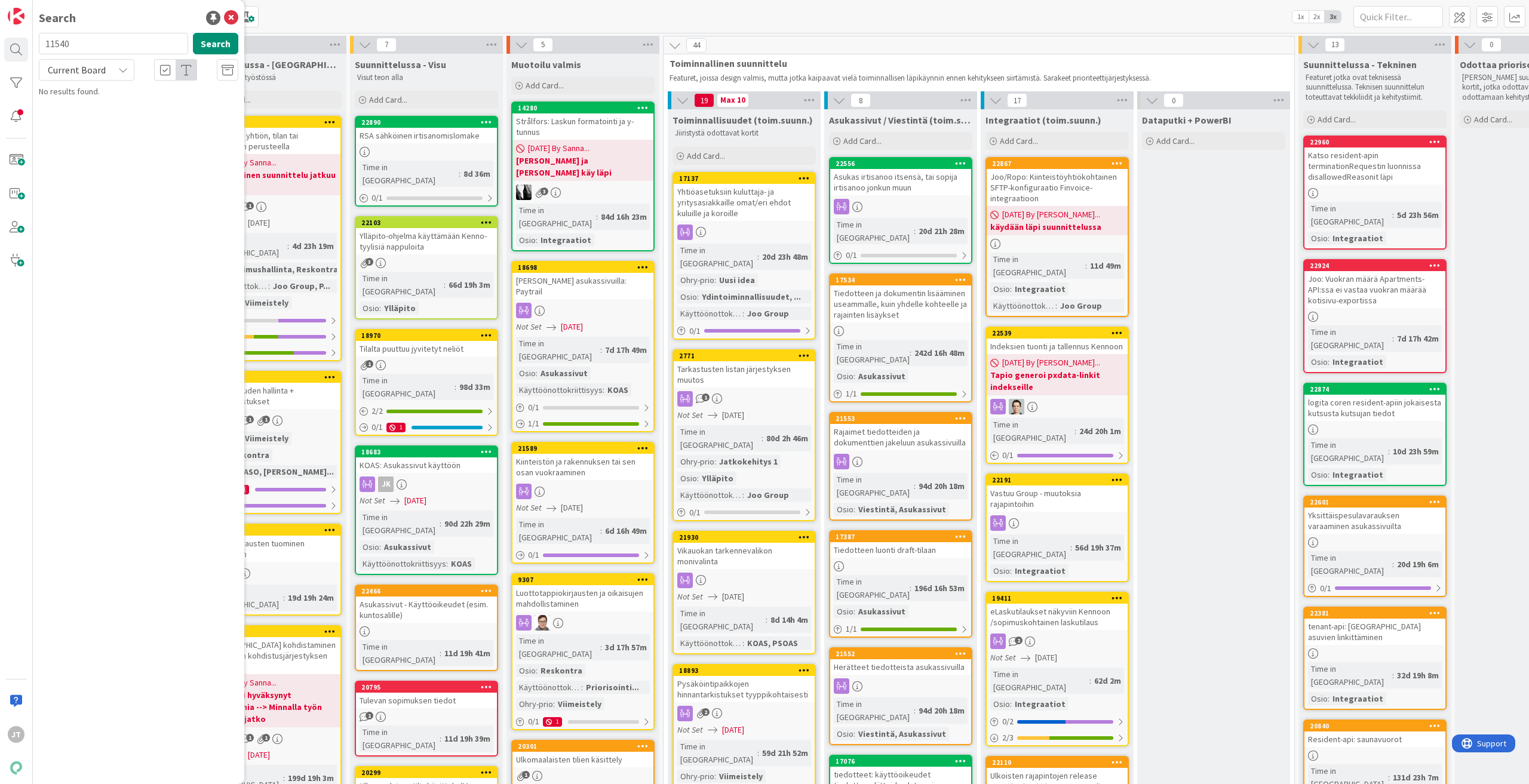
click at [96, 72] on span "Current Board" at bounding box center [77, 70] width 58 height 12
click at [95, 120] on span "All Boards" at bounding box center [107, 120] width 124 height 18
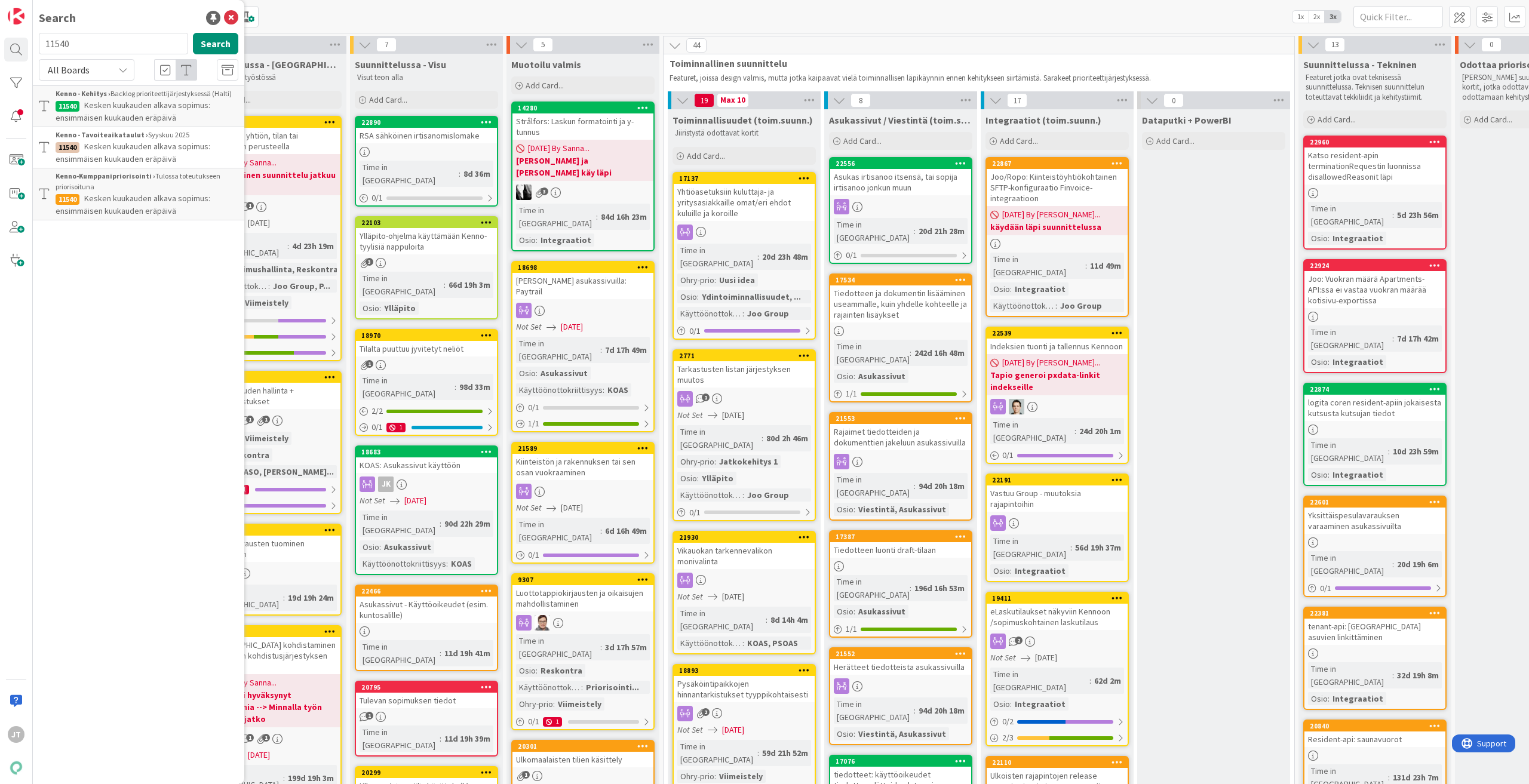
click at [166, 107] on span "Kesken kuukauden alkava sopimus: ensimmäisen kuukauden eräpäivä" at bounding box center [133, 111] width 155 height 23
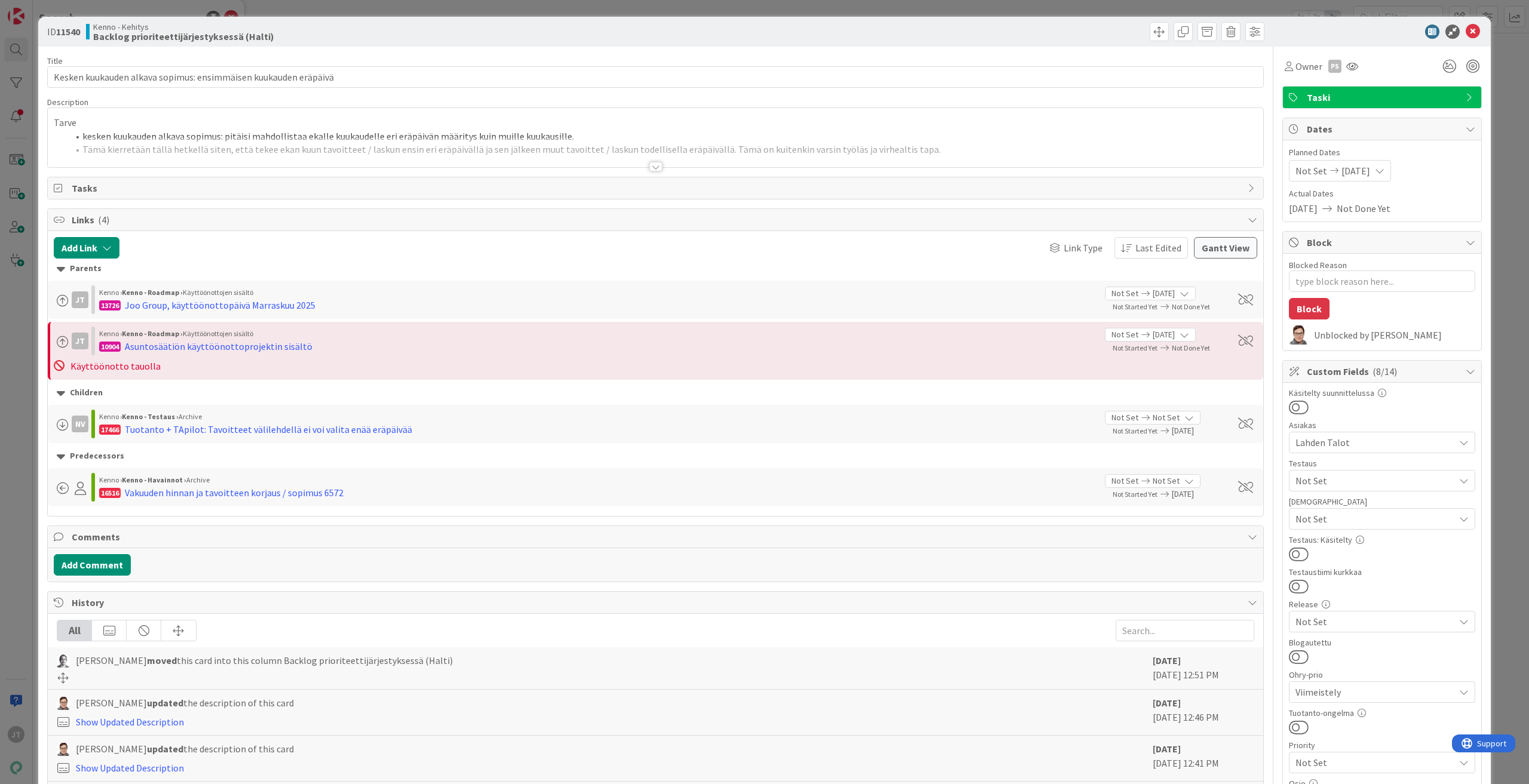
click at [652, 170] on div at bounding box center [656, 167] width 13 height 10
type textarea "x"
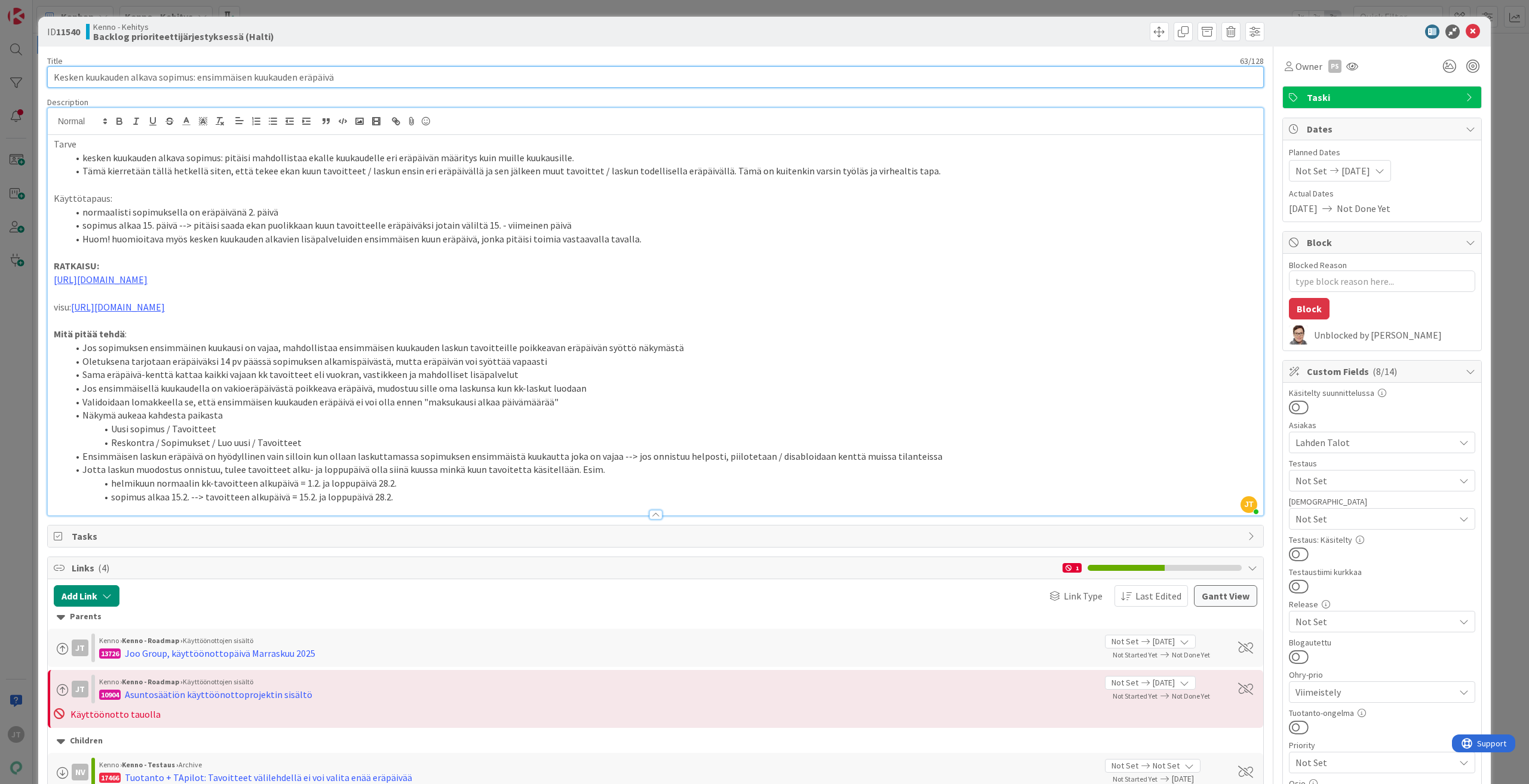
drag, startPoint x: 349, startPoint y: 76, endPoint x: -10, endPoint y: 81, distance: 359.0
click at [0, 81] on html "JT Kanban Kenno - Kehitys 1x 2x 3x 3 Kenno on paras Add Card... 3240 Bug templa…" at bounding box center [764, 392] width 1529 height 784
click at [1469, 28] on icon at bounding box center [1473, 31] width 15 height 15
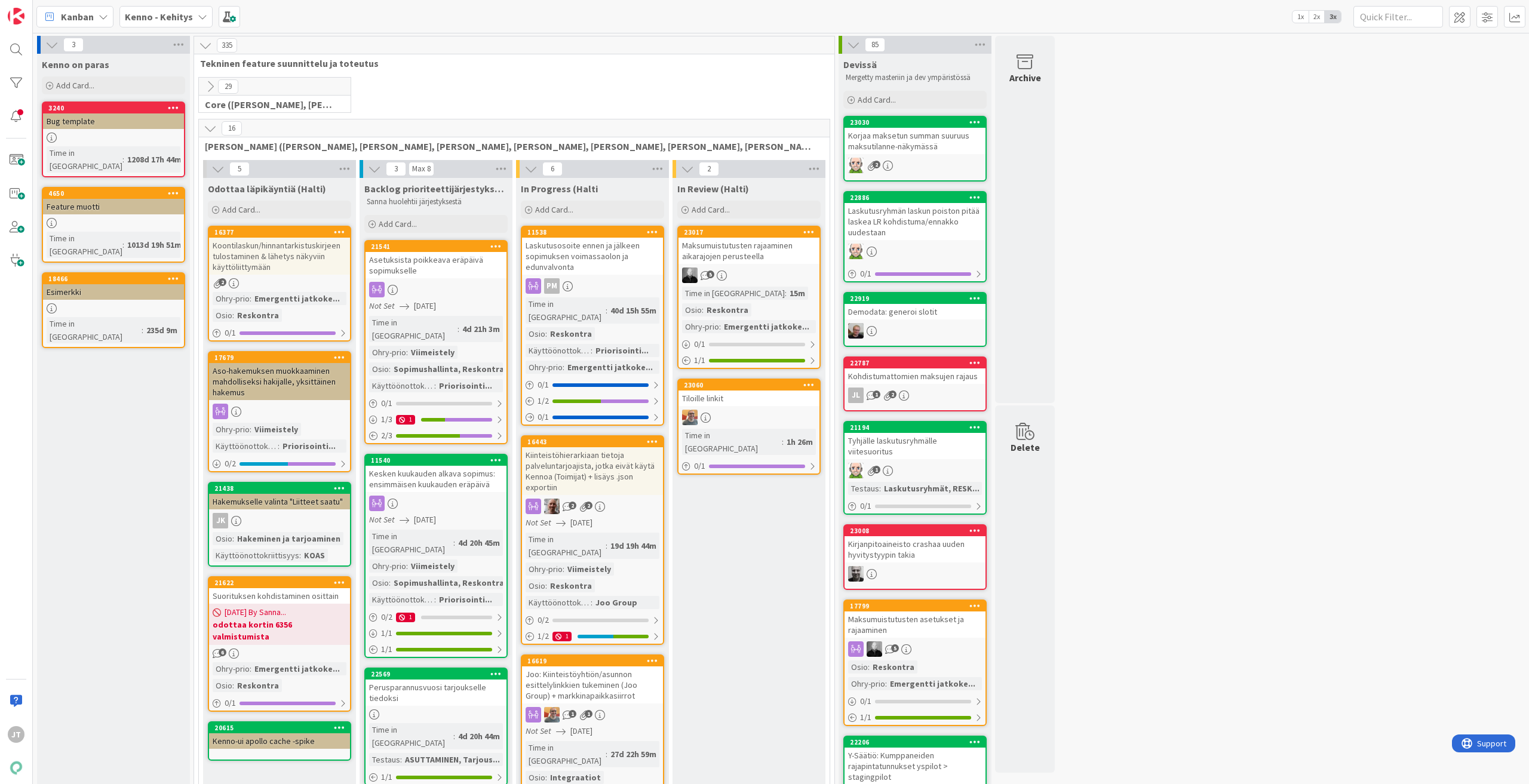
click at [194, 27] on div "Kanban Kenno - Kehitys 1x 2x 3x" at bounding box center [781, 16] width 1496 height 33
click at [191, 17] on div "Kenno - Kehitys" at bounding box center [166, 17] width 93 height 22
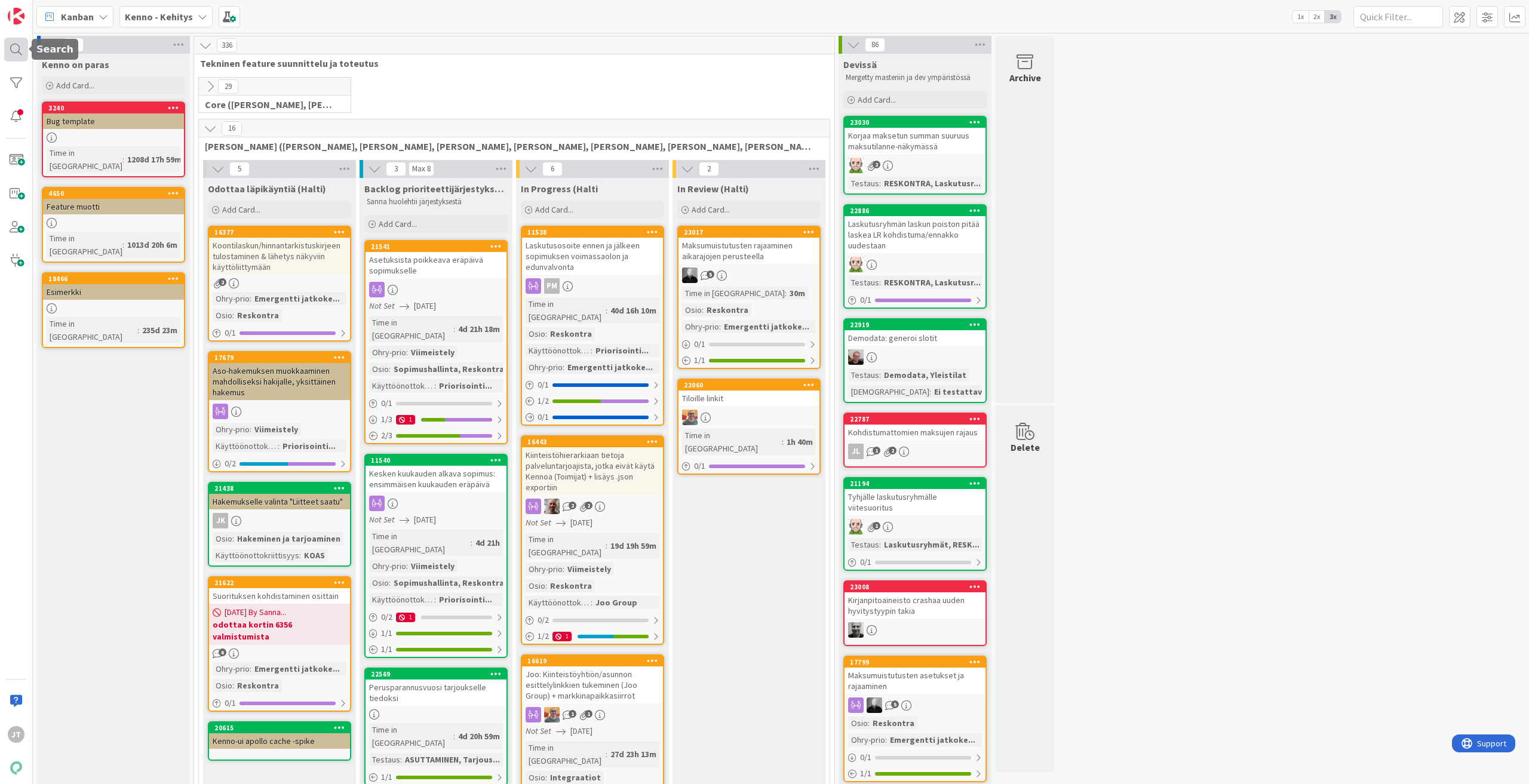
click at [19, 47] on div at bounding box center [16, 49] width 24 height 24
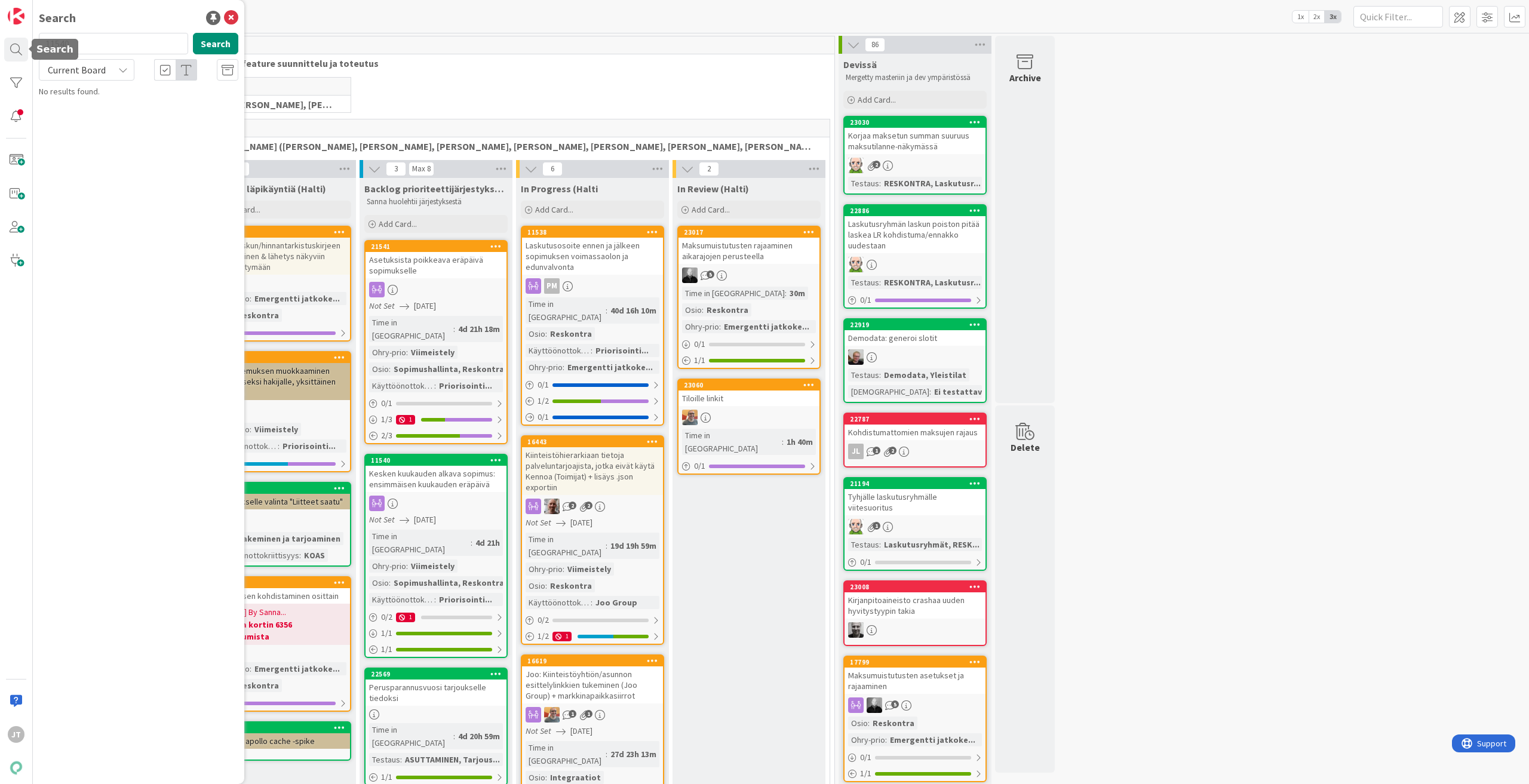
click at [65, 77] on span "Current Board" at bounding box center [76, 70] width 62 height 17
click at [78, 123] on span "All Boards" at bounding box center [107, 120] width 124 height 18
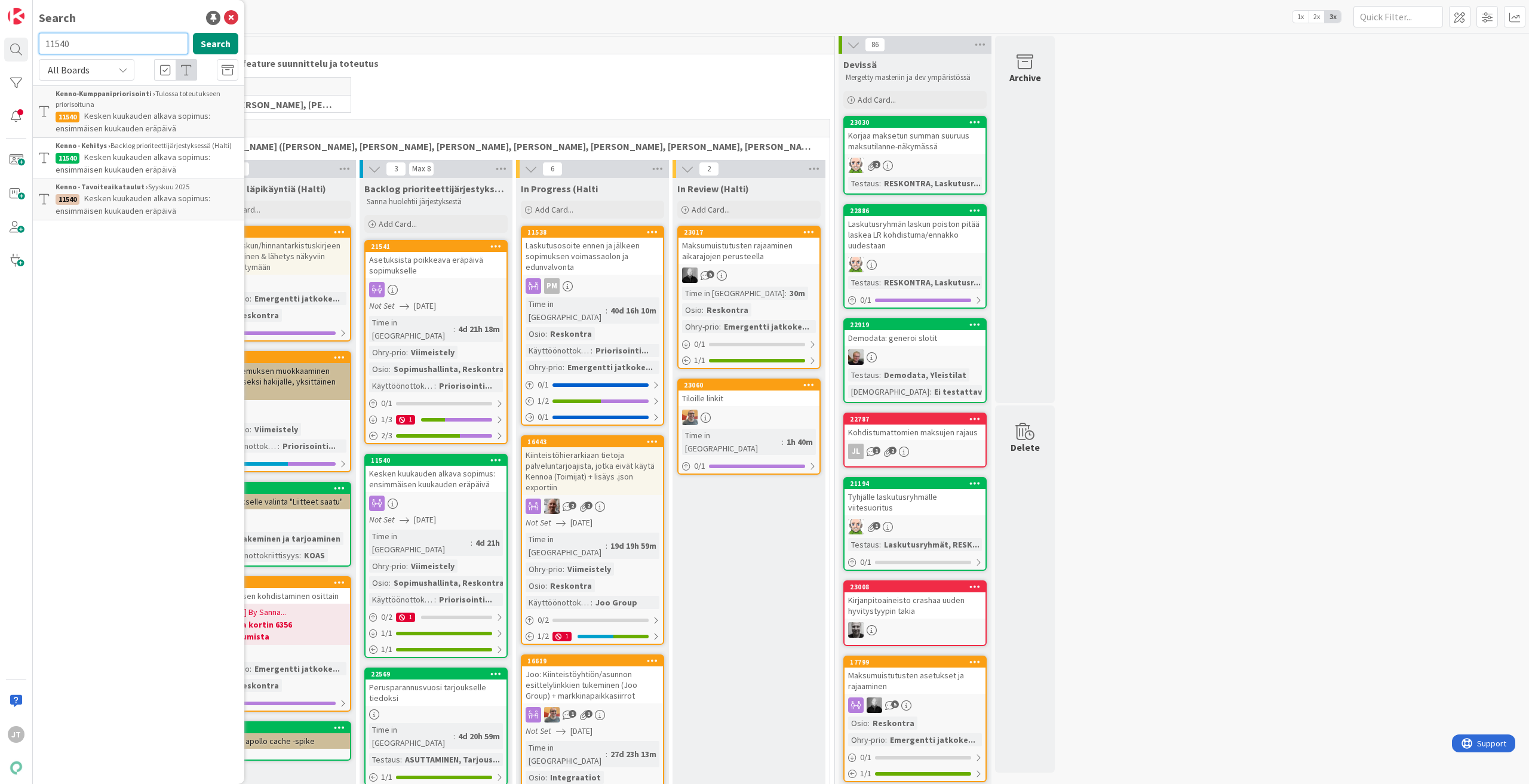
click at [95, 46] on input "11540" at bounding box center [113, 43] width 150 height 22
type input "22799"
click at [212, 49] on button "Search" at bounding box center [215, 43] width 45 height 22
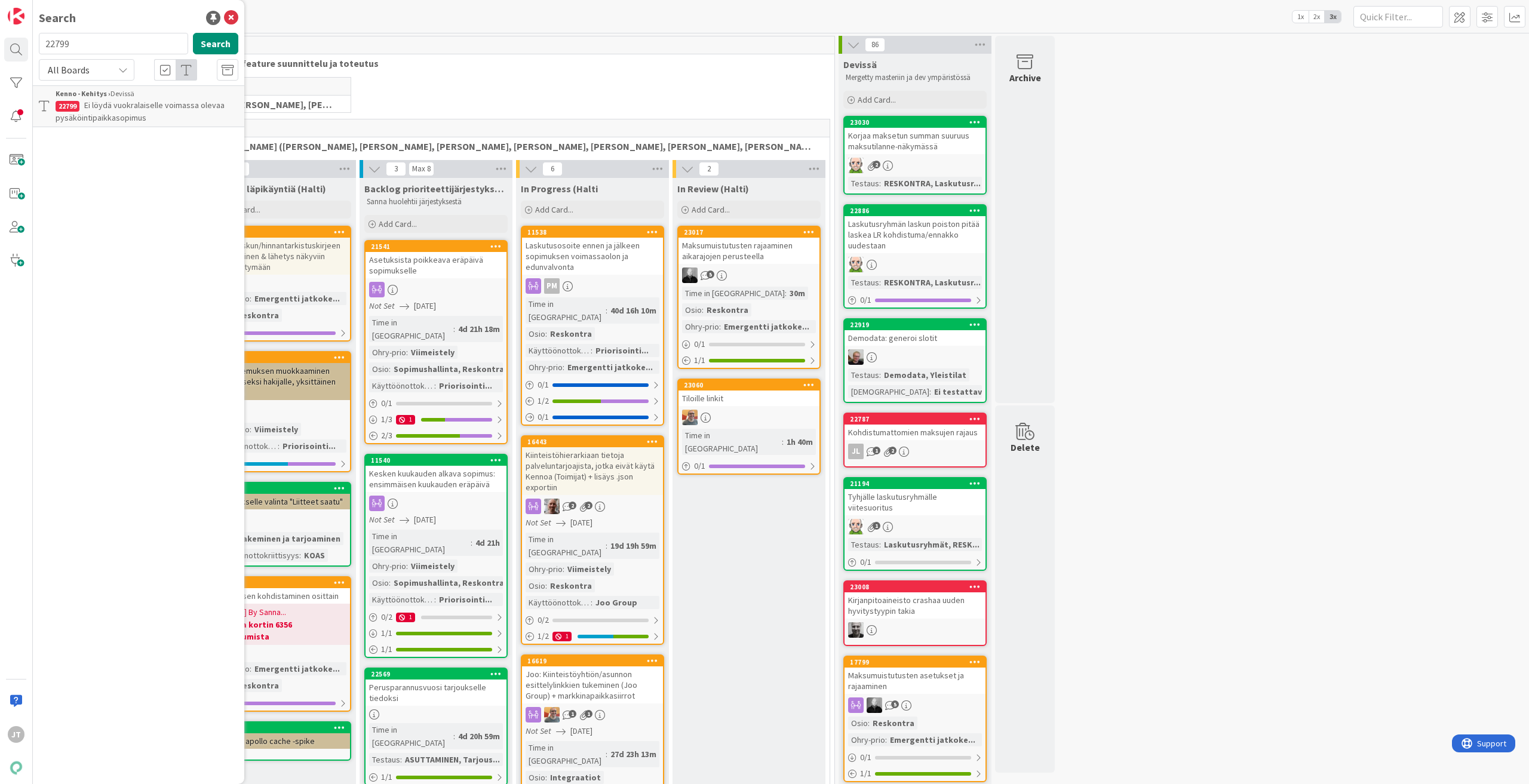
click at [185, 109] on span "Ei löydä vuokralaiselle voimassa olevaa pysäköintipaikkasopimus" at bounding box center [140, 111] width 169 height 23
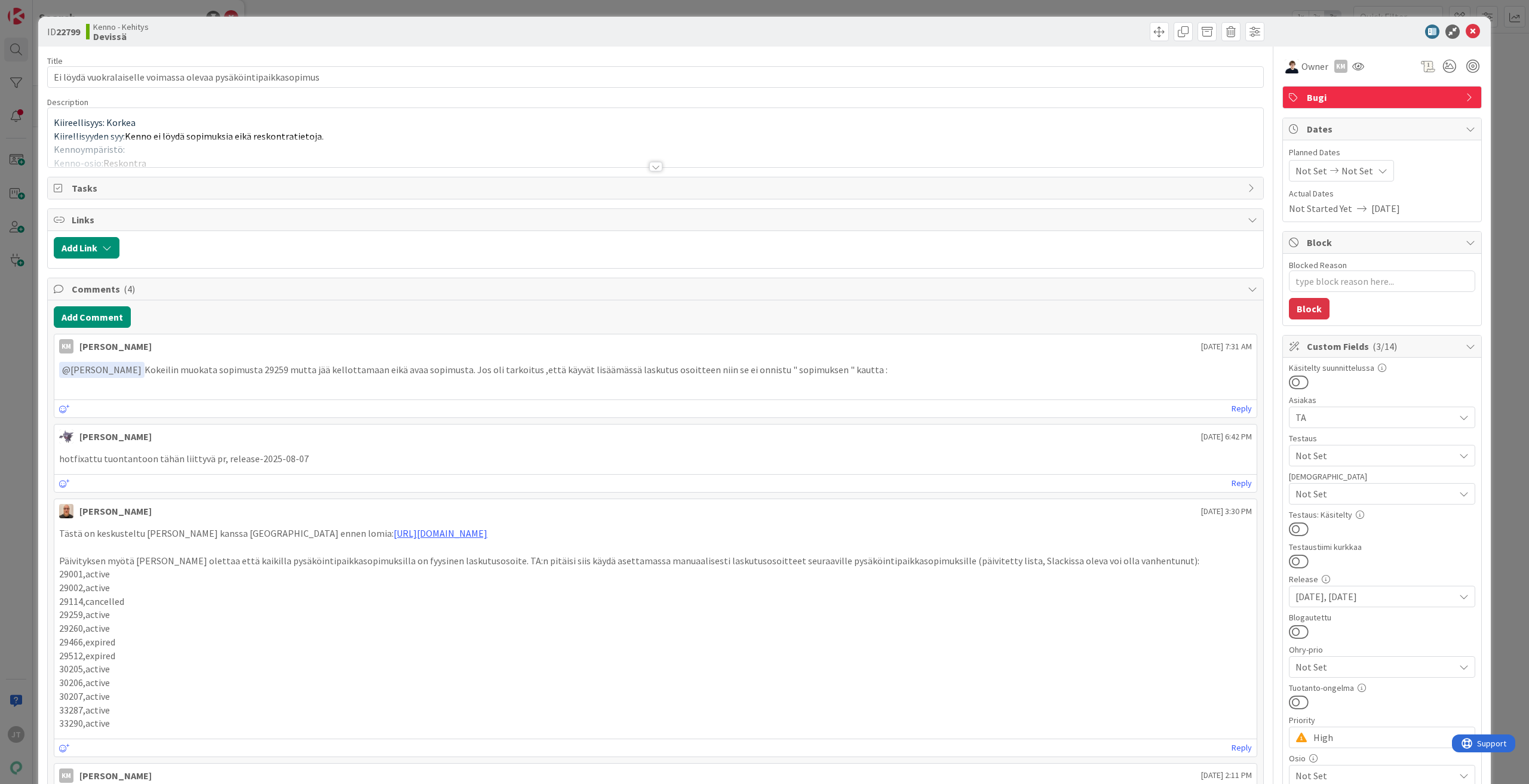
click at [654, 168] on div at bounding box center [656, 167] width 13 height 10
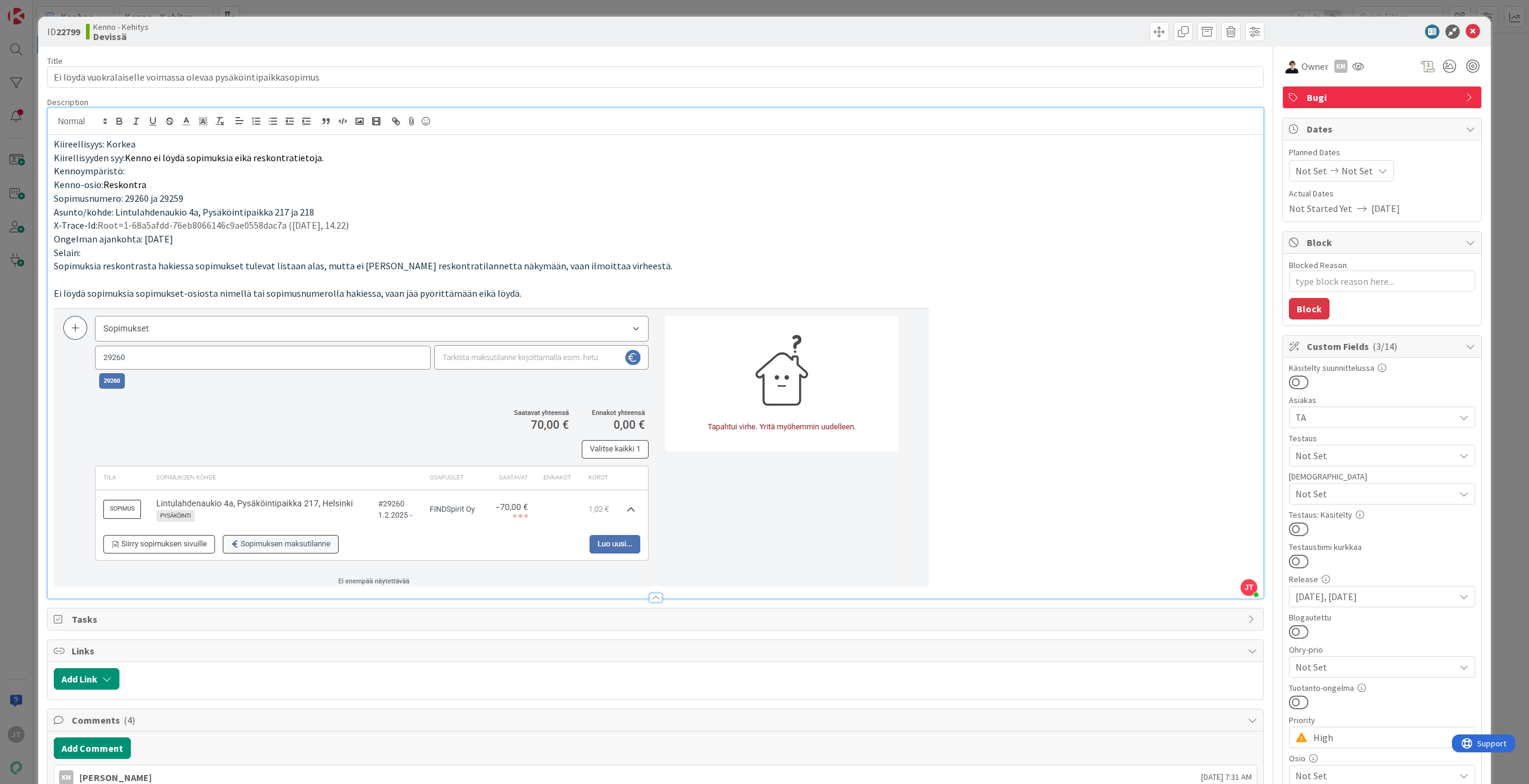
type textarea "x"
click at [1471, 29] on icon at bounding box center [1473, 31] width 15 height 15
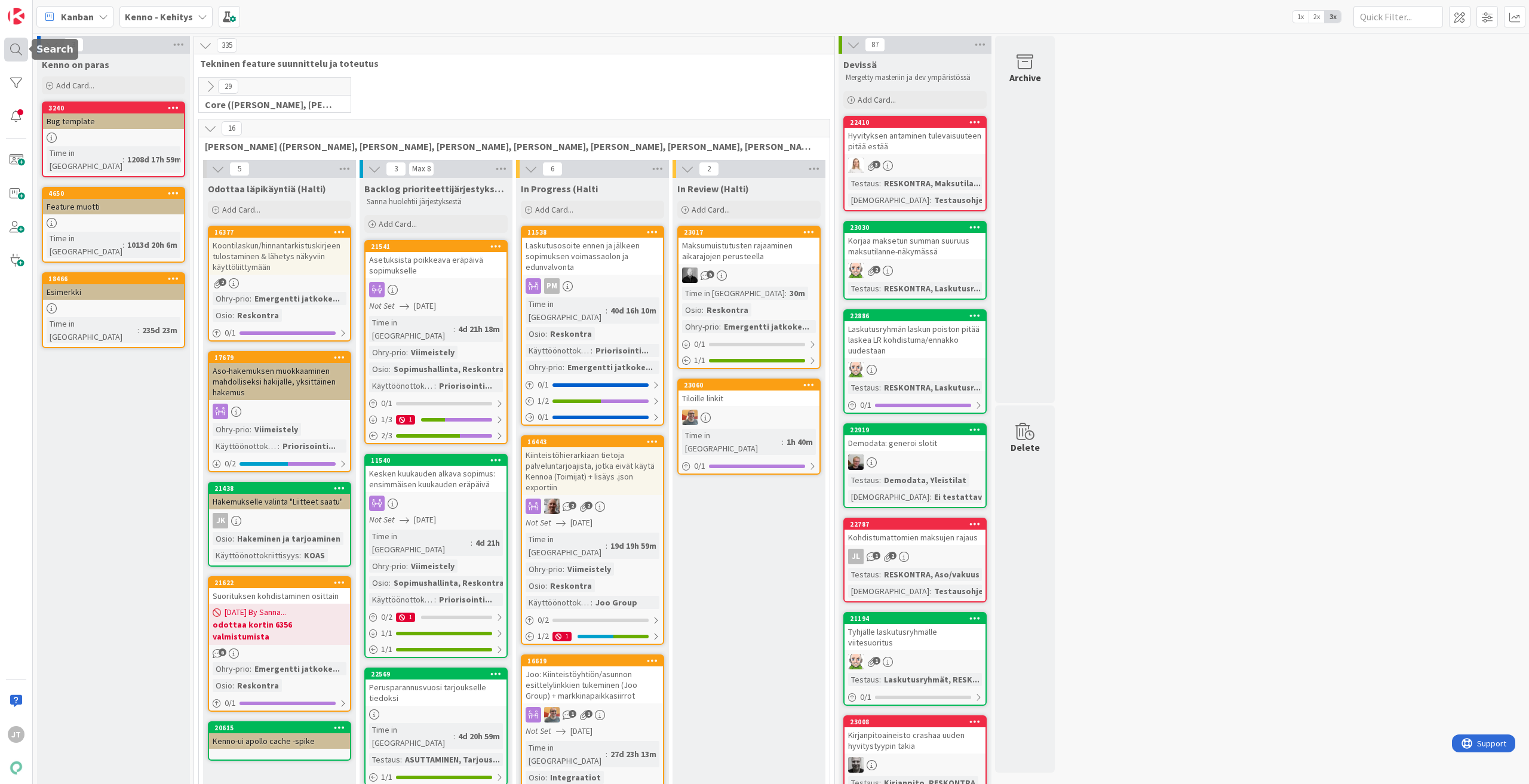
click at [18, 53] on div at bounding box center [16, 49] width 24 height 24
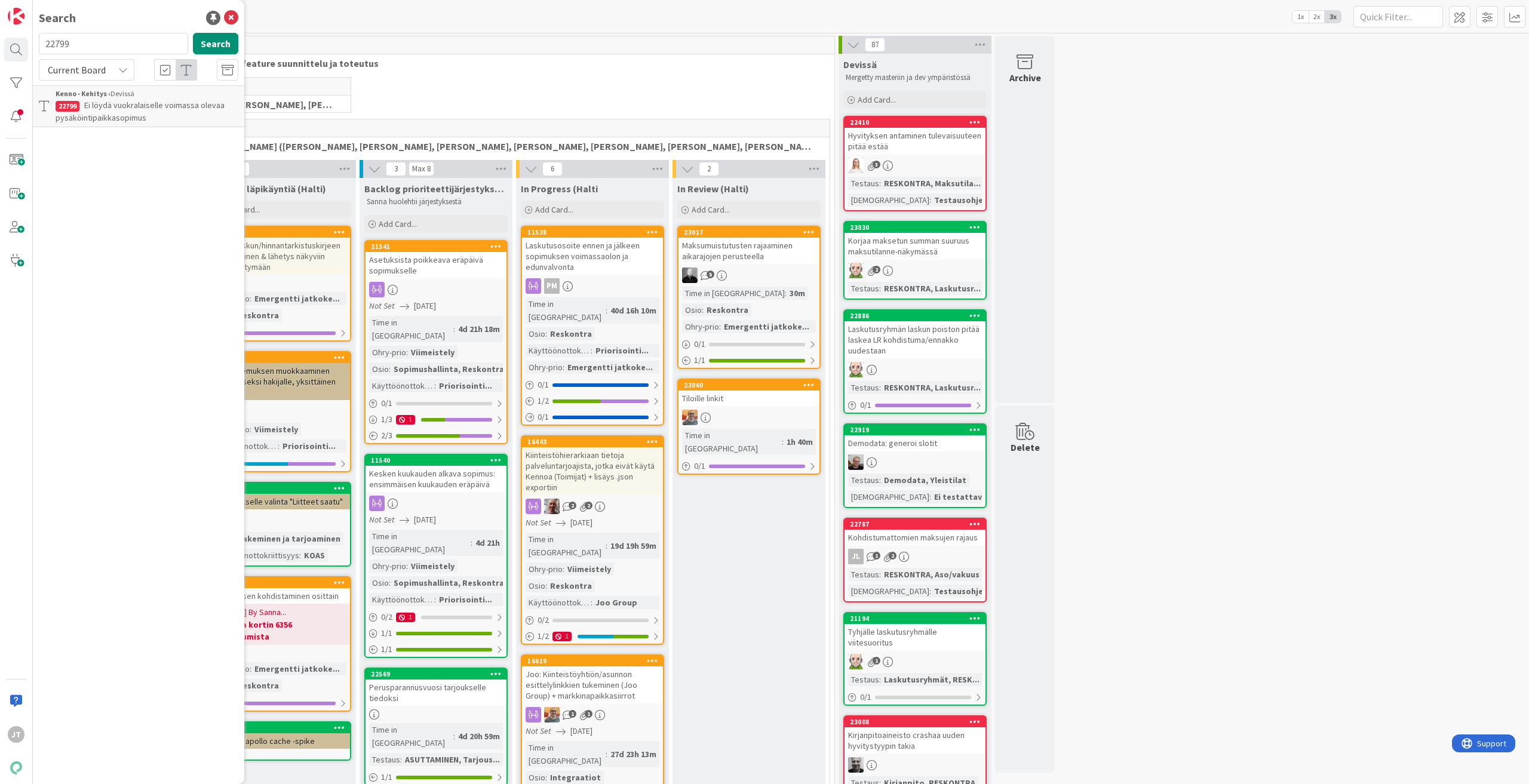
click at [99, 53] on input "22799" at bounding box center [113, 43] width 150 height 22
click at [99, 52] on input "22799" at bounding box center [113, 43] width 150 height 22
type input "22638"
click at [217, 36] on button "Search" at bounding box center [215, 43] width 45 height 22
click at [107, 72] on div "Current Board" at bounding box center [86, 70] width 95 height 22
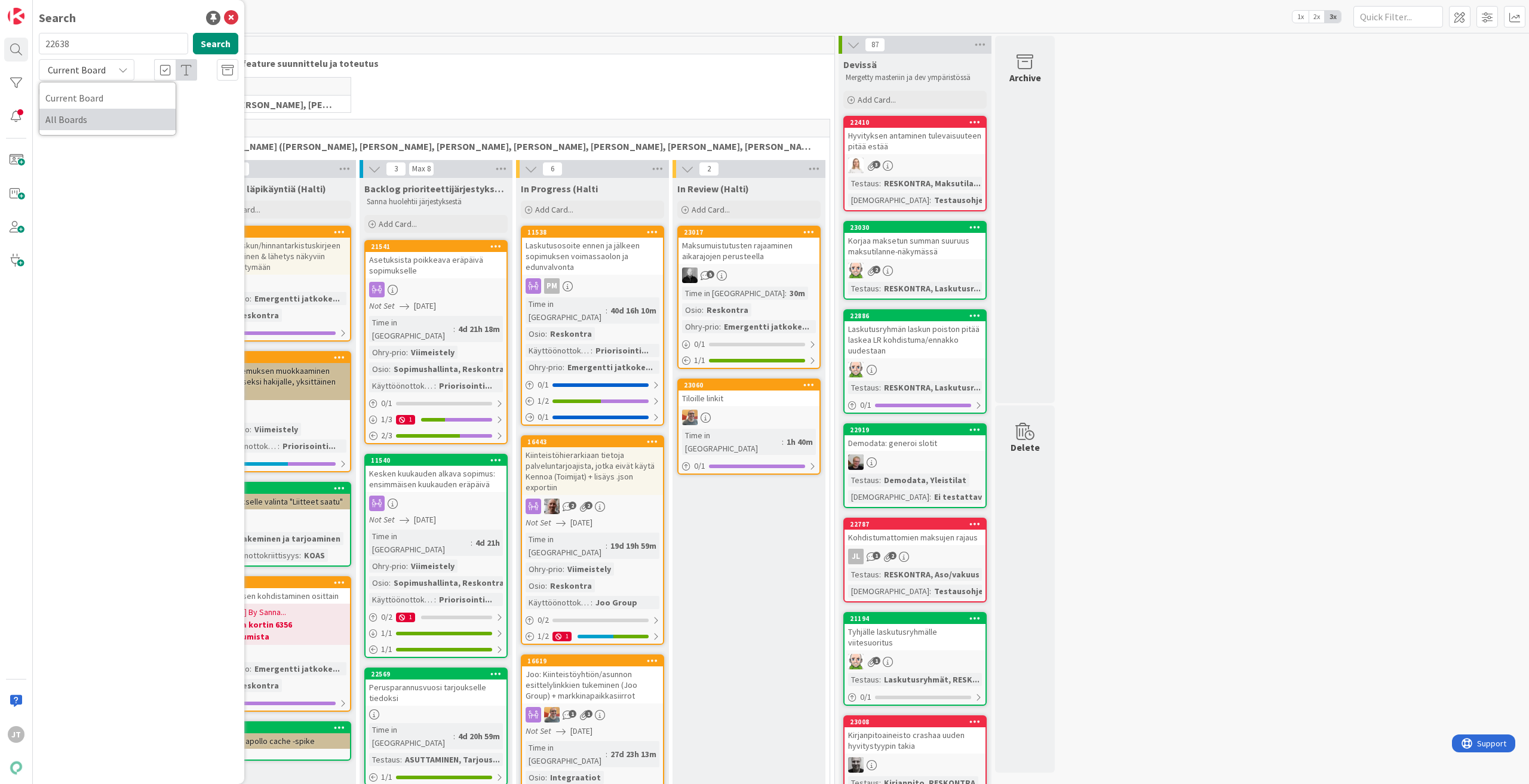
click at [85, 118] on span "All Boards" at bounding box center [107, 120] width 124 height 18
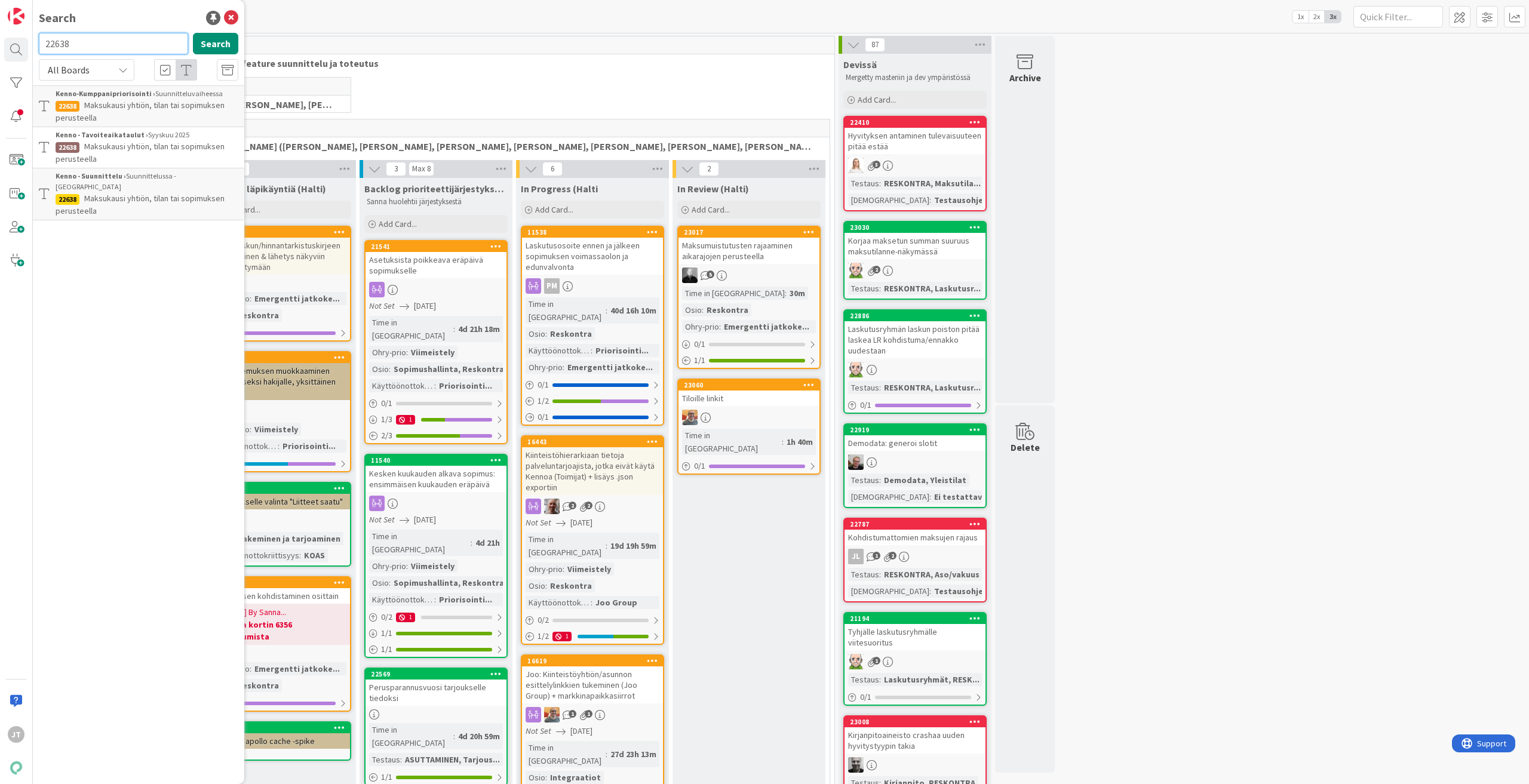
click at [104, 47] on input "22638" at bounding box center [113, 43] width 150 height 22
click at [209, 44] on button "Search" at bounding box center [215, 43] width 45 height 22
click at [133, 193] on span "Maksukausi yhtiön, tilan tai sopimuksen perusteella" at bounding box center [140, 204] width 169 height 23
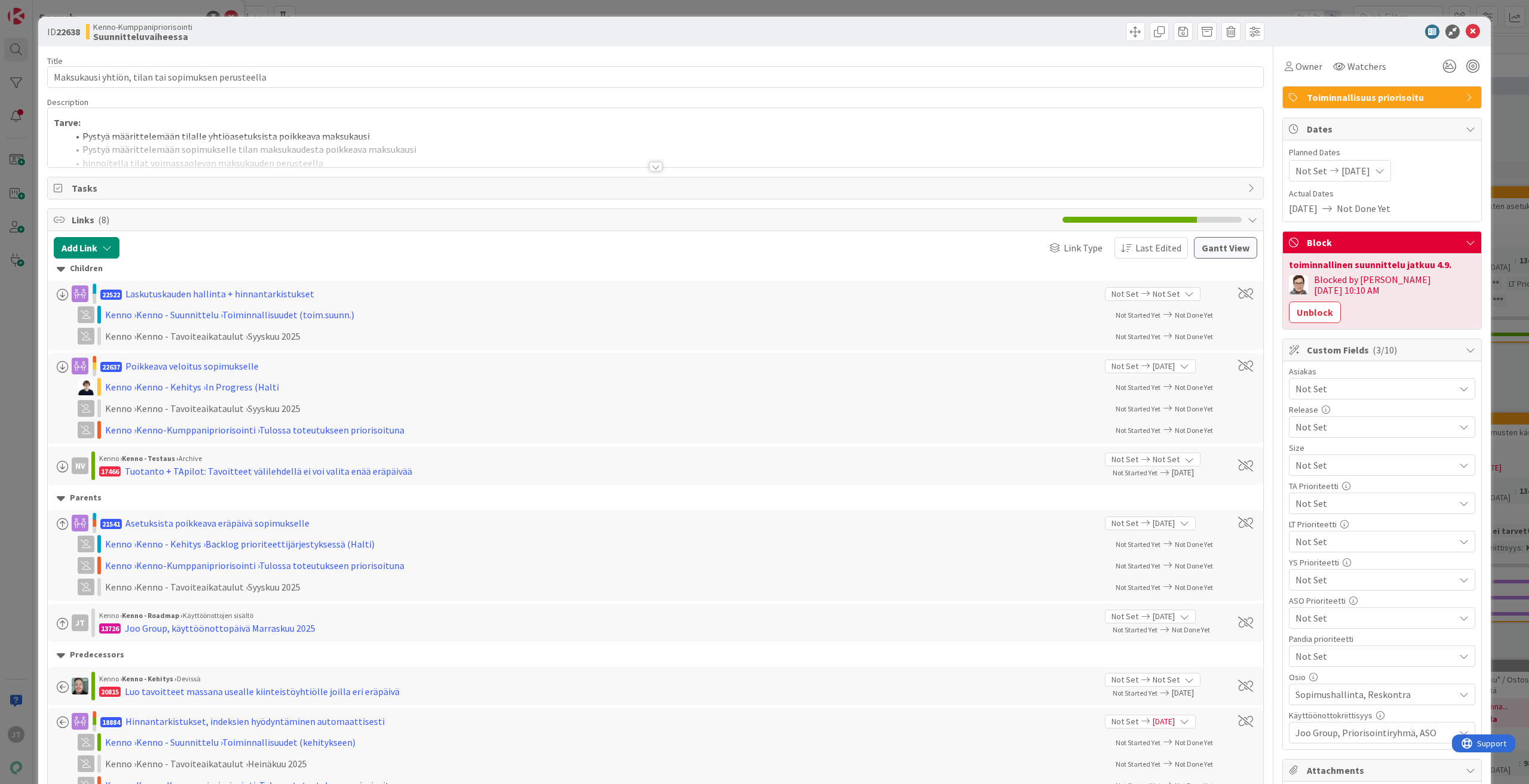
click at [653, 168] on div at bounding box center [656, 167] width 13 height 10
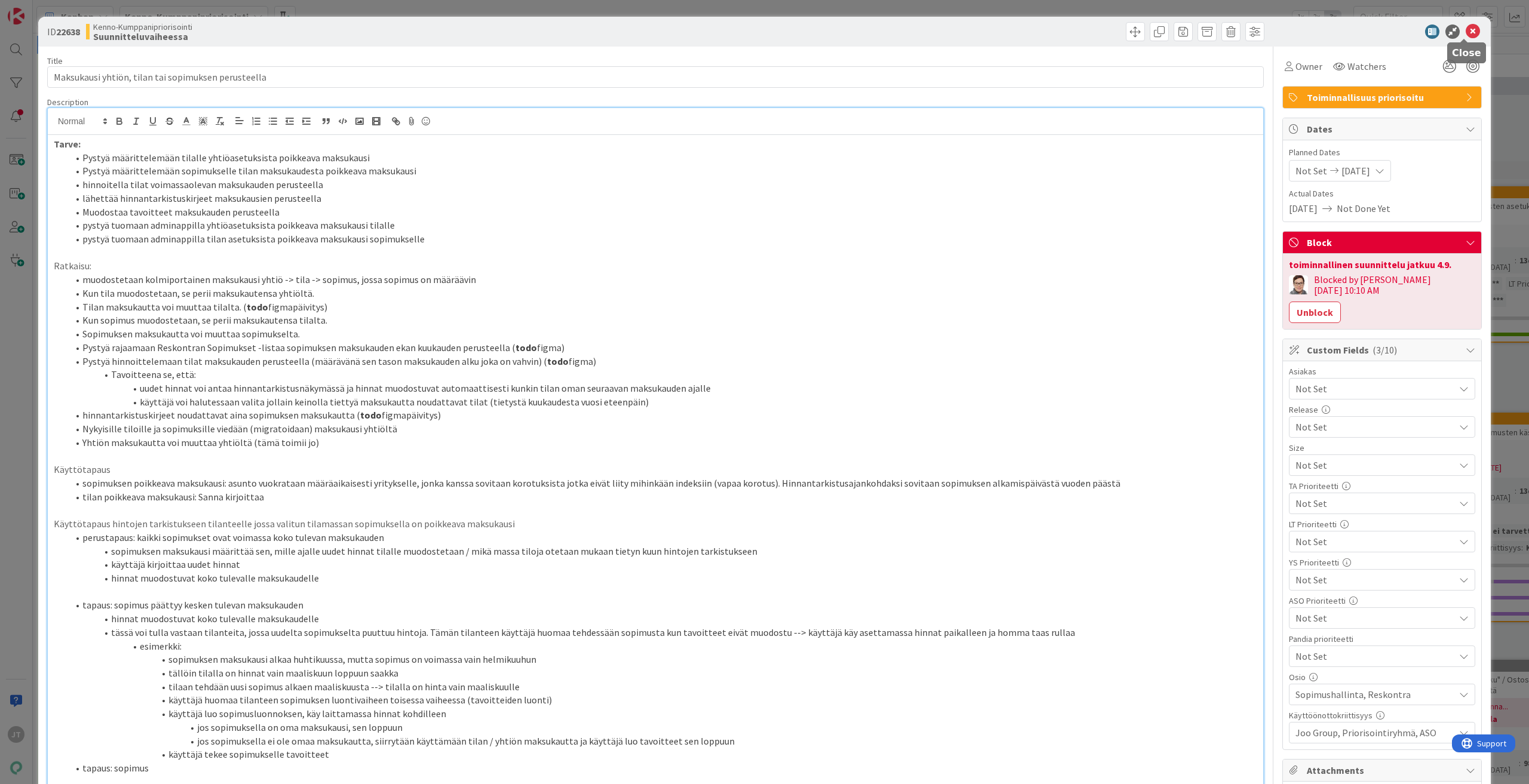
click at [1466, 31] on icon at bounding box center [1473, 31] width 15 height 15
